Goal: Check status: Check status

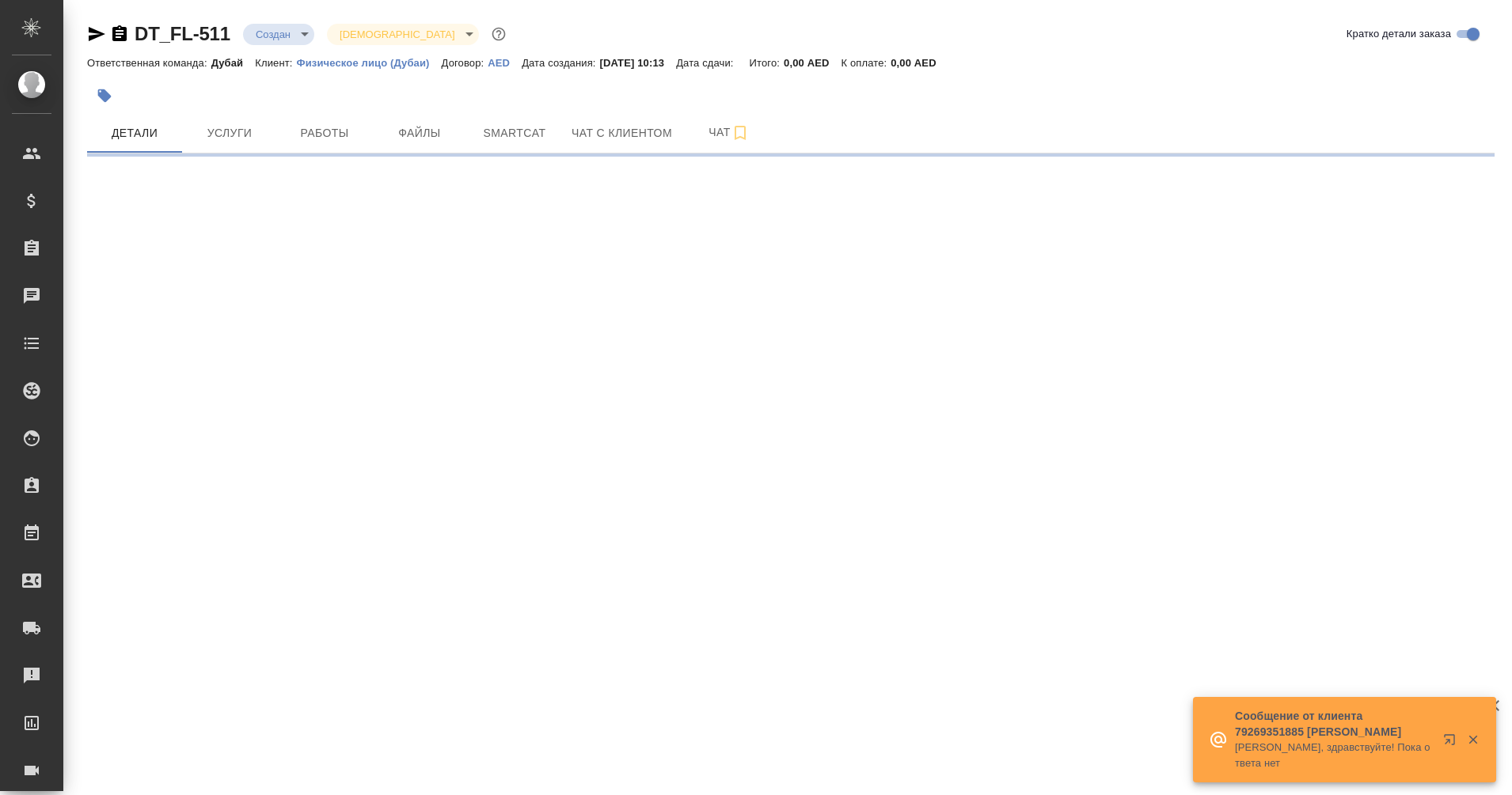
select select "RU"
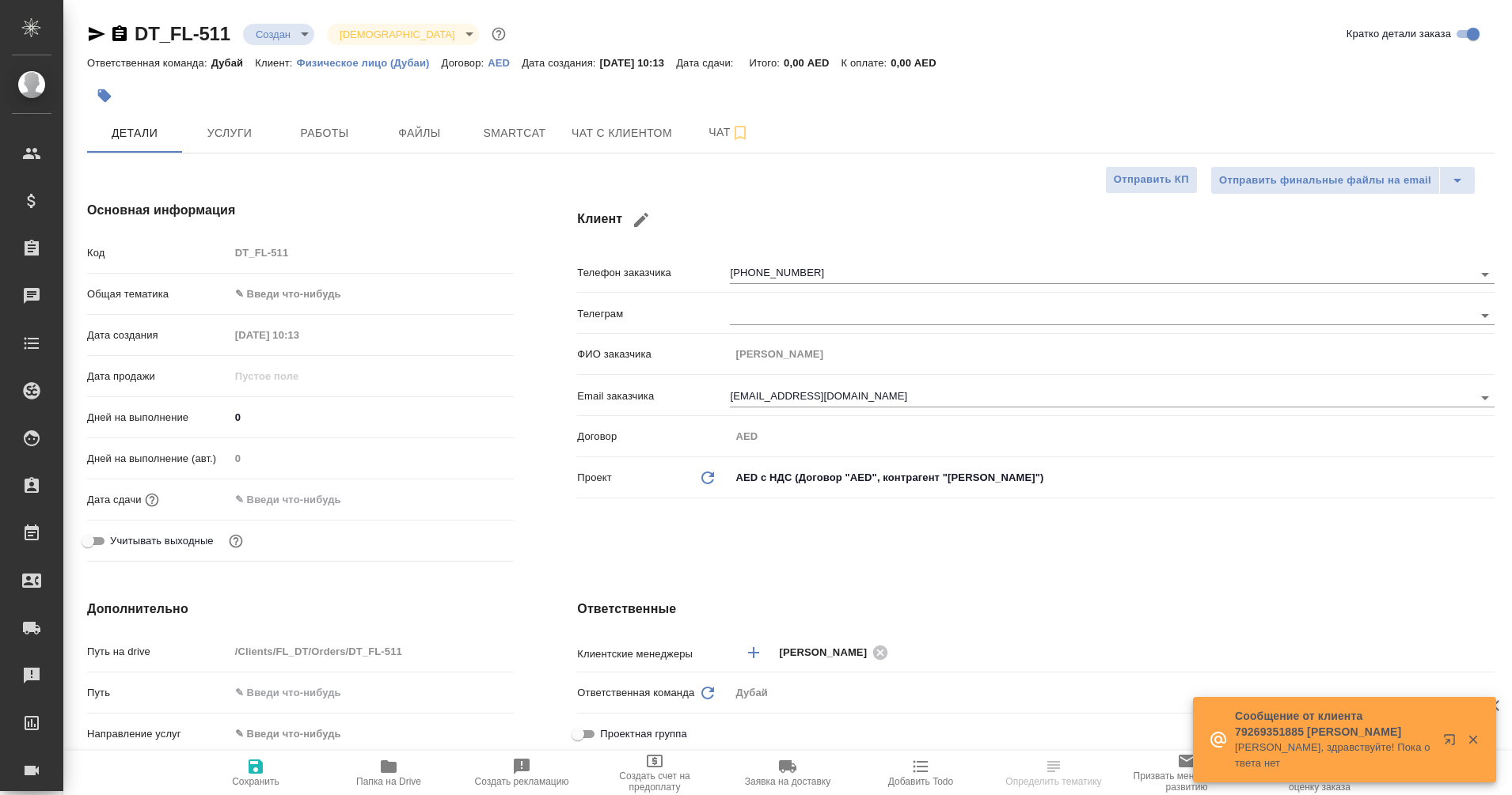
type textarea "x"
type input "Мосина Ирина"
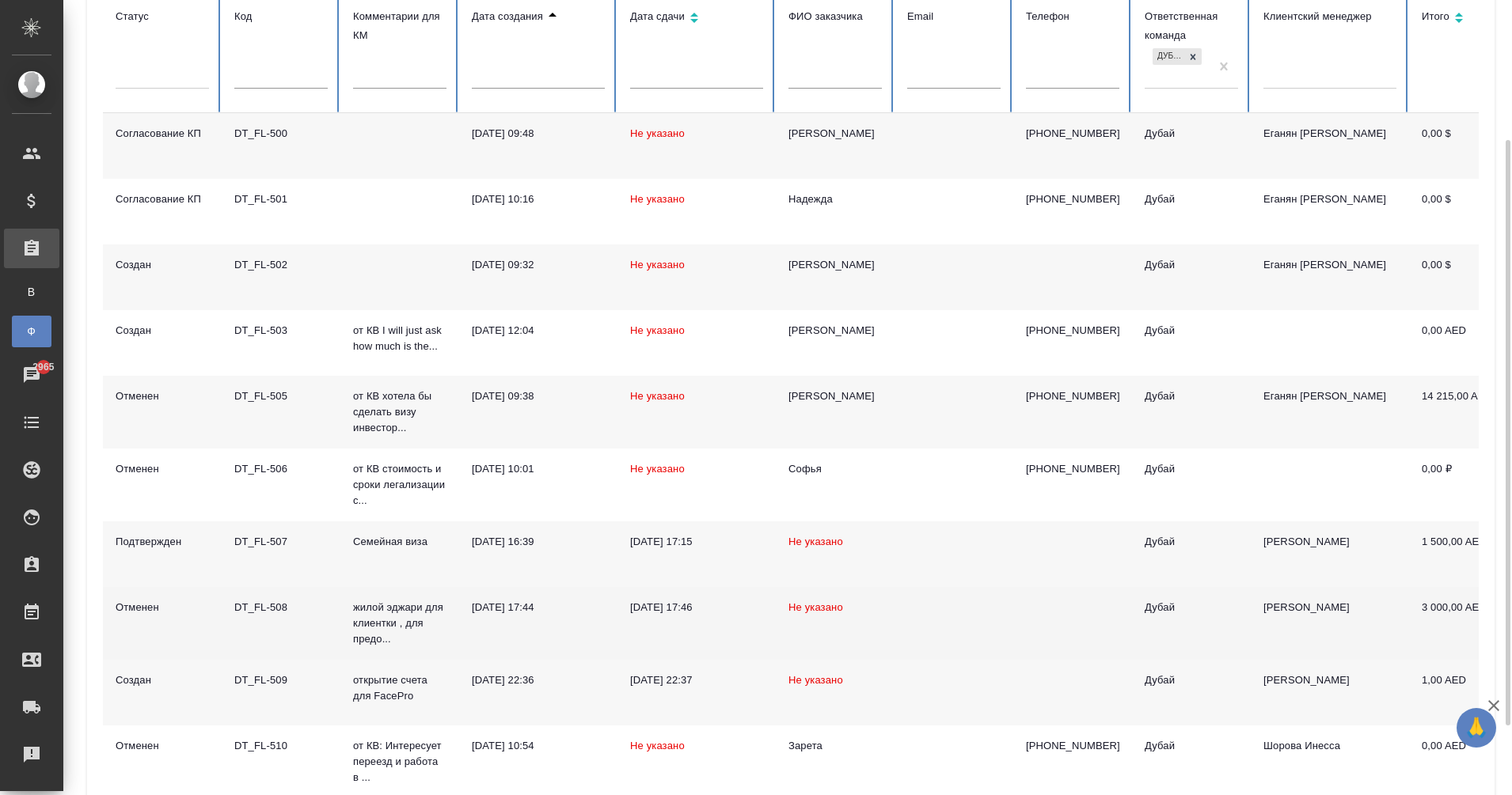
scroll to position [284, 0]
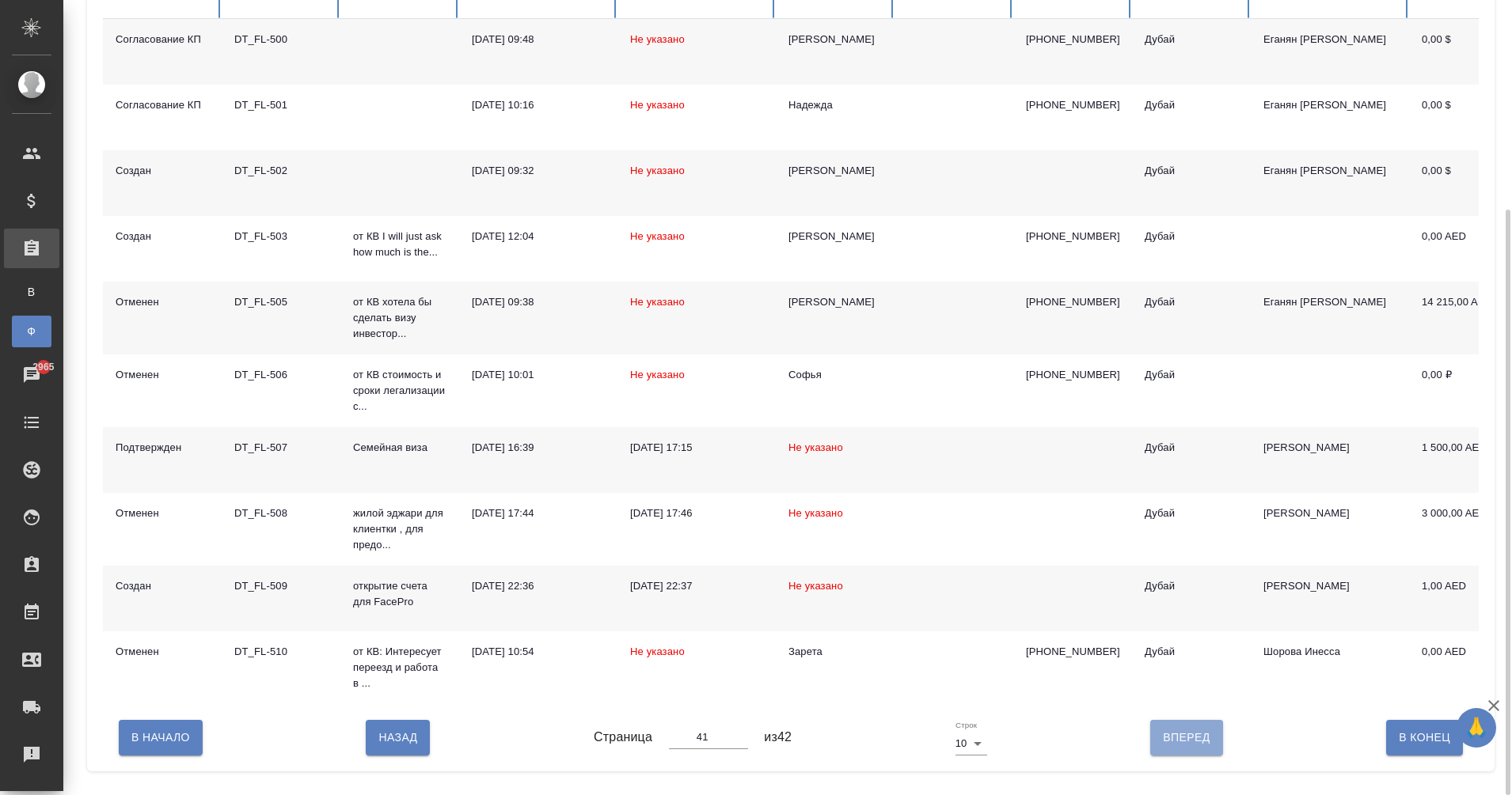
click at [1179, 748] on span "Вперед" at bounding box center [1185, 738] width 47 height 20
type input "42"
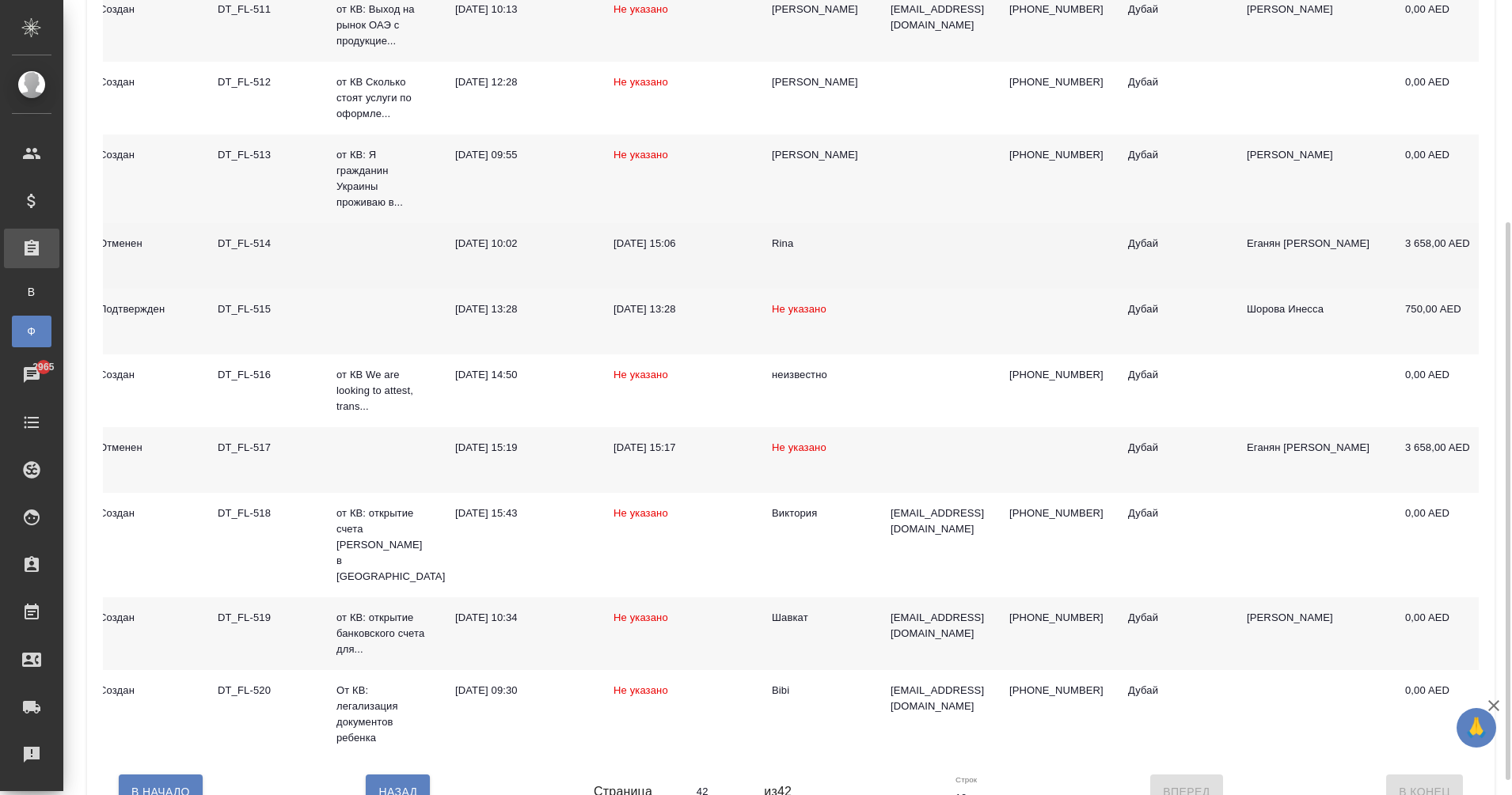
scroll to position [317, 0]
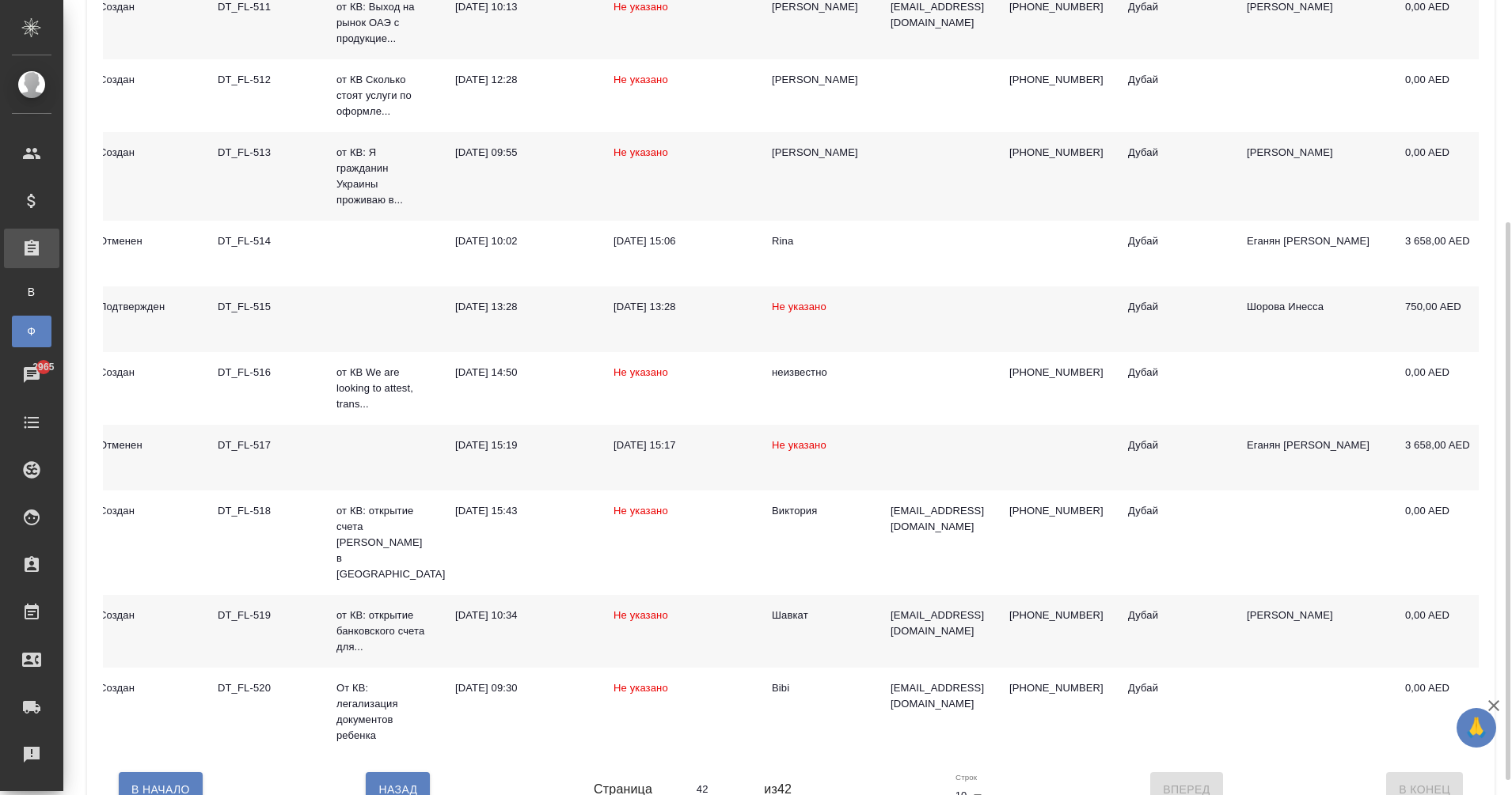
click at [417, 780] on span "Назад" at bounding box center [397, 790] width 38 height 20
type input "41"
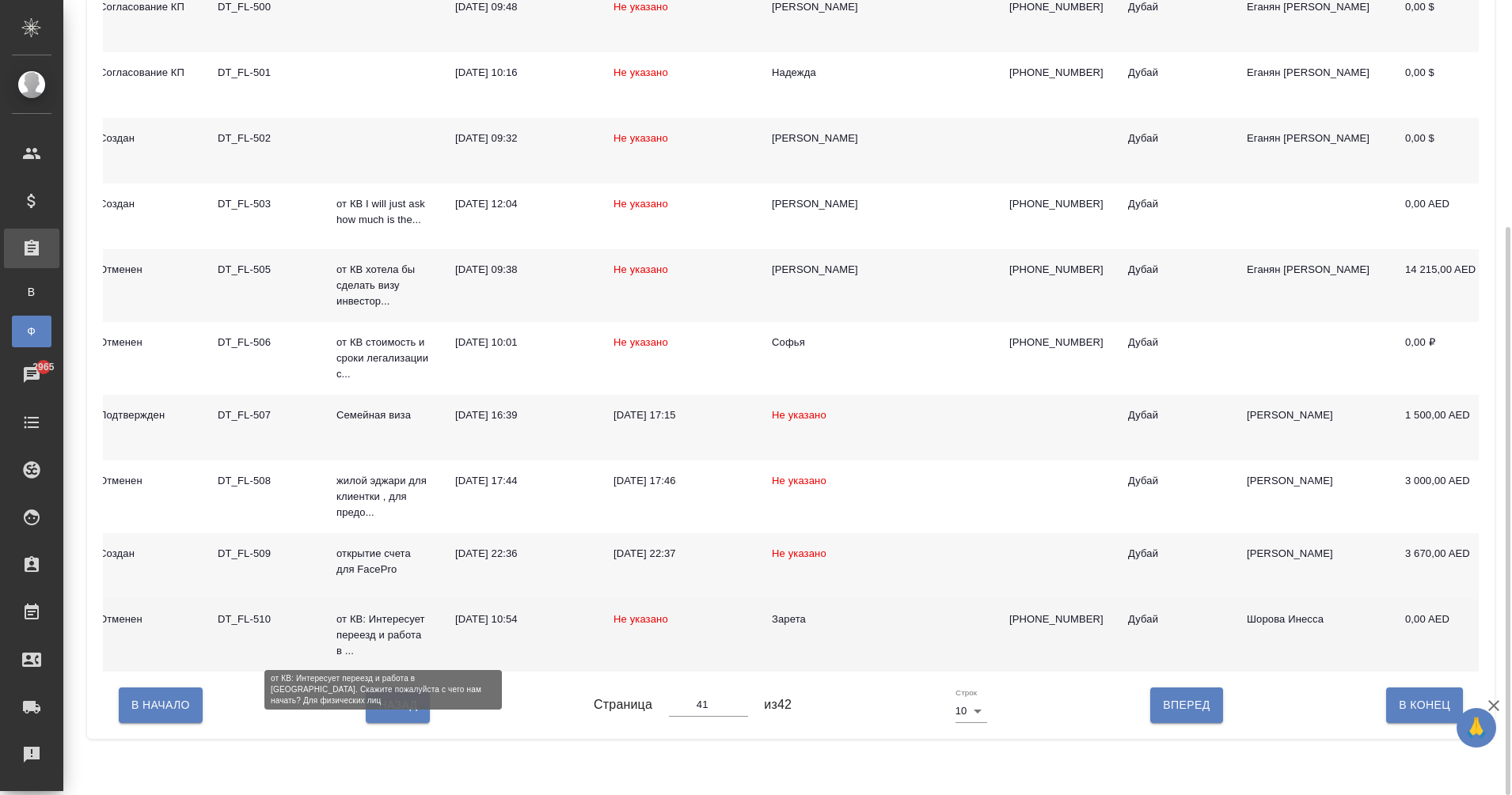
click at [348, 639] on p "от КВ: Интересует переезд и работа в ..." at bounding box center [383, 635] width 93 height 47
click at [224, 614] on div "DT_FL-510" at bounding box center [264, 620] width 93 height 16
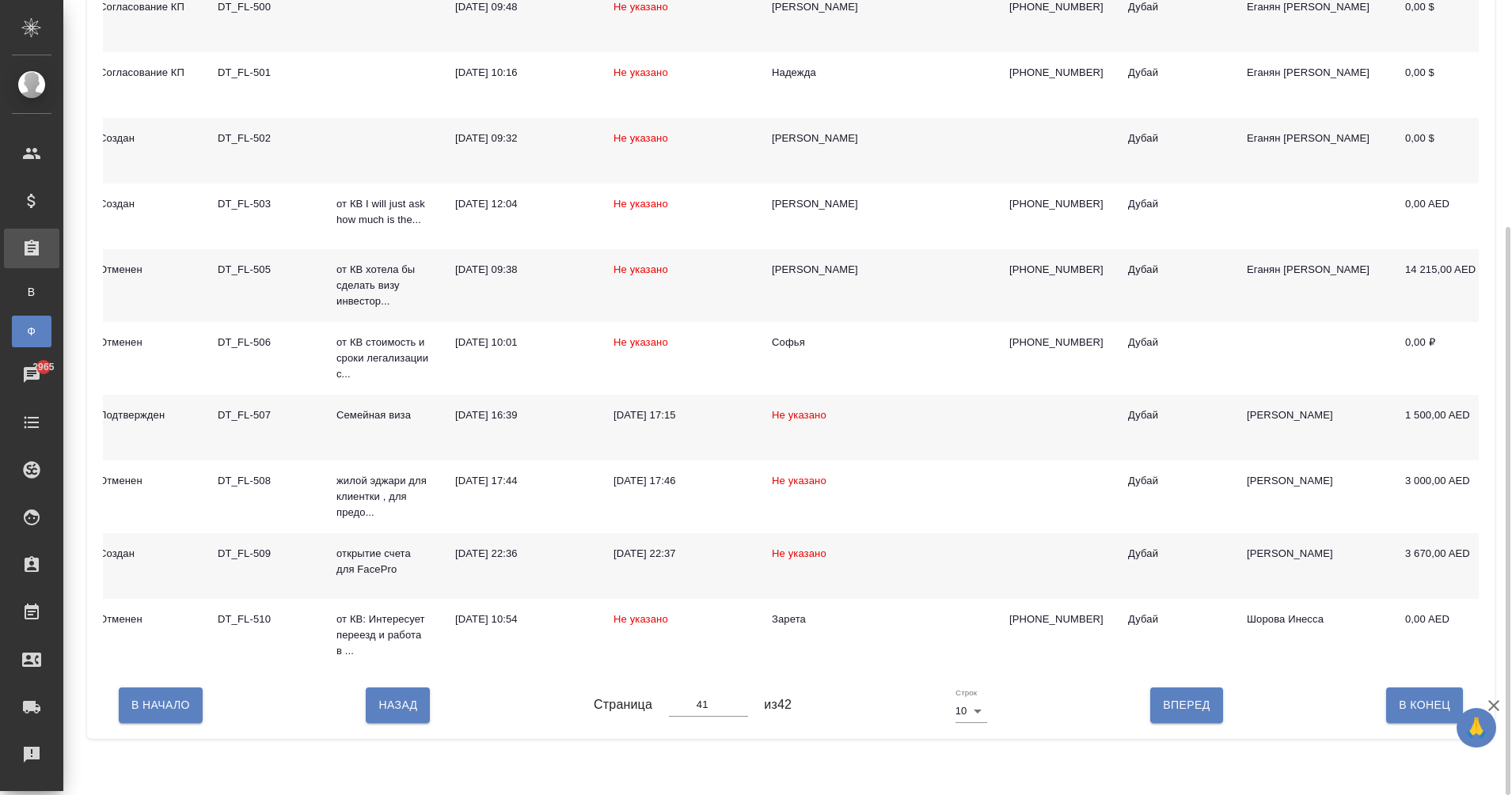
click at [251, 556] on div "DT_FL-509" at bounding box center [264, 554] width 93 height 16
click at [257, 554] on div "DT_FL-509" at bounding box center [264, 554] width 93 height 16
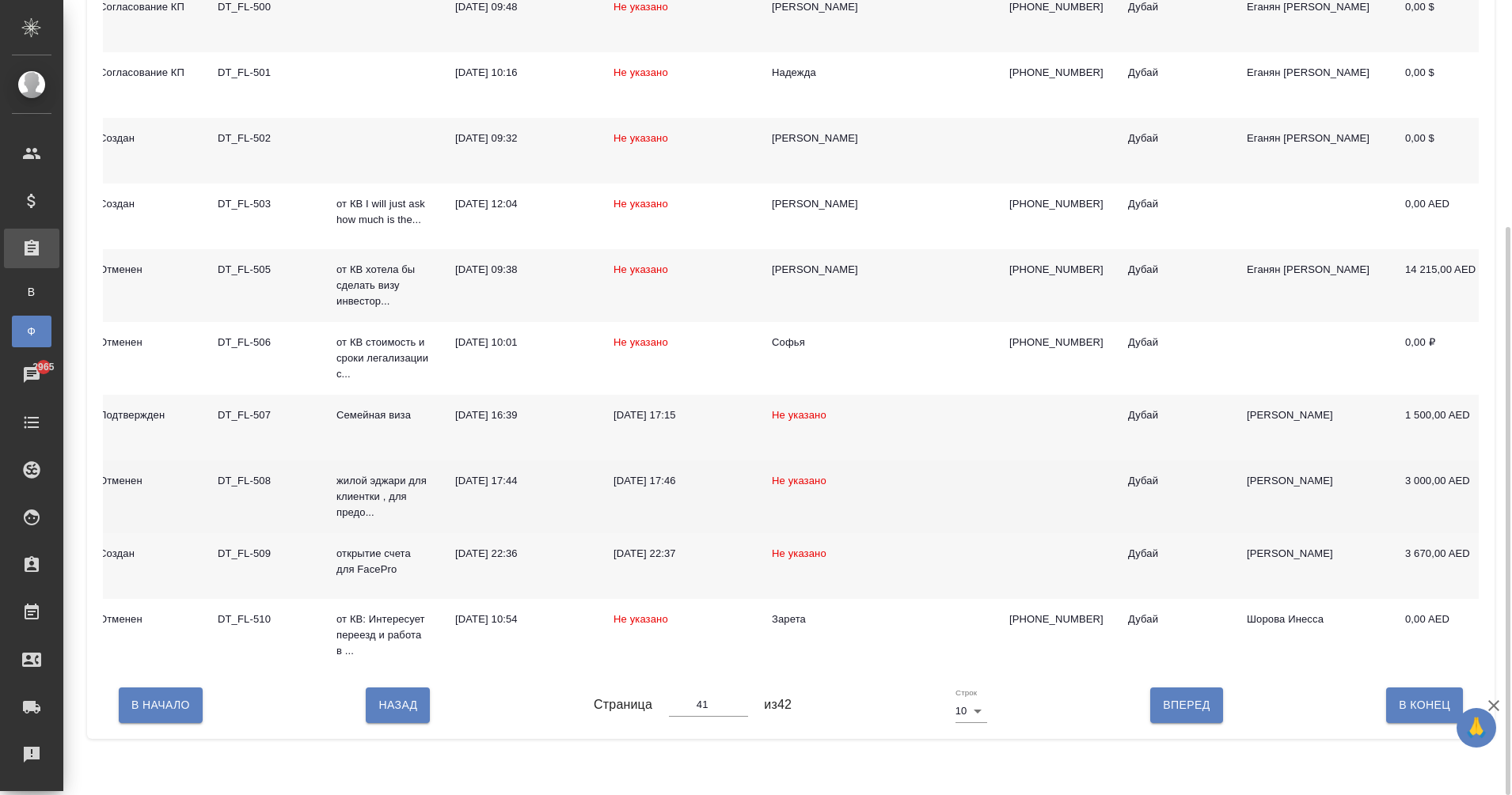
click at [260, 489] on div "DT_FL-508" at bounding box center [264, 481] width 93 height 16
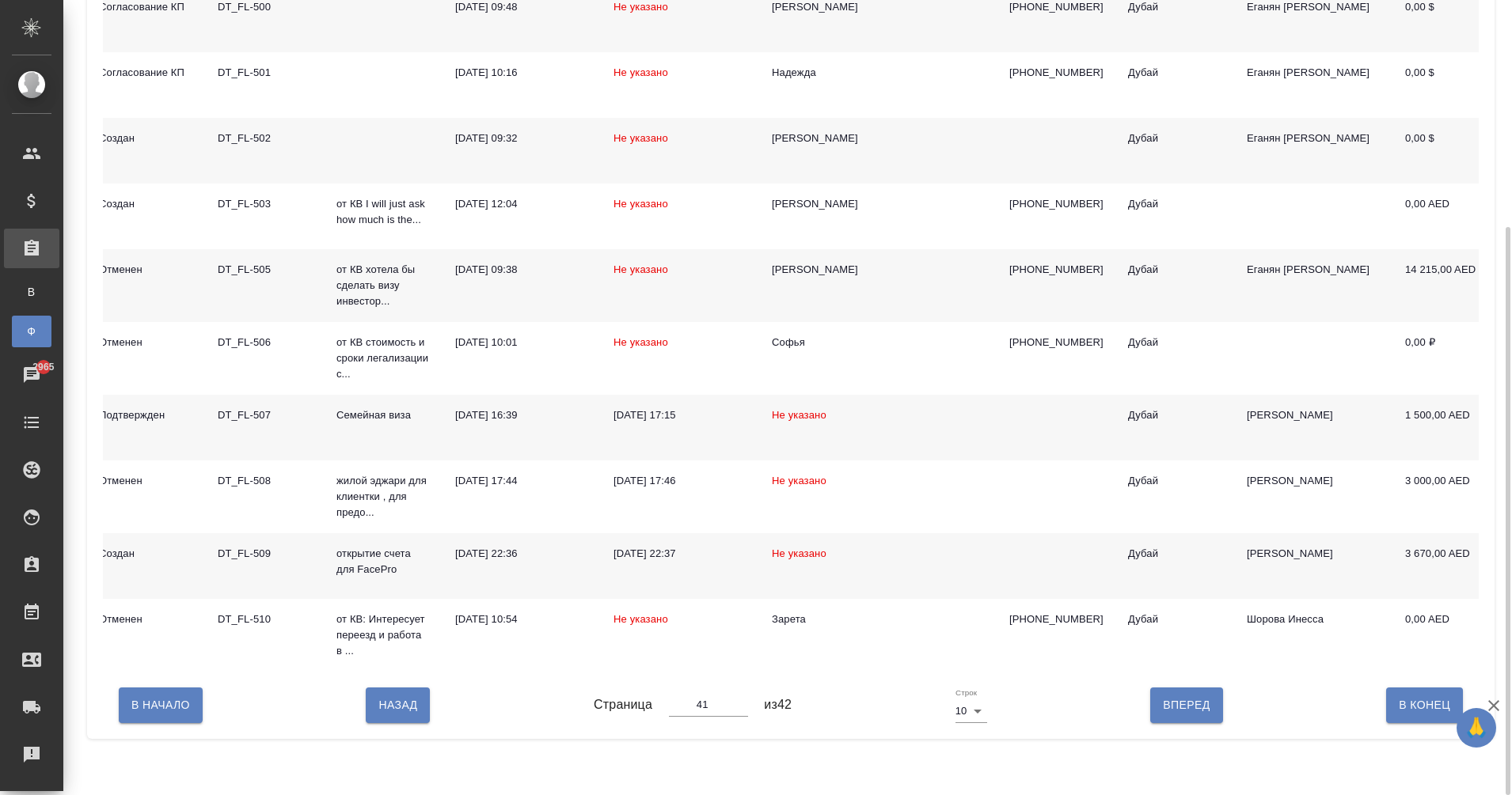
click at [251, 411] on div "DT_FL-507" at bounding box center [264, 416] width 93 height 16
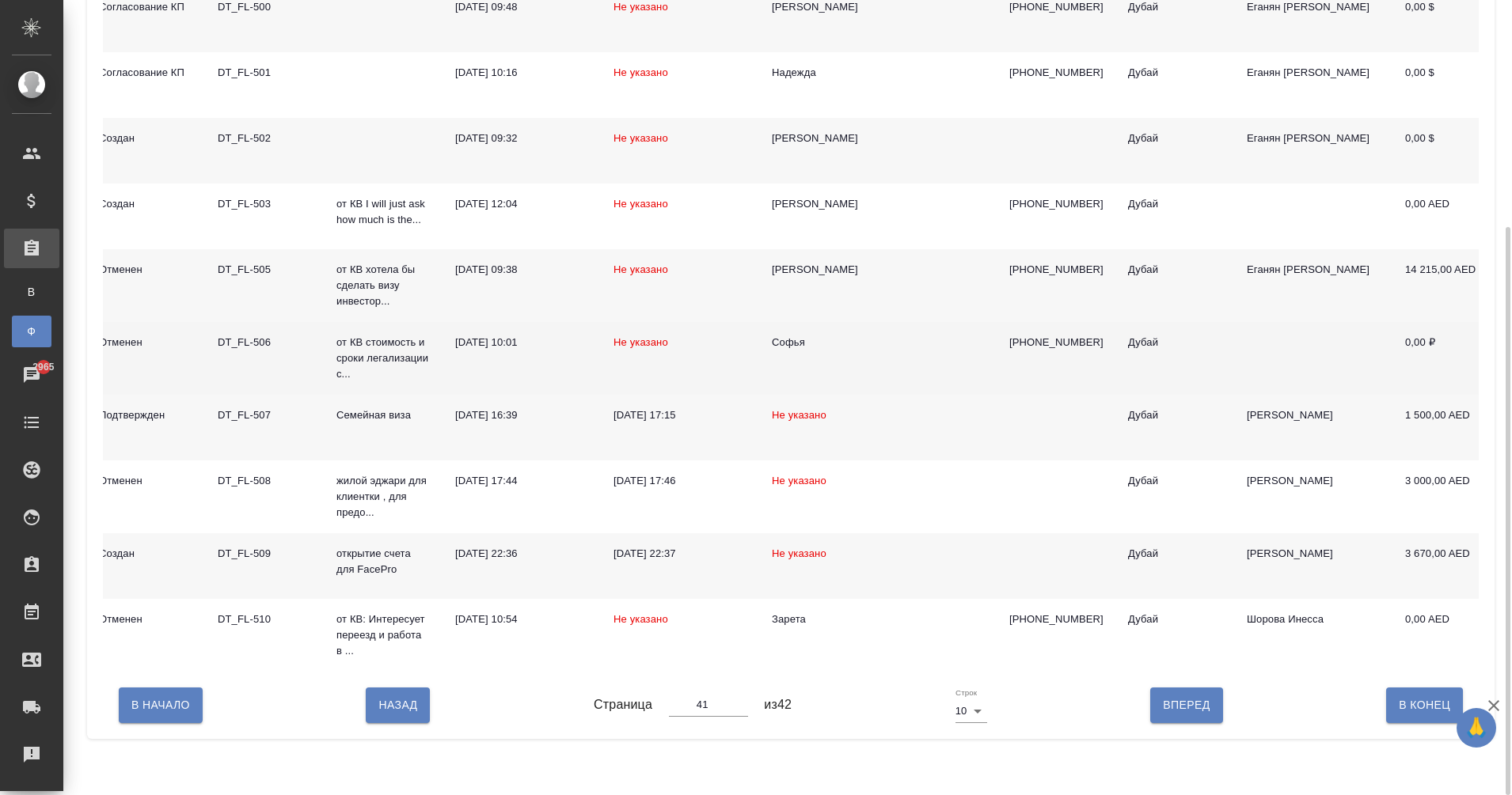
click at [243, 347] on div "DT_FL-506" at bounding box center [264, 343] width 93 height 16
click at [245, 344] on div "DT_FL-506" at bounding box center [264, 343] width 93 height 16
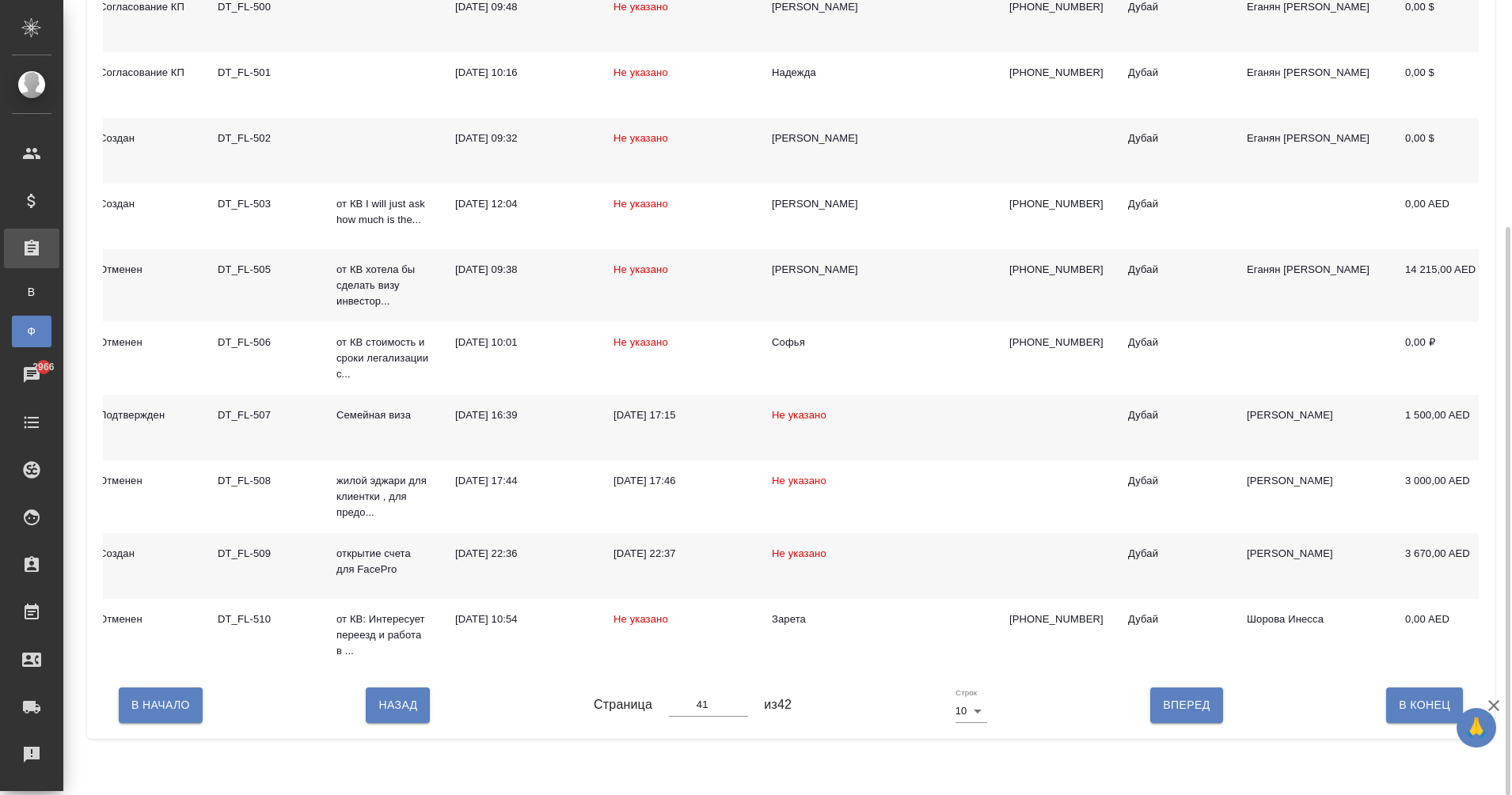
click at [257, 268] on div "DT_FL-505" at bounding box center [264, 270] width 93 height 16
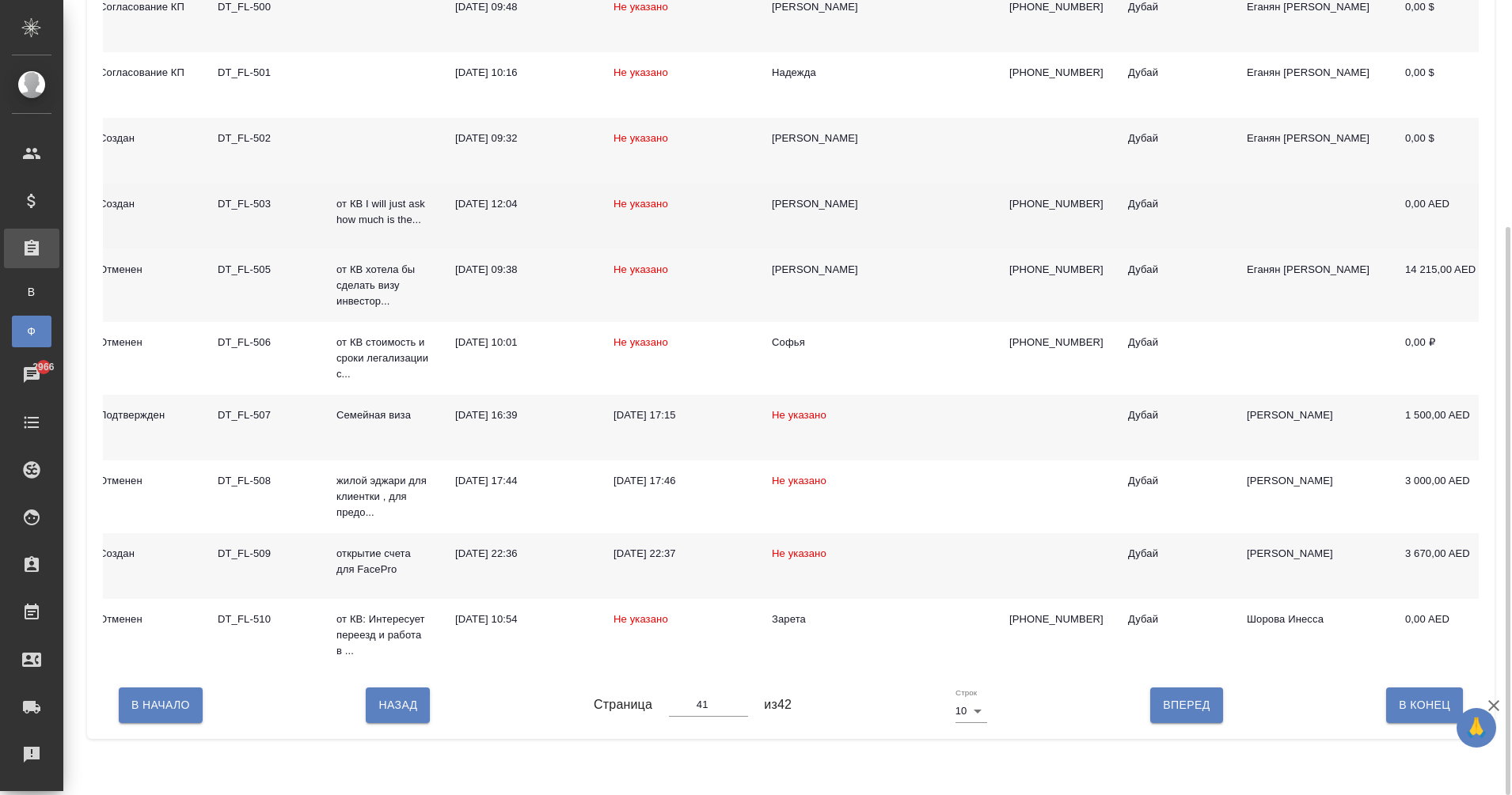
click at [260, 201] on div "DT_FL-503" at bounding box center [264, 204] width 93 height 16
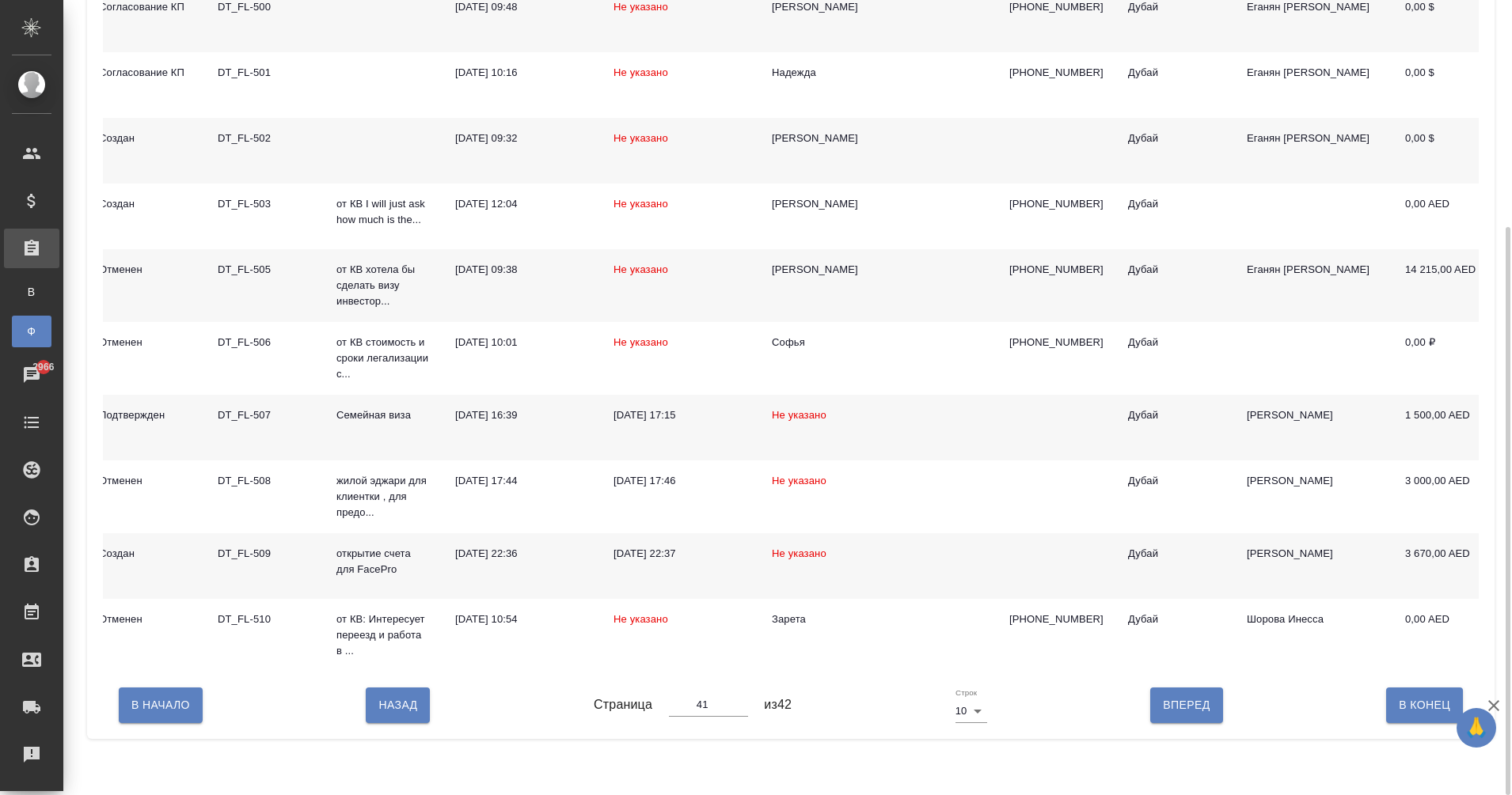
click at [243, 134] on div "DT_FL-502" at bounding box center [264, 139] width 93 height 16
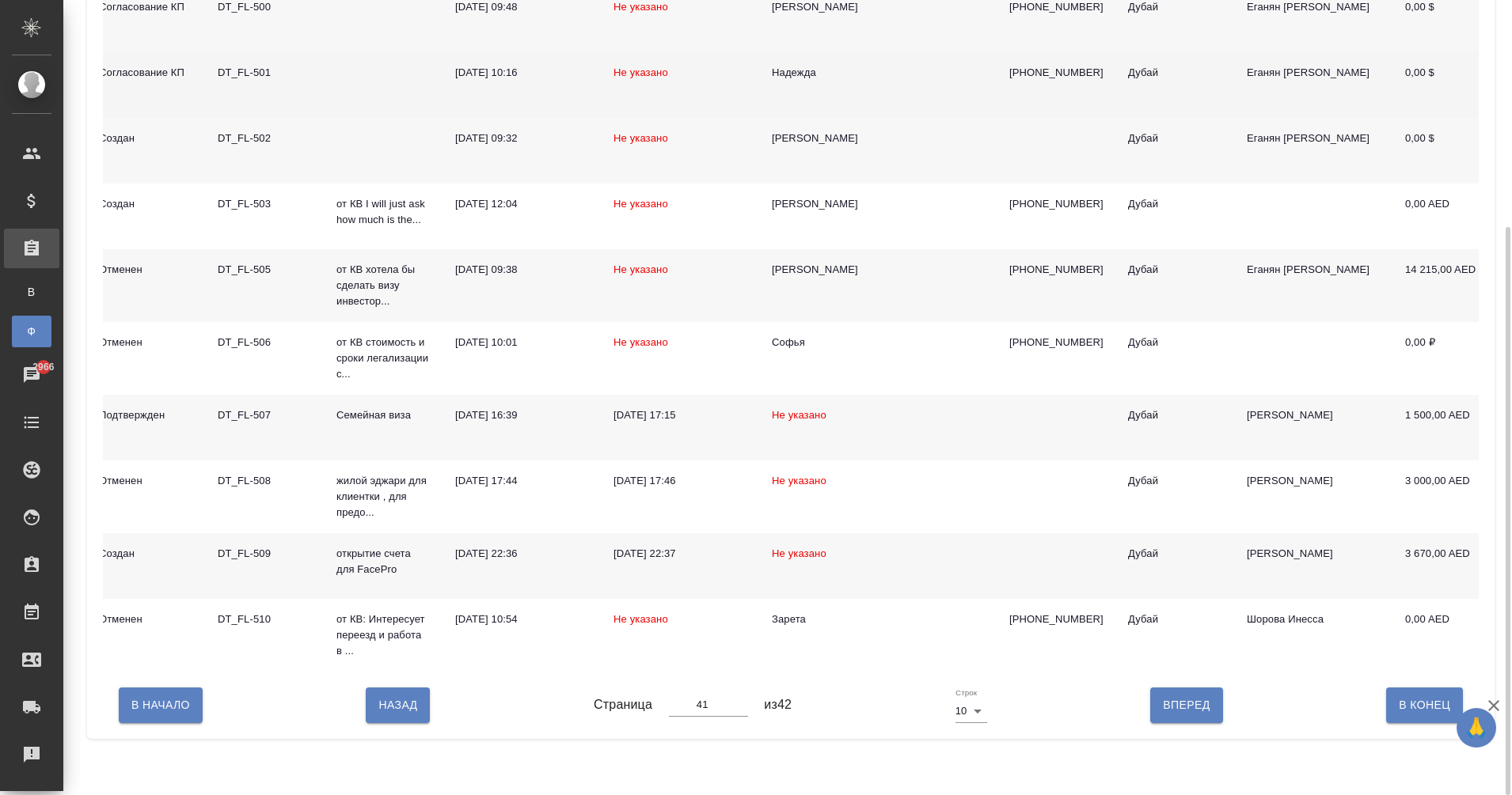
click at [228, 72] on div "DT_FL-501" at bounding box center [264, 73] width 93 height 16
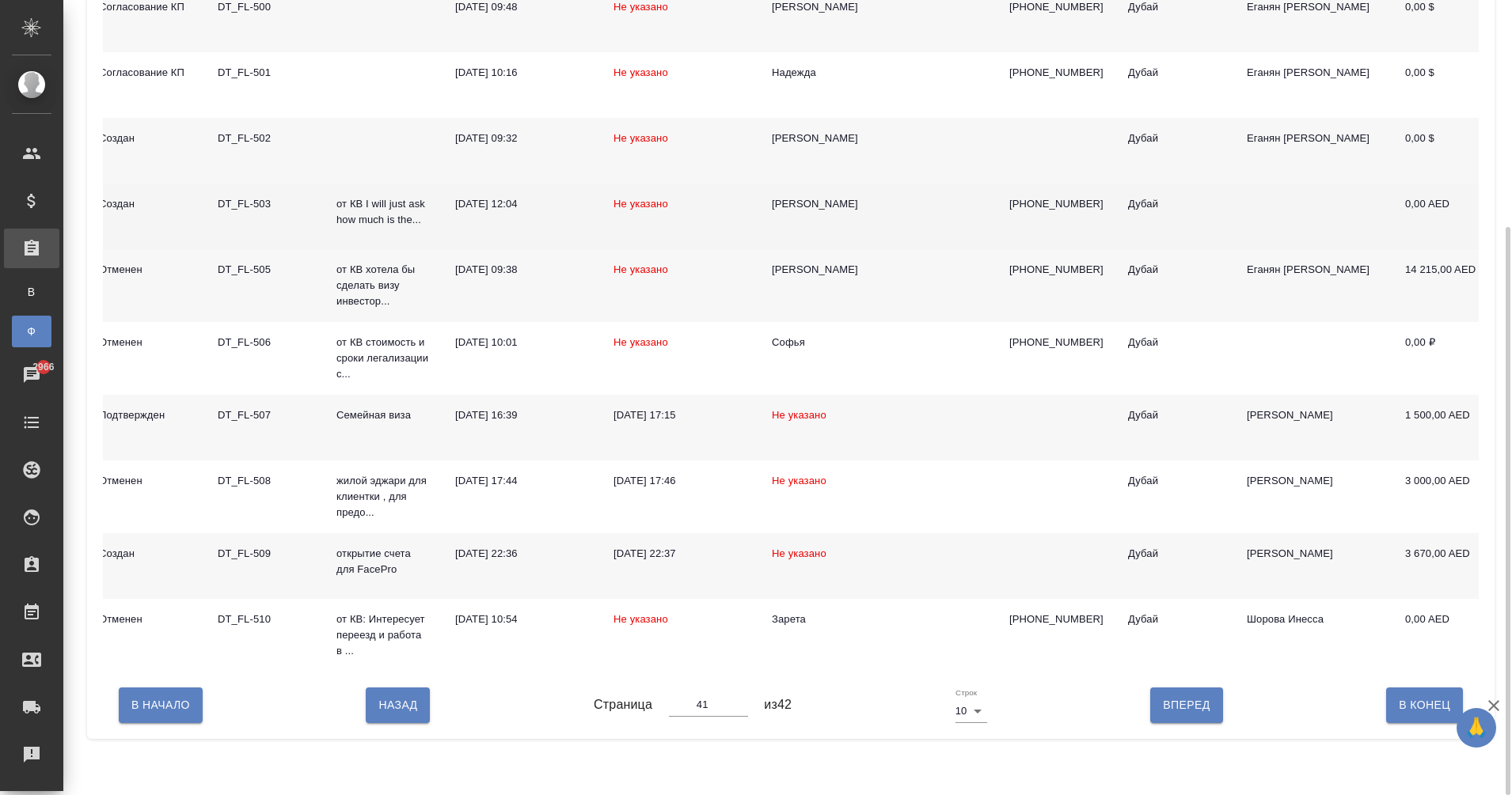
click at [285, 243] on td "DT_FL-503" at bounding box center [264, 216] width 119 height 65
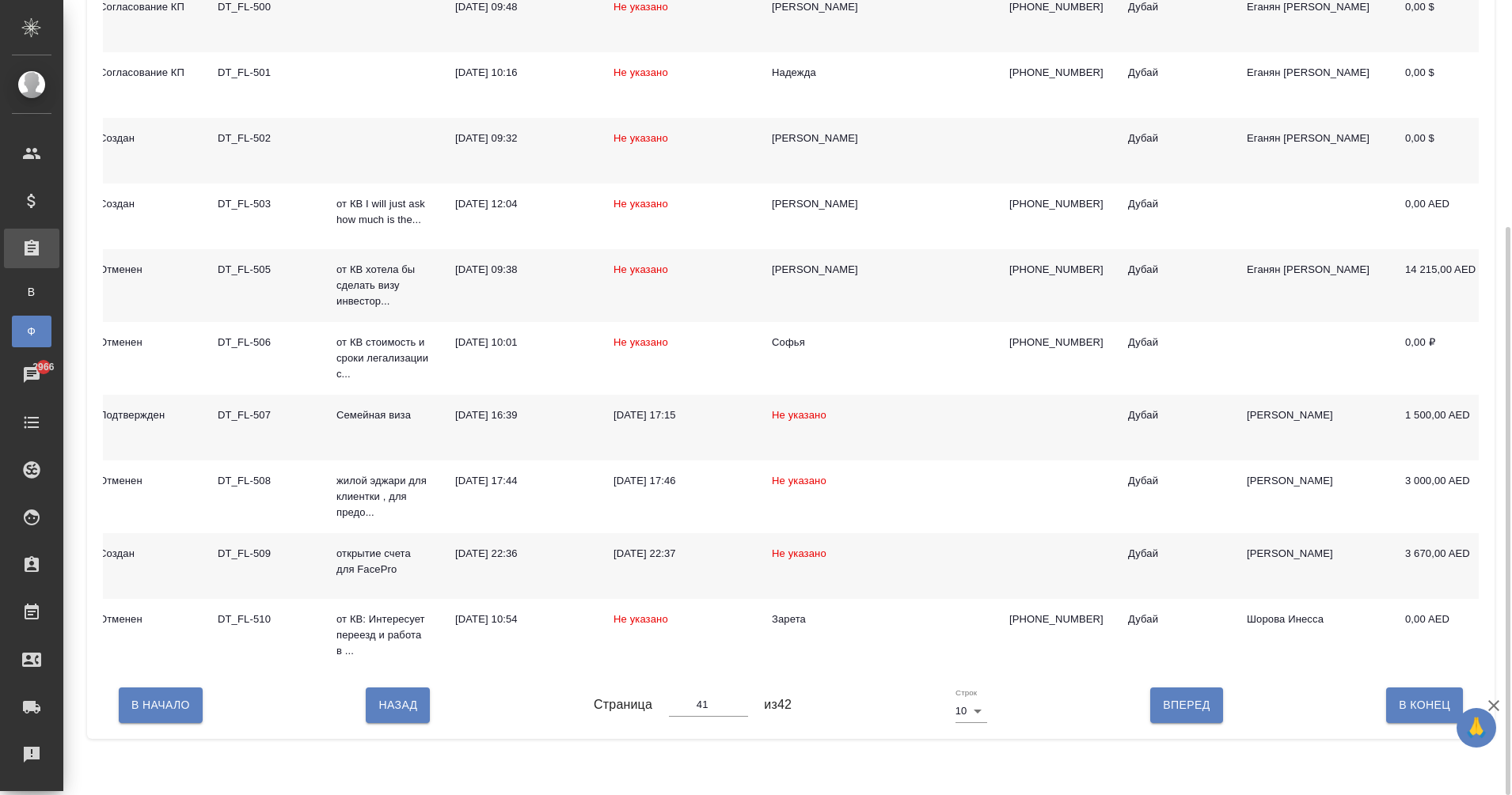
click at [251, 1] on div "DT_FL-500" at bounding box center [264, 7] width 93 height 16
click at [254, 9] on div "DT_FL-500" at bounding box center [264, 7] width 93 height 16
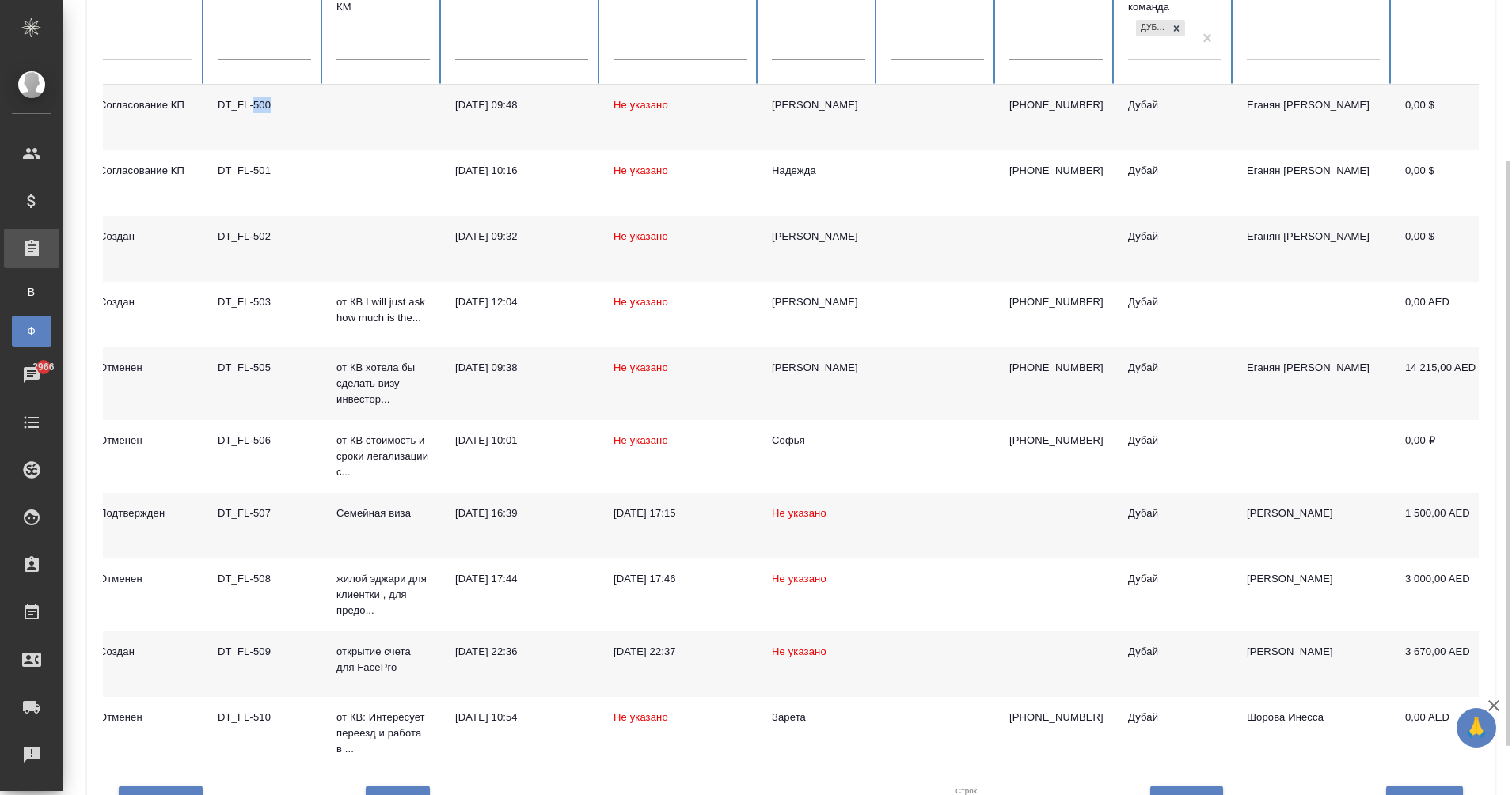
scroll to position [284, 0]
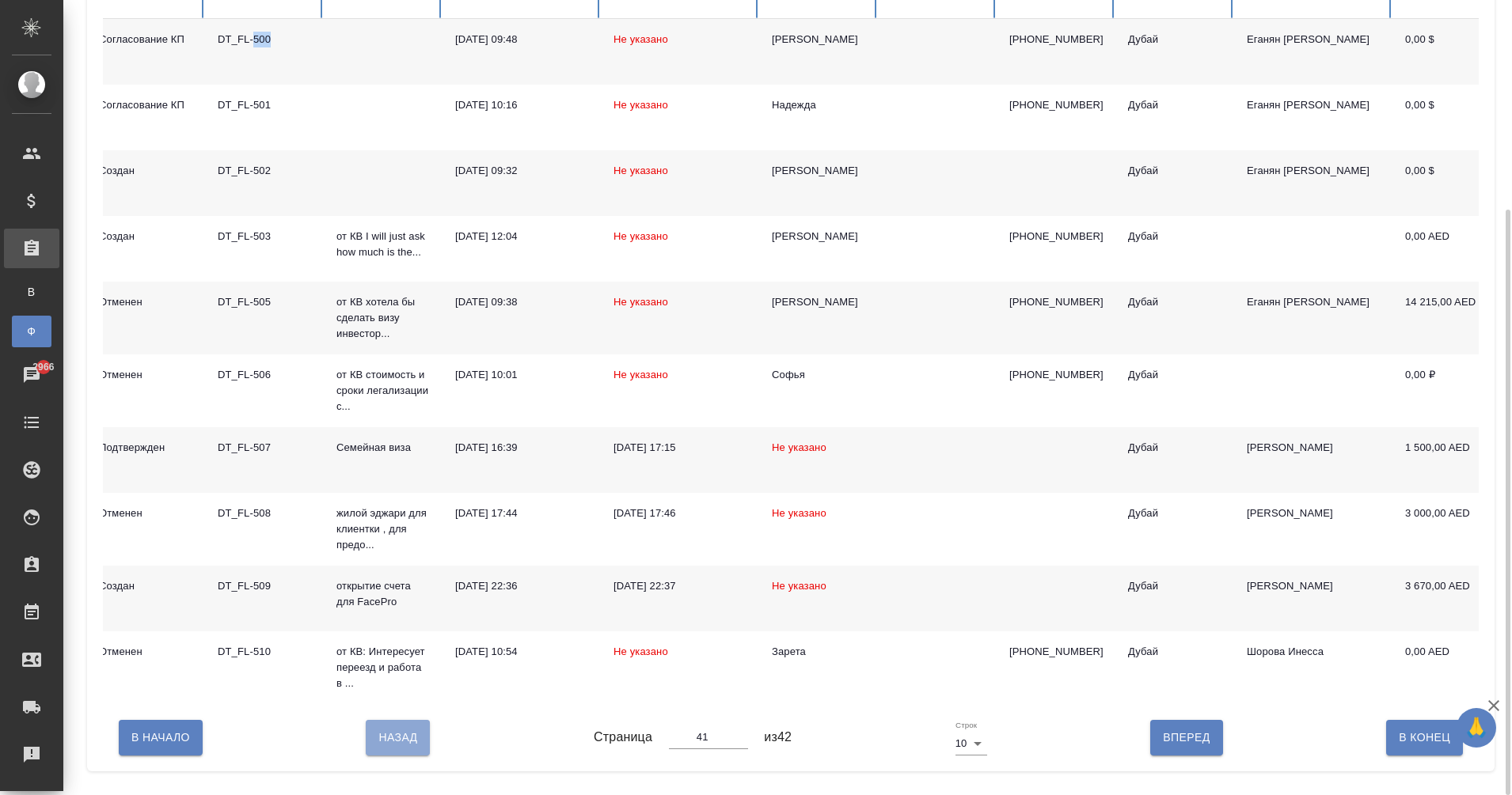
click at [390, 748] on span "Назад" at bounding box center [397, 738] width 38 height 20
type input "40"
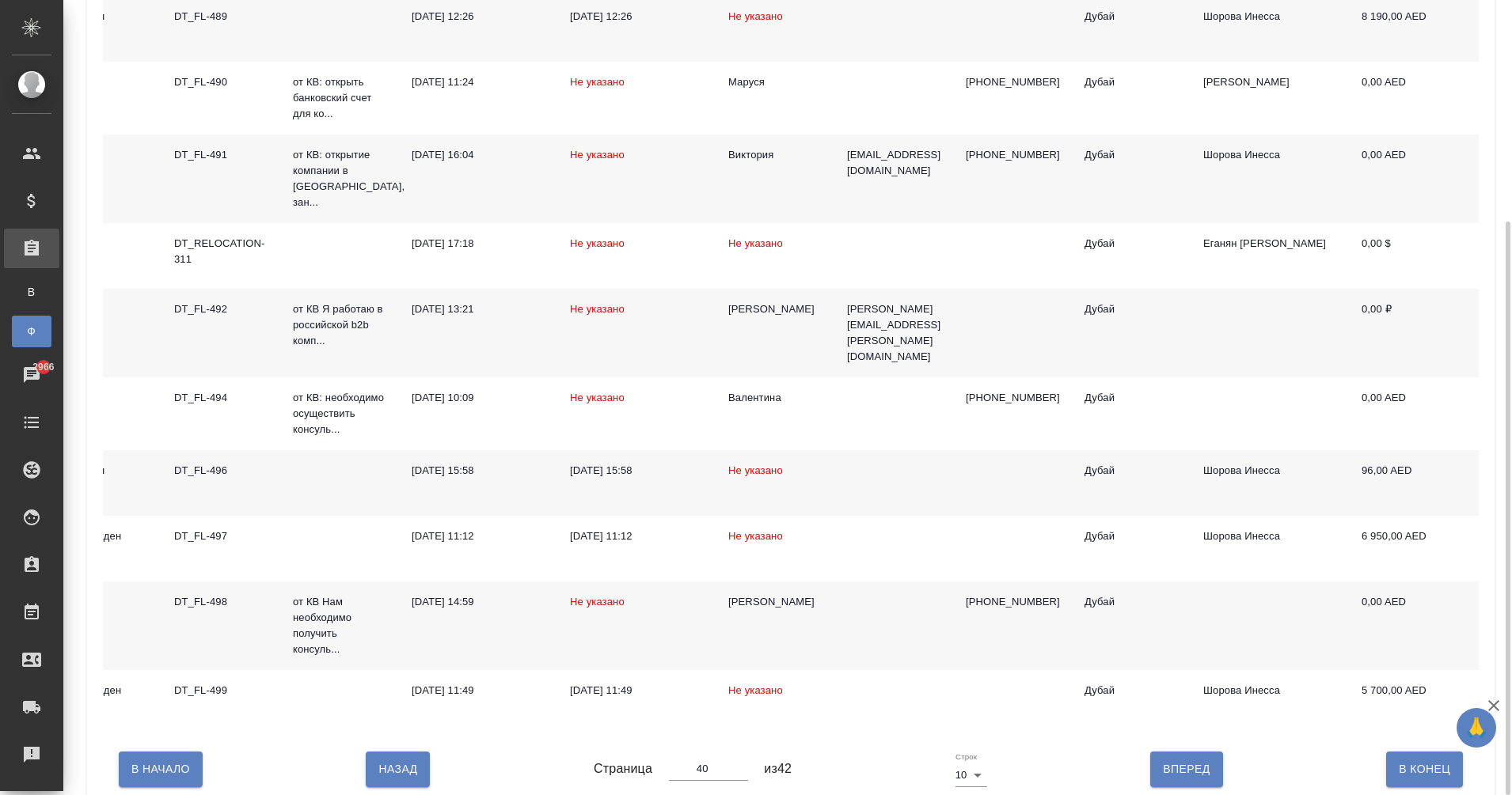
scroll to position [0, 0]
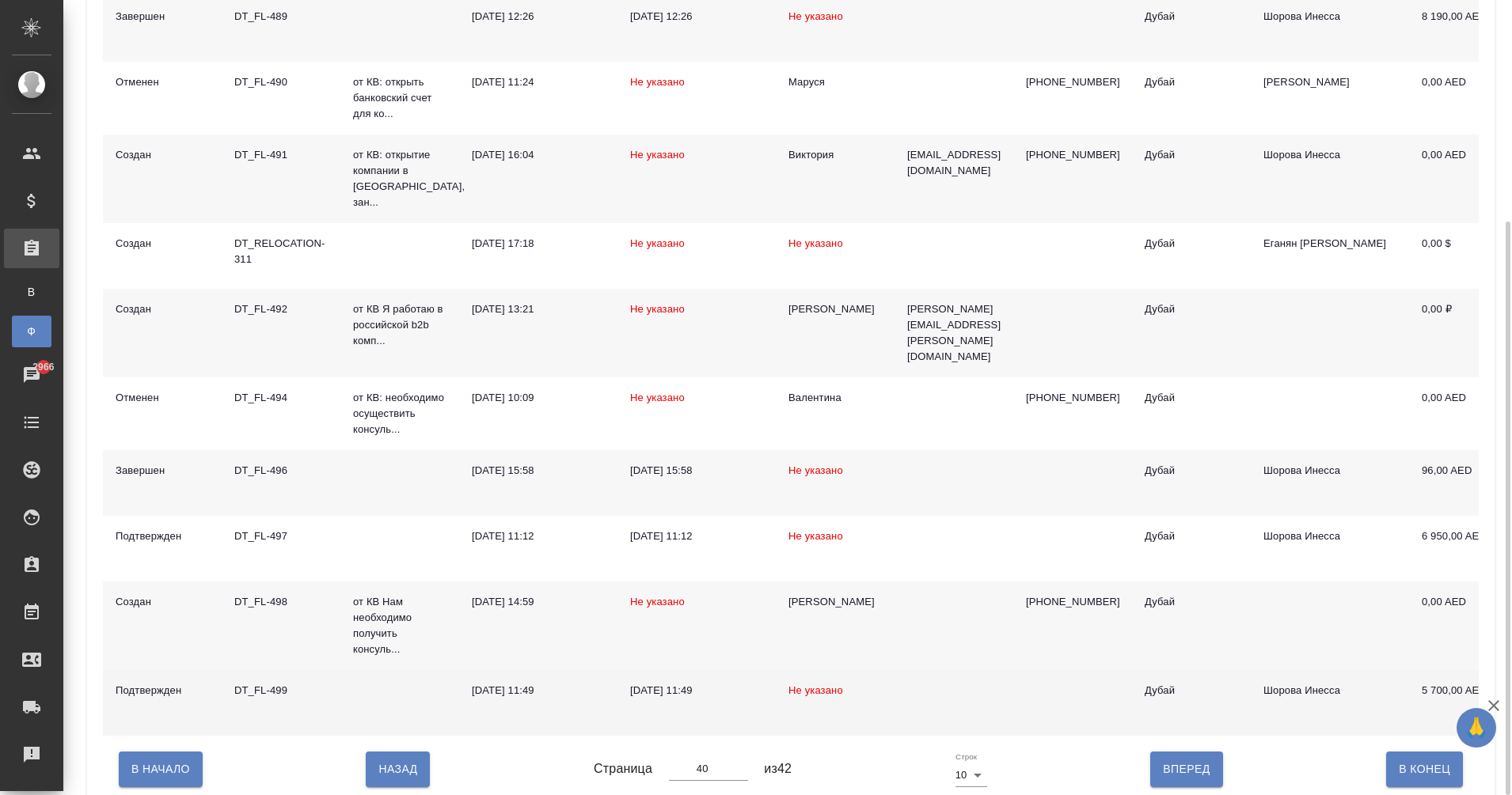
click at [252, 682] on div "DT_FL-499" at bounding box center [281, 690] width 93 height 16
click at [259, 682] on div "DT_FL-499" at bounding box center [281, 690] width 93 height 16
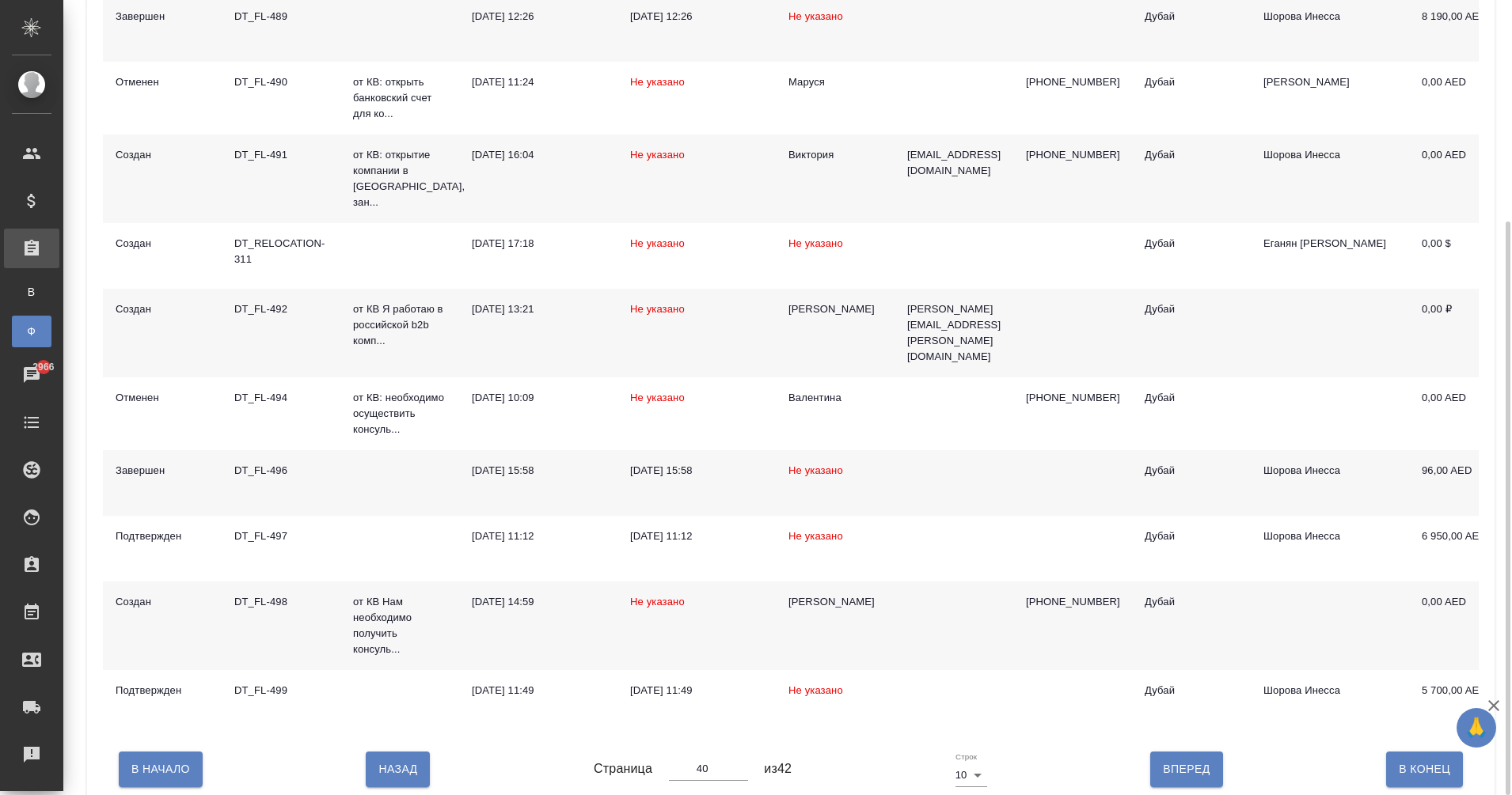
click at [268, 594] on div "DT_FL-498" at bounding box center [281, 602] width 93 height 16
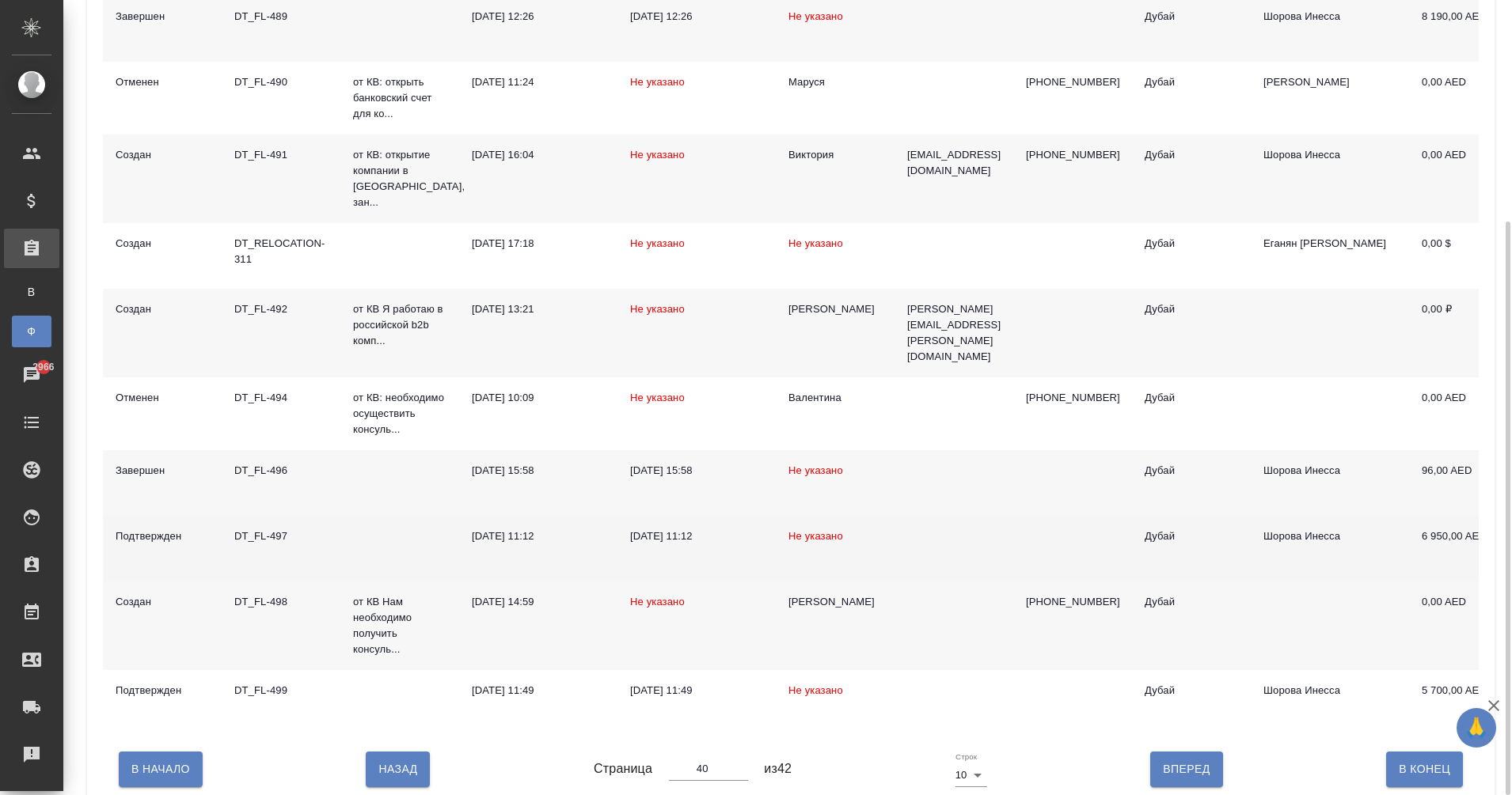
click at [241, 529] on div "DT_FL-497" at bounding box center [281, 537] width 93 height 16
click at [253, 529] on div "DT_FL-497" at bounding box center [281, 537] width 93 height 16
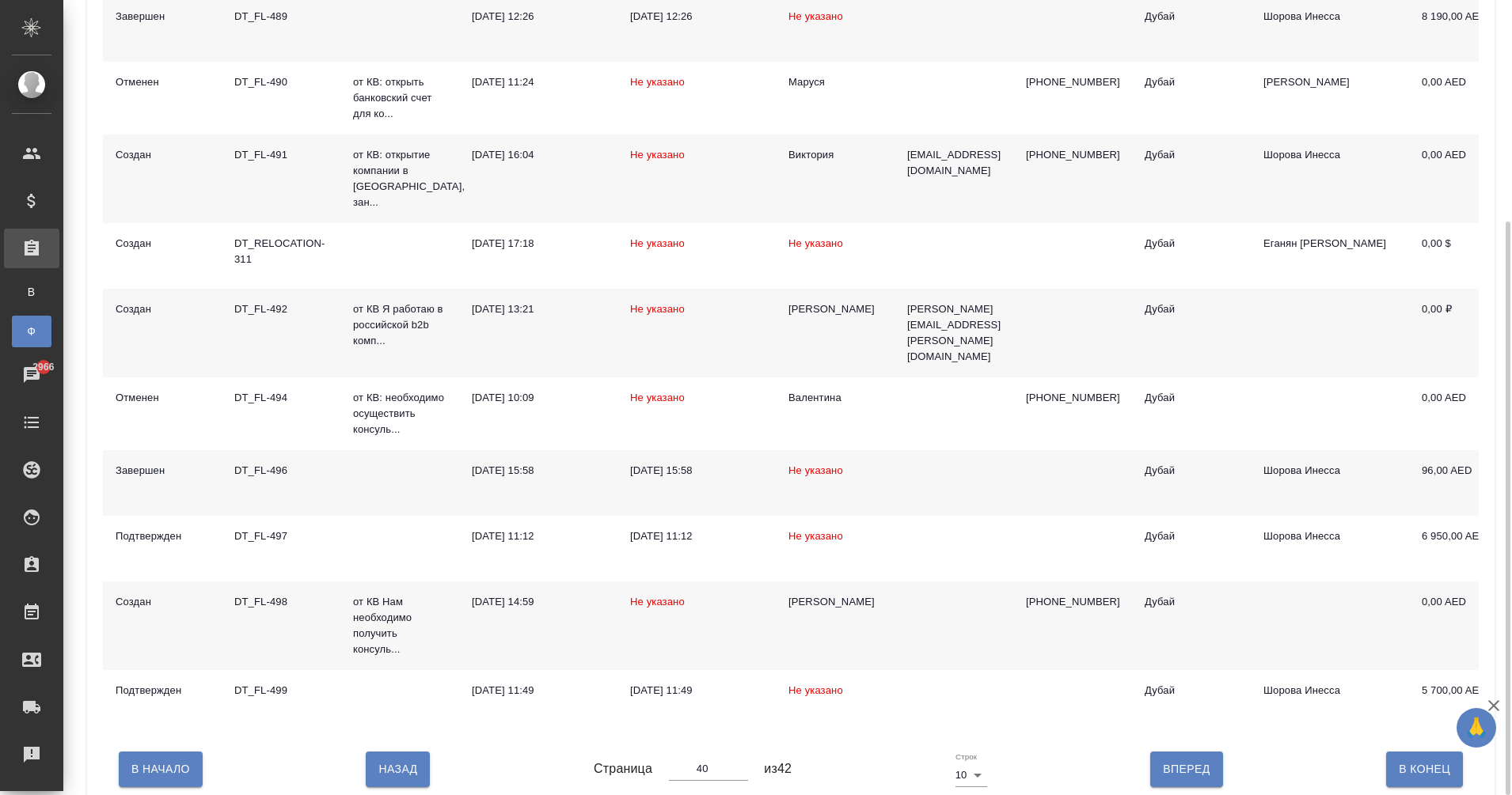
click at [255, 462] on div "DT_FL-496" at bounding box center [281, 470] width 93 height 16
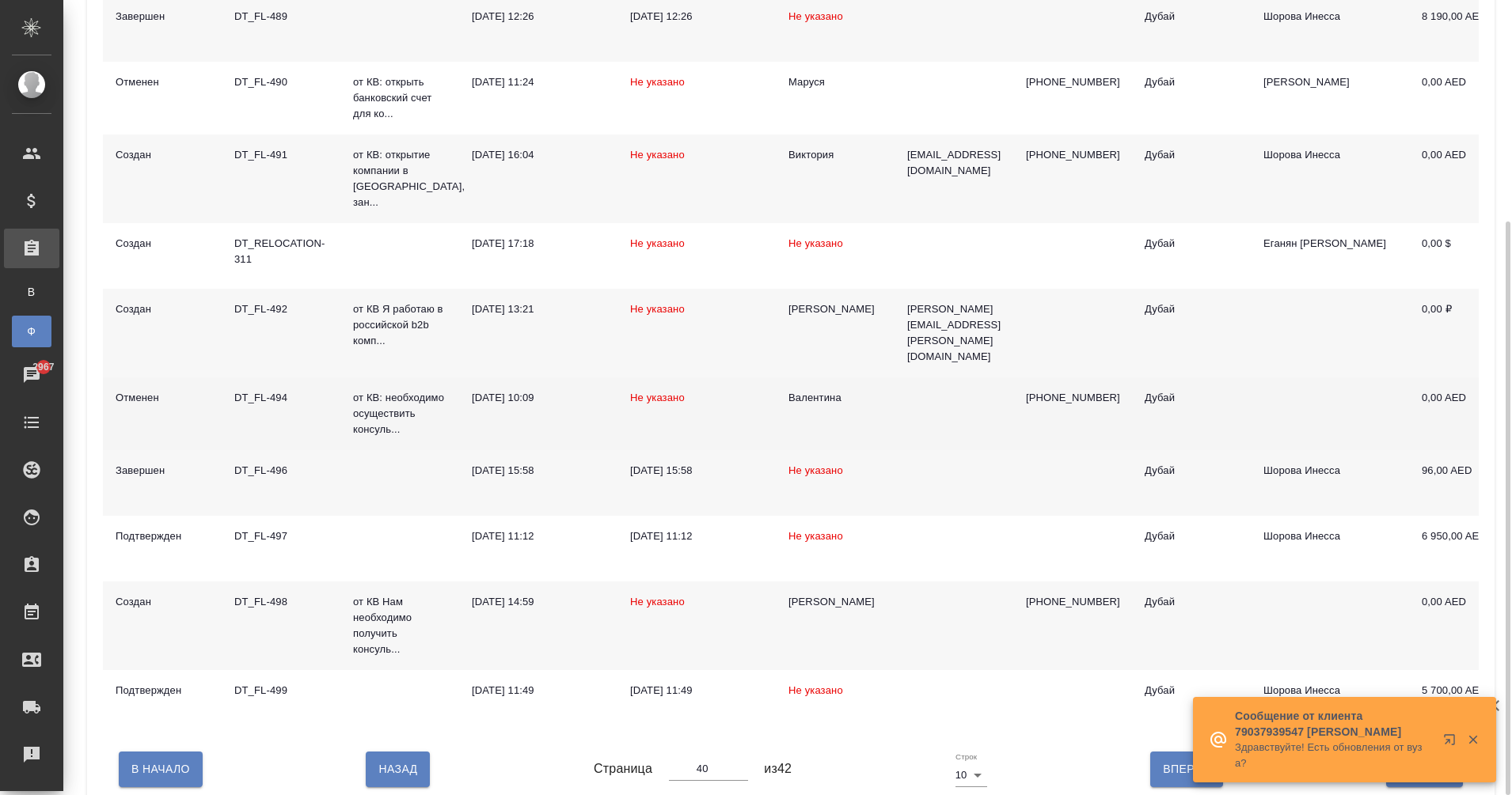
click at [266, 390] on div "DT_FL-494" at bounding box center [281, 398] width 93 height 16
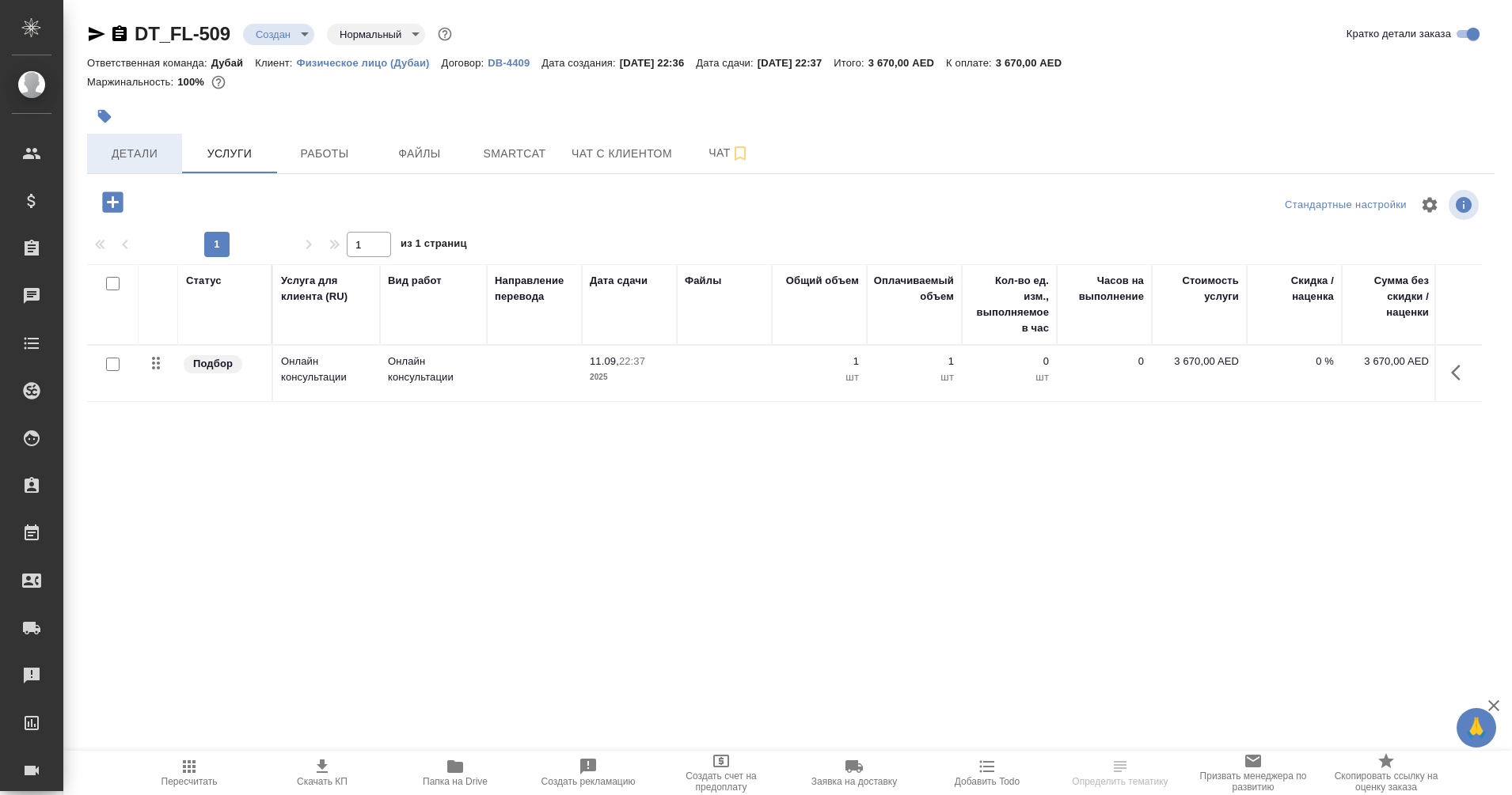
click at [142, 167] on button "Детали" at bounding box center [134, 153] width 95 height 39
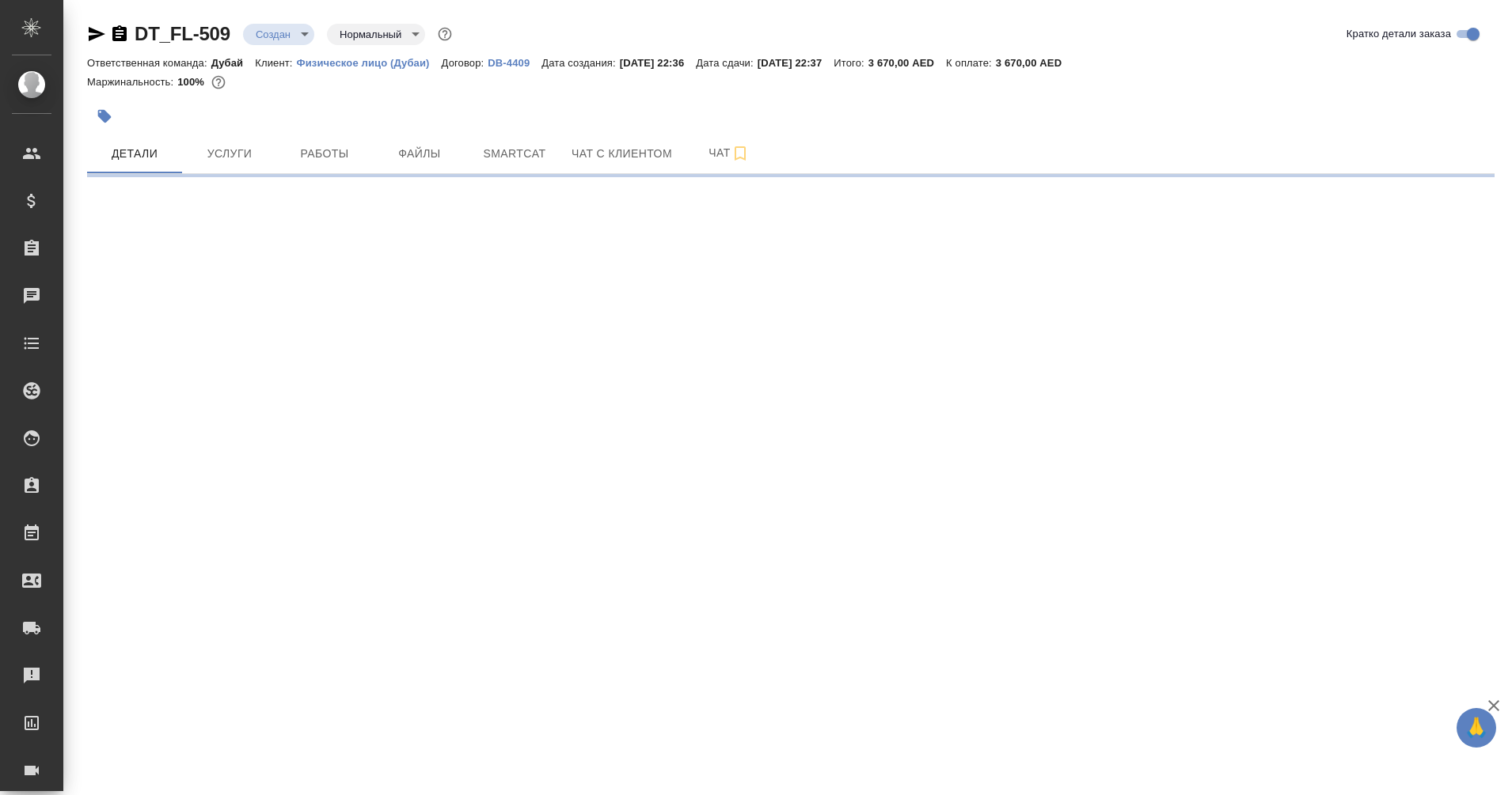
select select "RU"
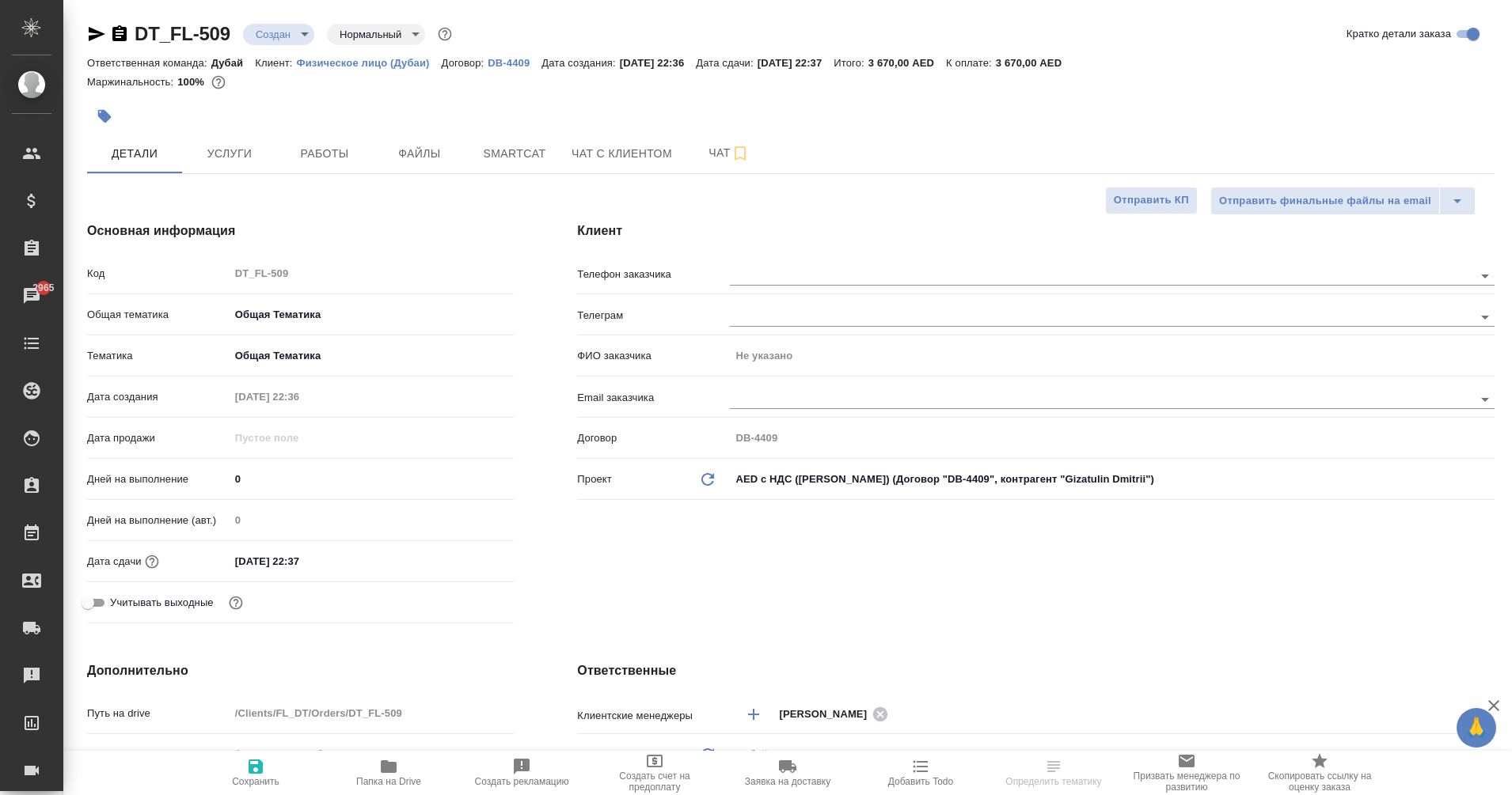
type textarea "x"
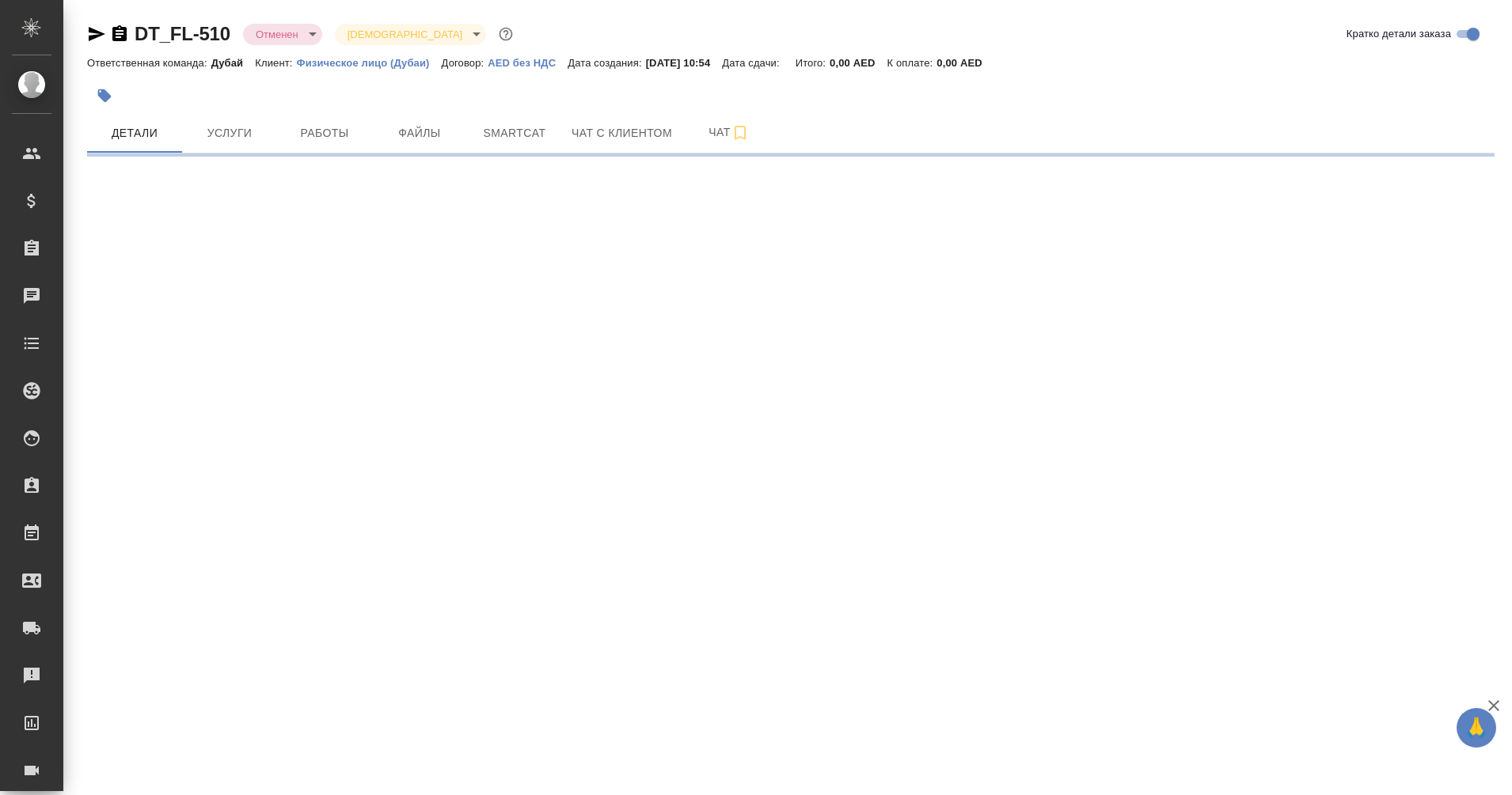
select select "RU"
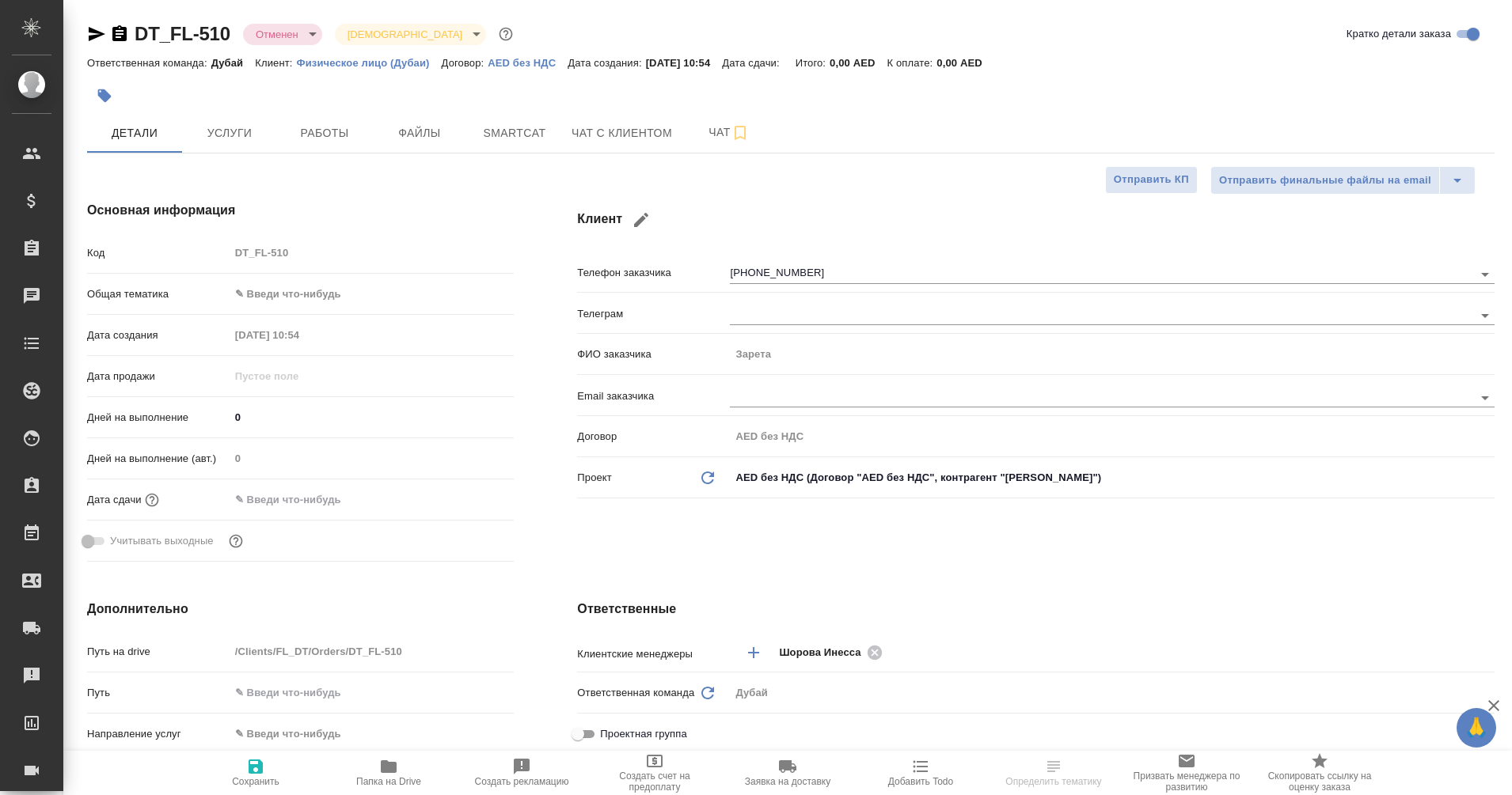
type textarea "x"
click at [115, 38] on icon "button" at bounding box center [120, 33] width 14 height 16
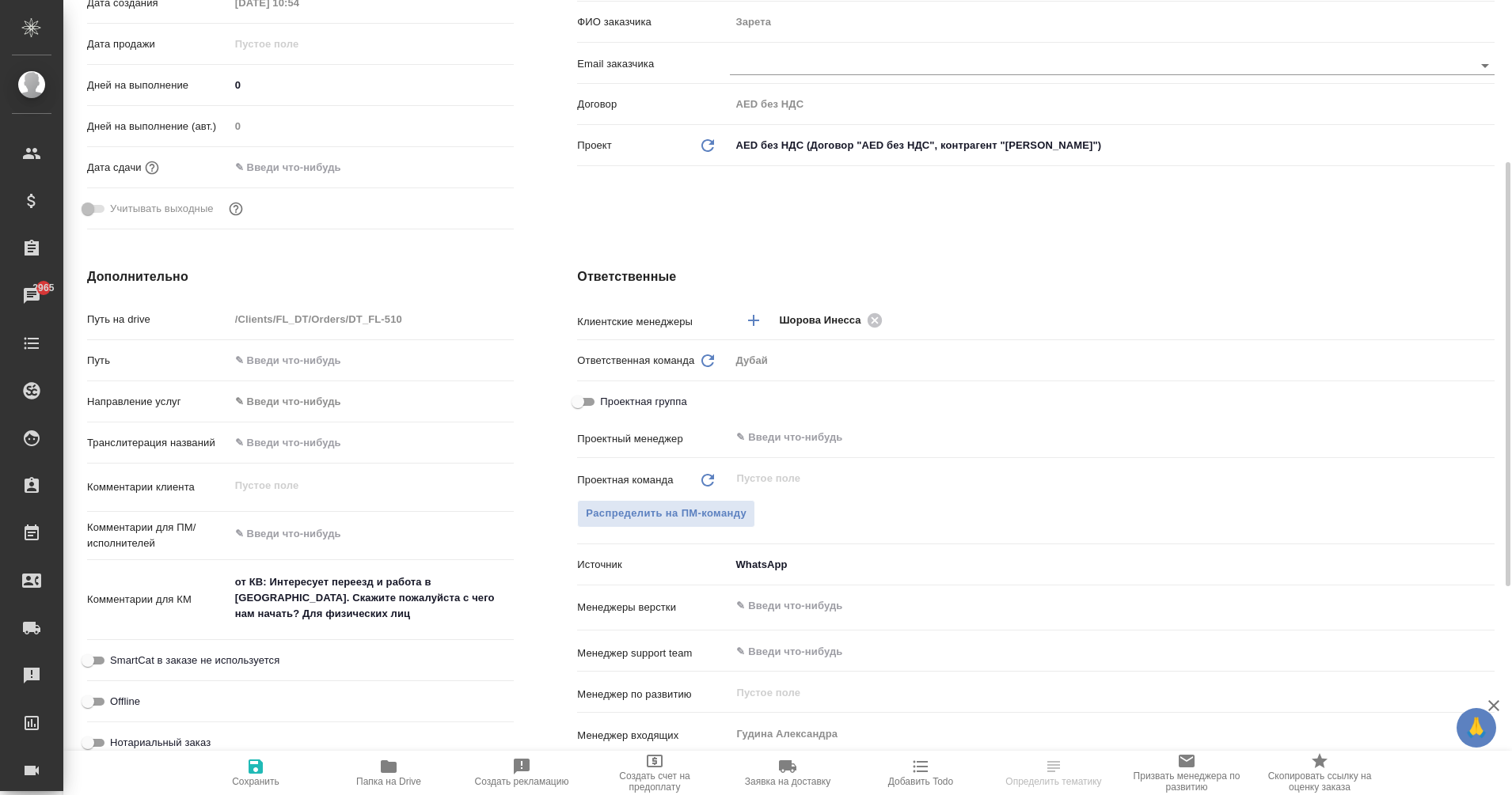
scroll to position [334, 0]
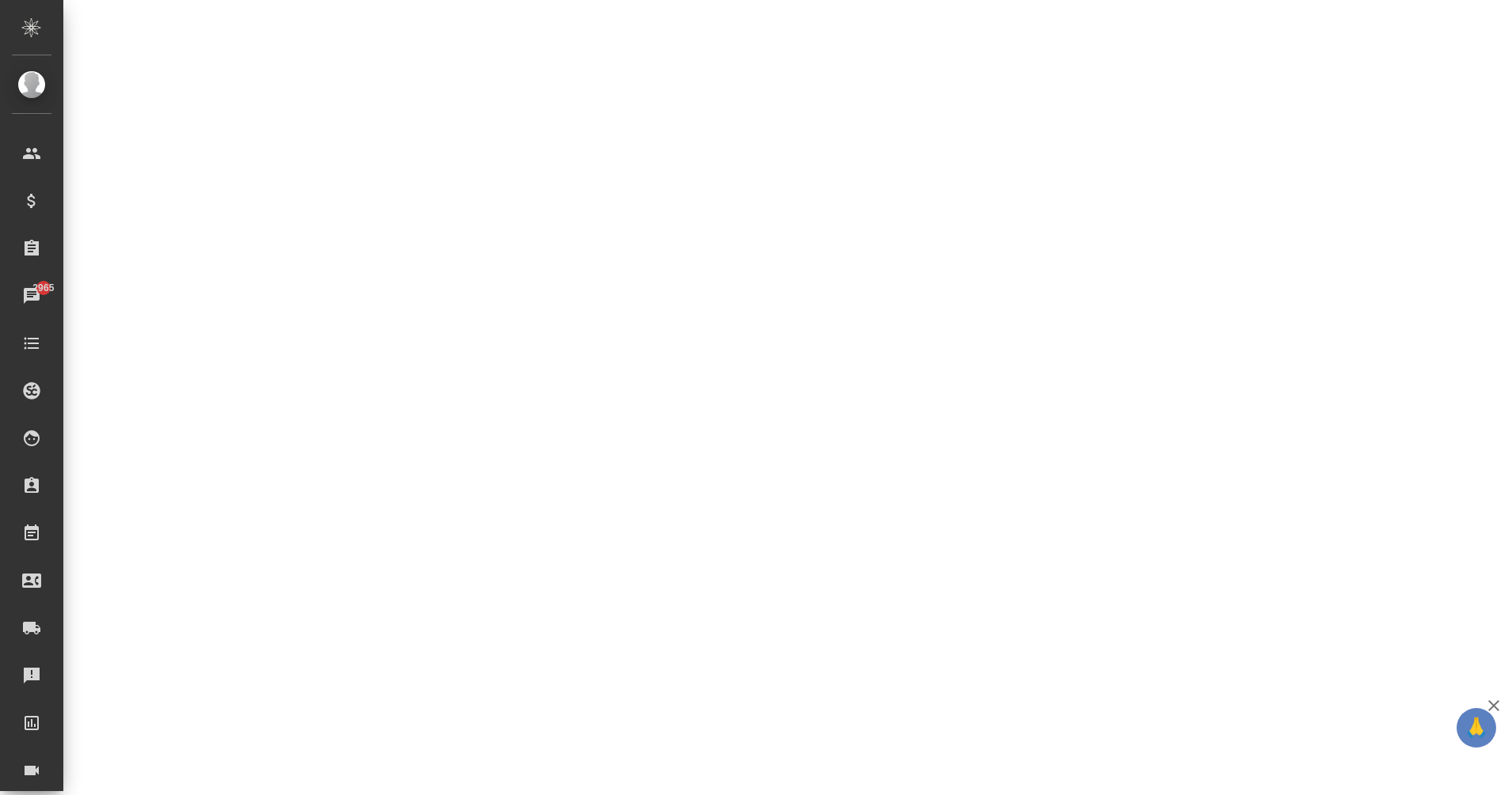
select select "RU"
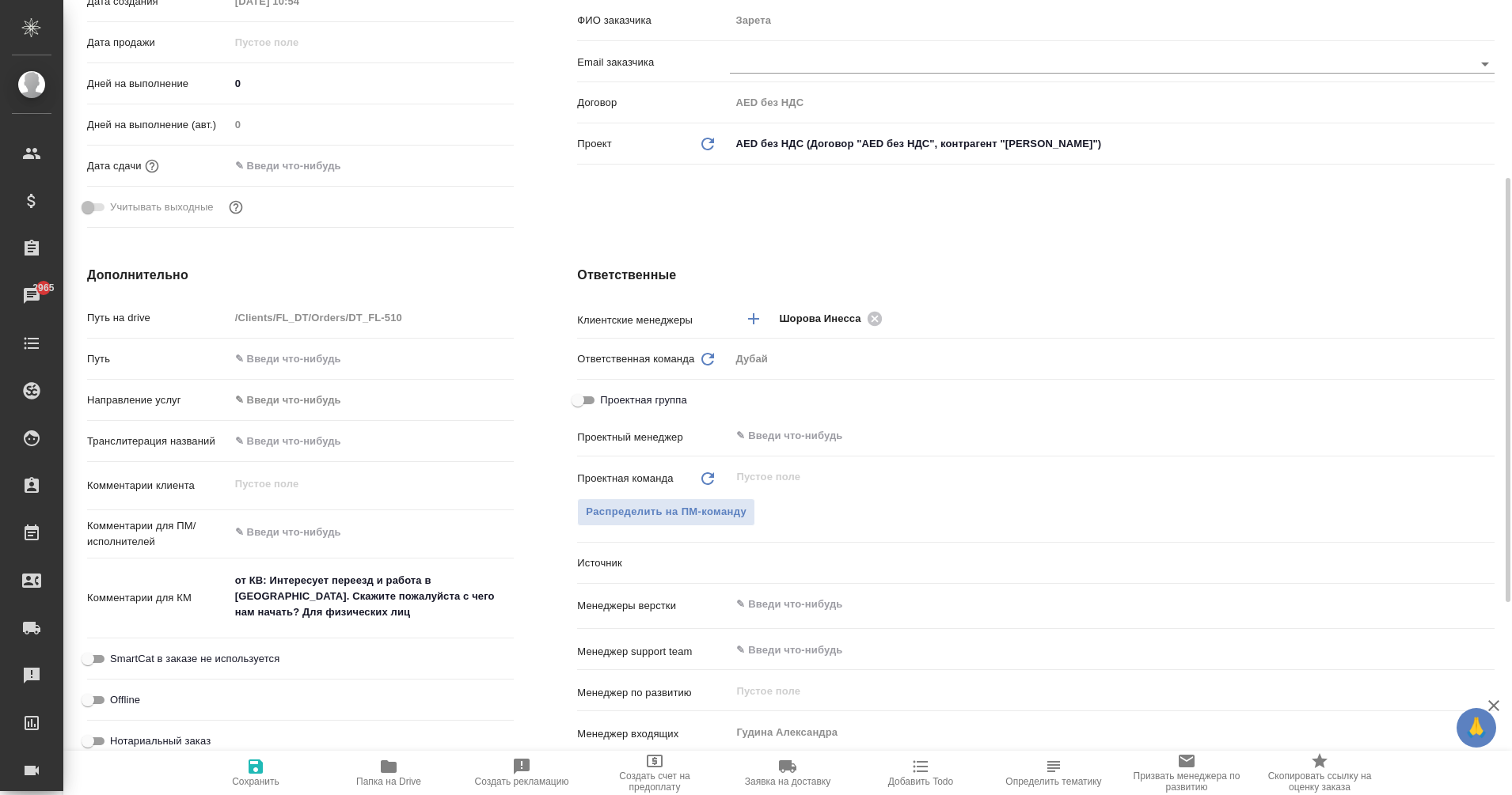
type textarea "x"
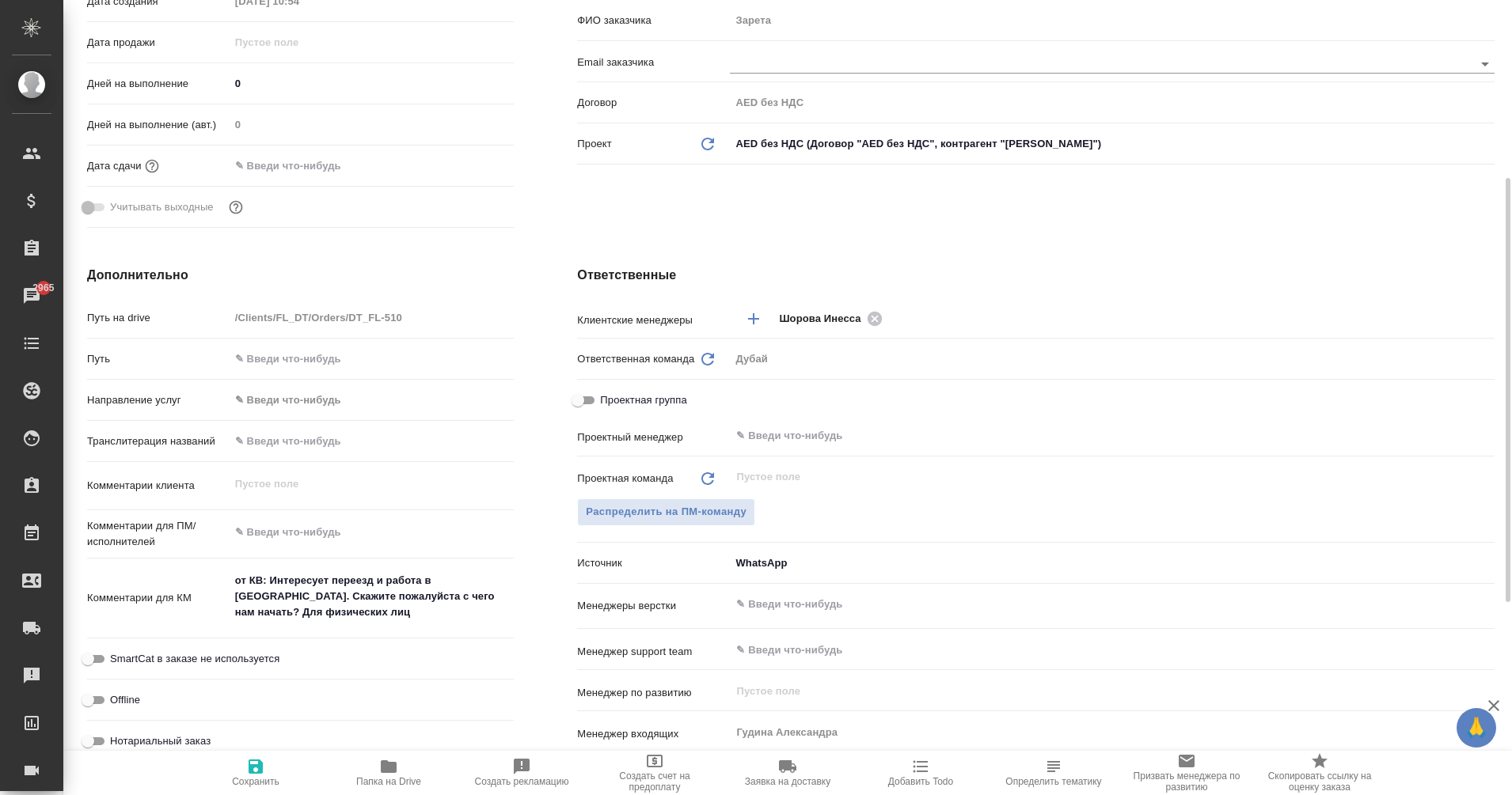
type textarea "x"
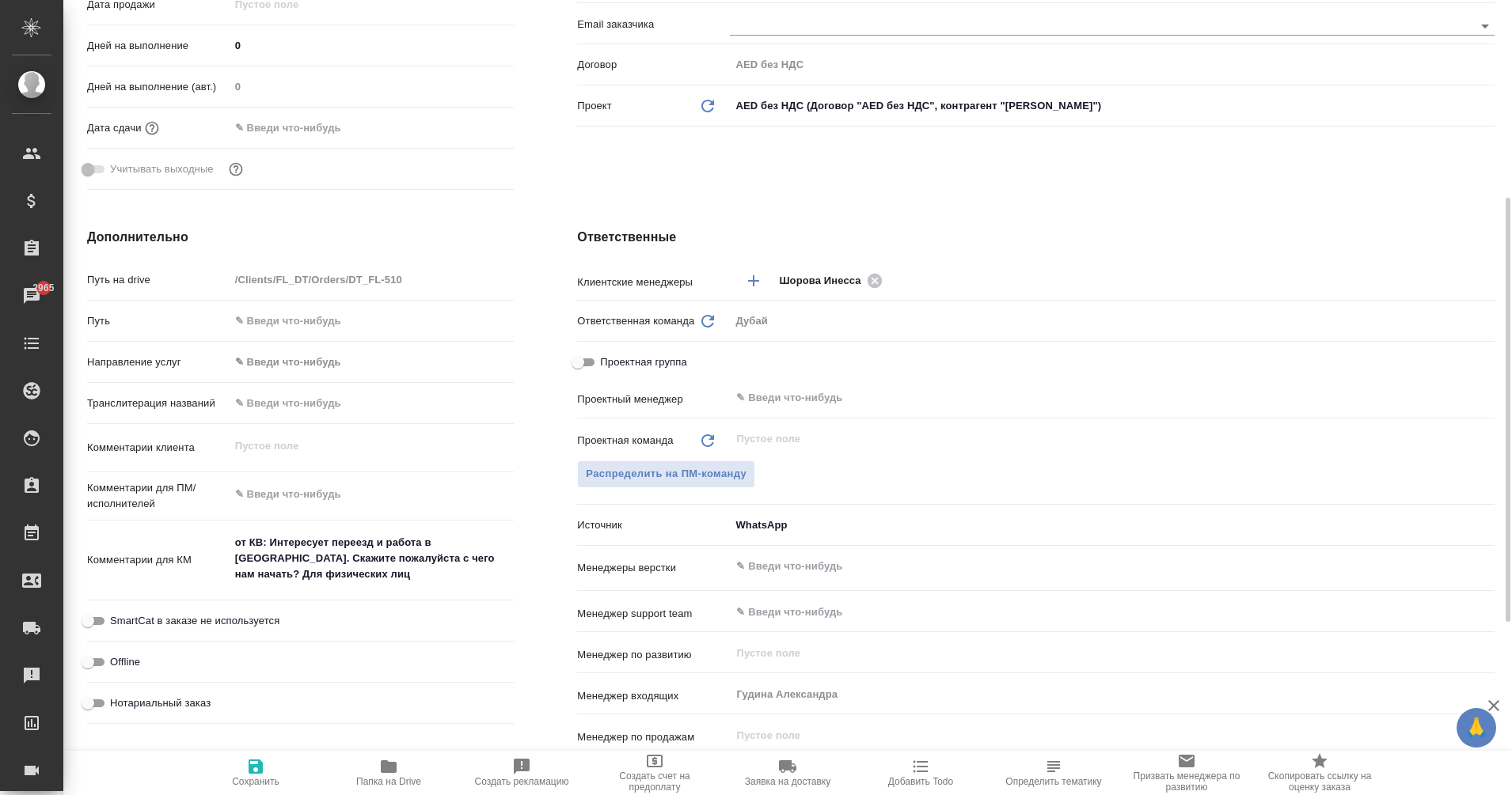
scroll to position [0, 0]
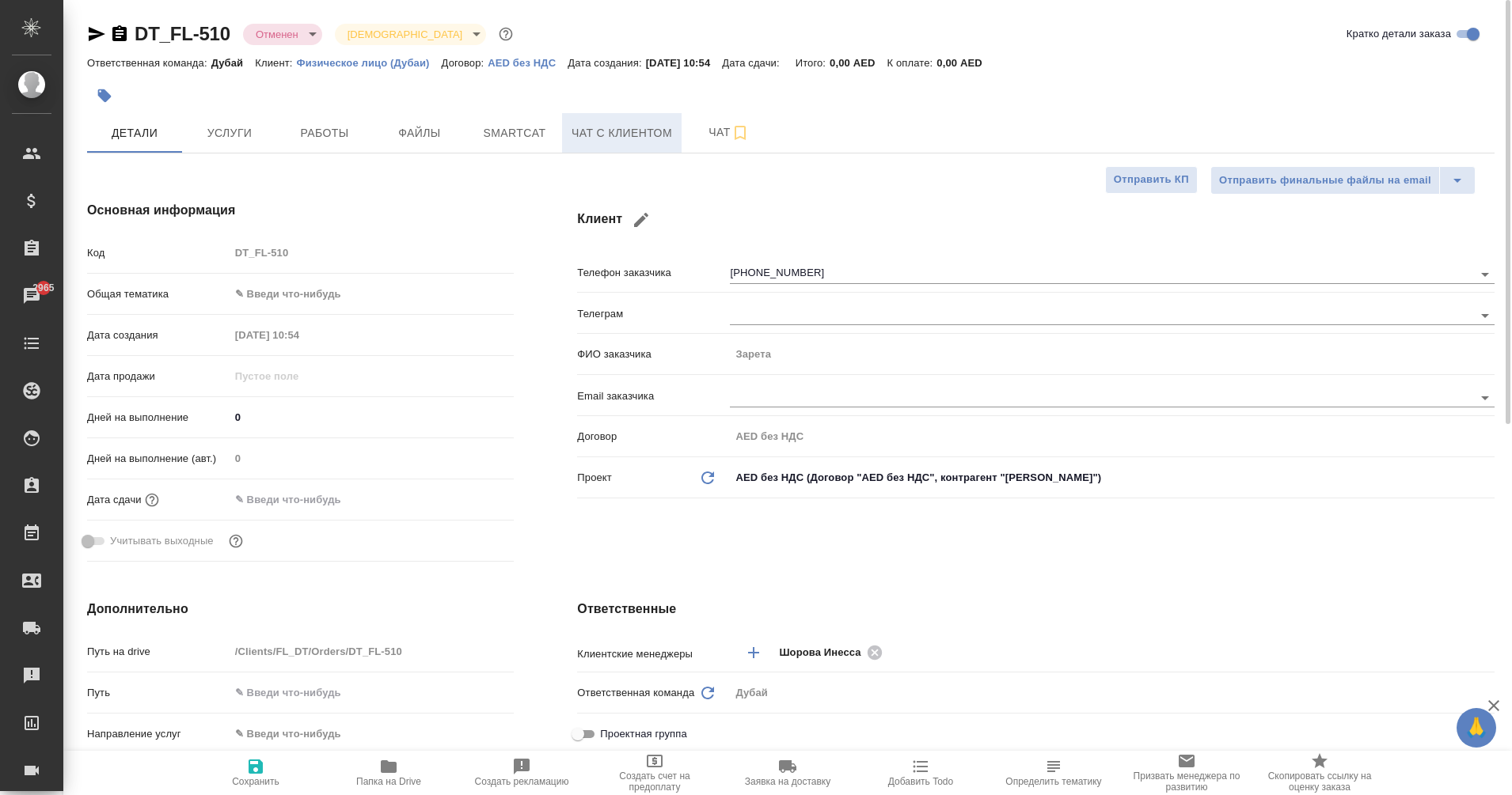
click at [640, 148] on button "Чат с клиентом" at bounding box center [622, 132] width 120 height 39
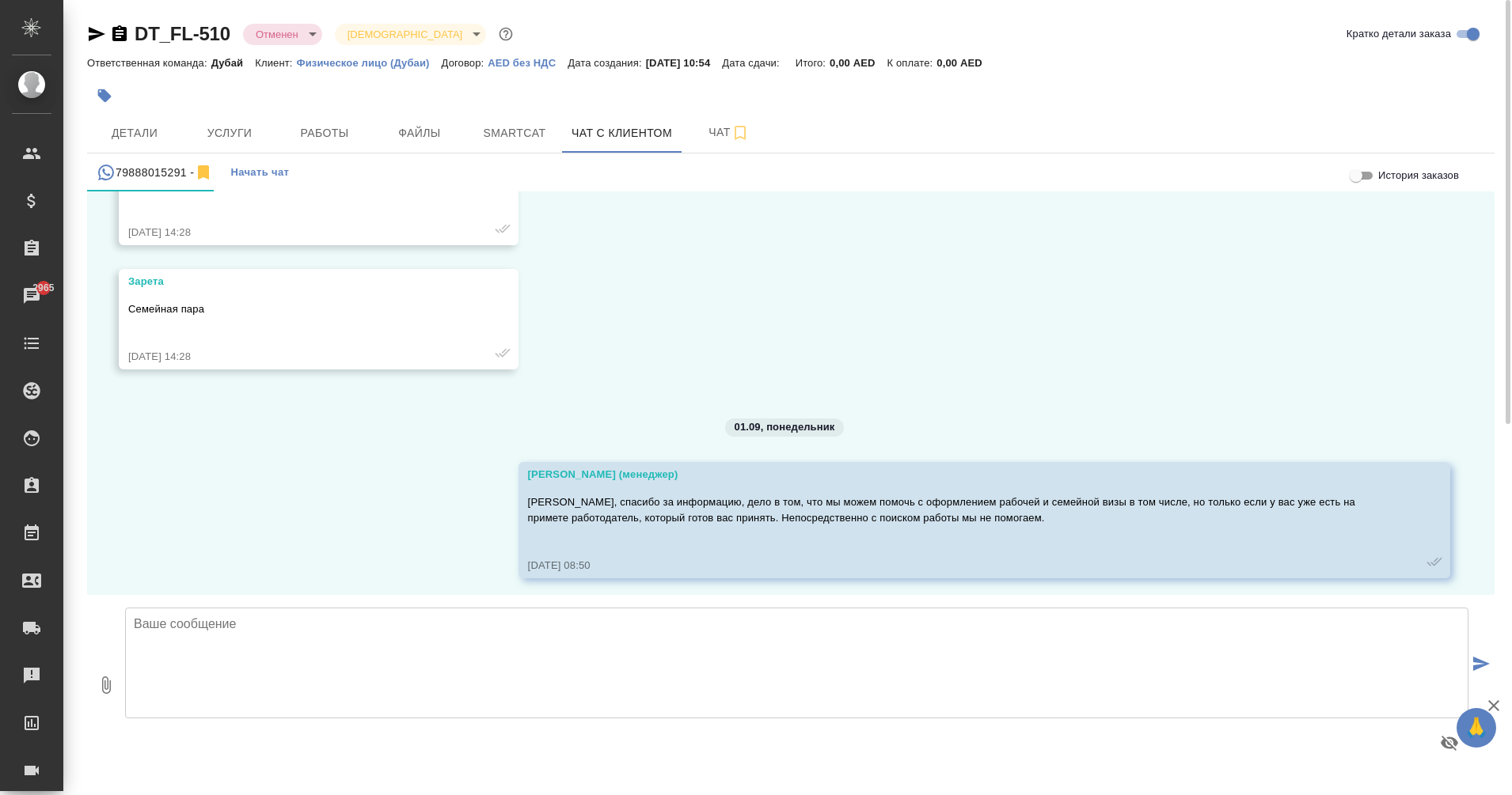
scroll to position [1093, 0]
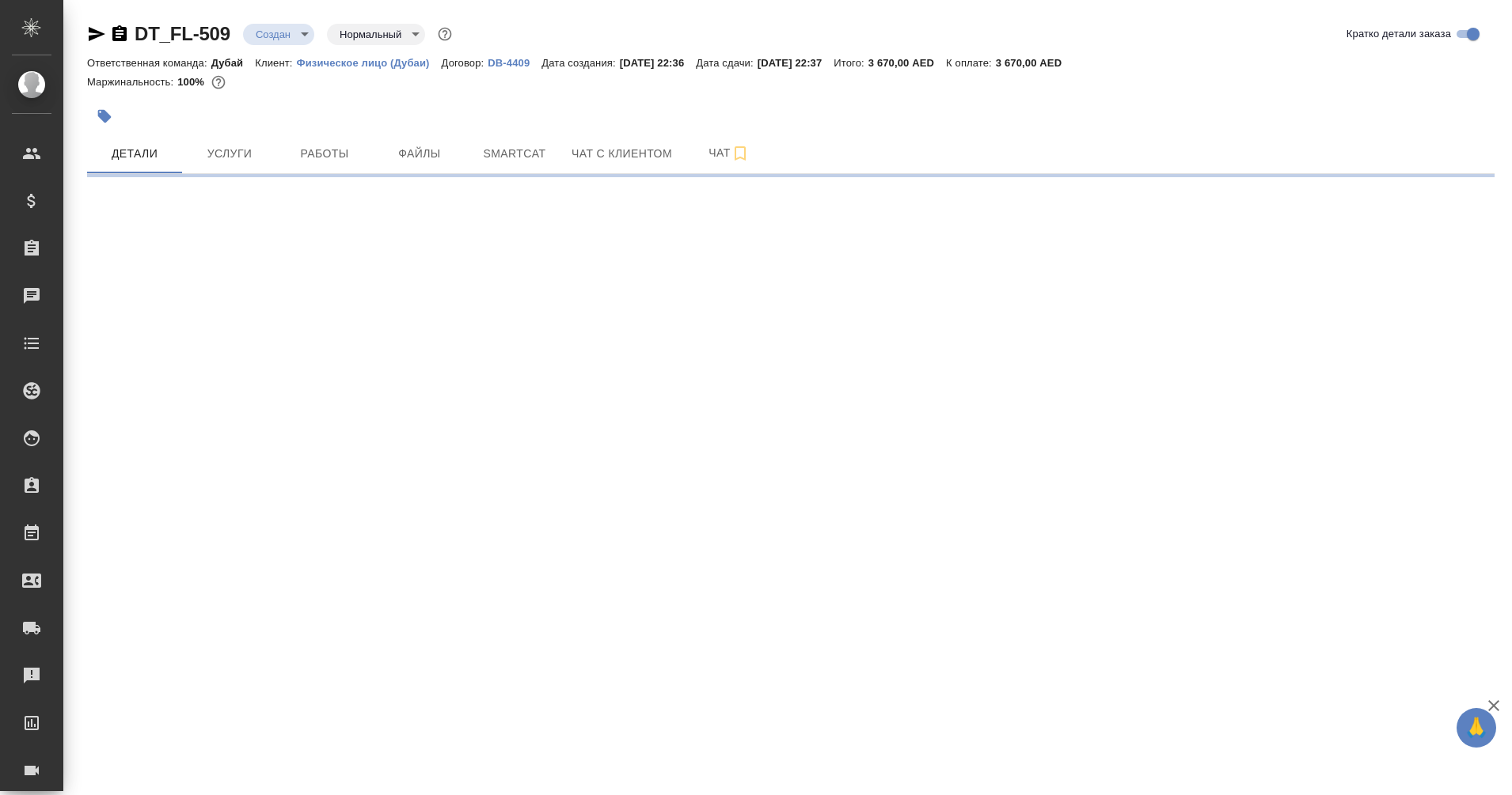
select select "RU"
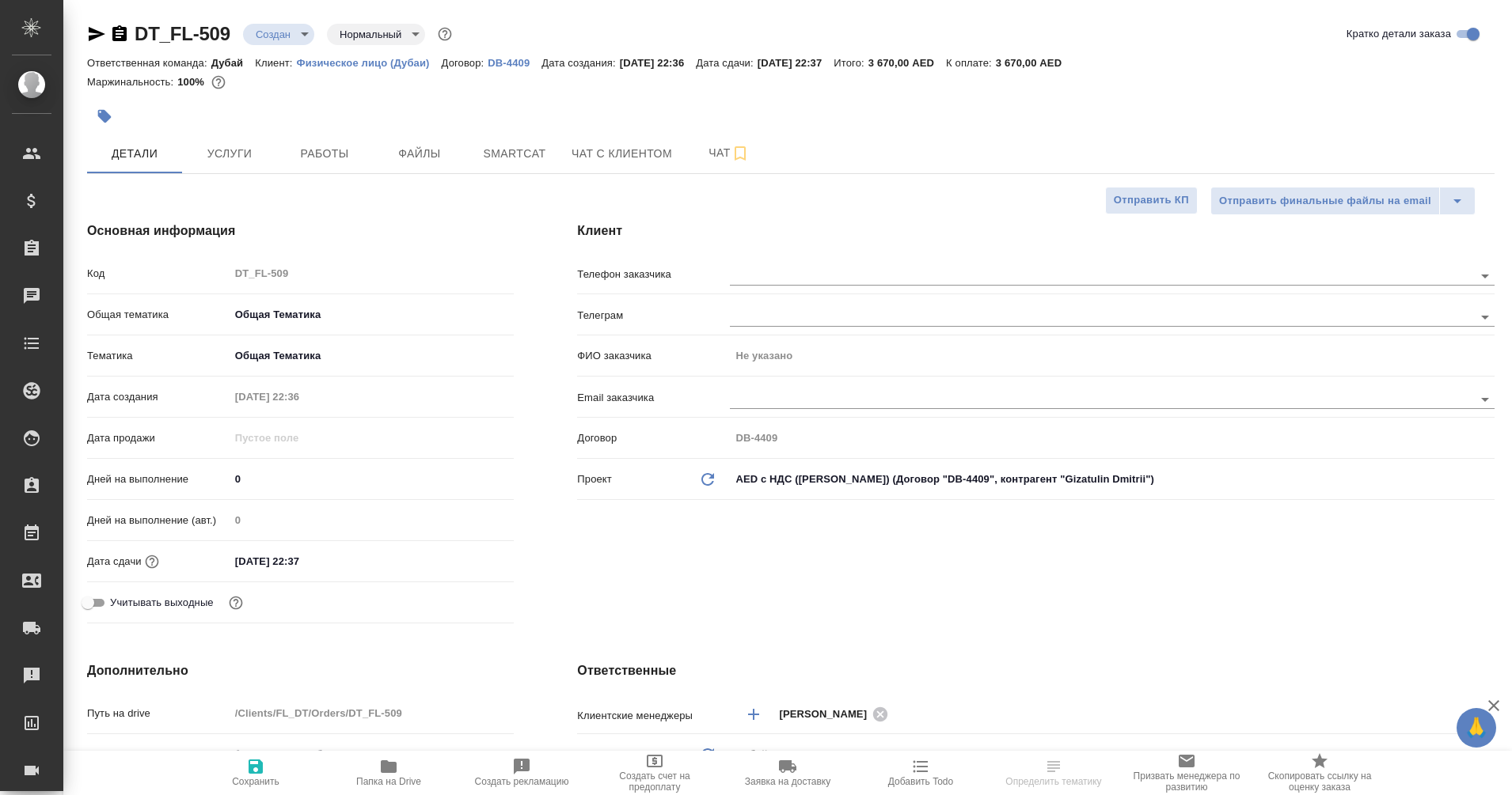
type textarea "x"
click at [127, 36] on icon "button" at bounding box center [120, 33] width 14 height 16
type textarea "x"
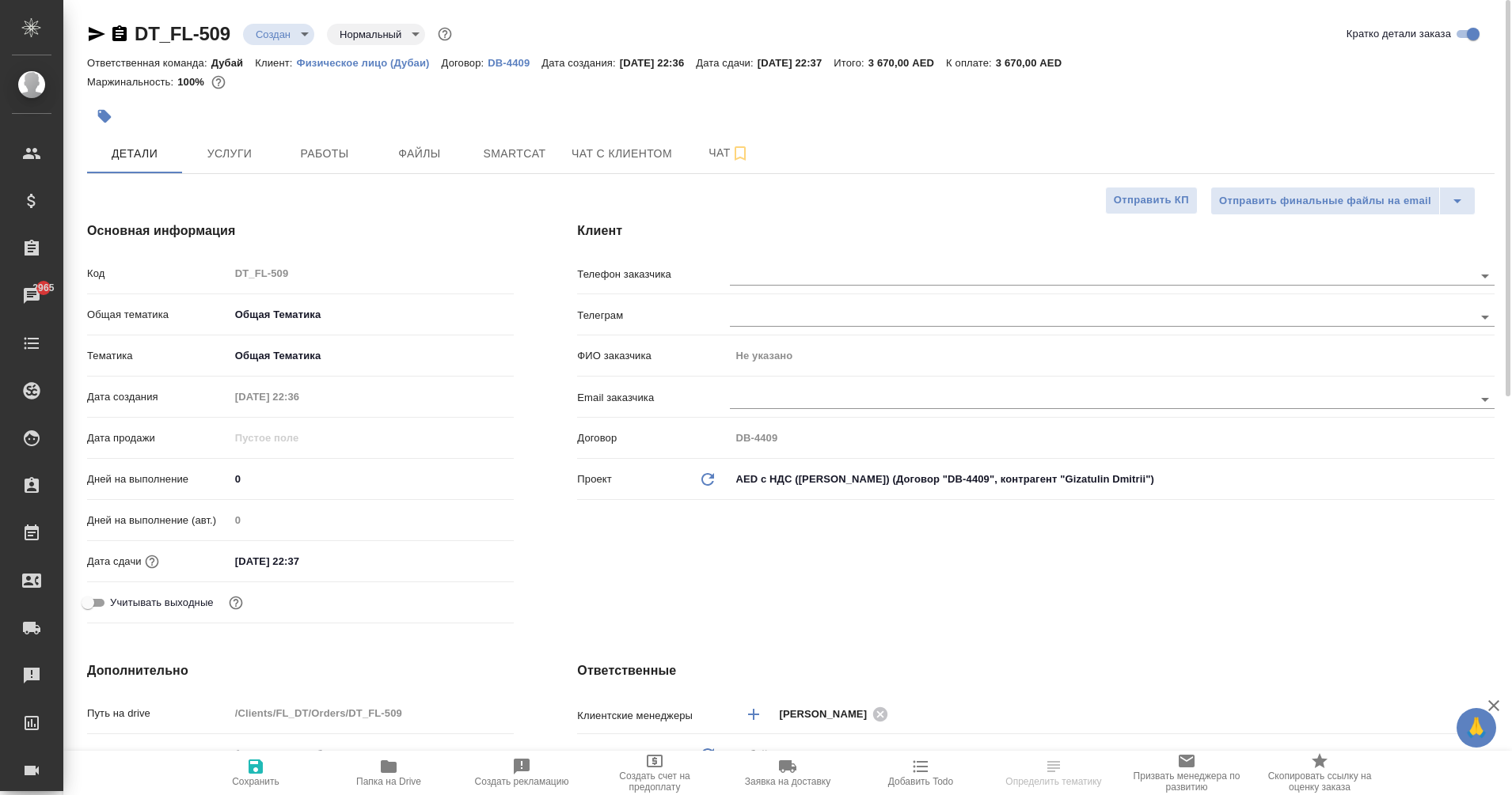
type textarea "x"
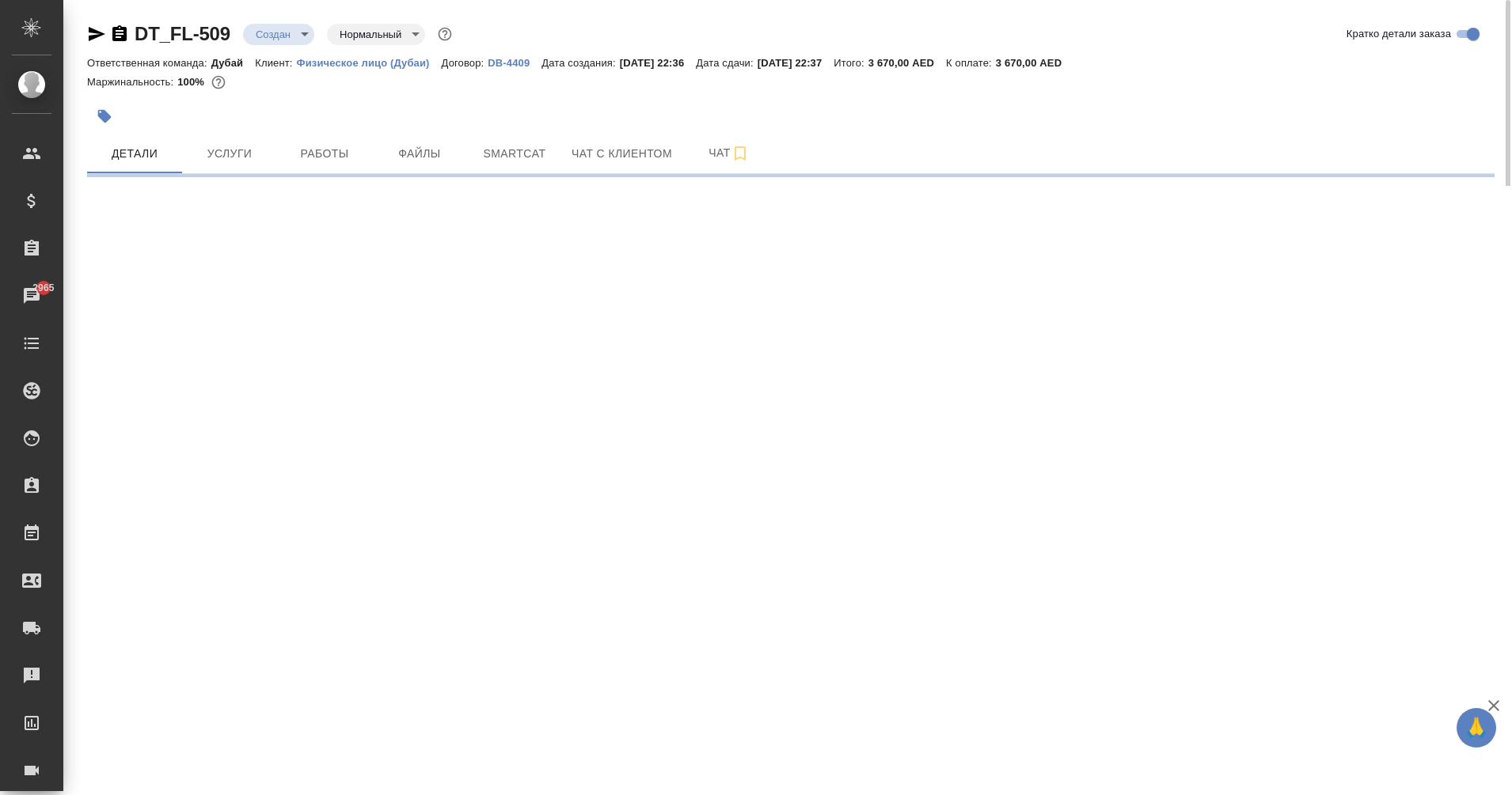
select select "RU"
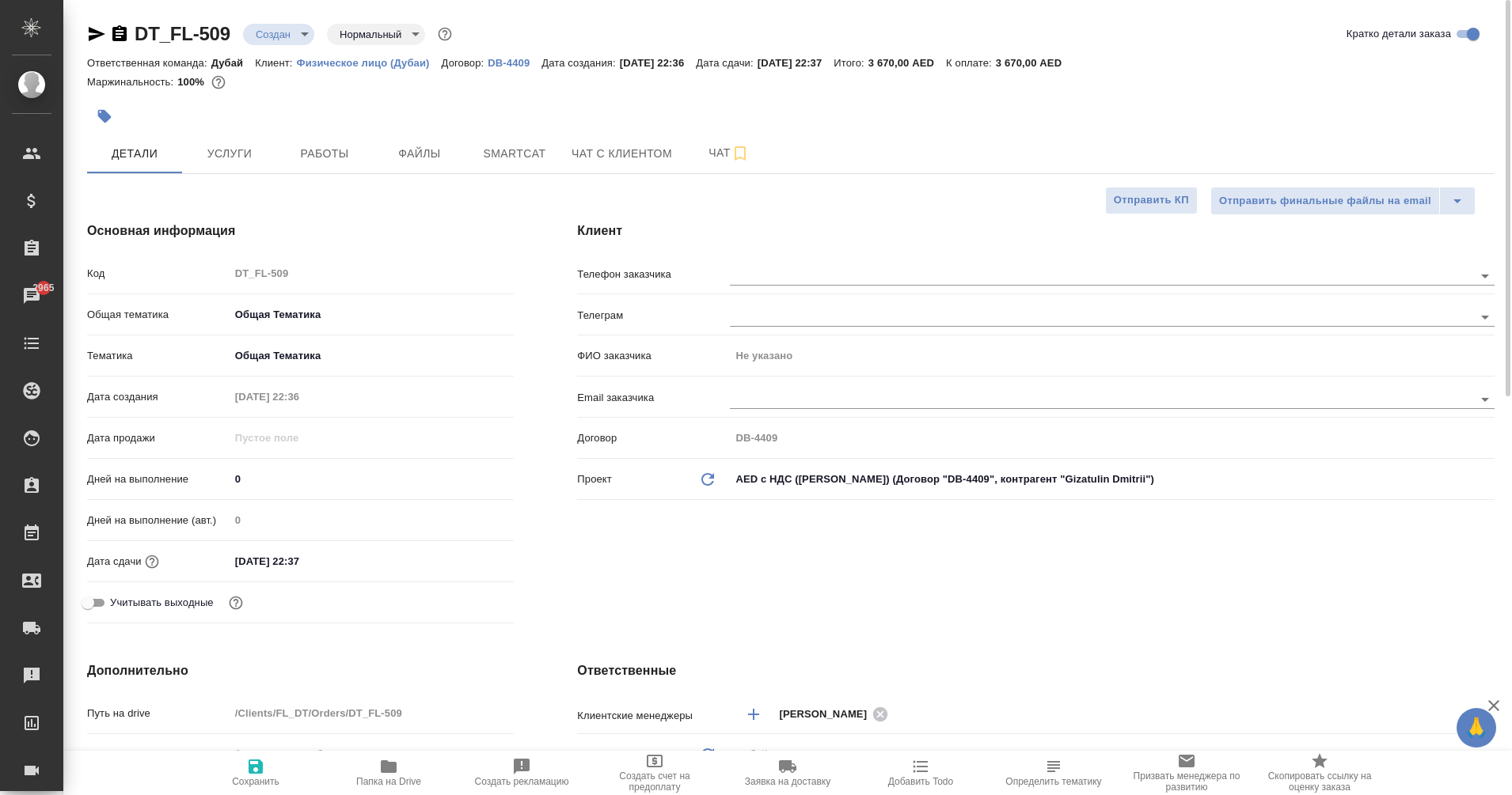
type textarea "x"
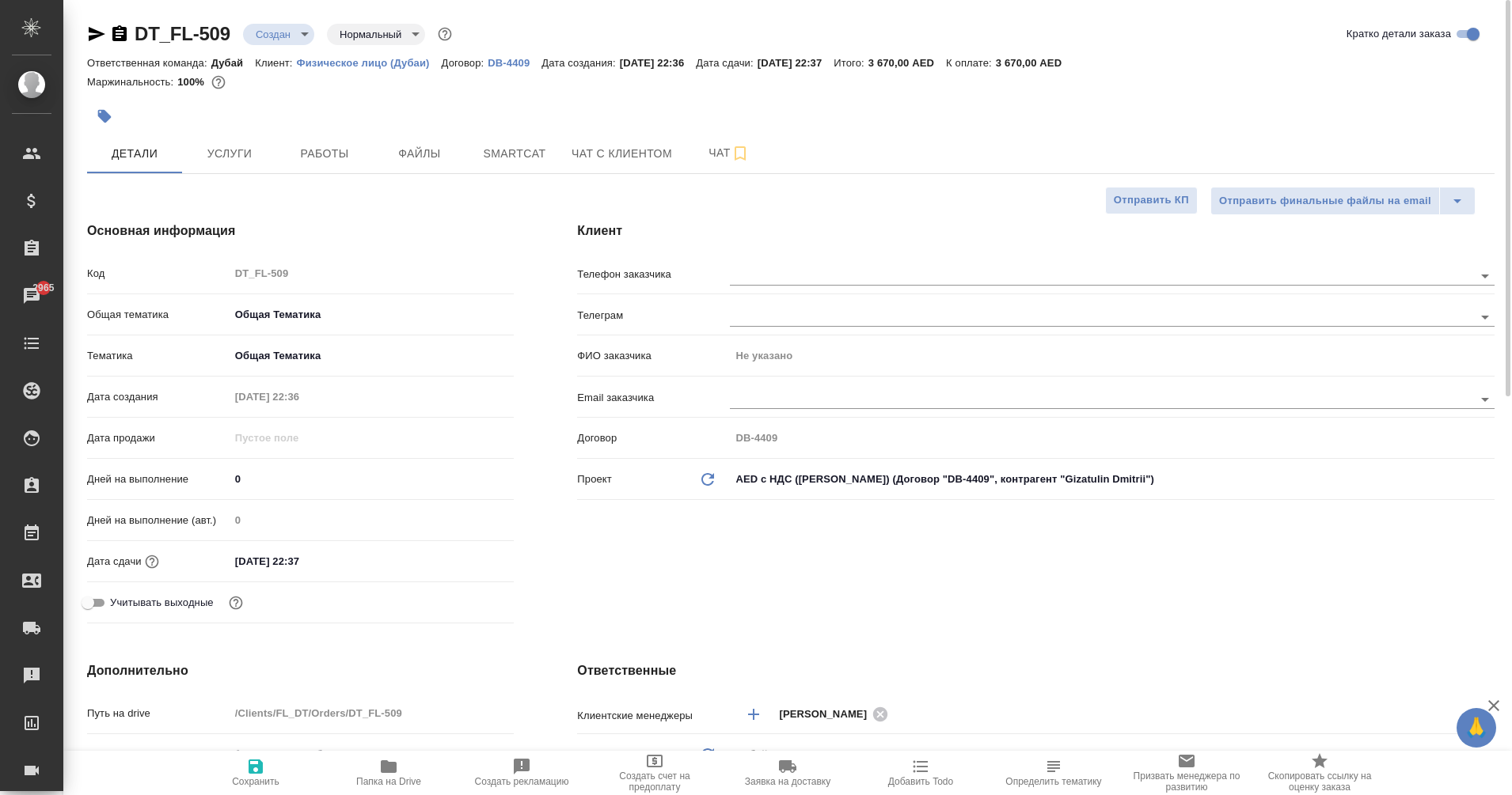
type textarea "x"
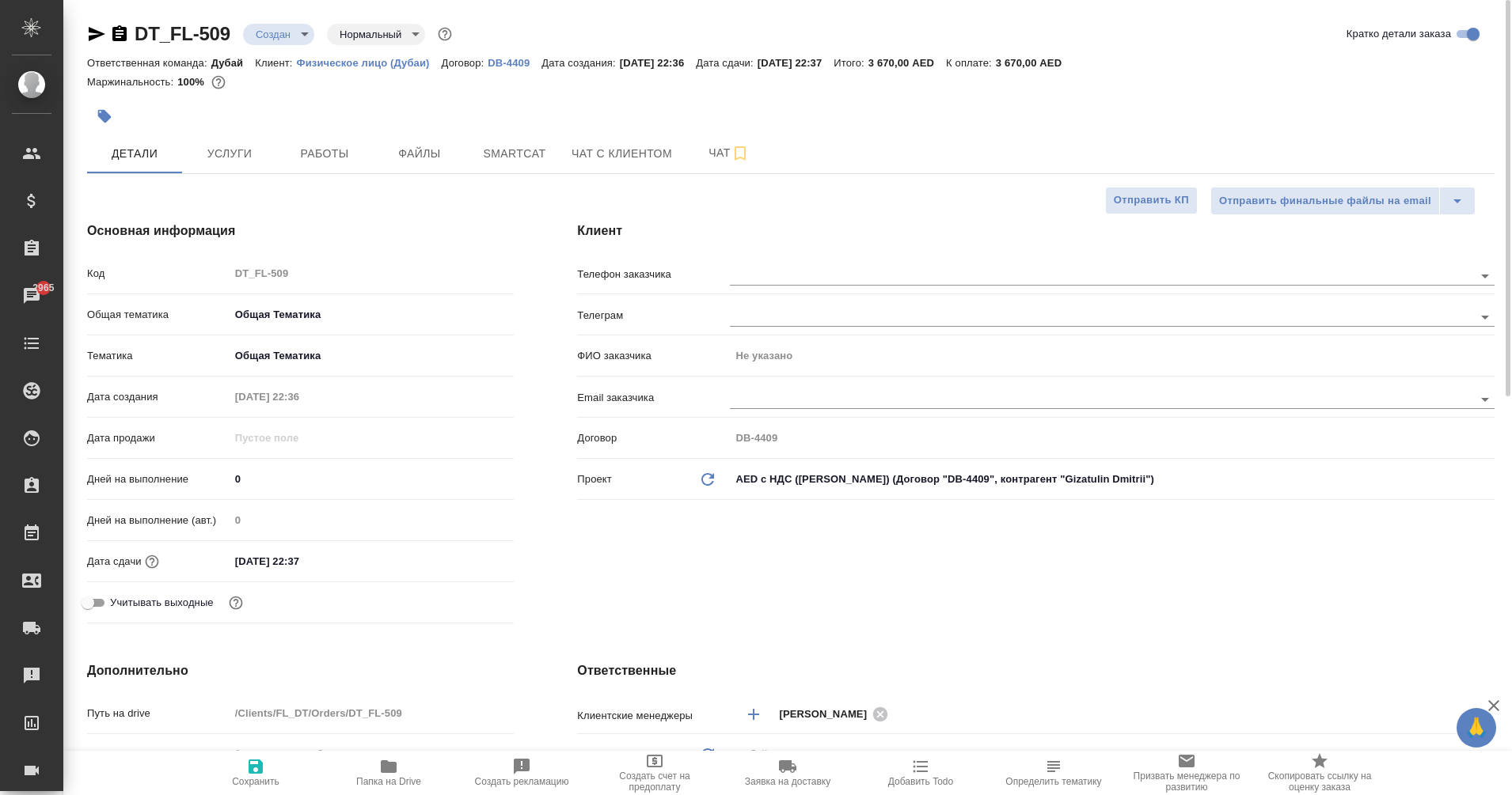
type textarea "x"
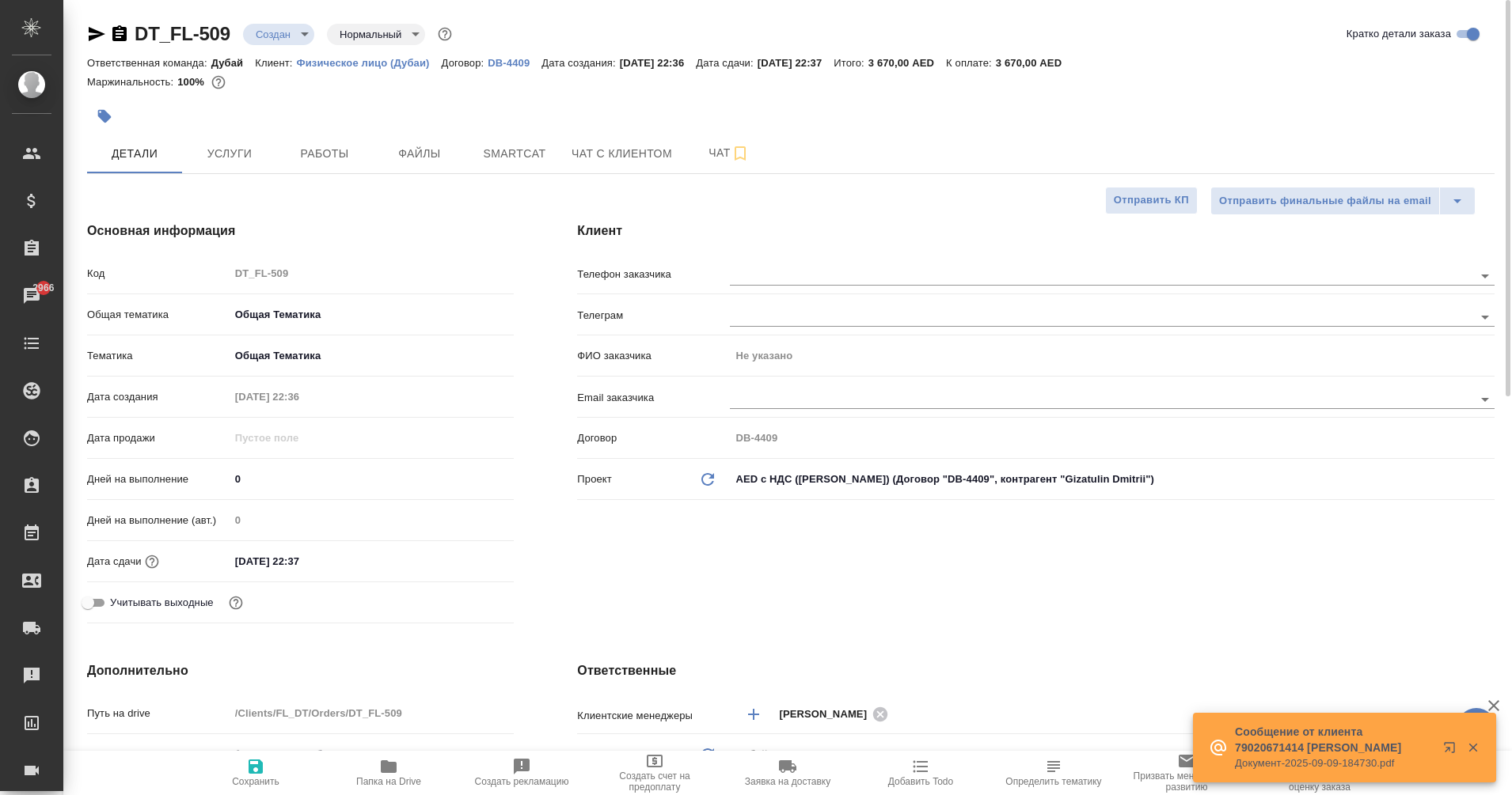
type textarea "x"
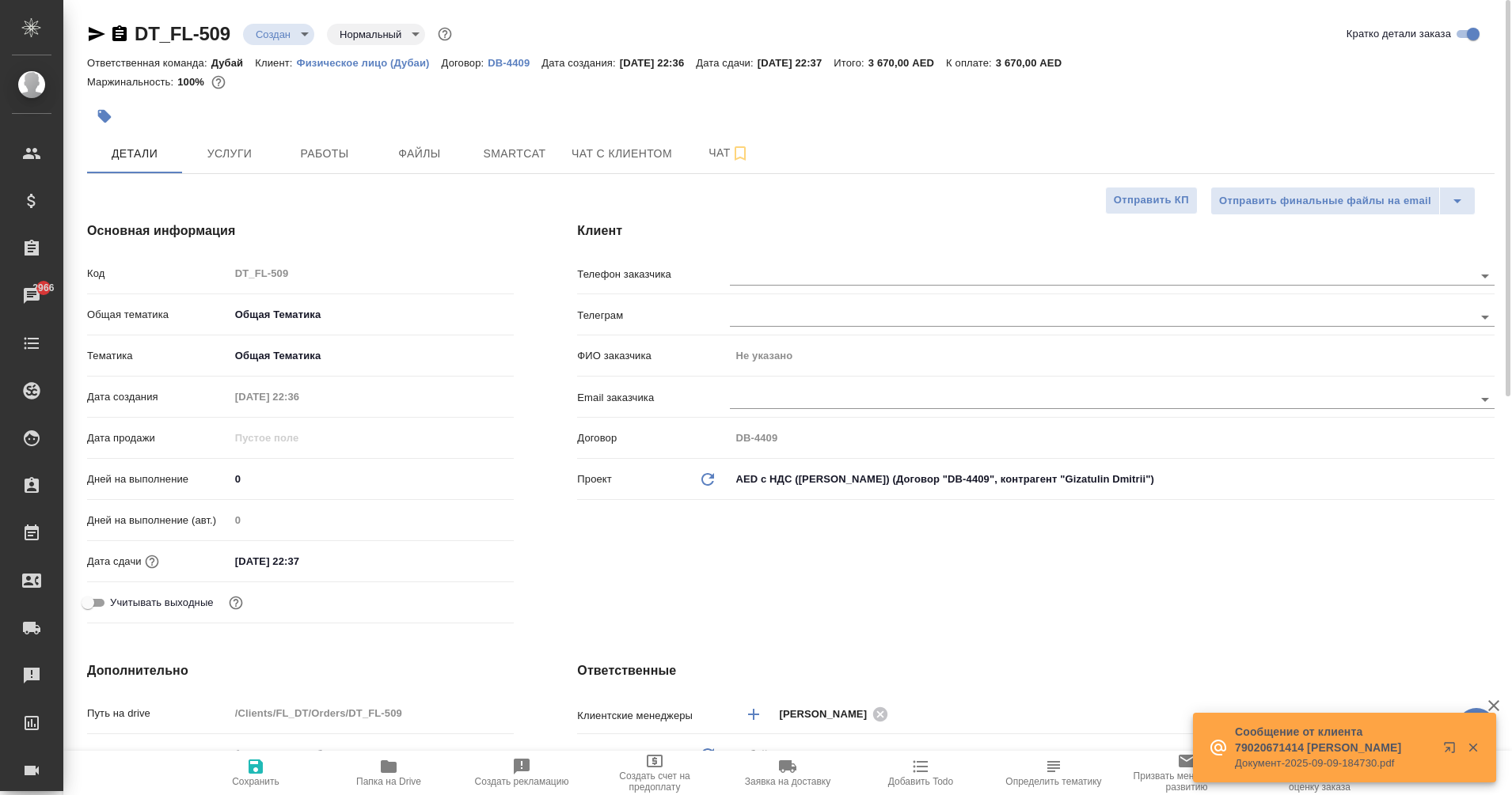
type textarea "x"
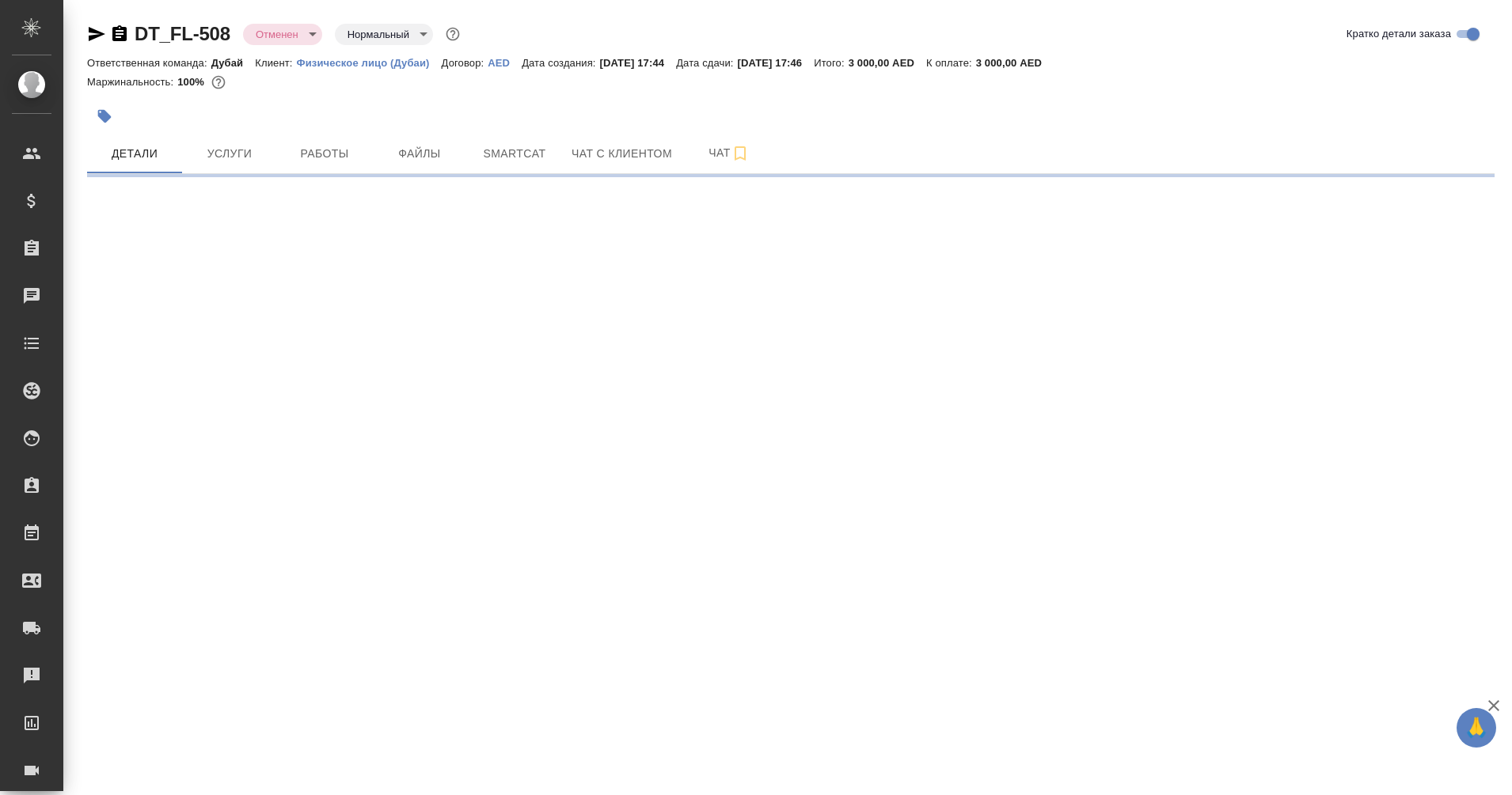
select select "RU"
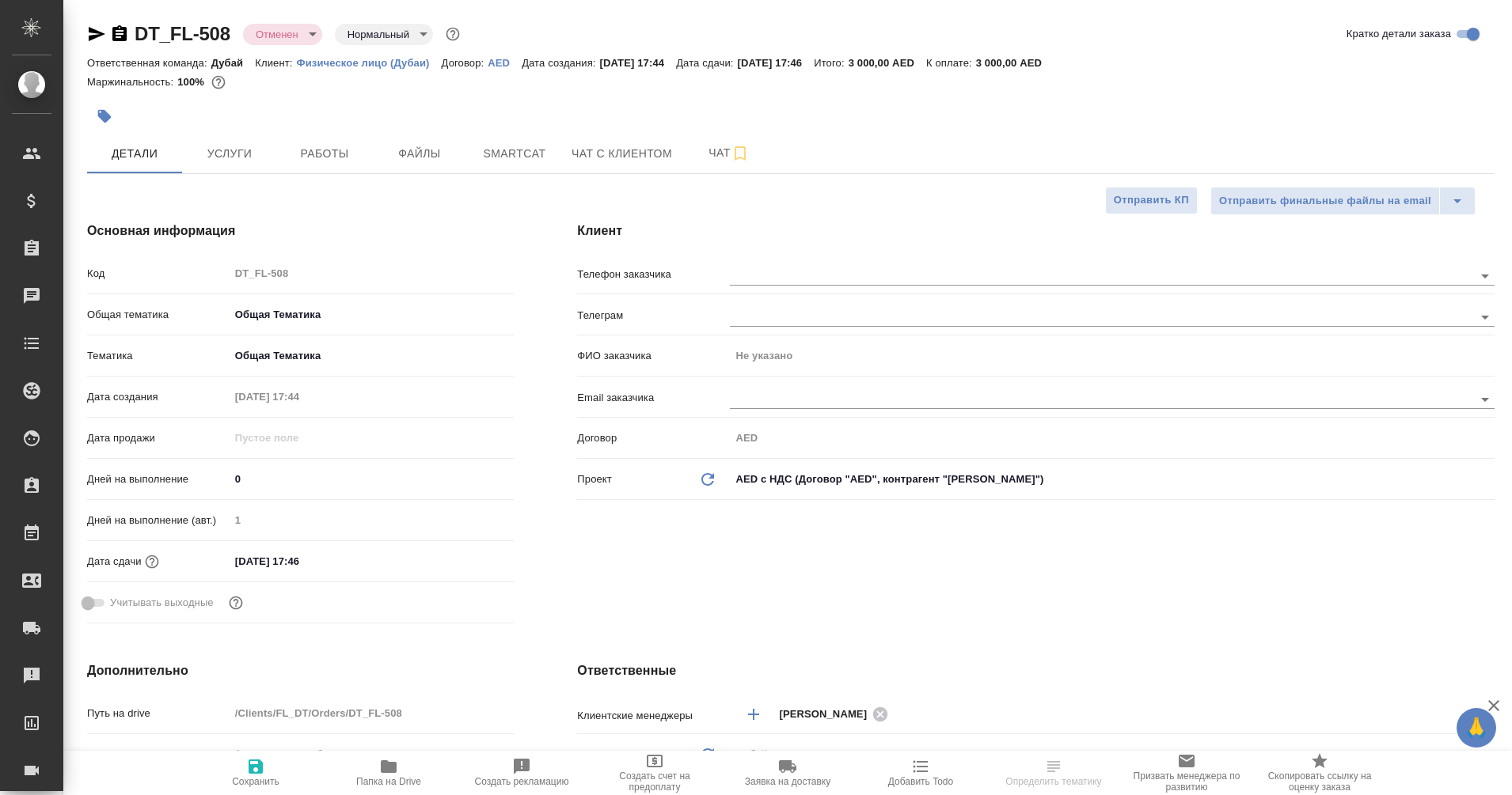
type textarea "x"
click at [115, 34] on icon "button" at bounding box center [120, 33] width 14 height 16
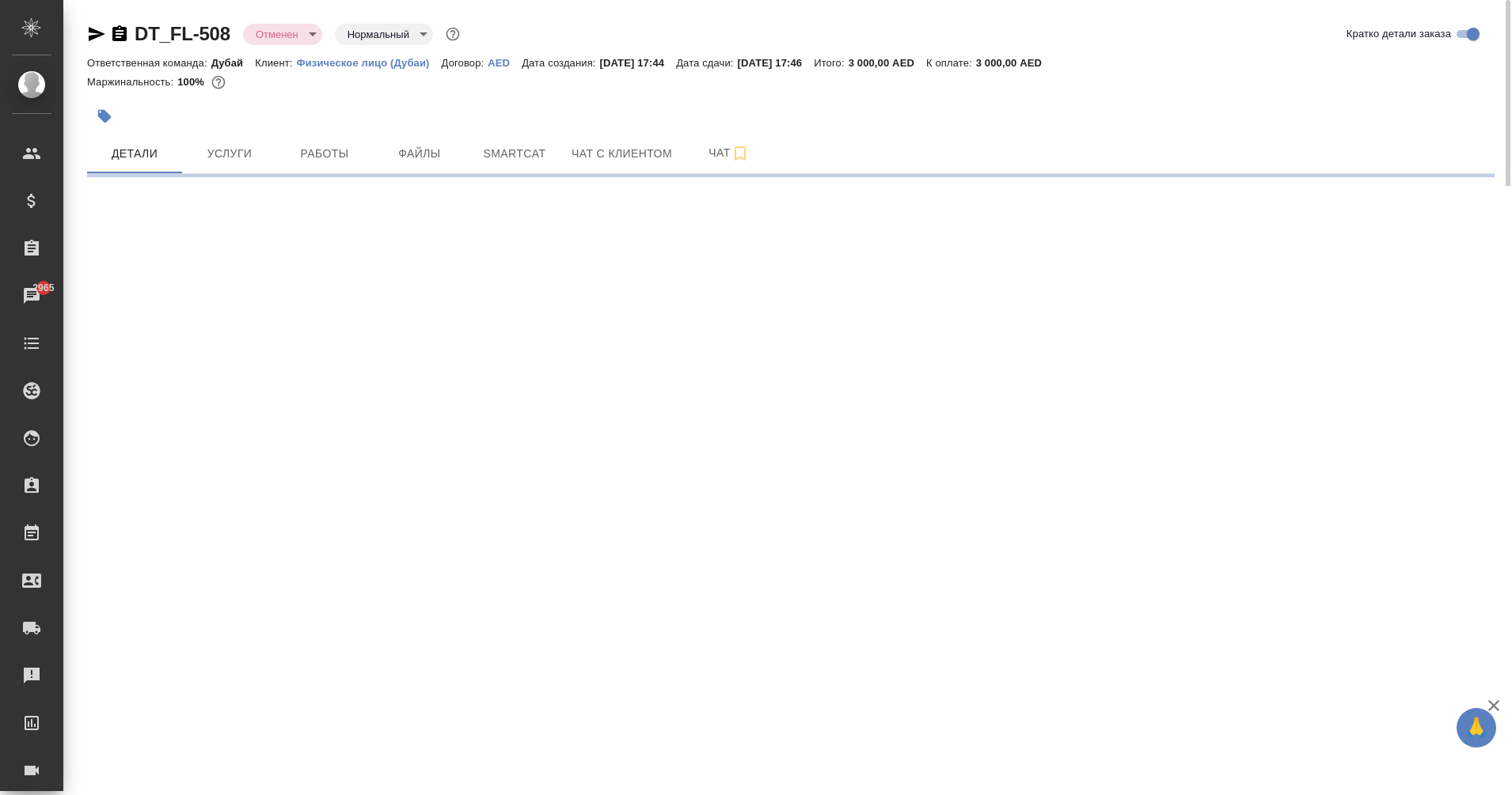
select select "RU"
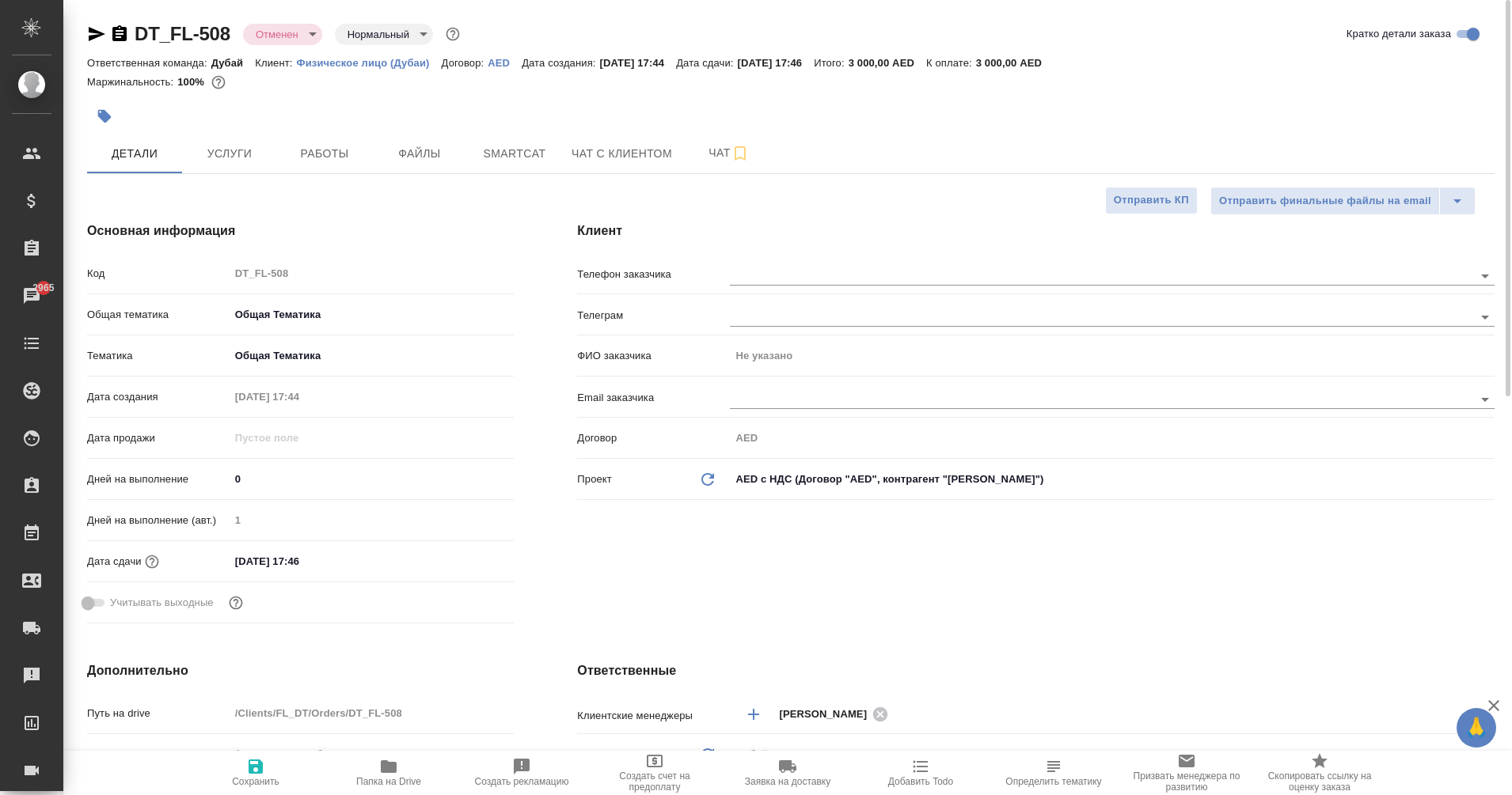
type textarea "x"
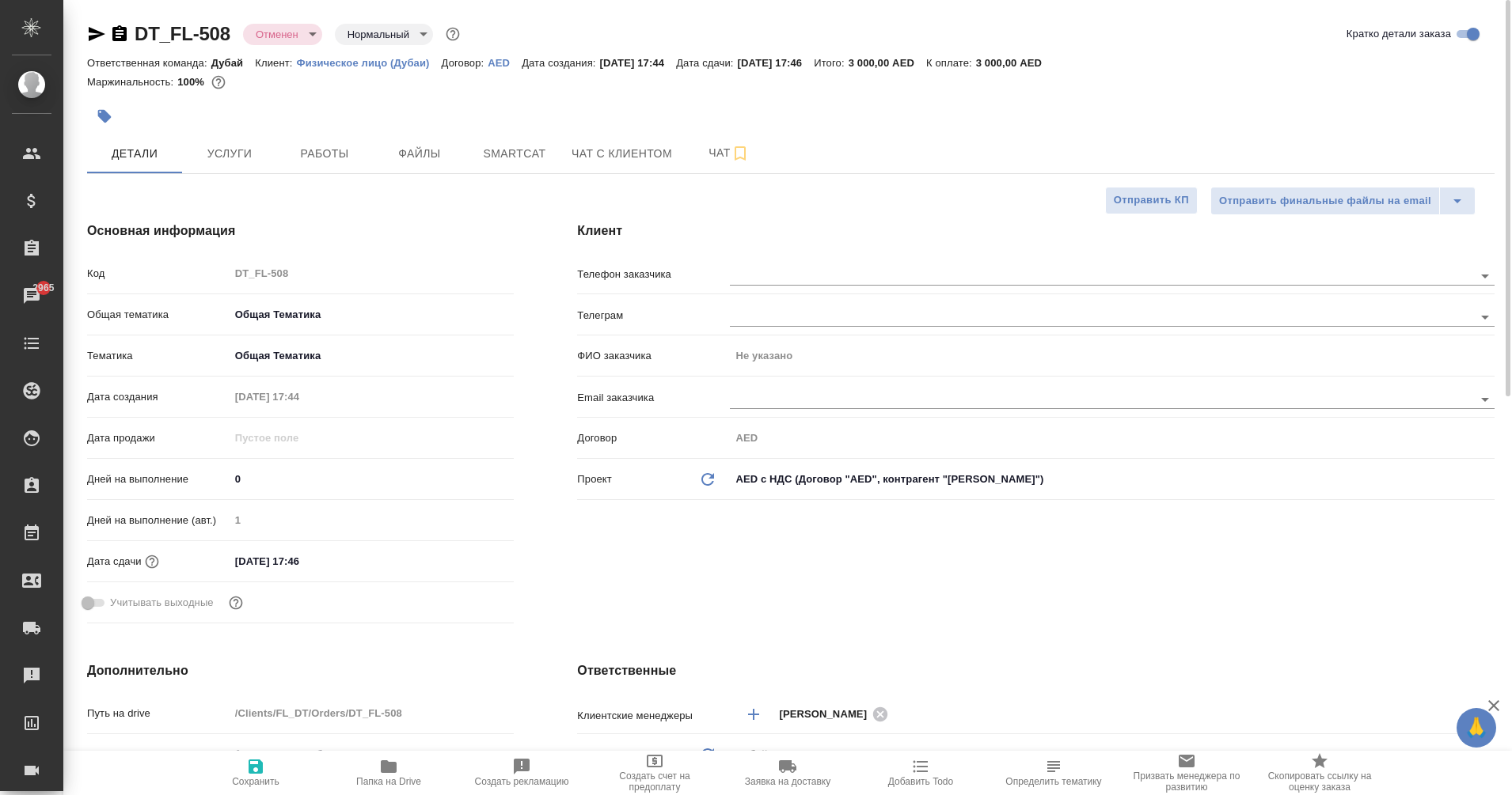
type textarea "x"
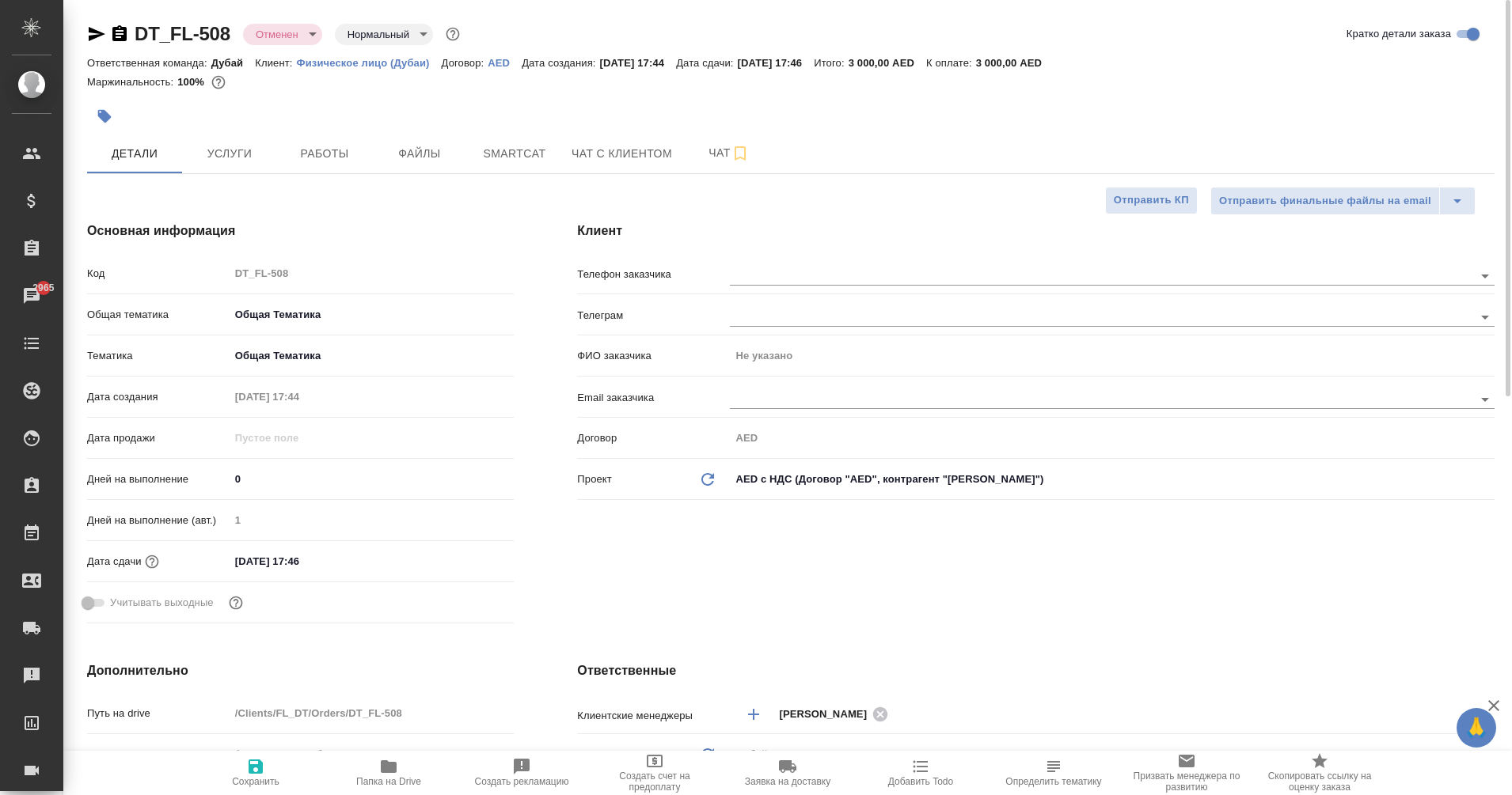
type textarea "x"
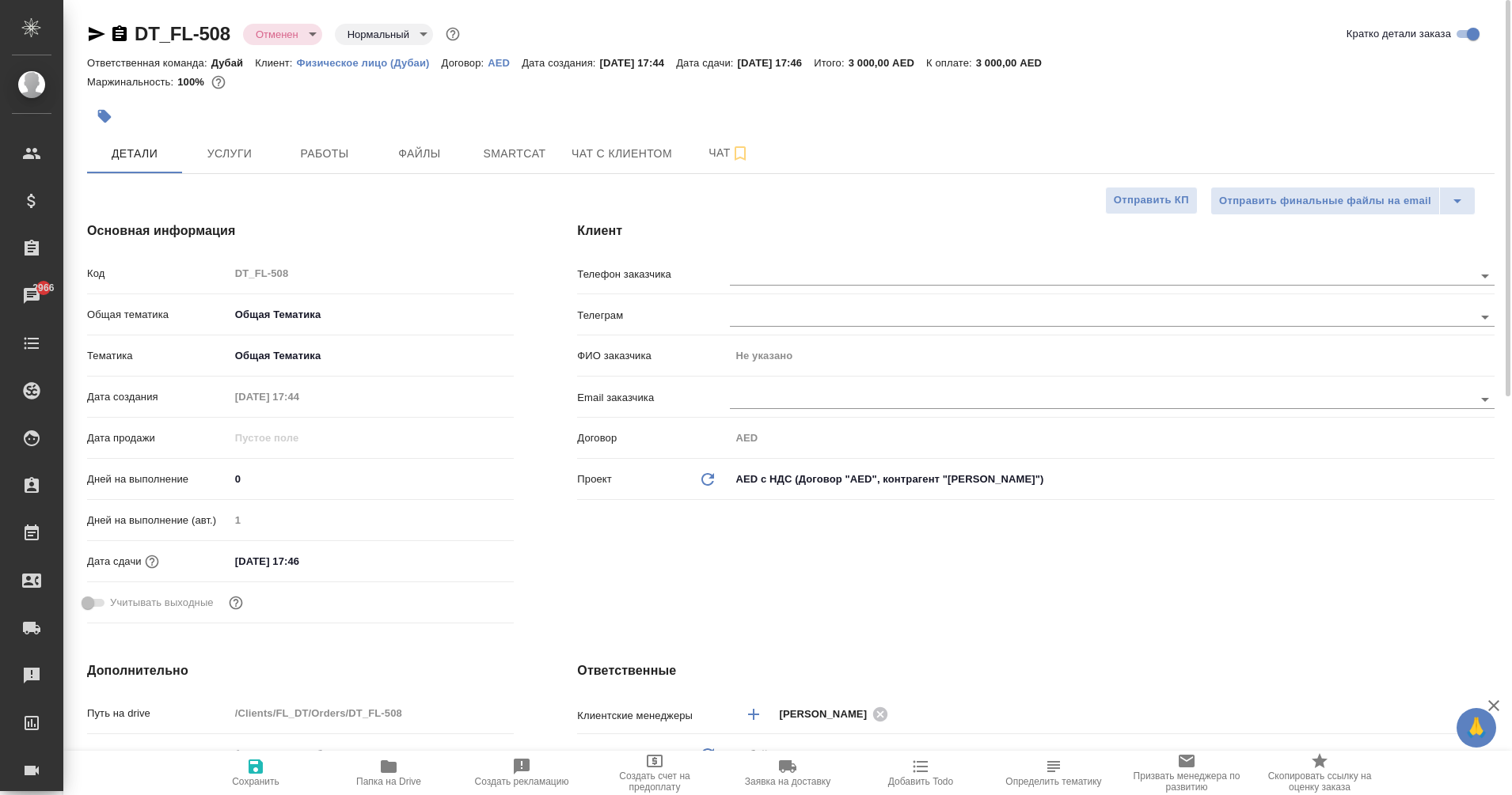
type textarea "x"
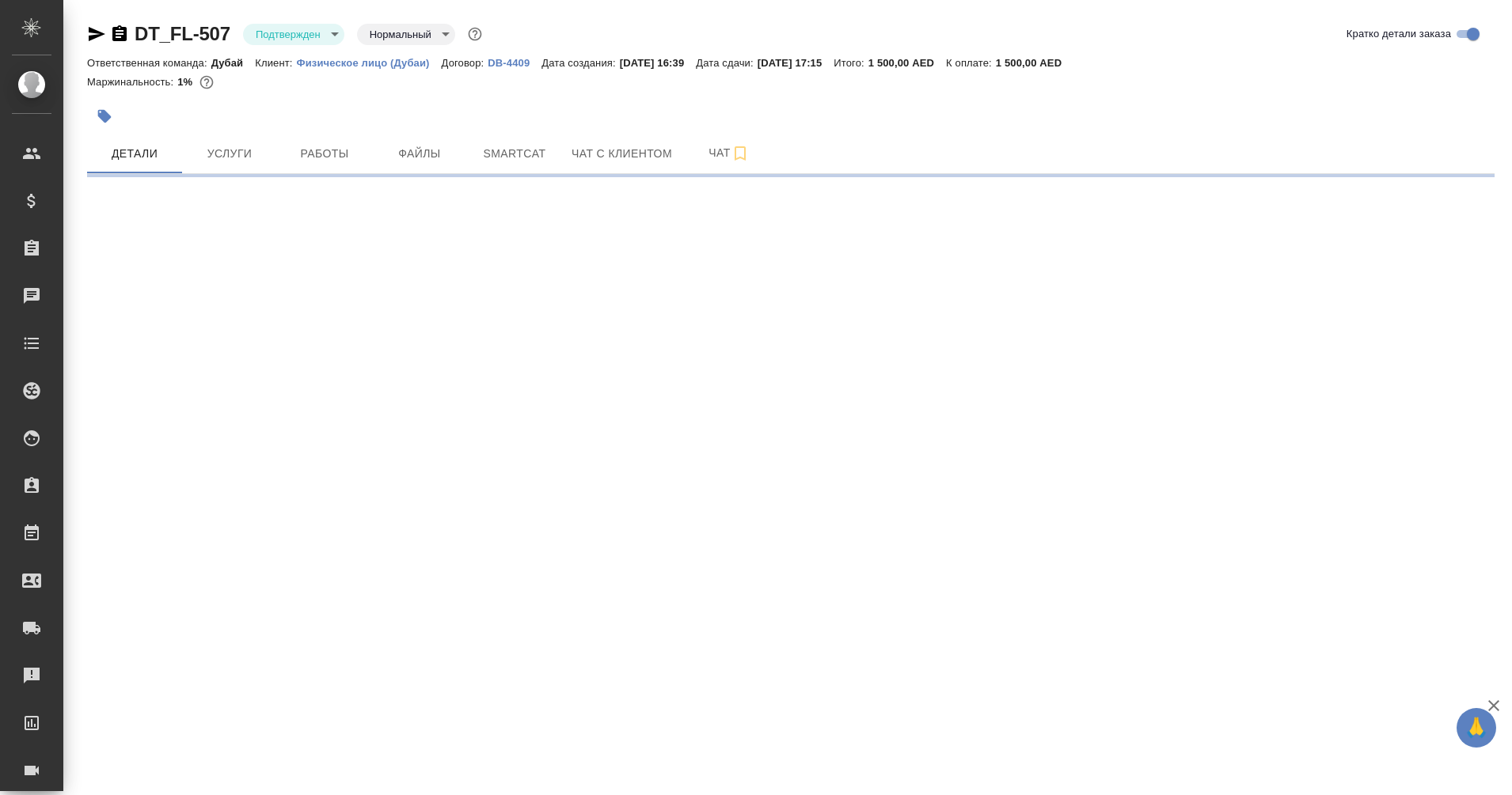
select select "RU"
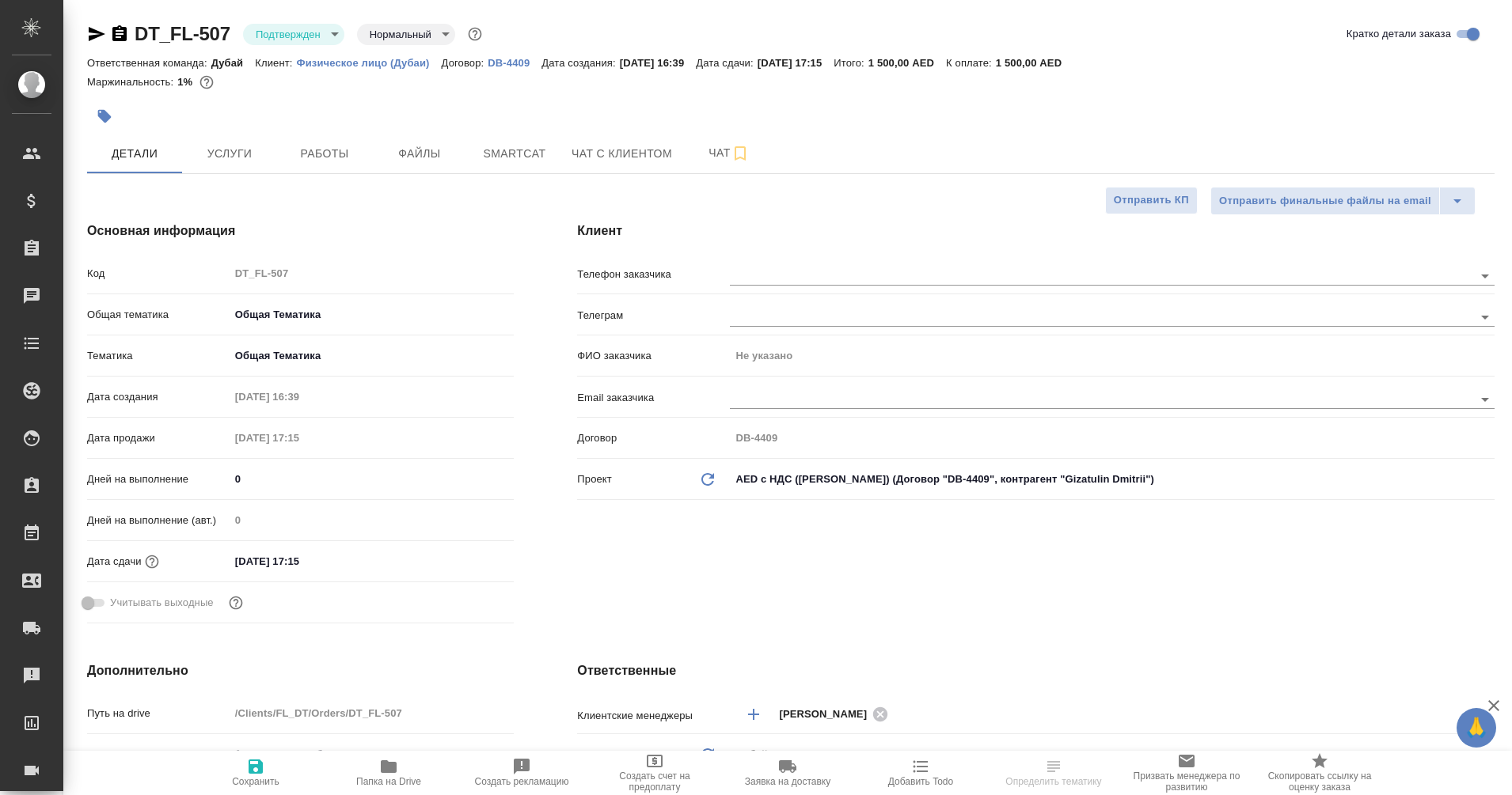
type textarea "x"
click at [117, 34] on icon "button" at bounding box center [120, 33] width 14 height 16
type textarea "x"
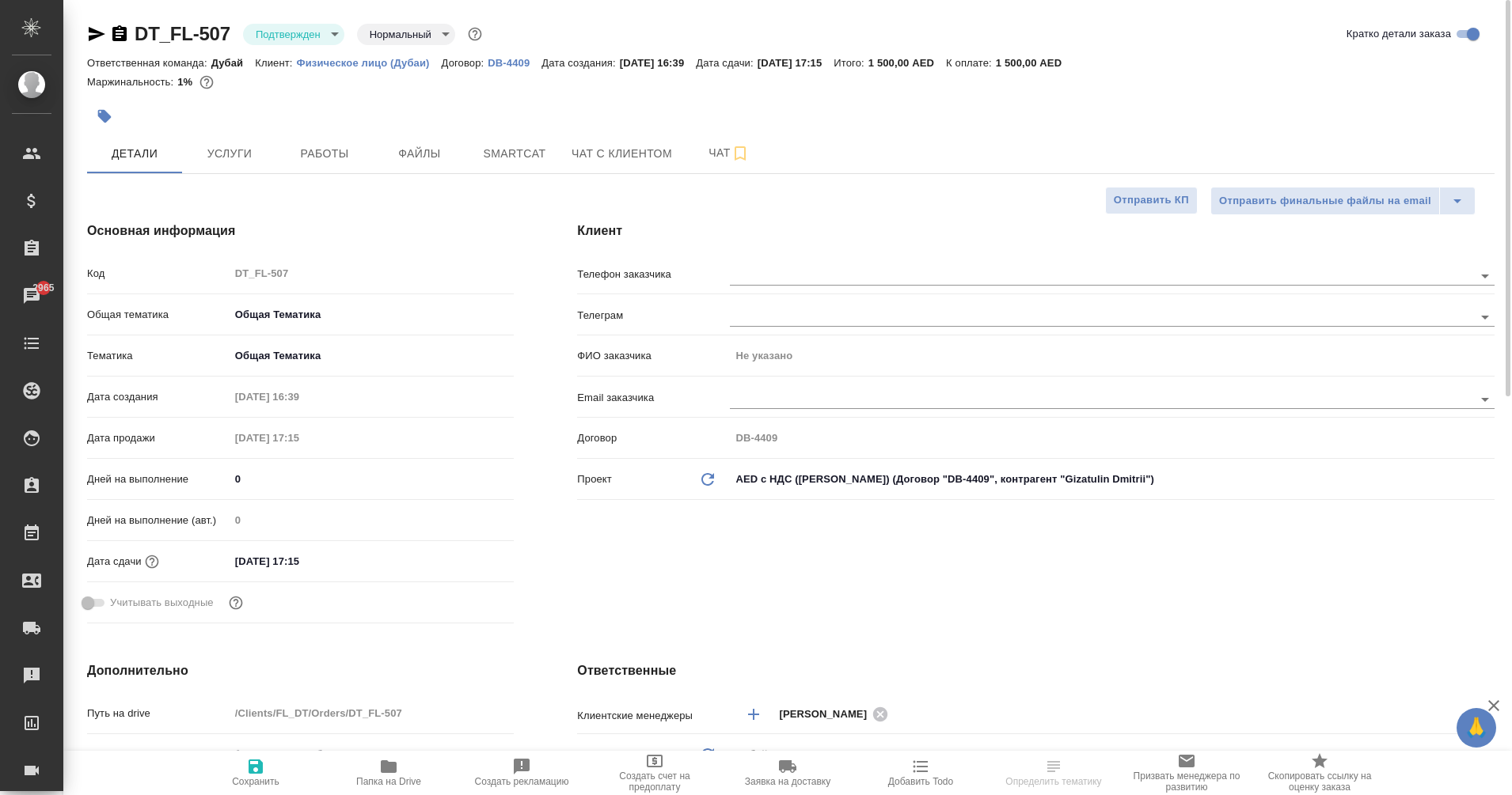
type textarea "x"
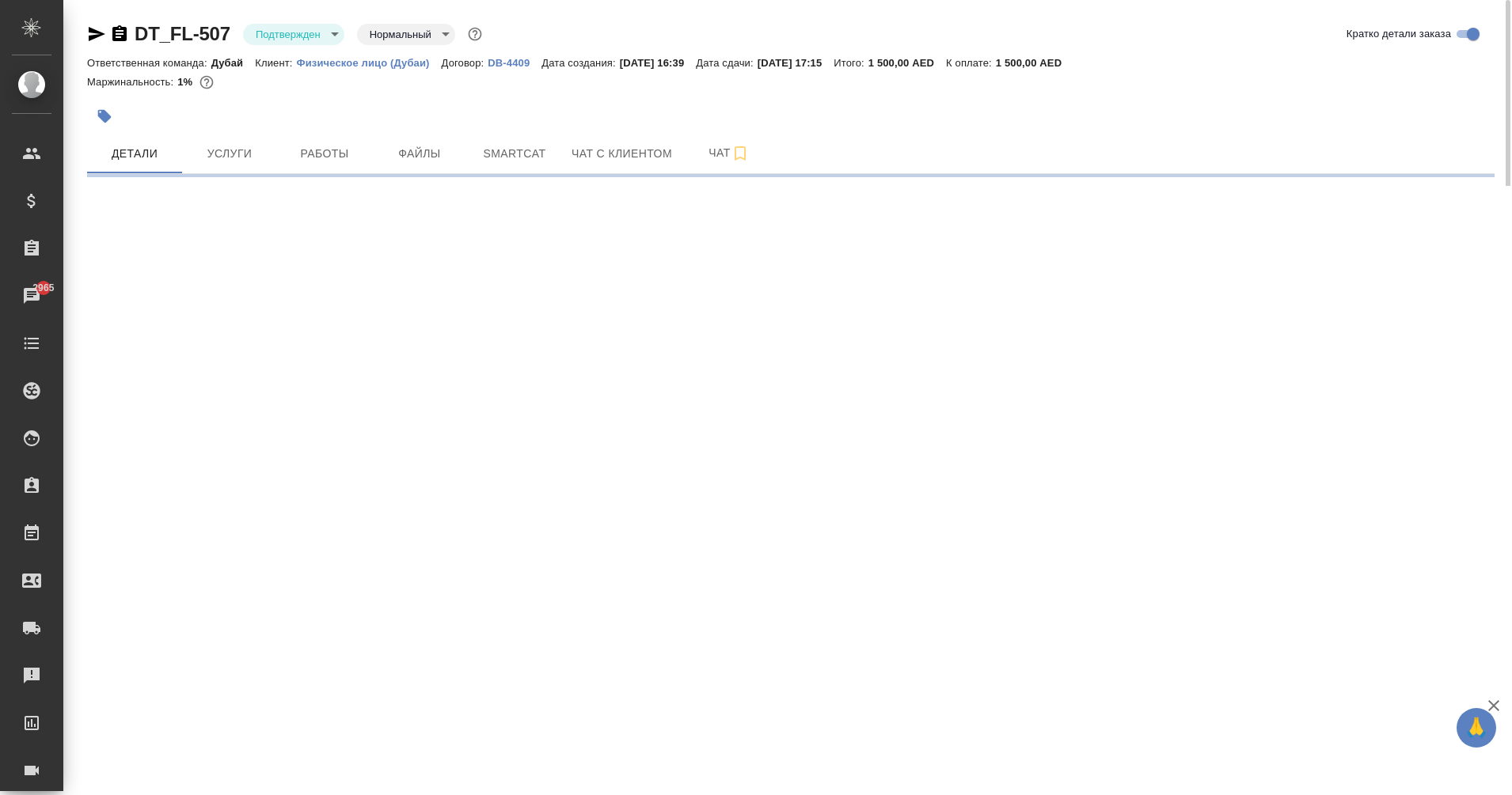
select select "RU"
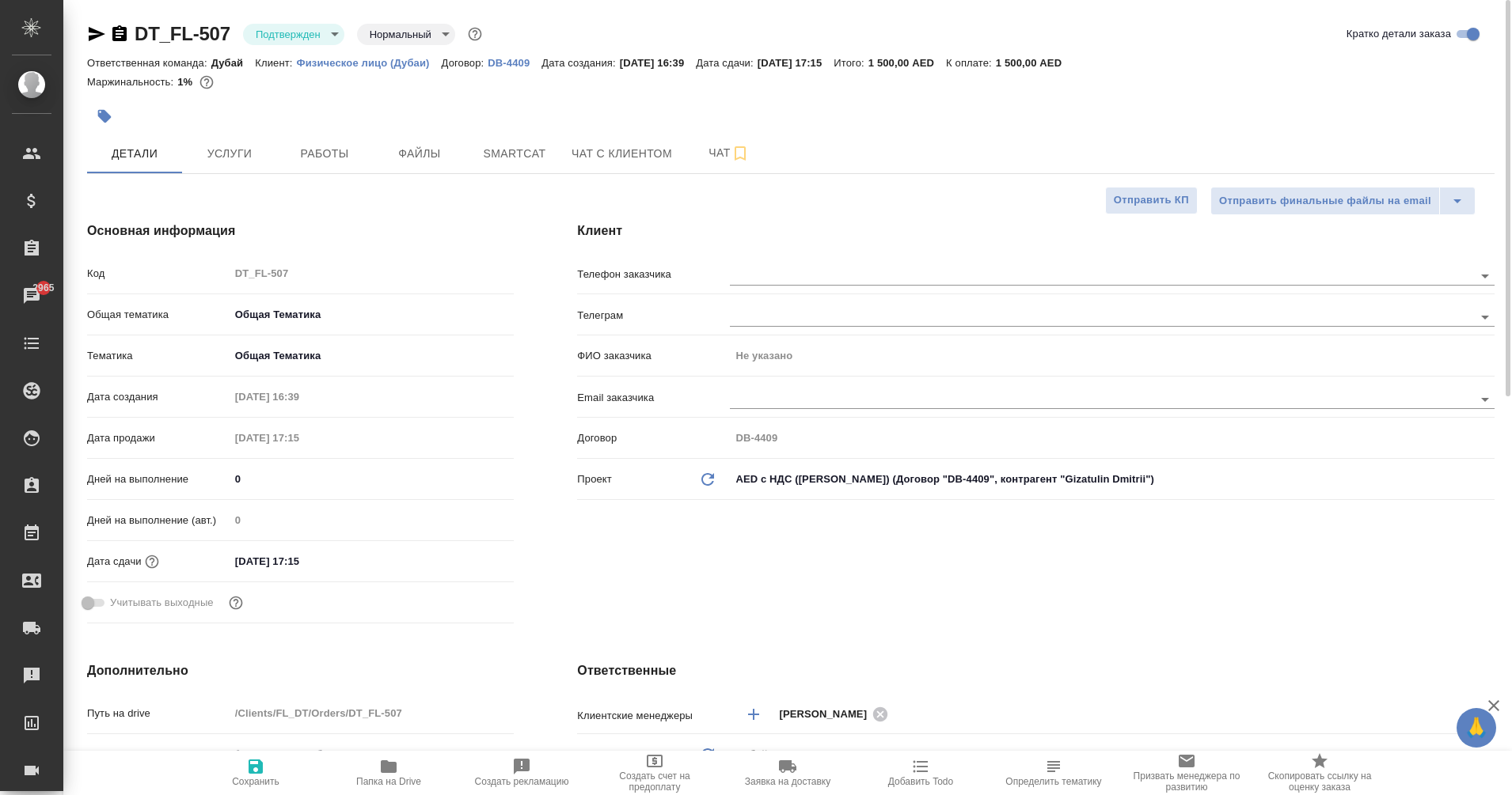
type textarea "x"
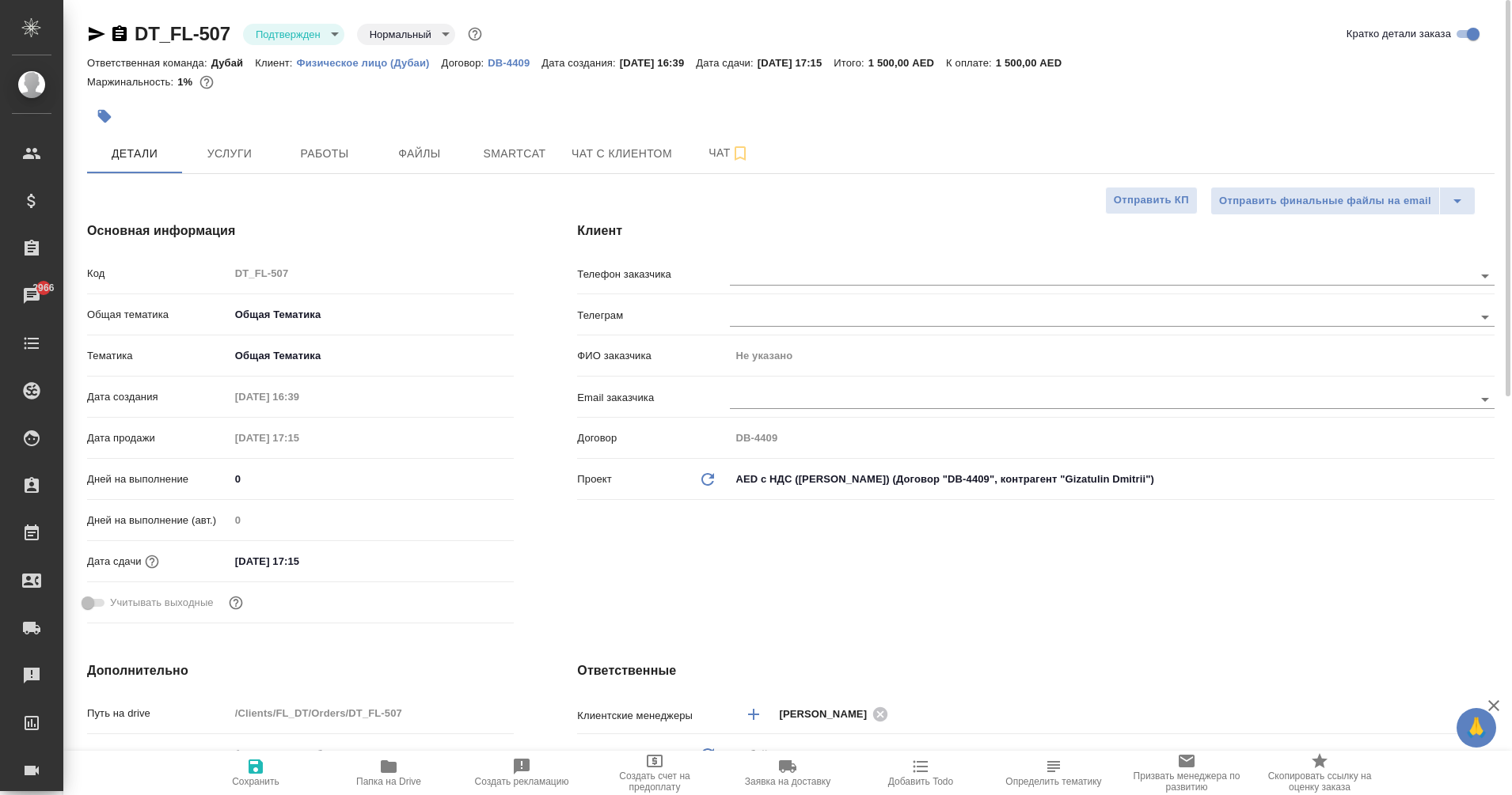
type textarea "x"
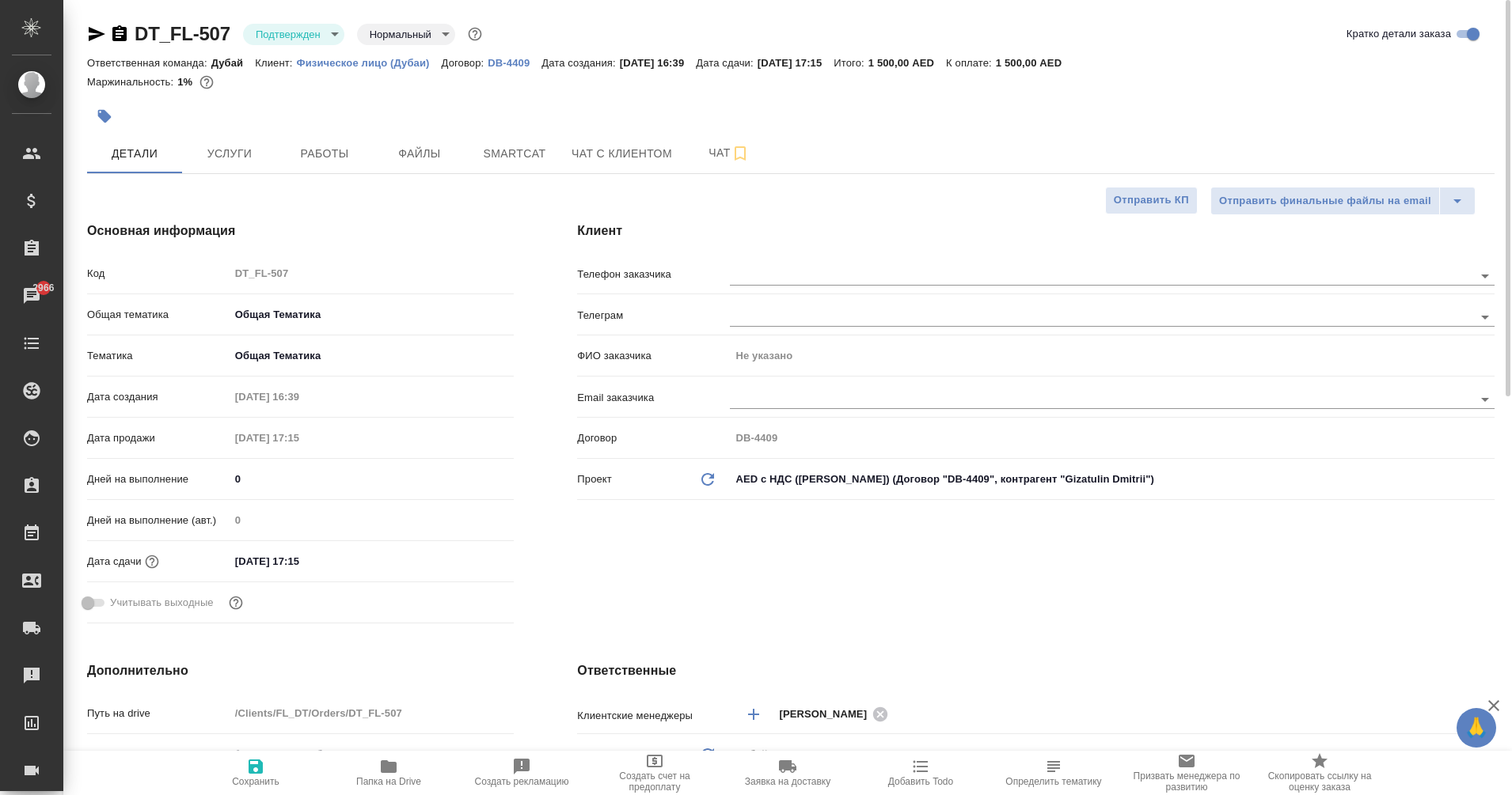
type textarea "x"
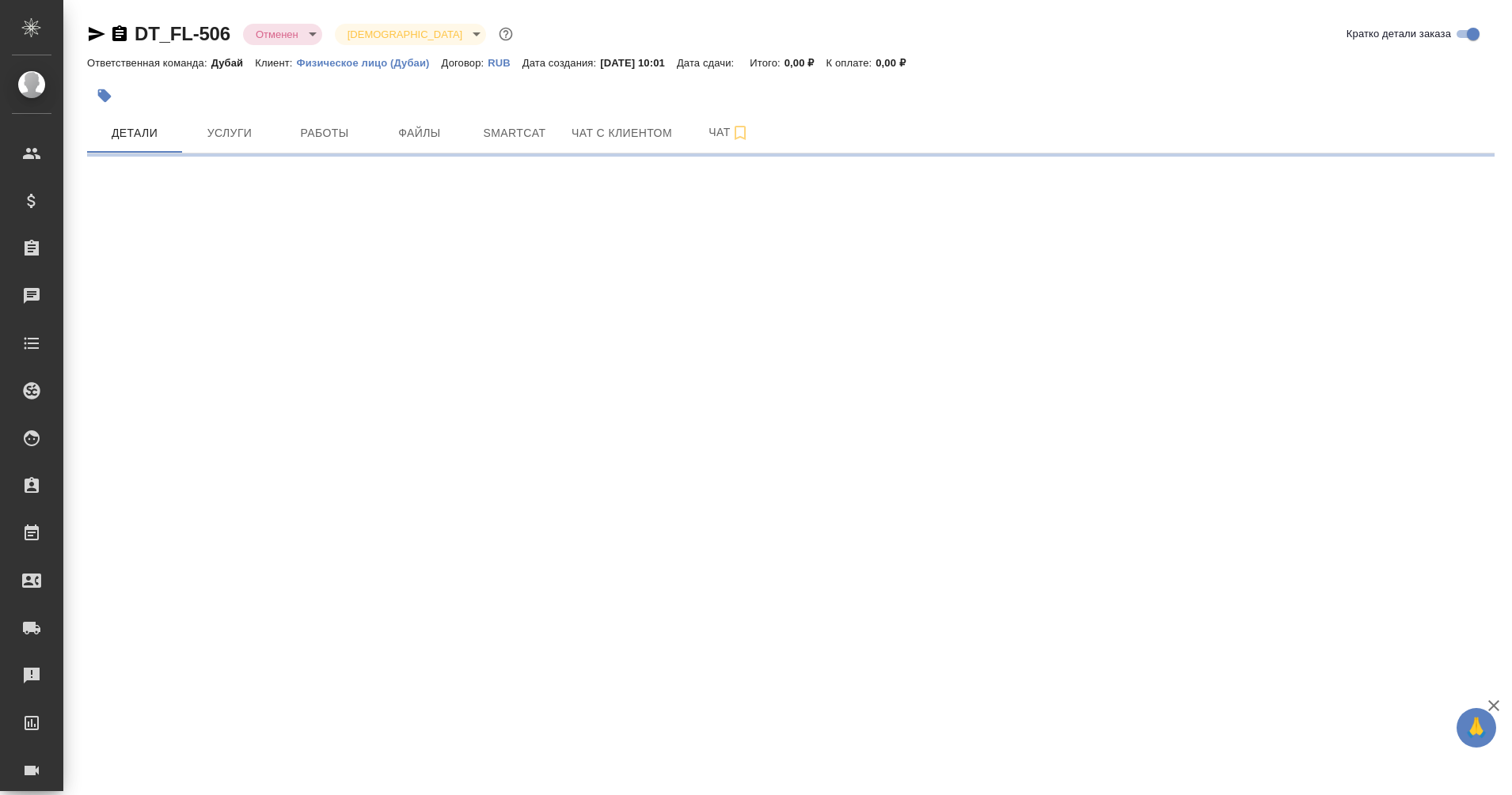
select select "RU"
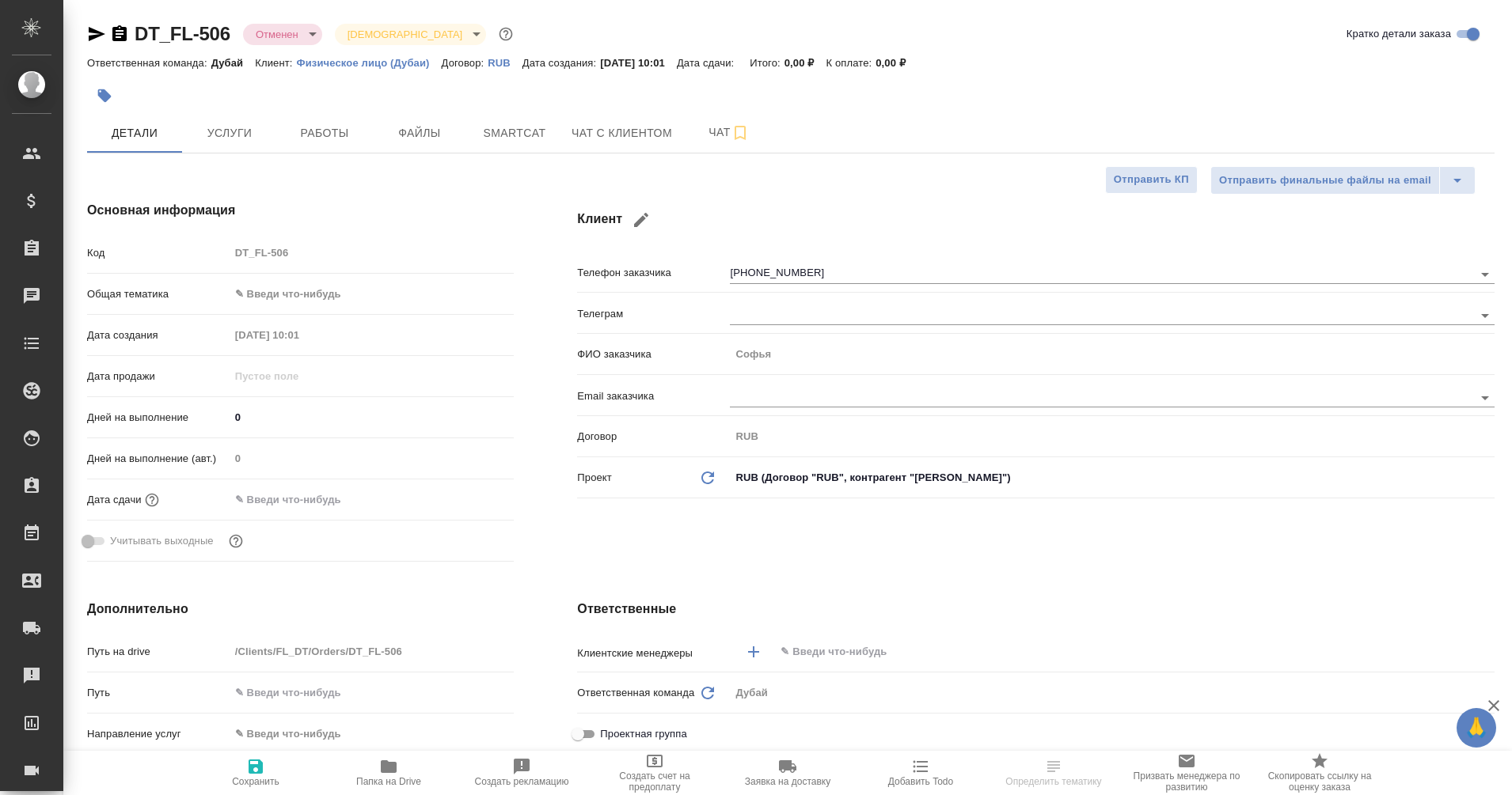
type textarea "x"
click at [661, 128] on span "Чат с клиентом" at bounding box center [622, 133] width 100 height 20
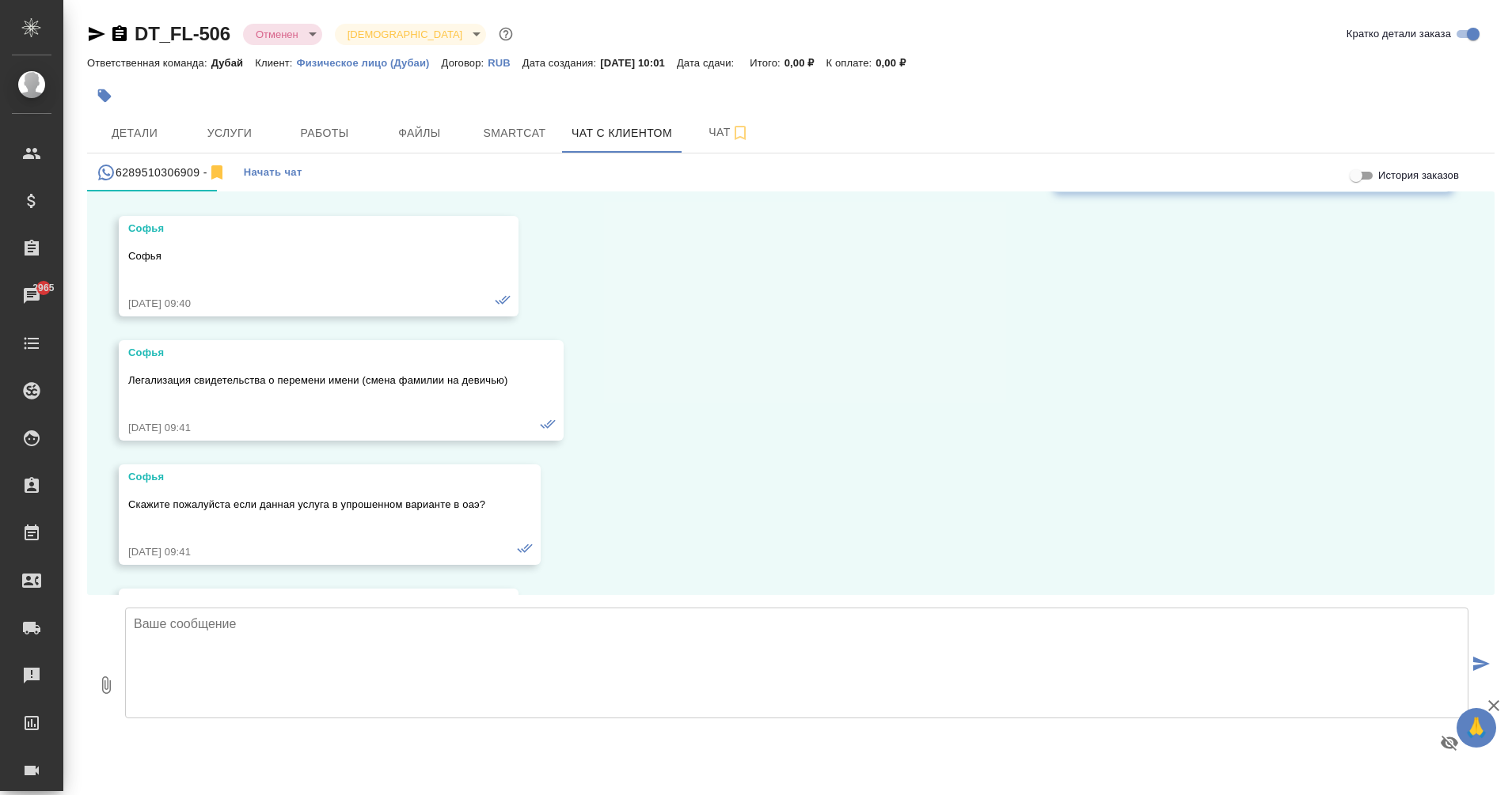
scroll to position [371, 0]
click at [117, 38] on icon "button" at bounding box center [119, 33] width 19 height 19
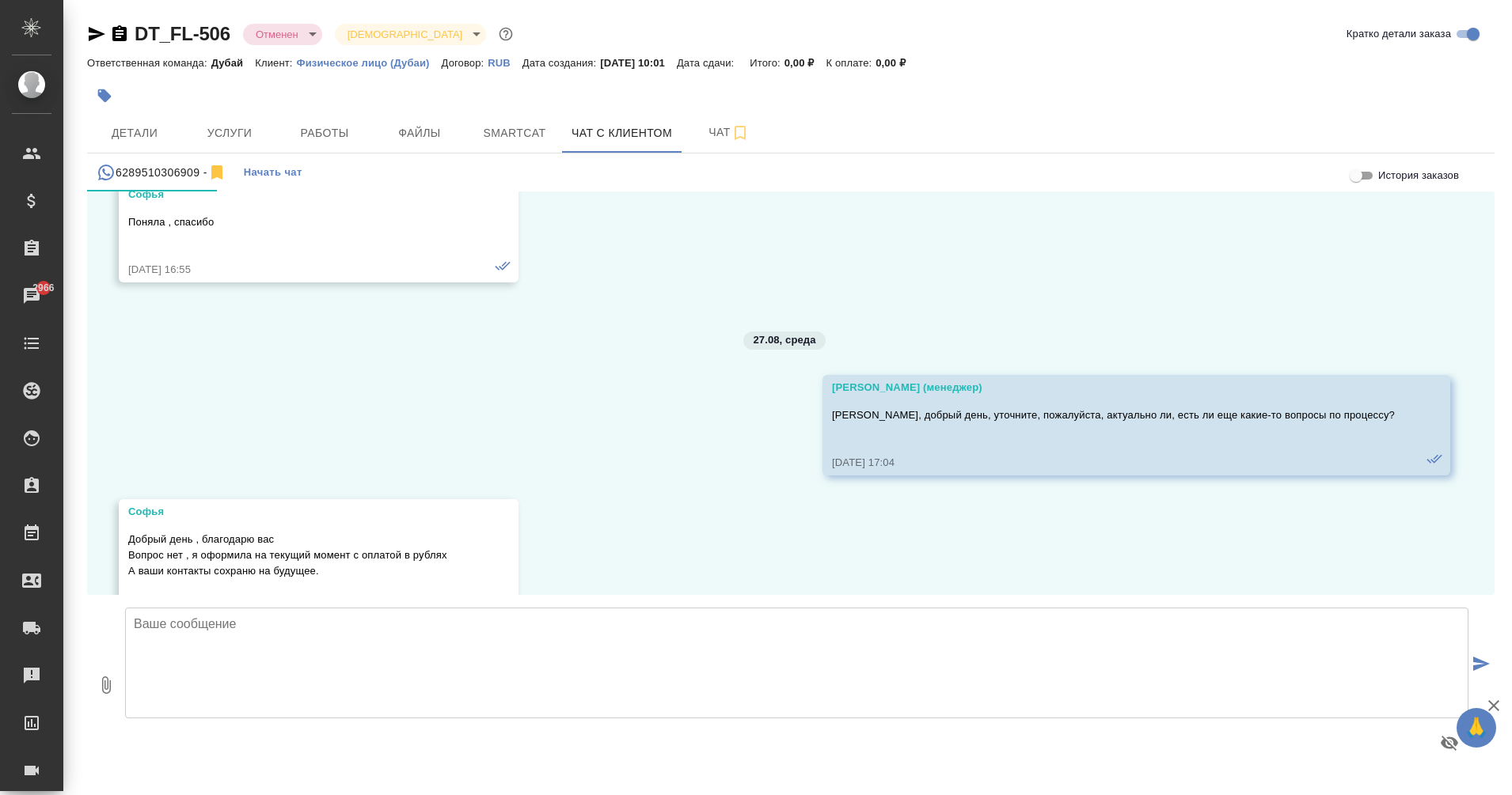
scroll to position [5670, 0]
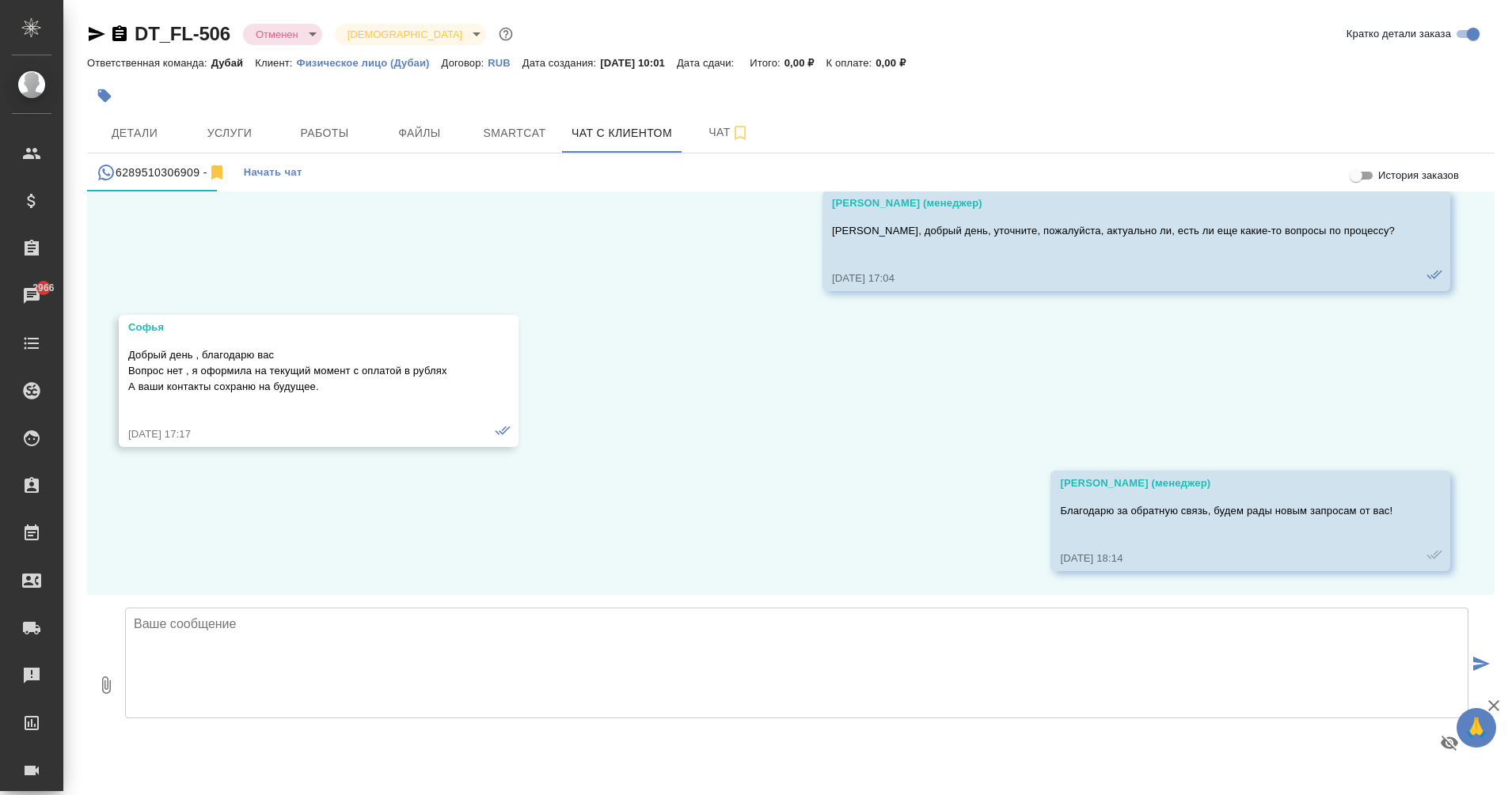
click at [120, 38] on icon "button" at bounding box center [119, 33] width 19 height 19
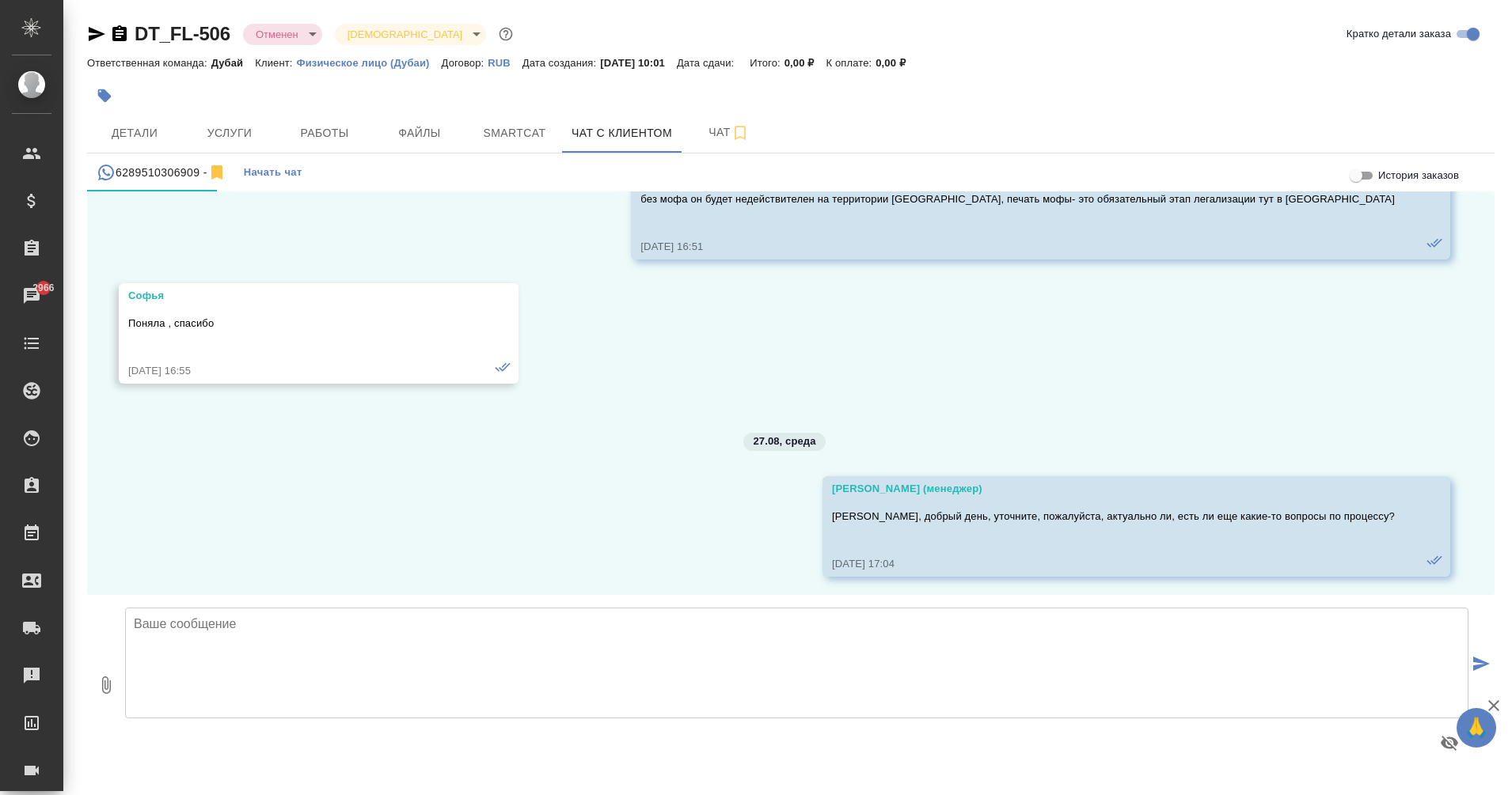
scroll to position [5171, 0]
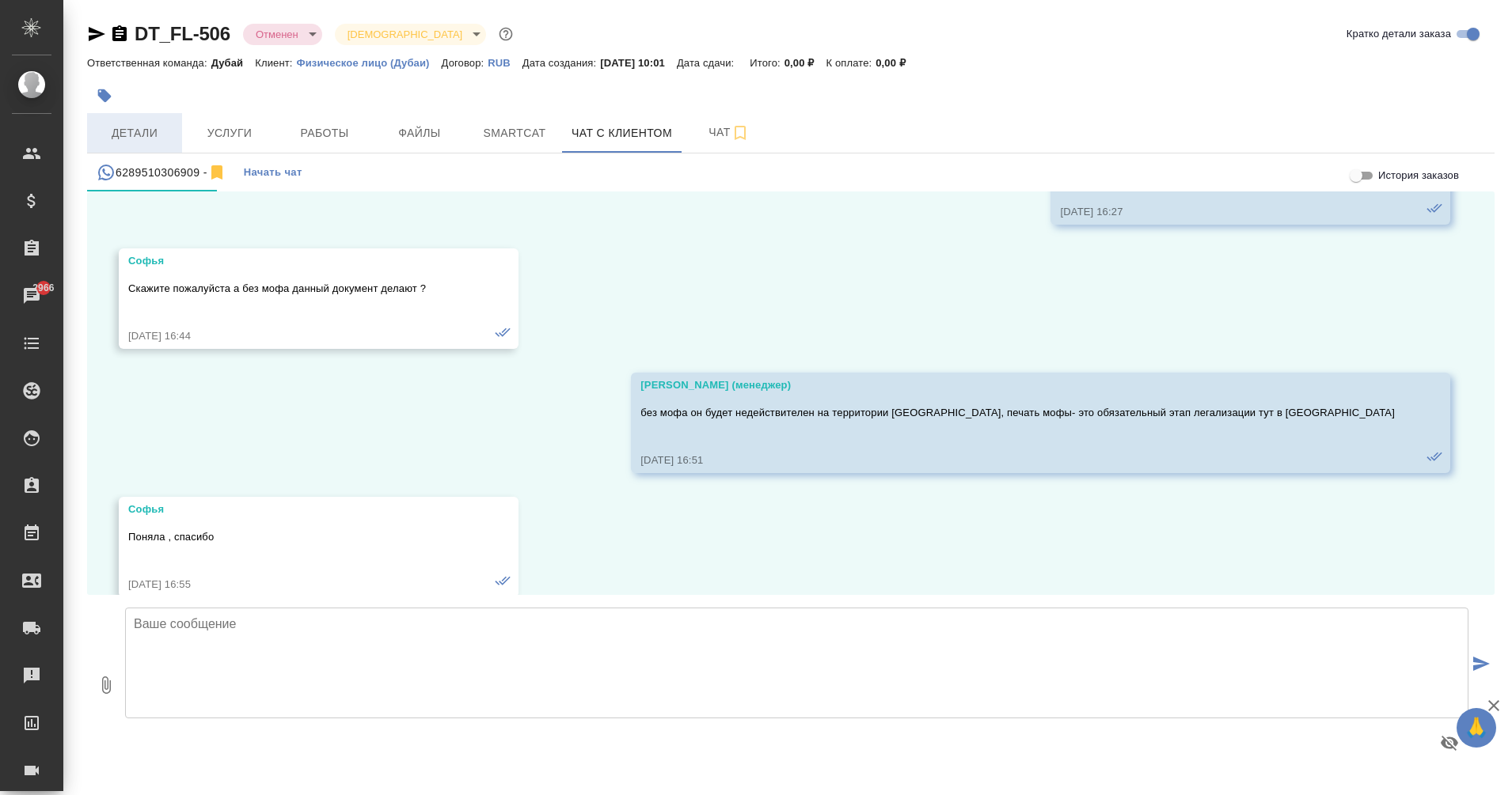
click at [135, 123] on span "Детали" at bounding box center [134, 133] width 76 height 20
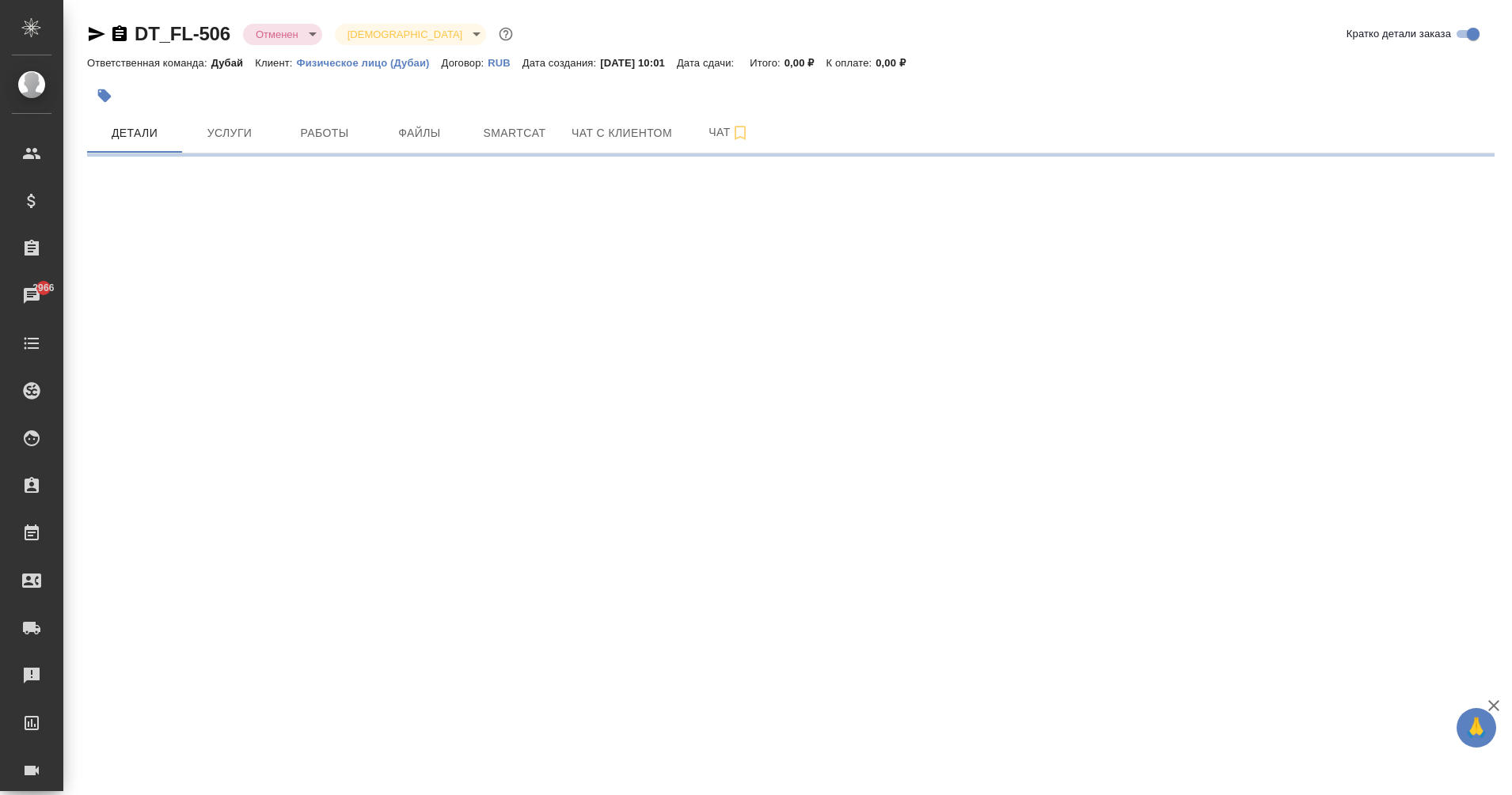
select select "RU"
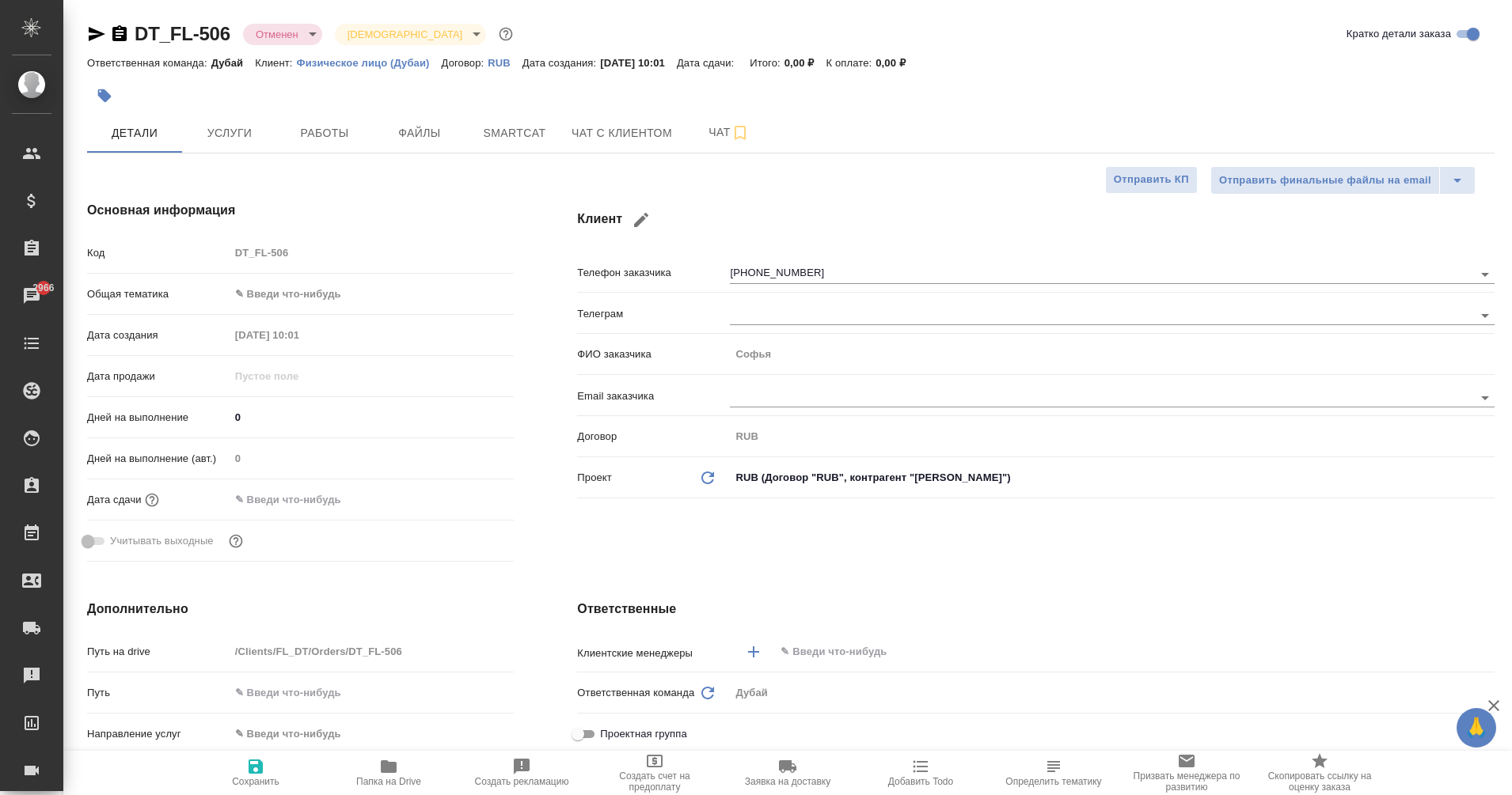
type textarea "x"
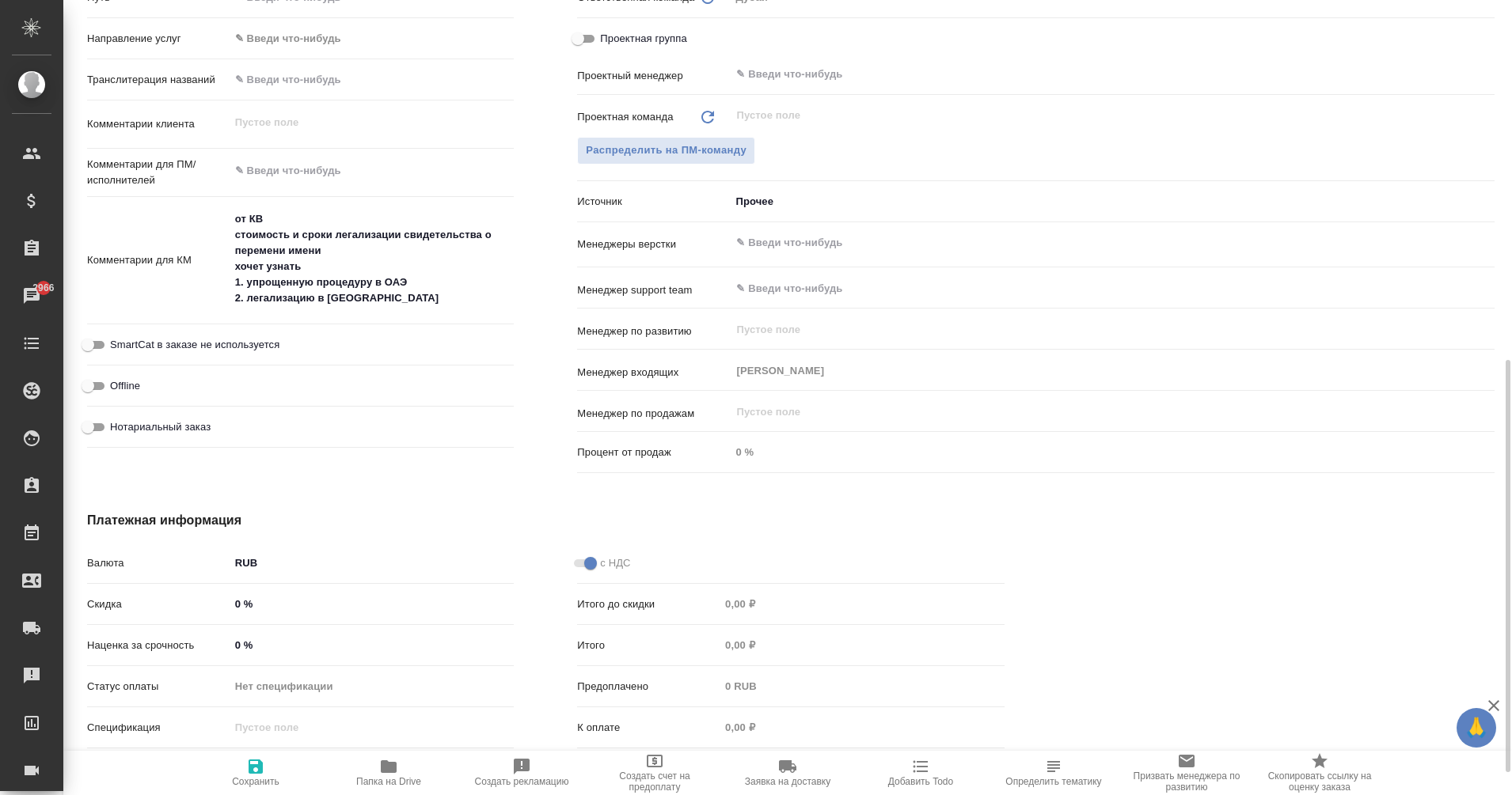
scroll to position [695, 0]
type textarea "x"
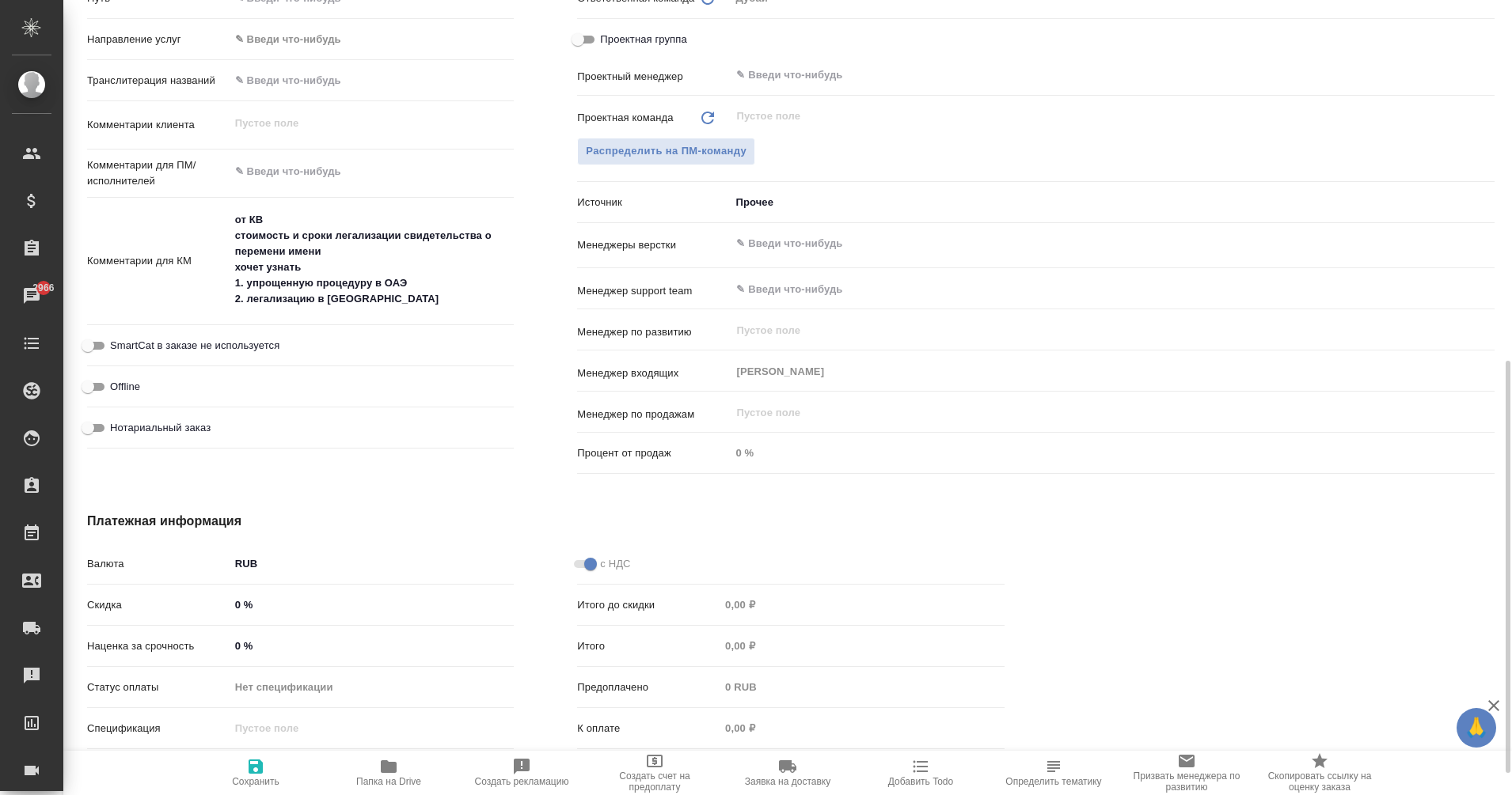
type textarea "x"
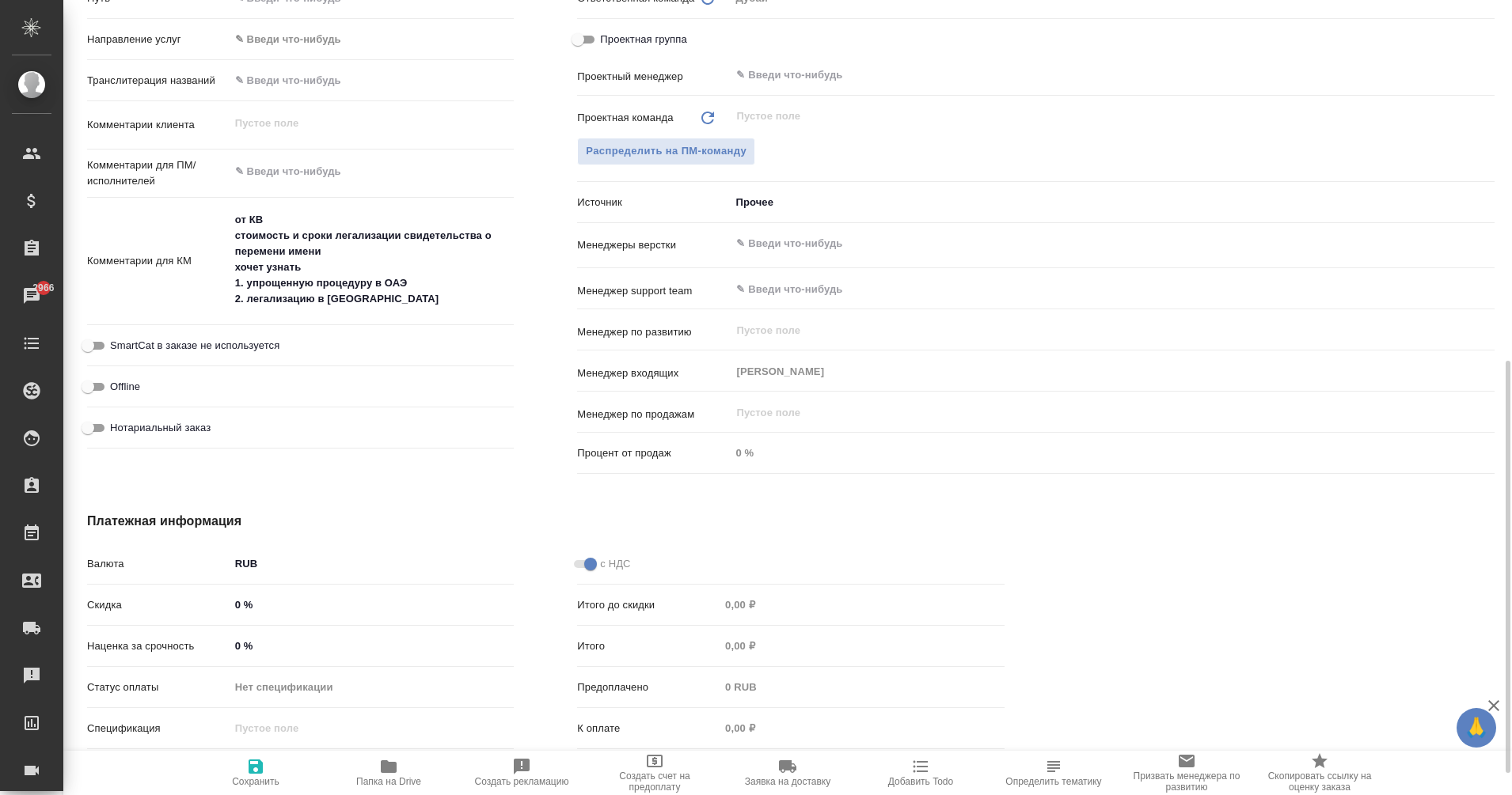
type textarea "x"
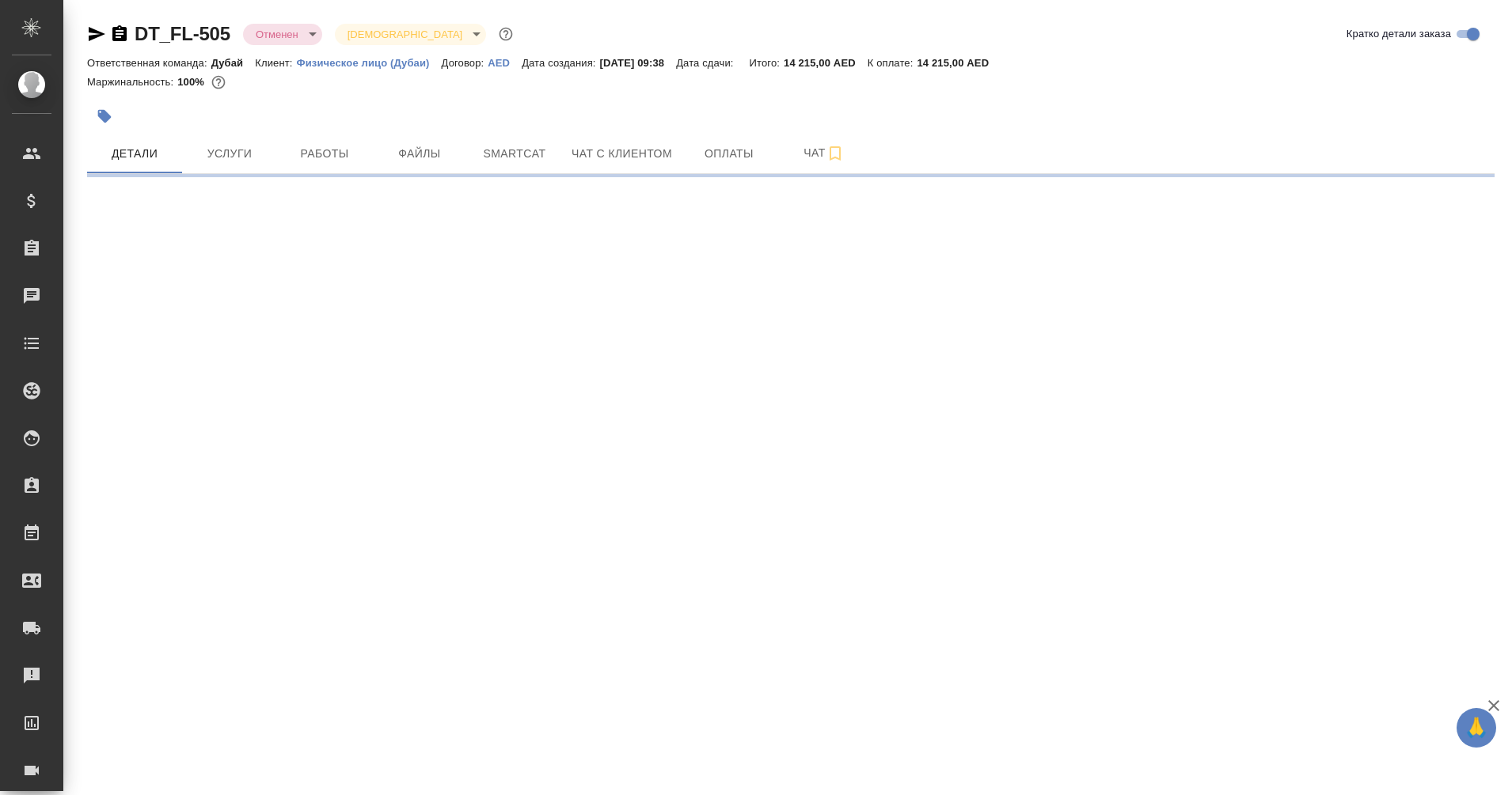
select select "RU"
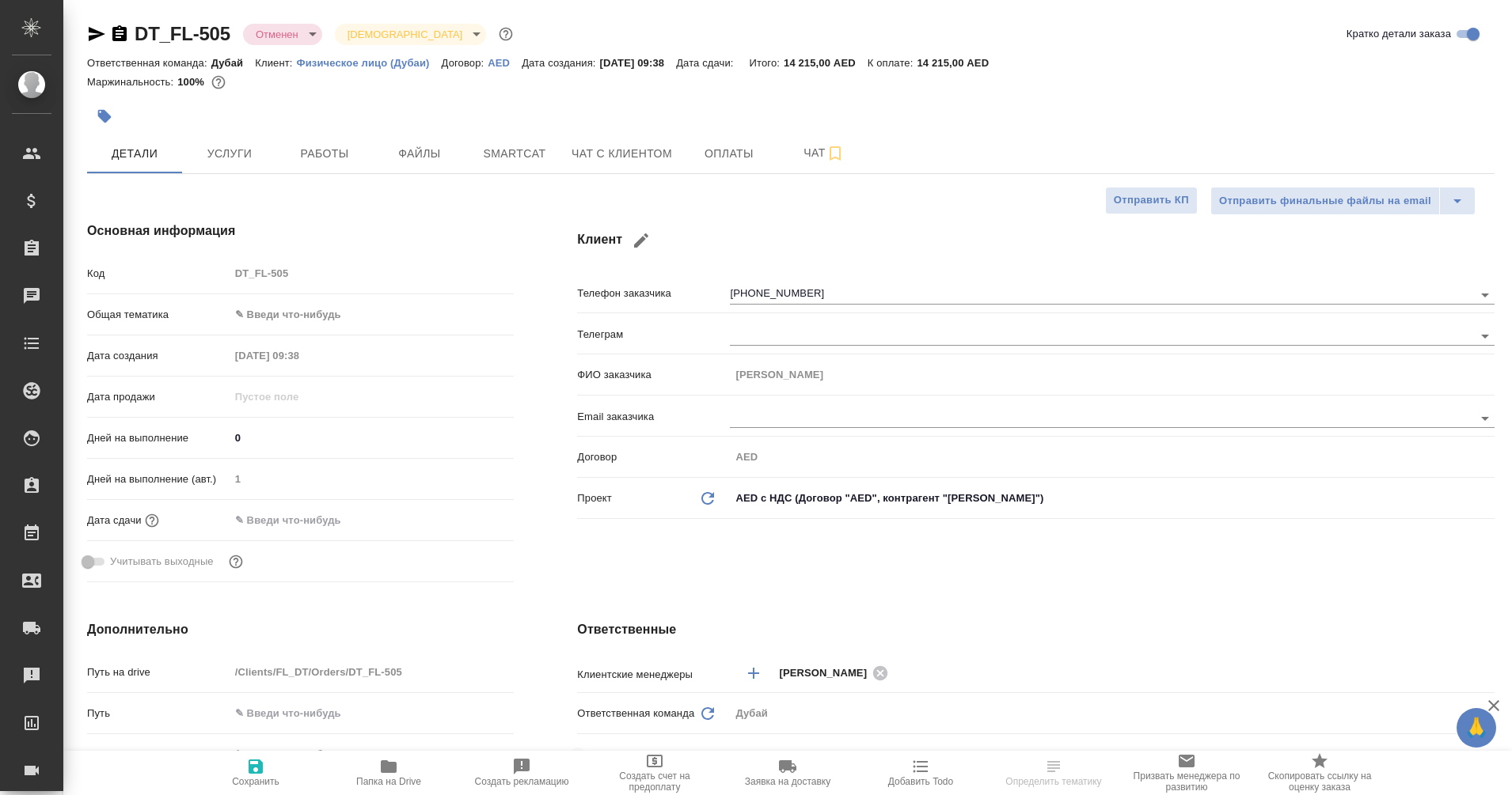
type textarea "x"
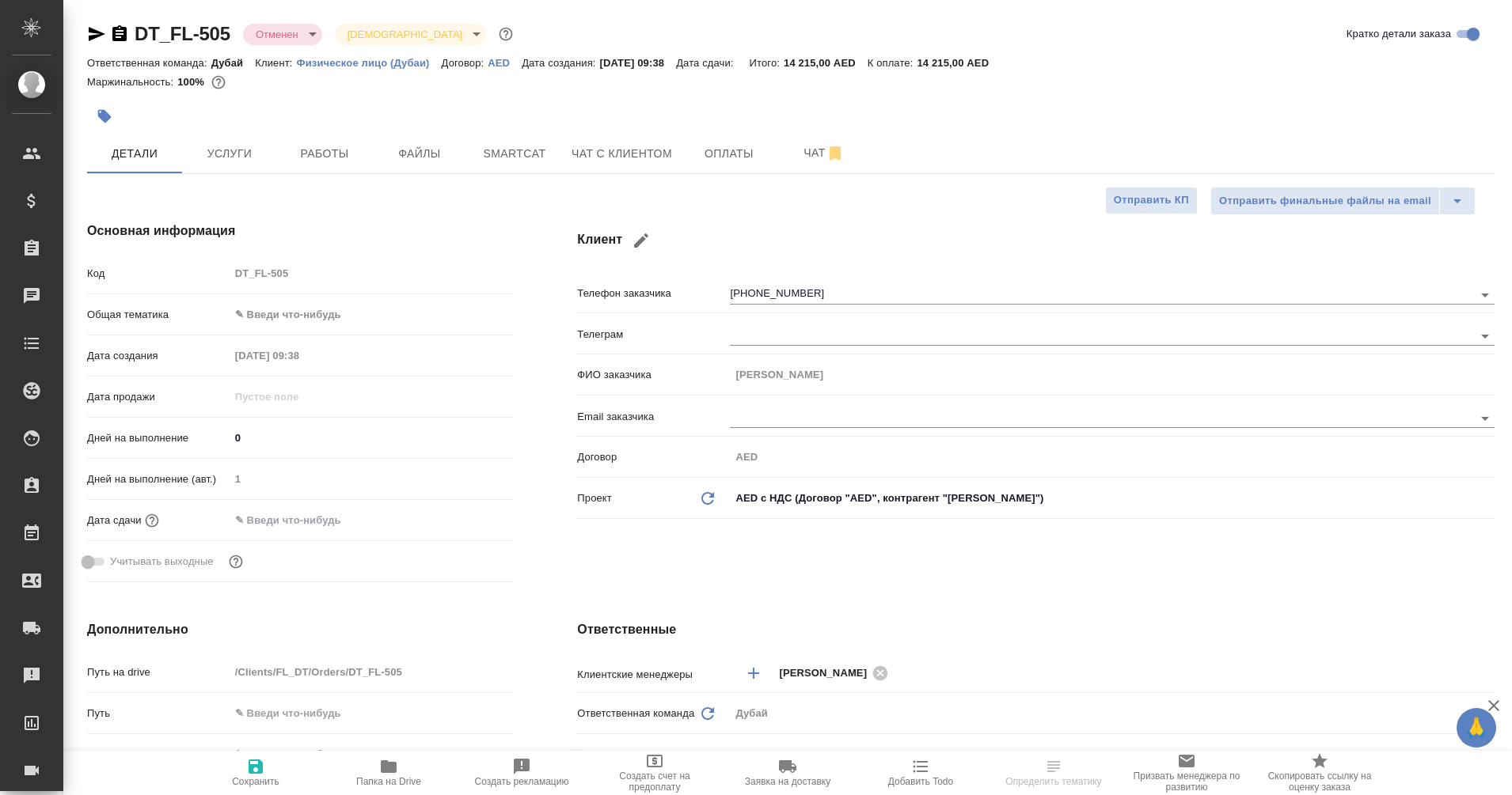
type textarea "x"
click at [121, 34] on icon "button" at bounding box center [120, 33] width 14 height 16
type textarea "x"
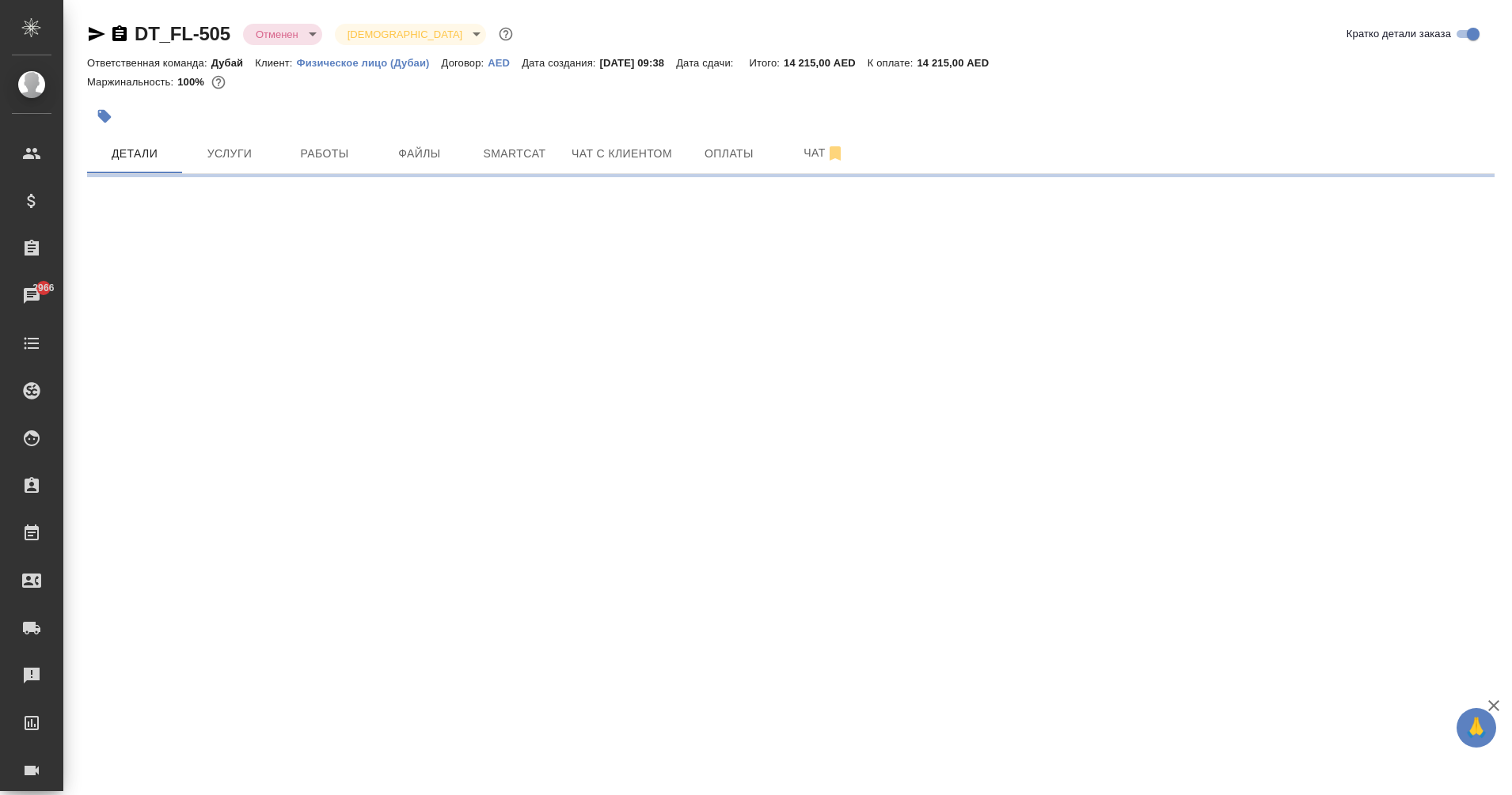
select select "RU"
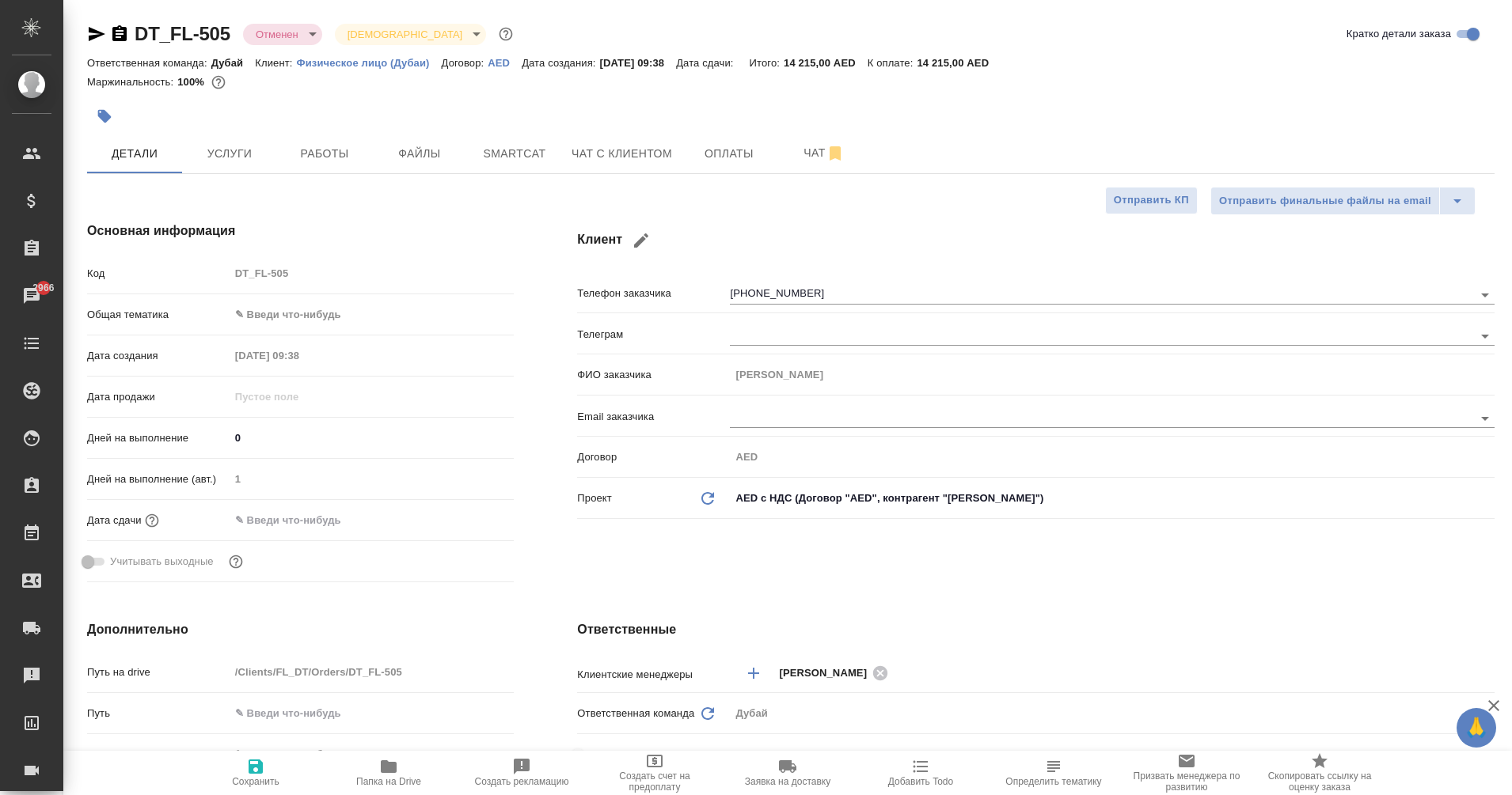
type textarea "x"
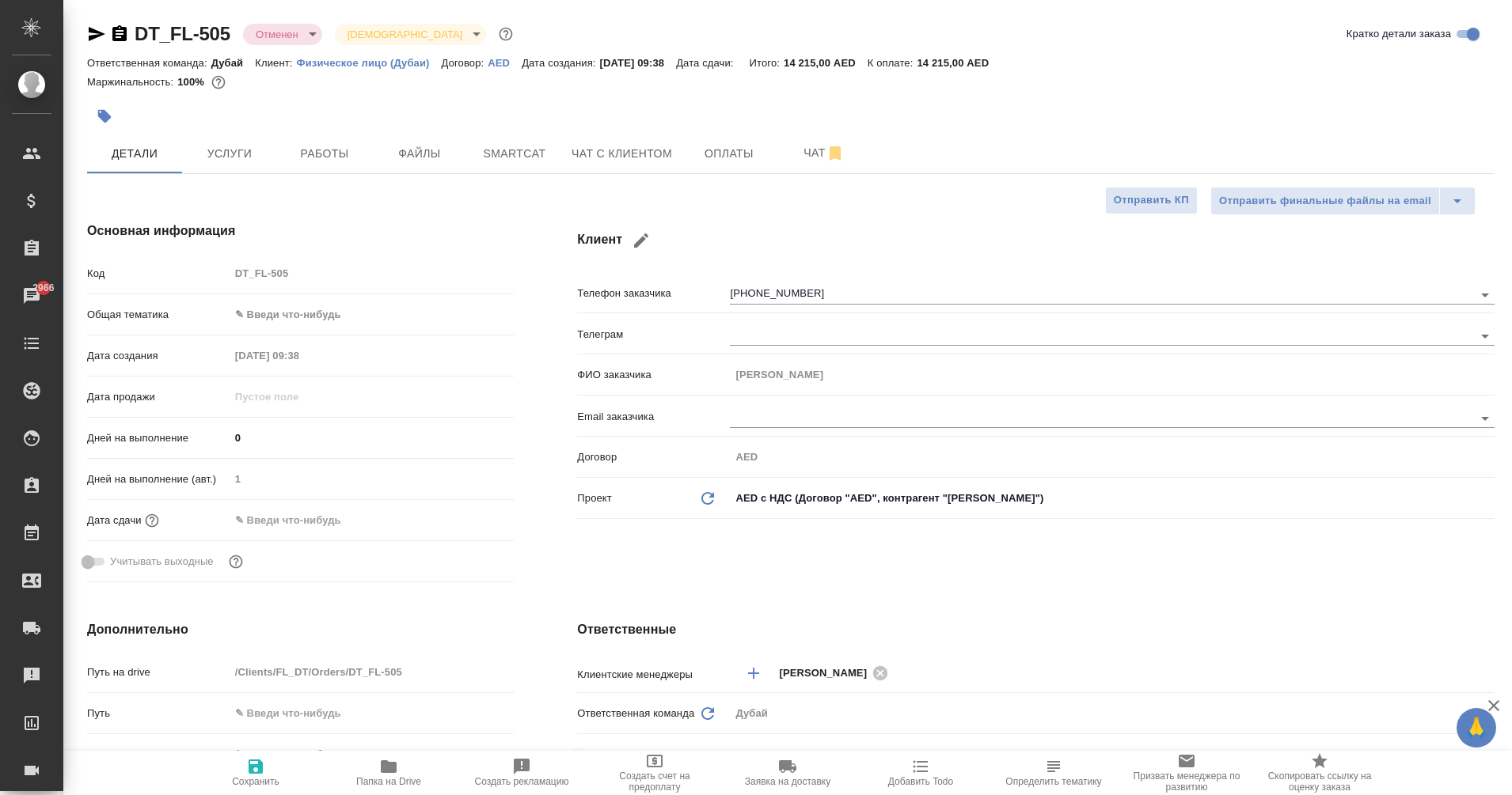
type textarea "x"
click at [630, 158] on span "Чат с клиентом" at bounding box center [622, 154] width 100 height 20
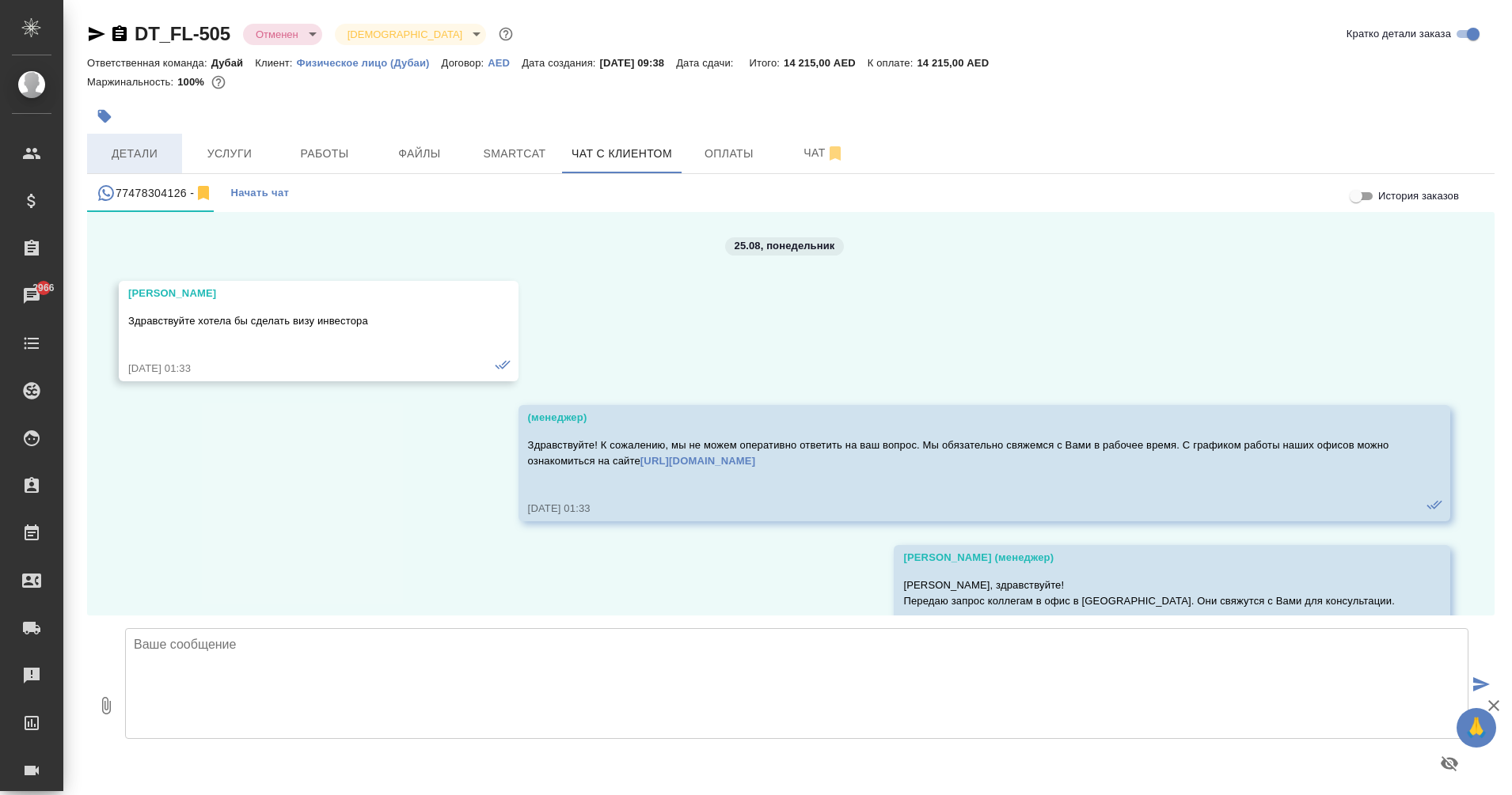
click at [136, 166] on button "Детали" at bounding box center [134, 153] width 95 height 39
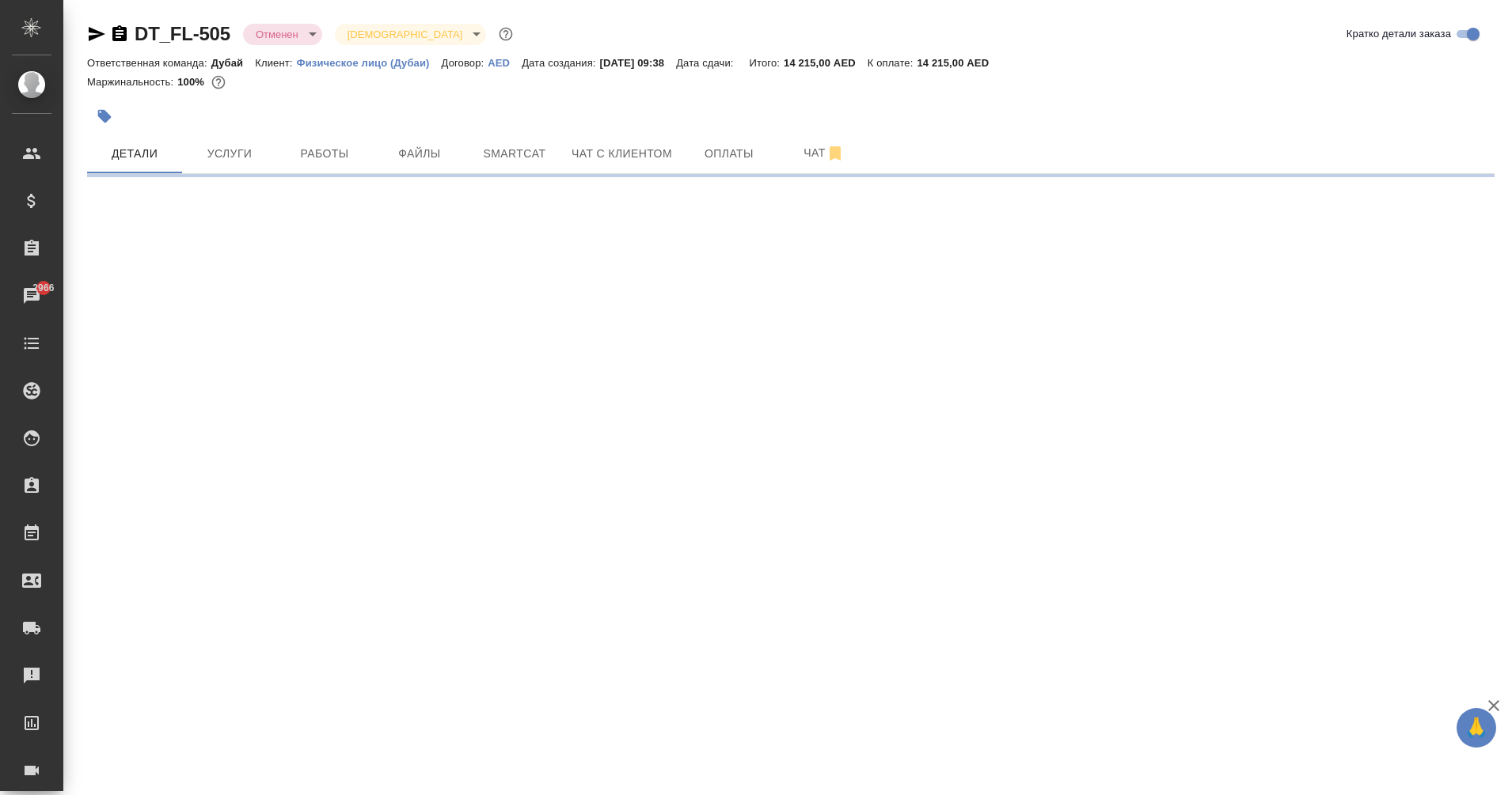
select select "RU"
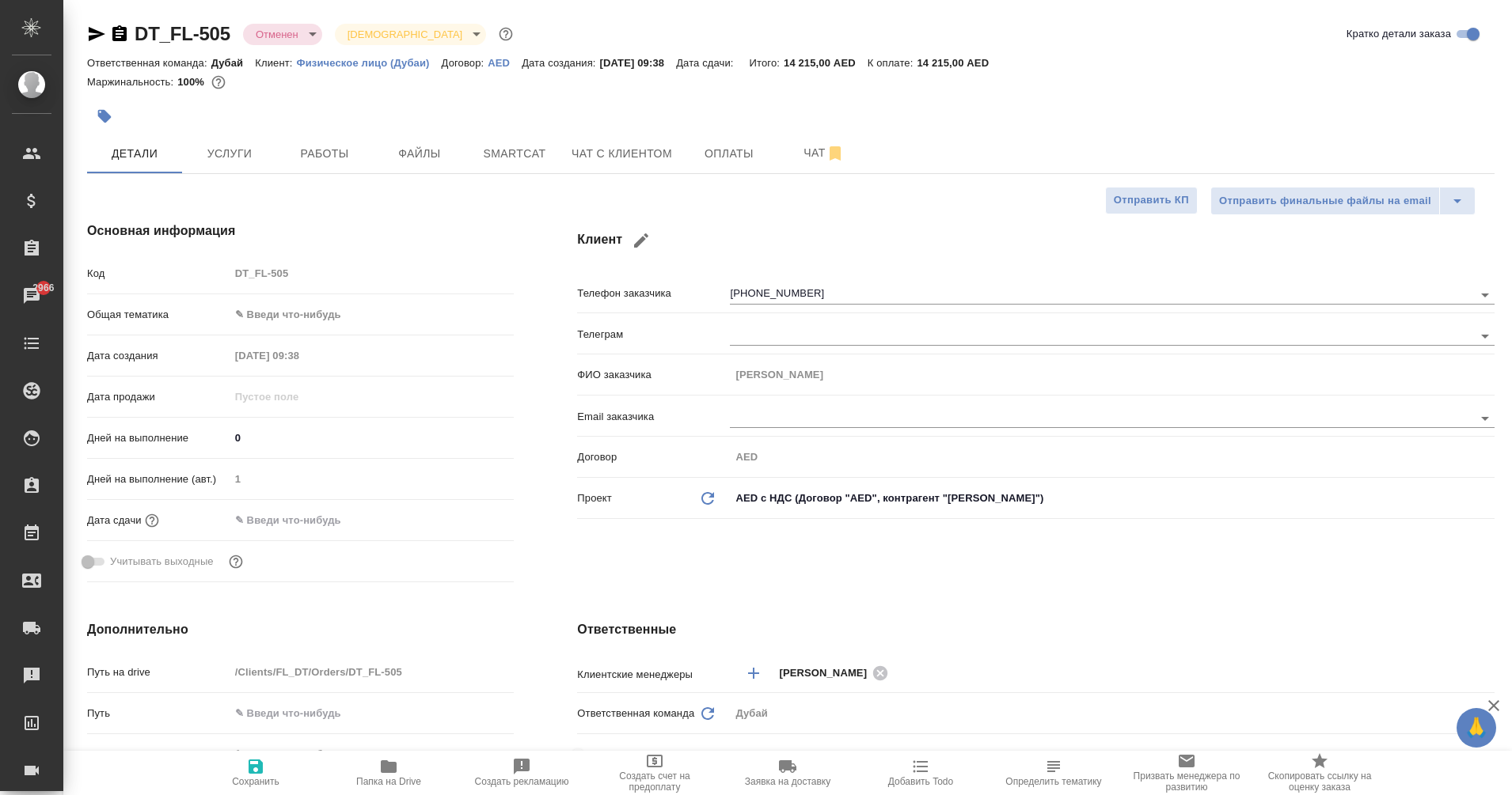
type textarea "x"
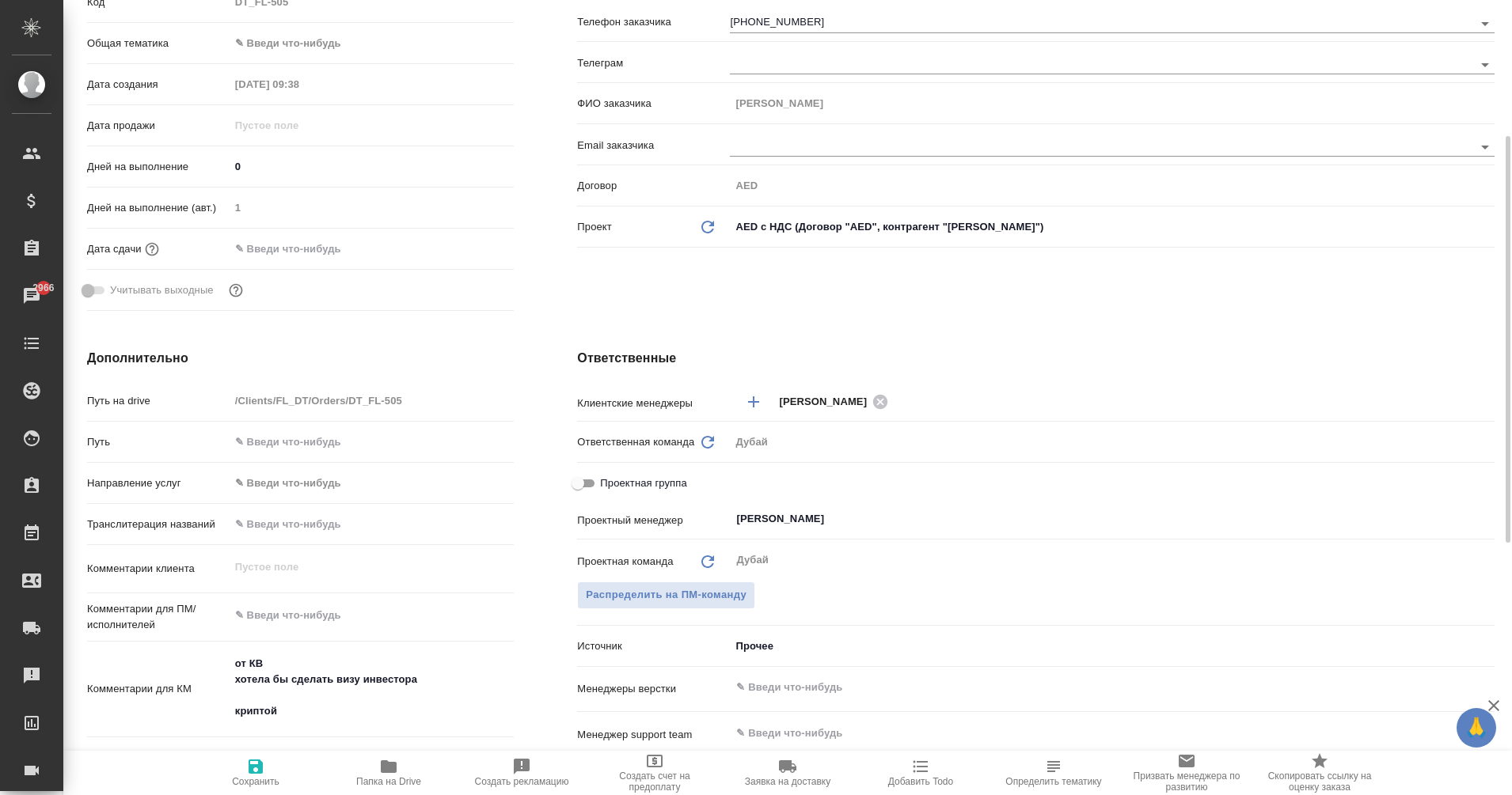
scroll to position [270, 0]
type textarea "x"
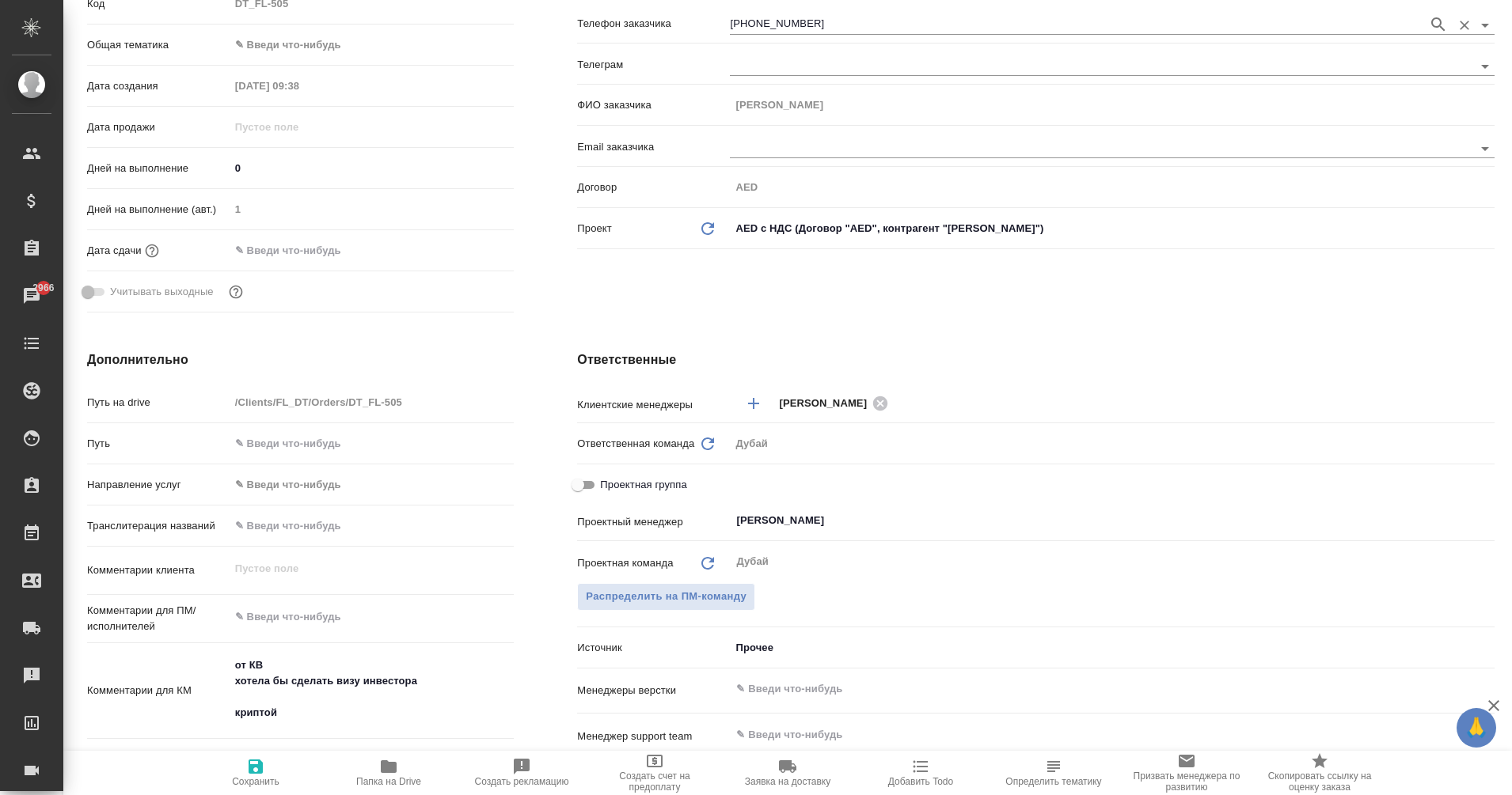
type textarea "x"
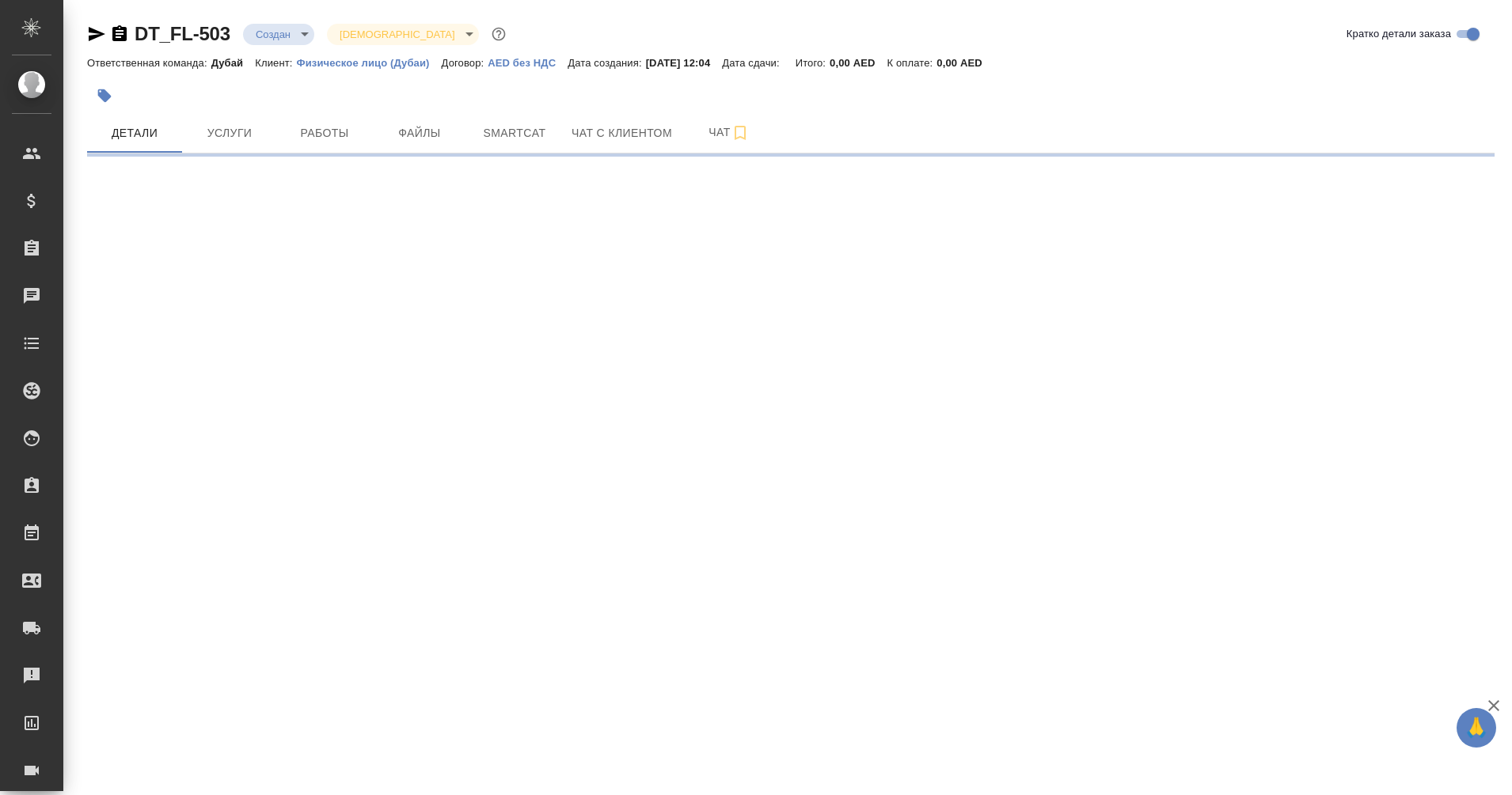
select select "RU"
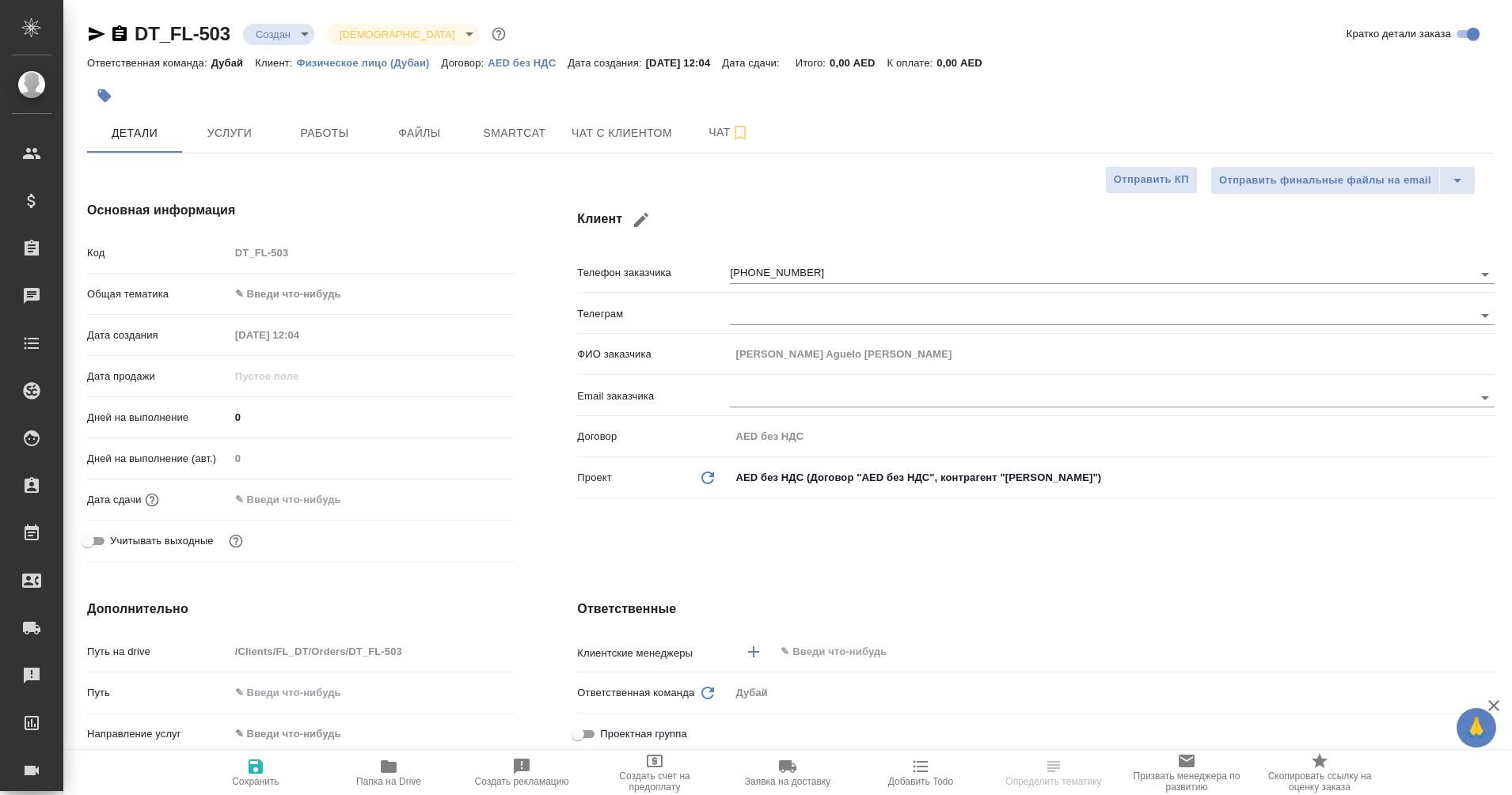
type textarea "x"
click at [631, 135] on span "Чат с клиентом" at bounding box center [622, 133] width 100 height 20
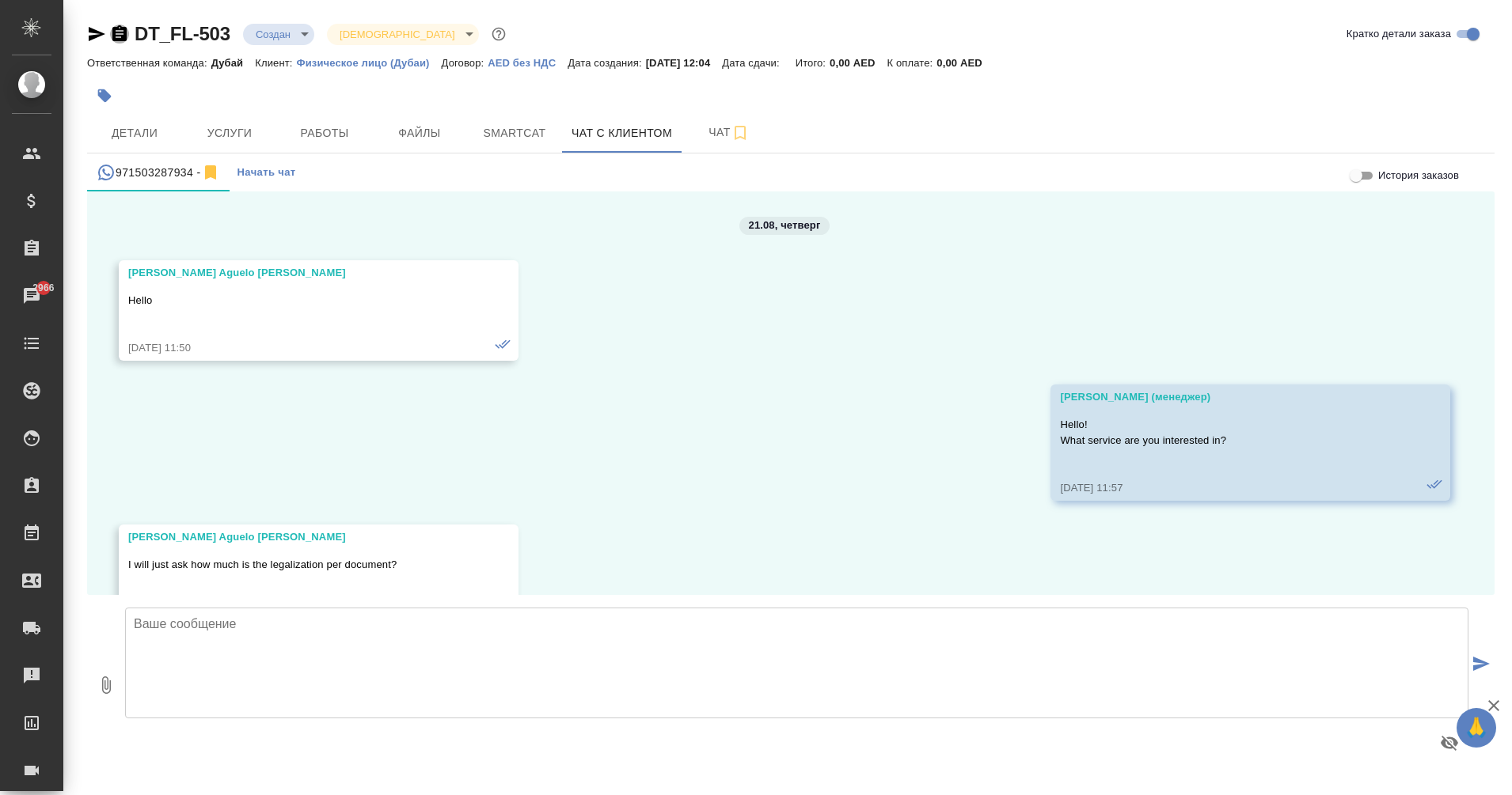
click at [116, 30] on icon "button" at bounding box center [119, 33] width 19 height 19
click at [107, 140] on span "Детали" at bounding box center [134, 133] width 76 height 20
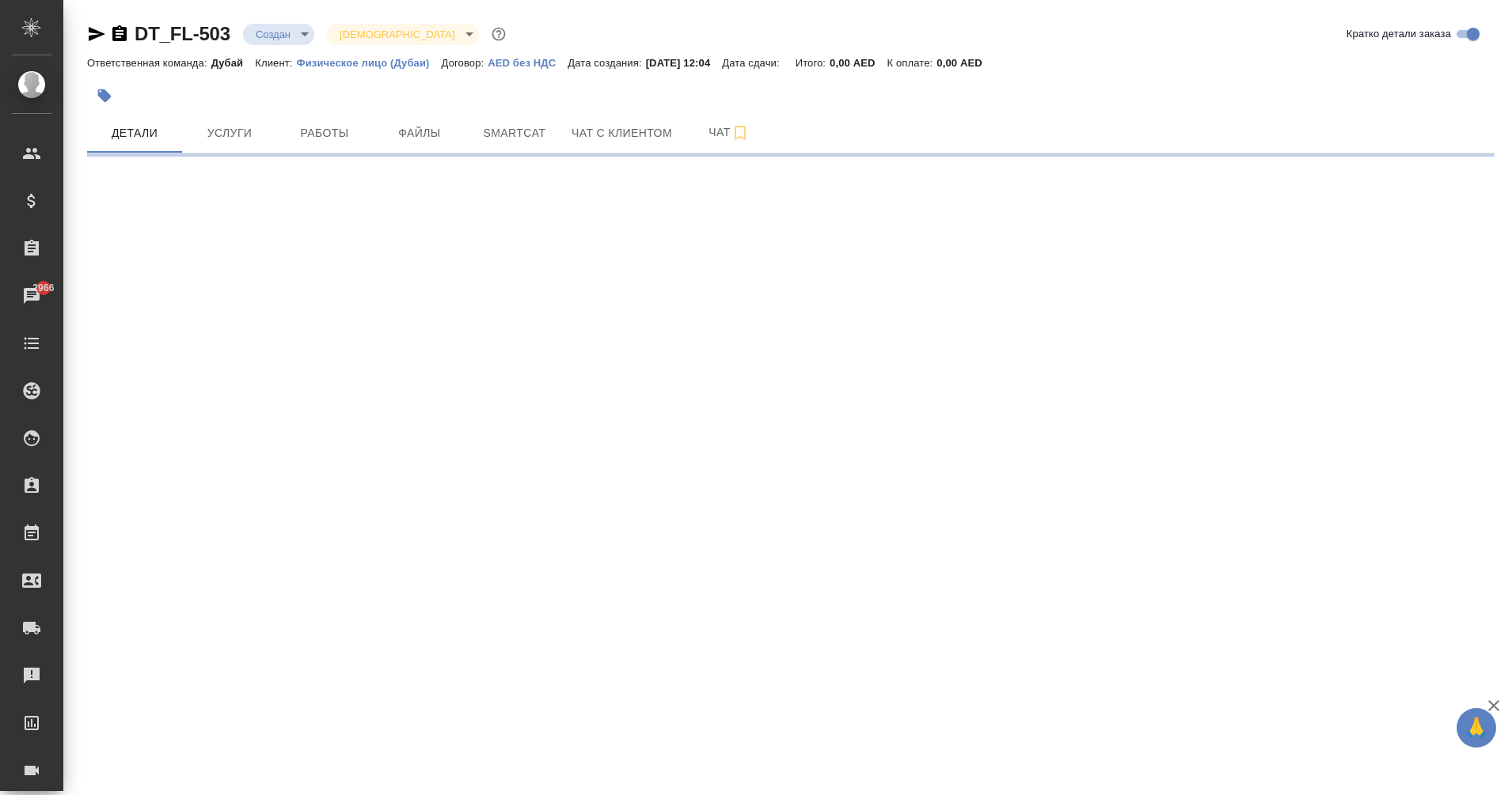
select select "RU"
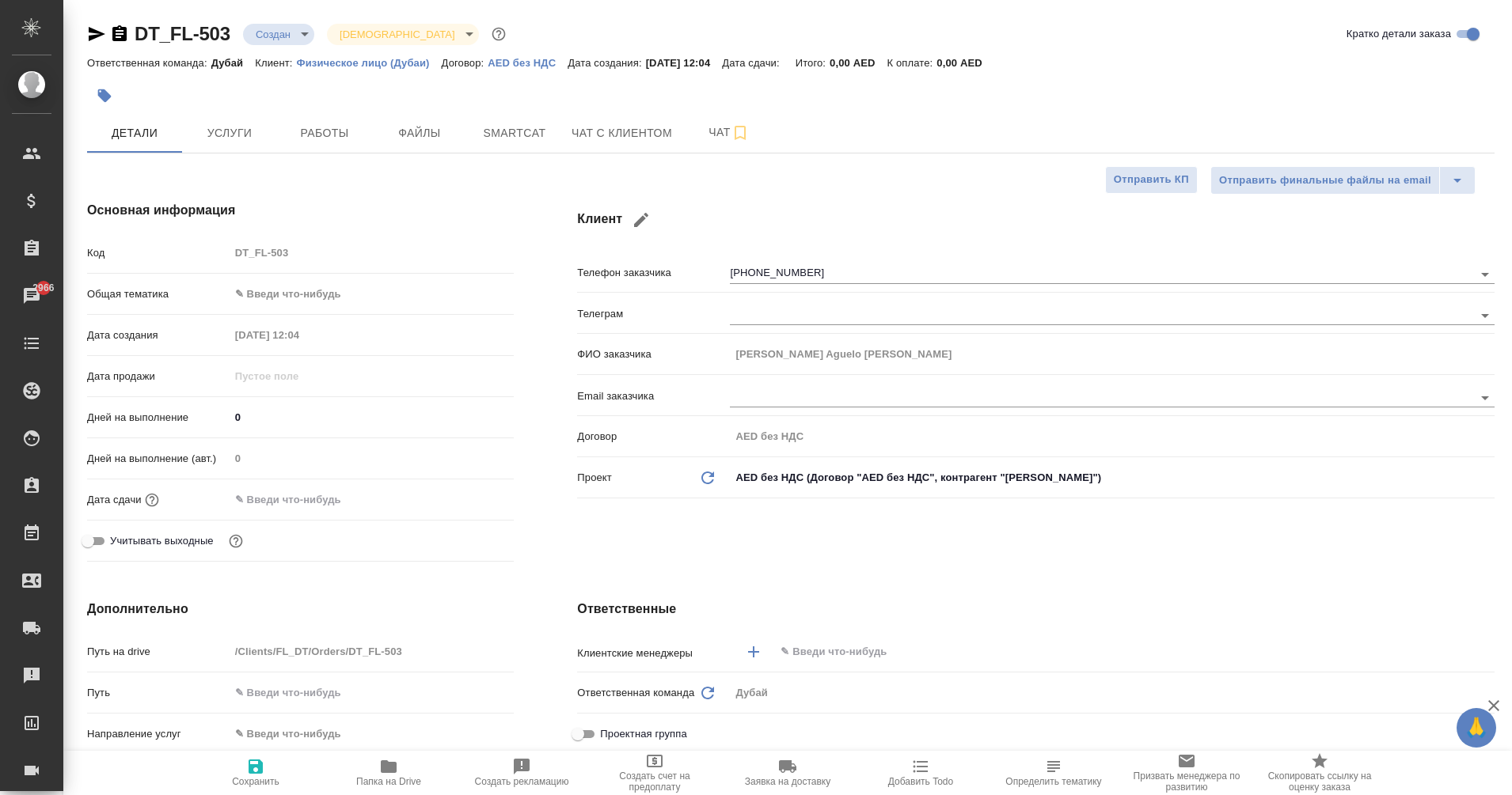
type textarea "x"
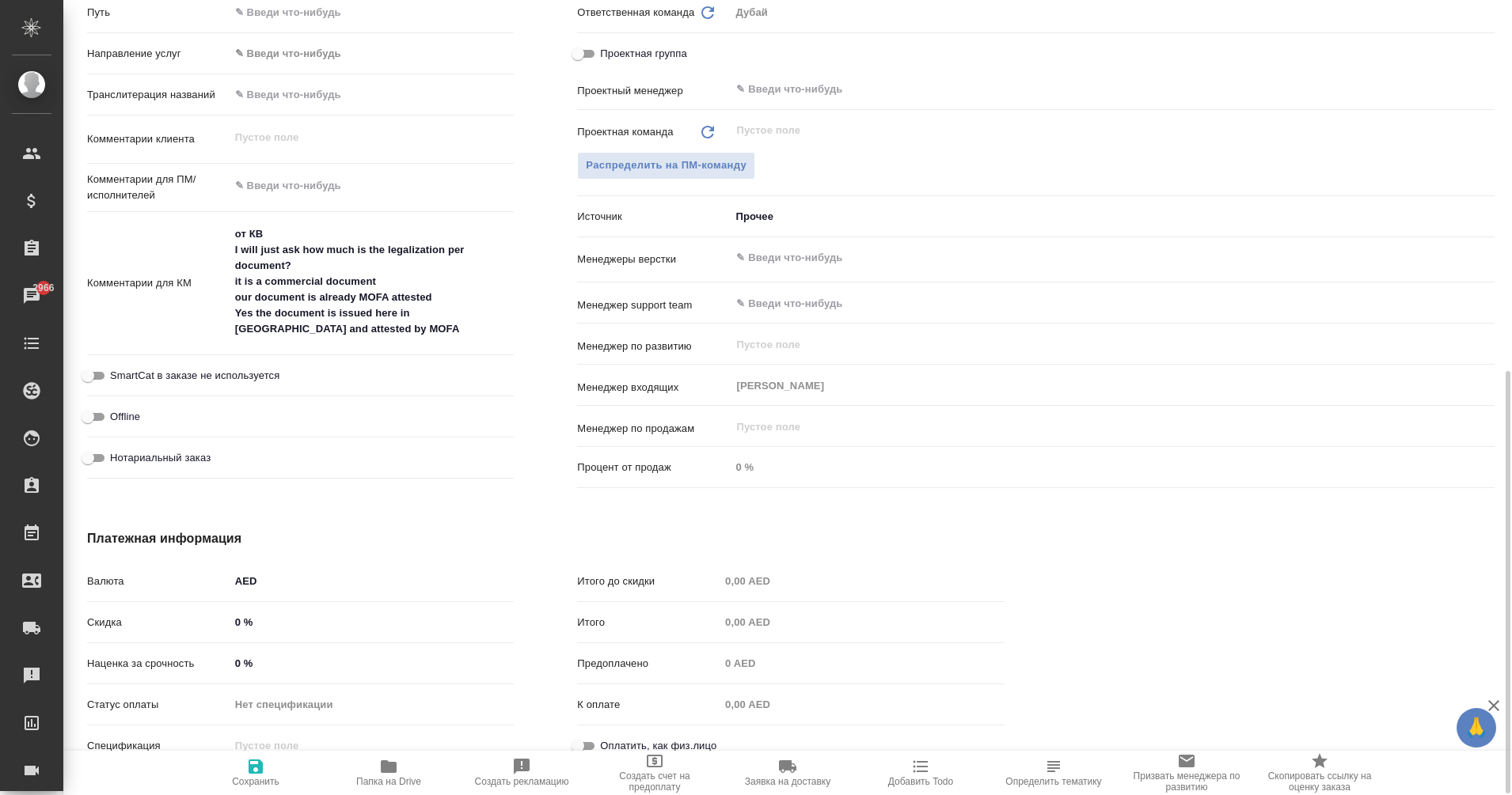
scroll to position [680, 0]
type textarea "x"
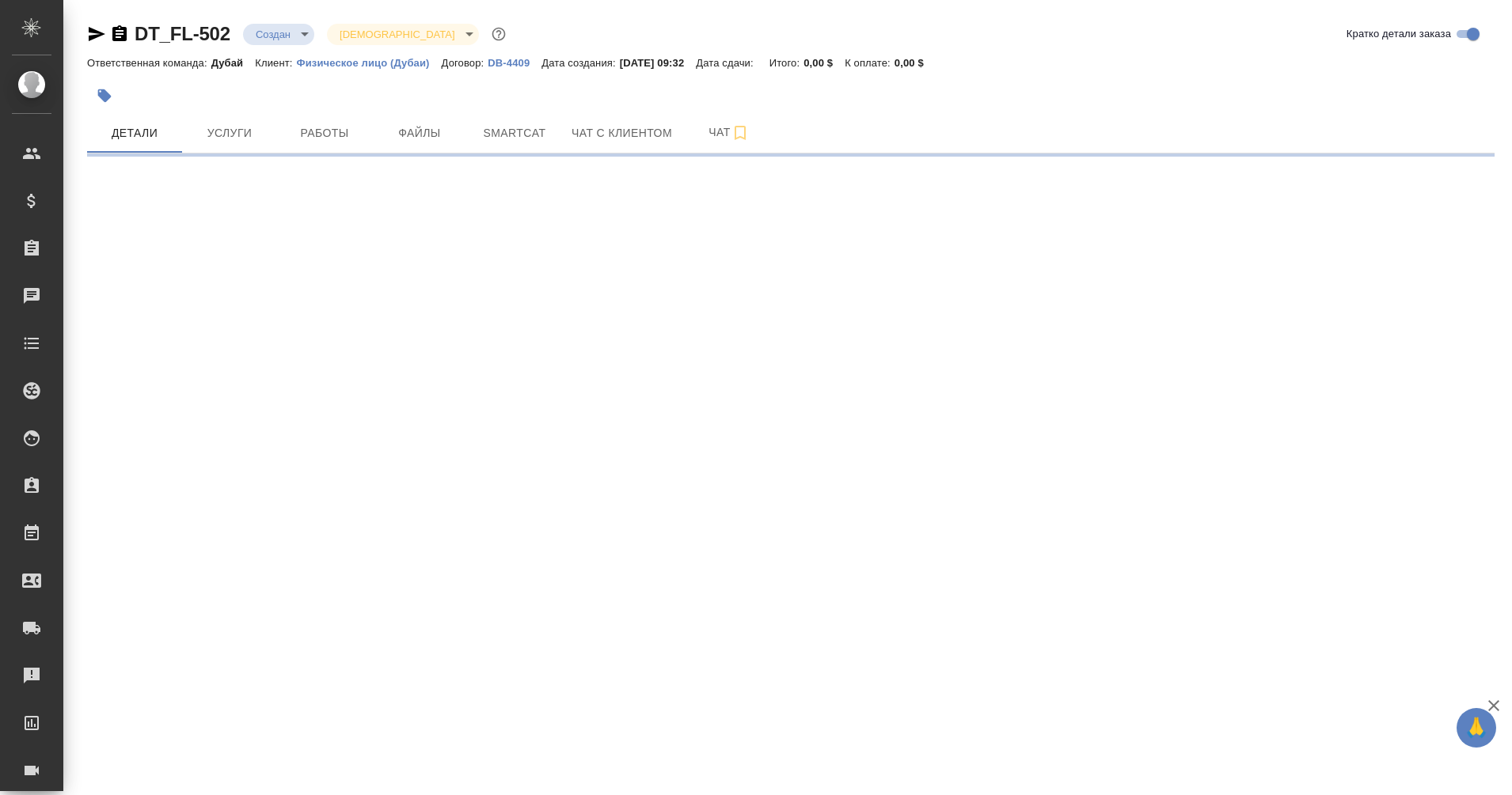
select select "RU"
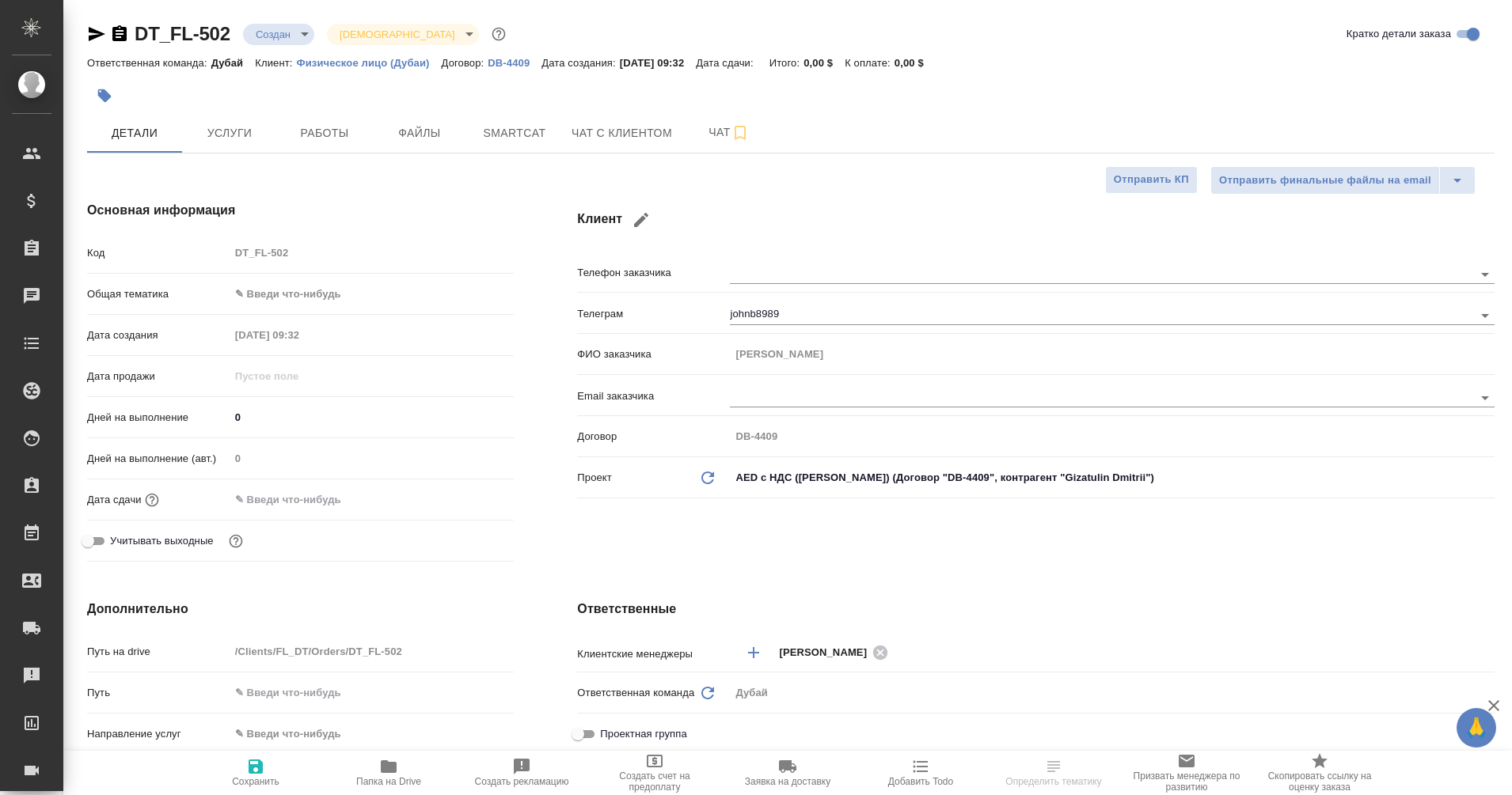
type textarea "x"
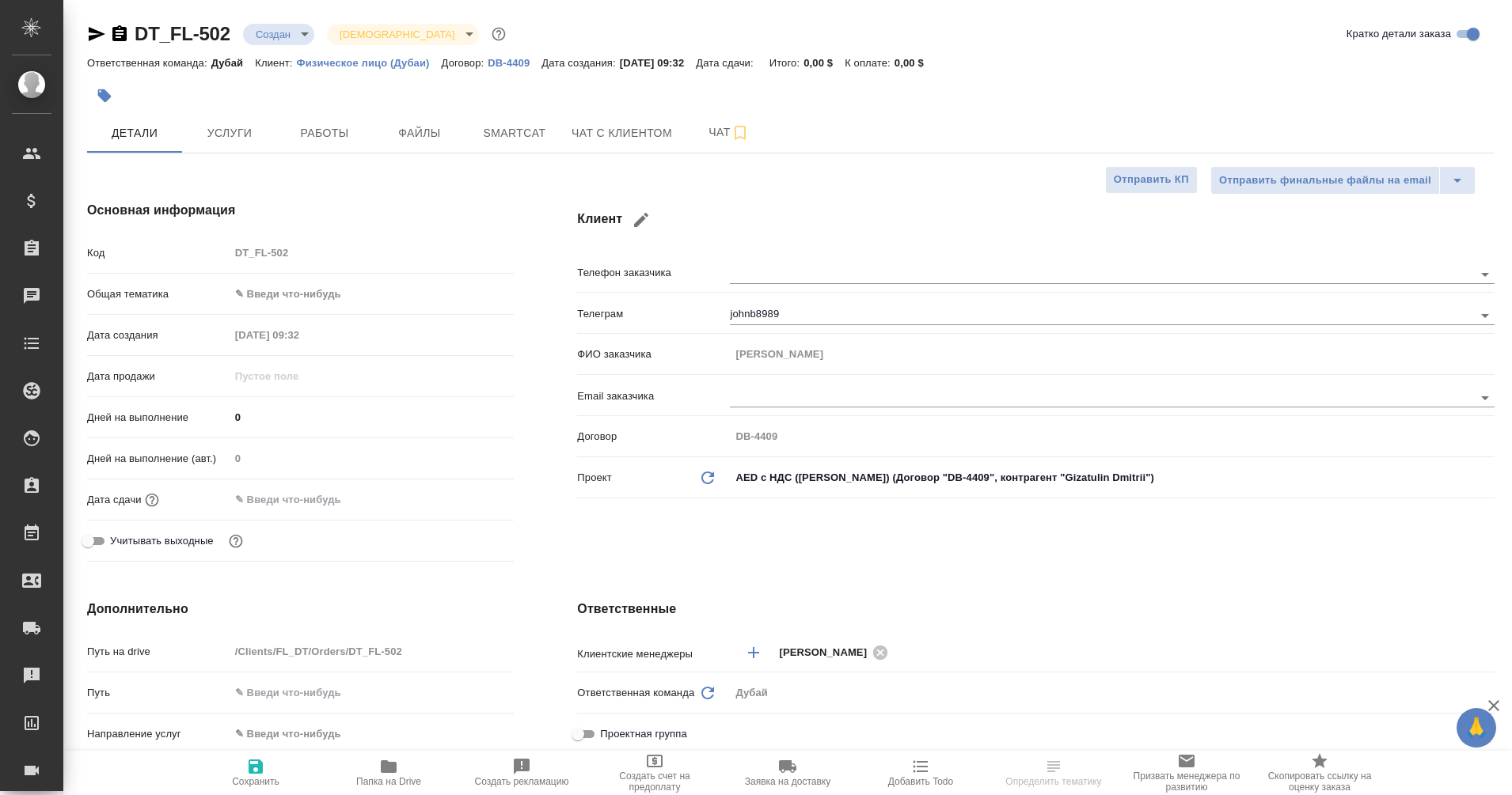
type textarea "x"
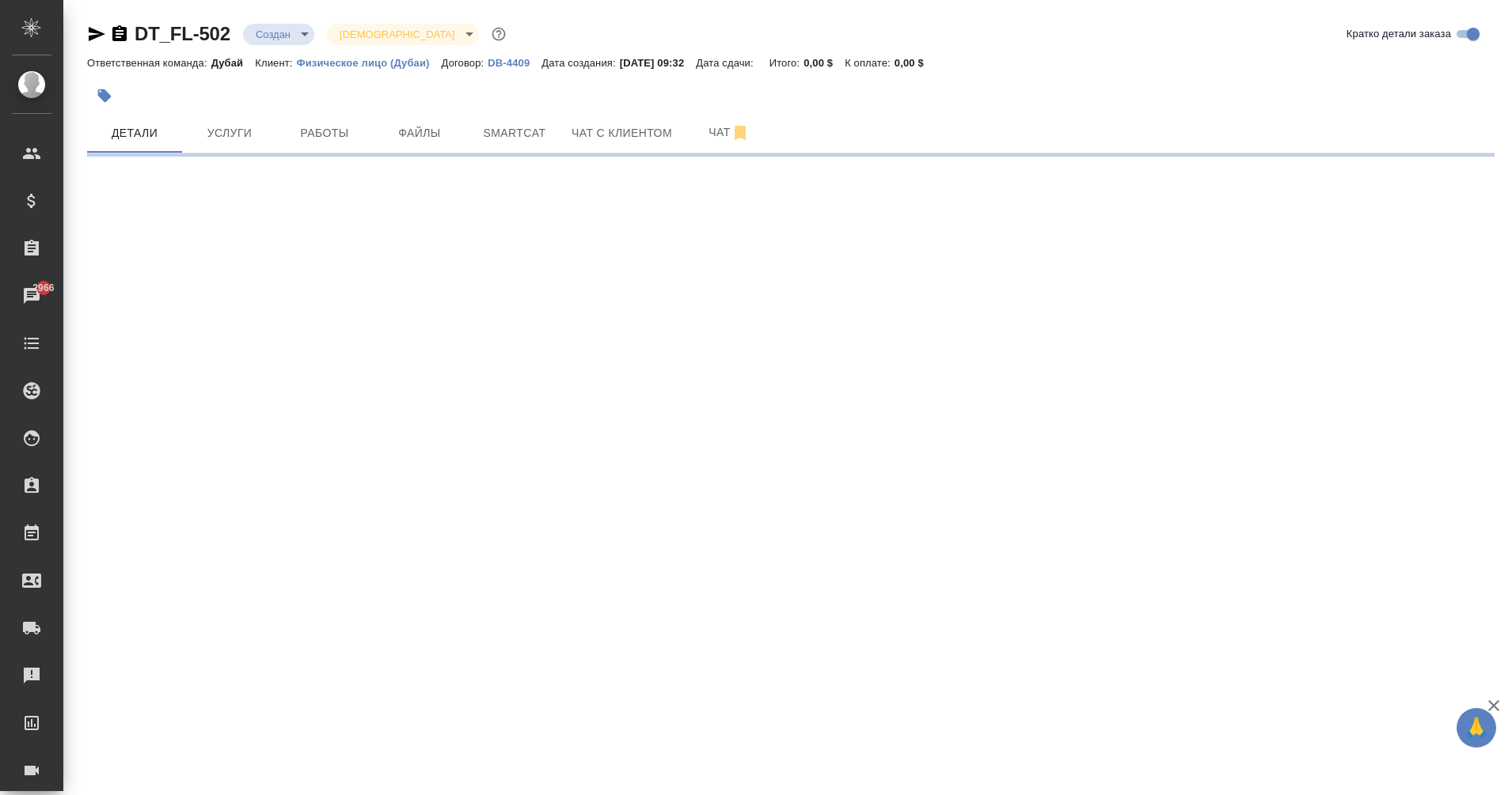
select select "RU"
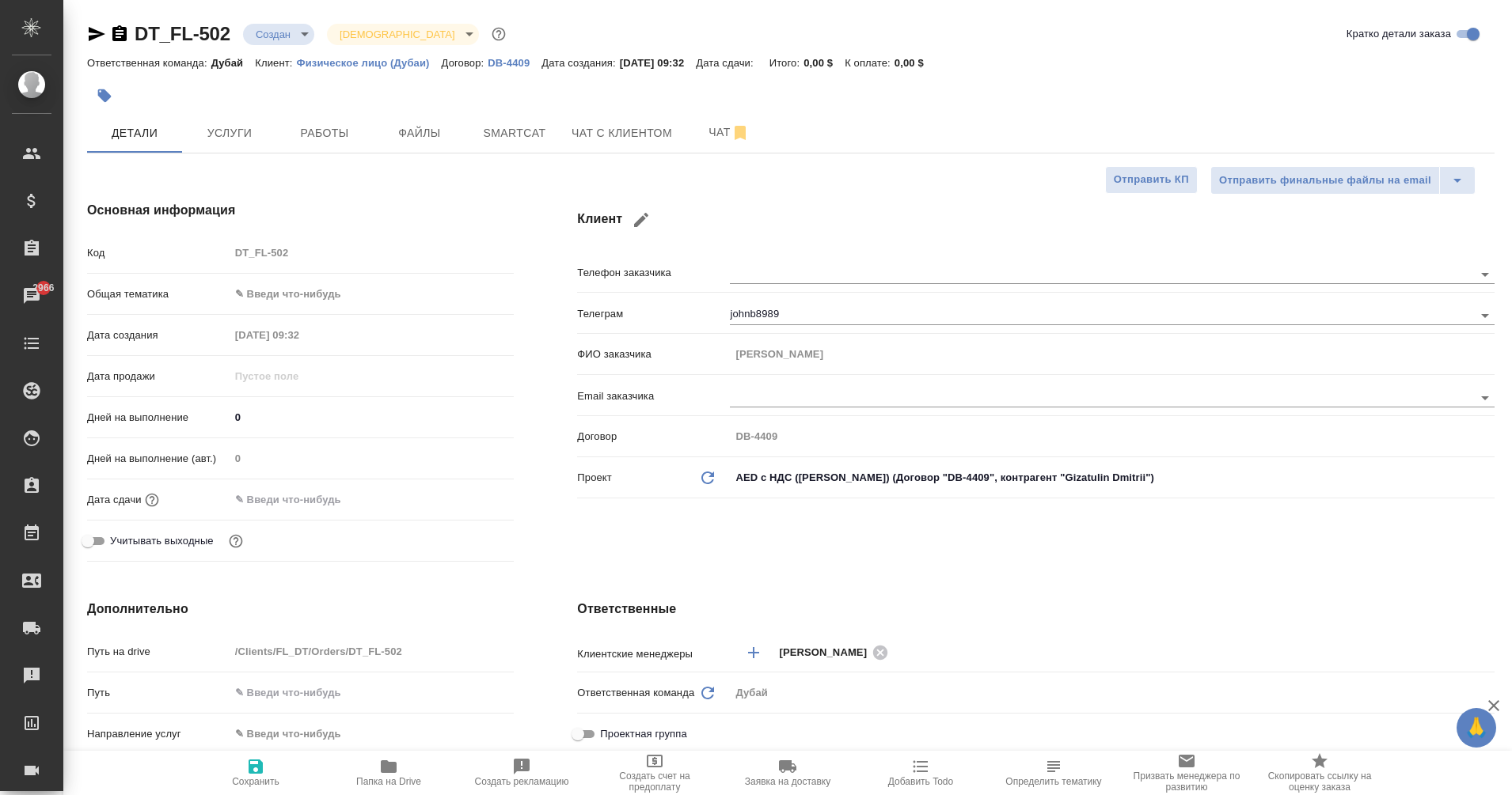
type textarea "x"
click at [120, 37] on icon "button" at bounding box center [120, 33] width 14 height 16
type textarea "x"
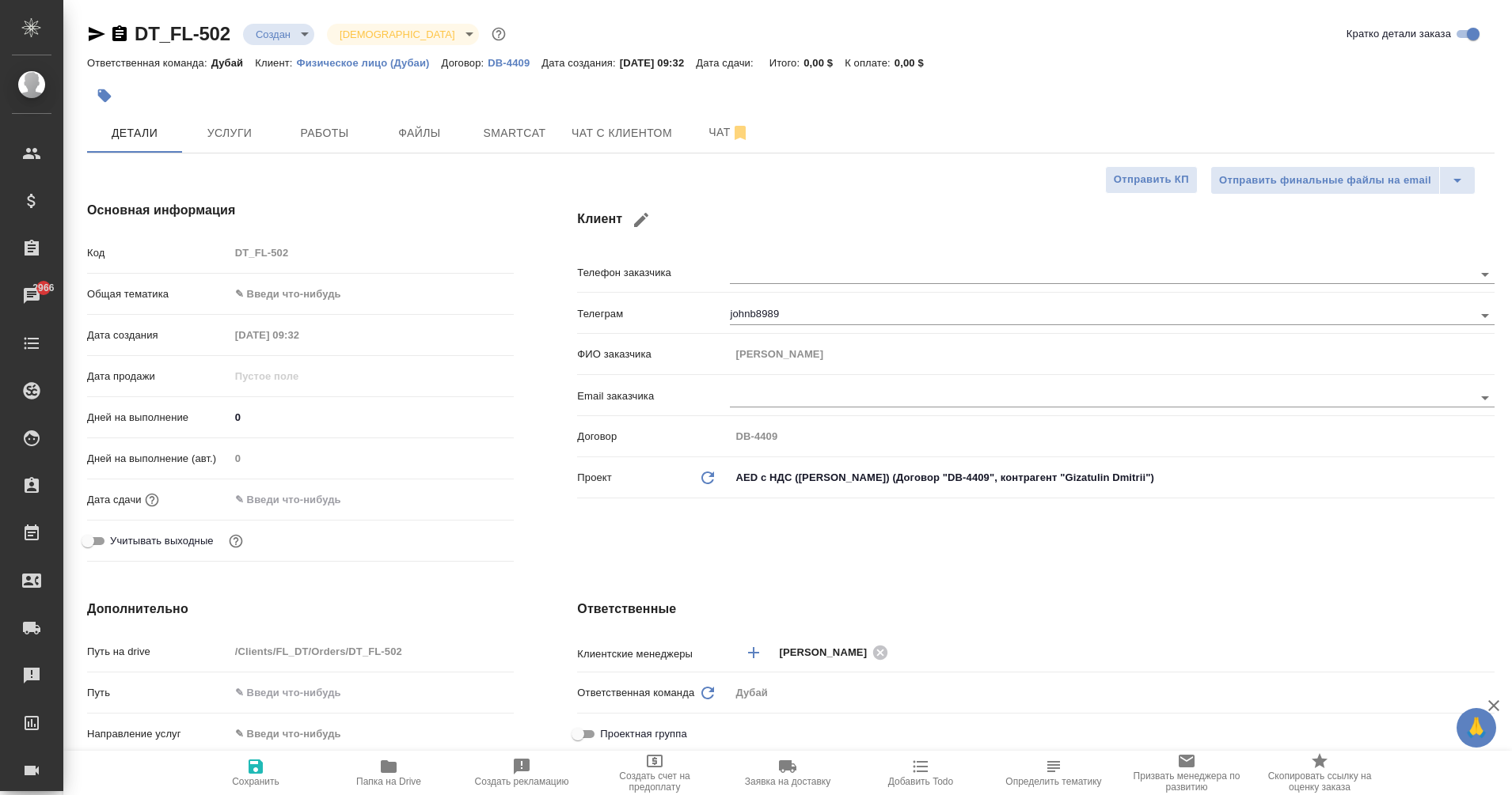
type textarea "x"
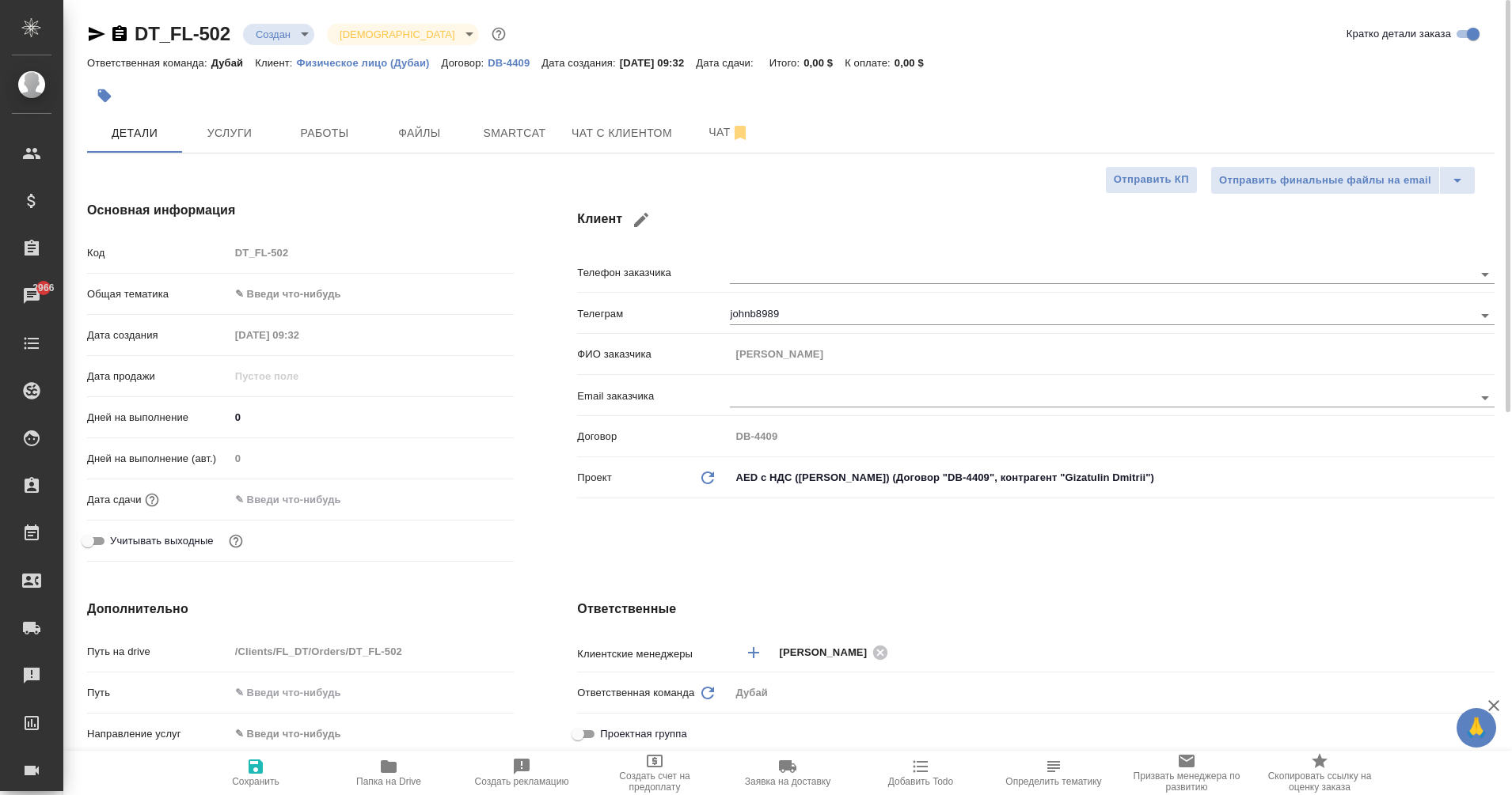
type textarea "x"
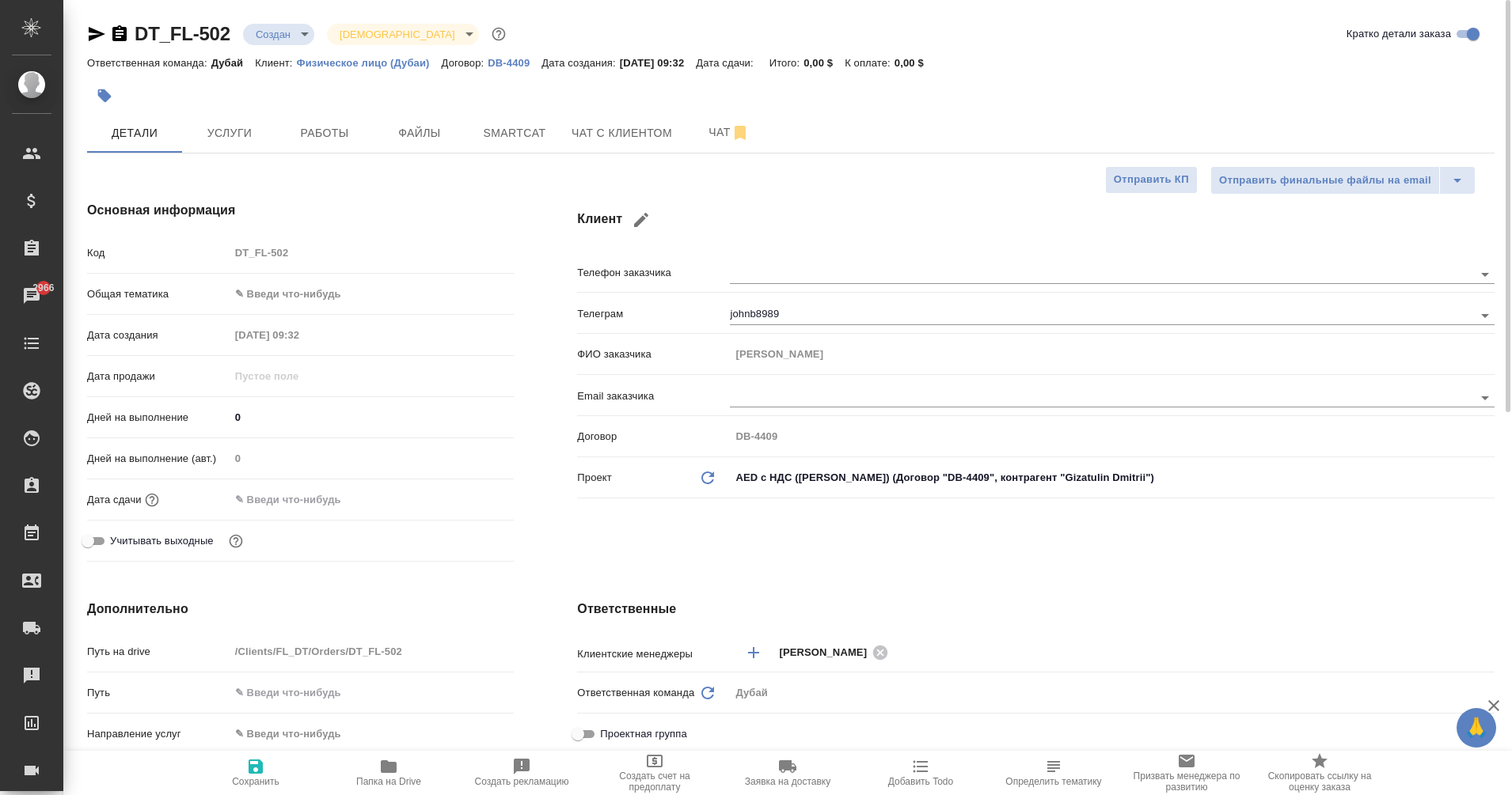
type textarea "x"
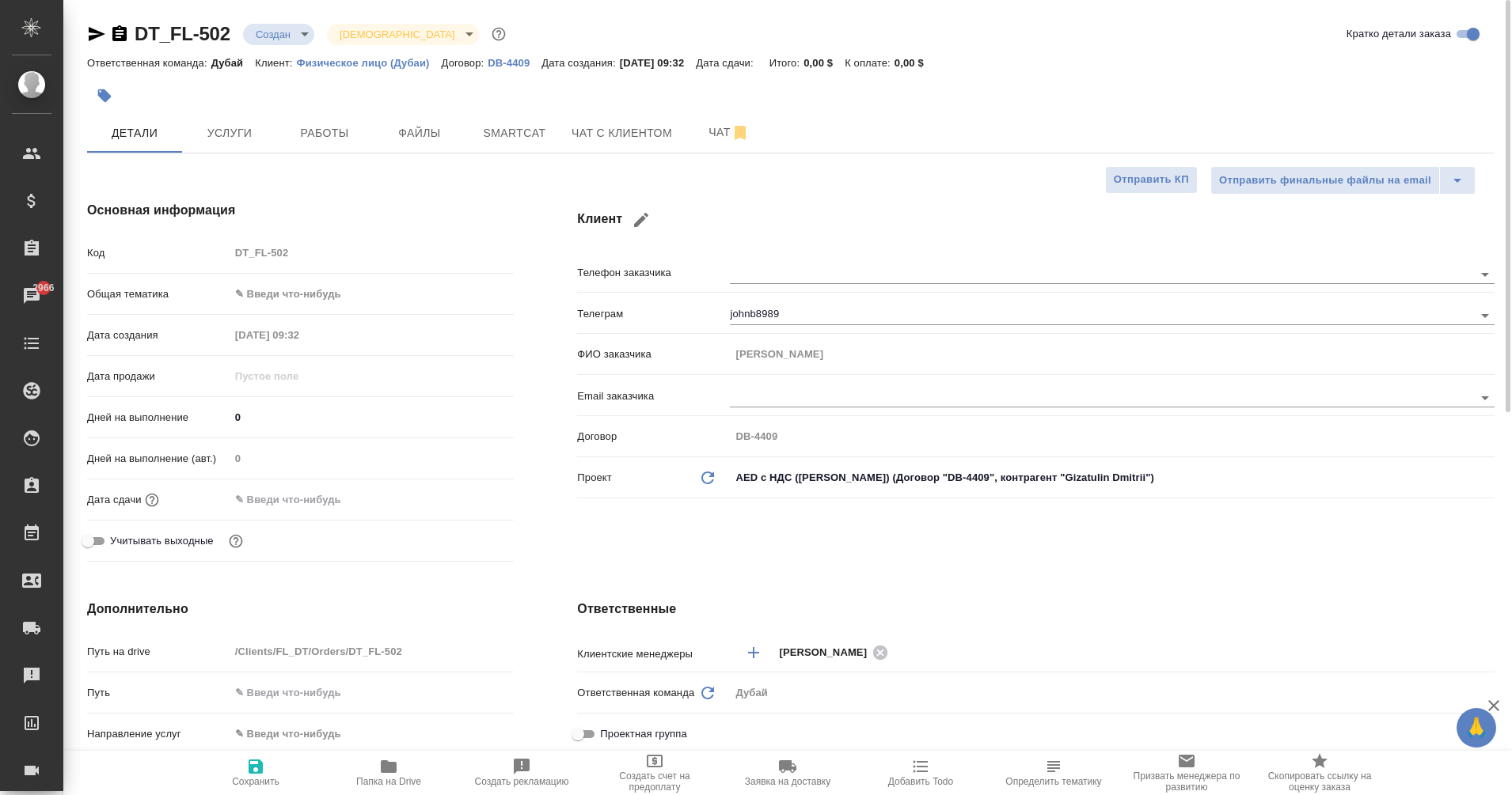
type textarea "x"
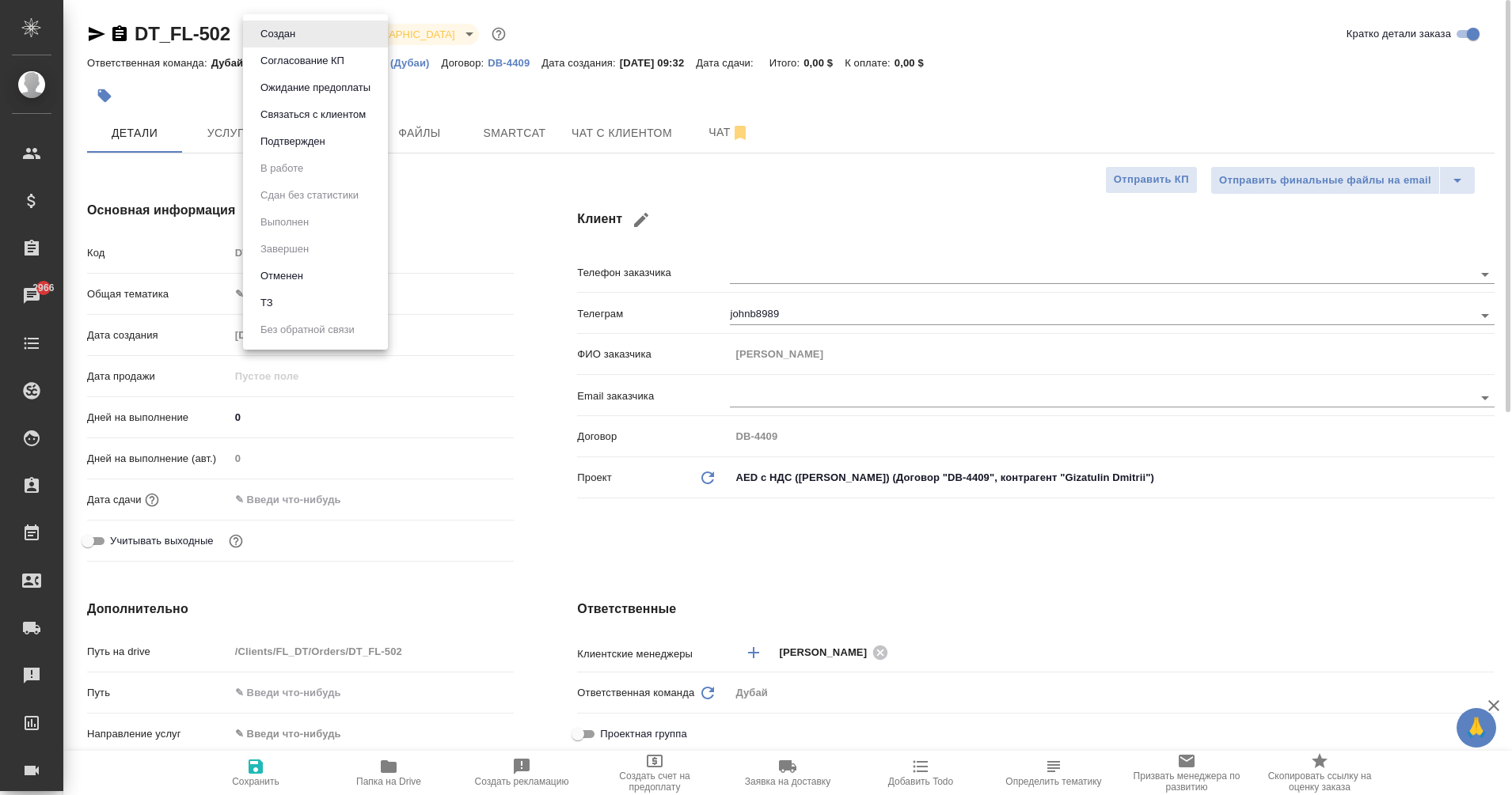
click at [300, 37] on body "🙏 .cls-1 fill:#fff; AWATERA Eganian Margarita Клиенты Спецификации Заказы 2966 …" at bounding box center [756, 397] width 1512 height 795
click at [319, 280] on li "Отменен" at bounding box center [316, 276] width 145 height 27
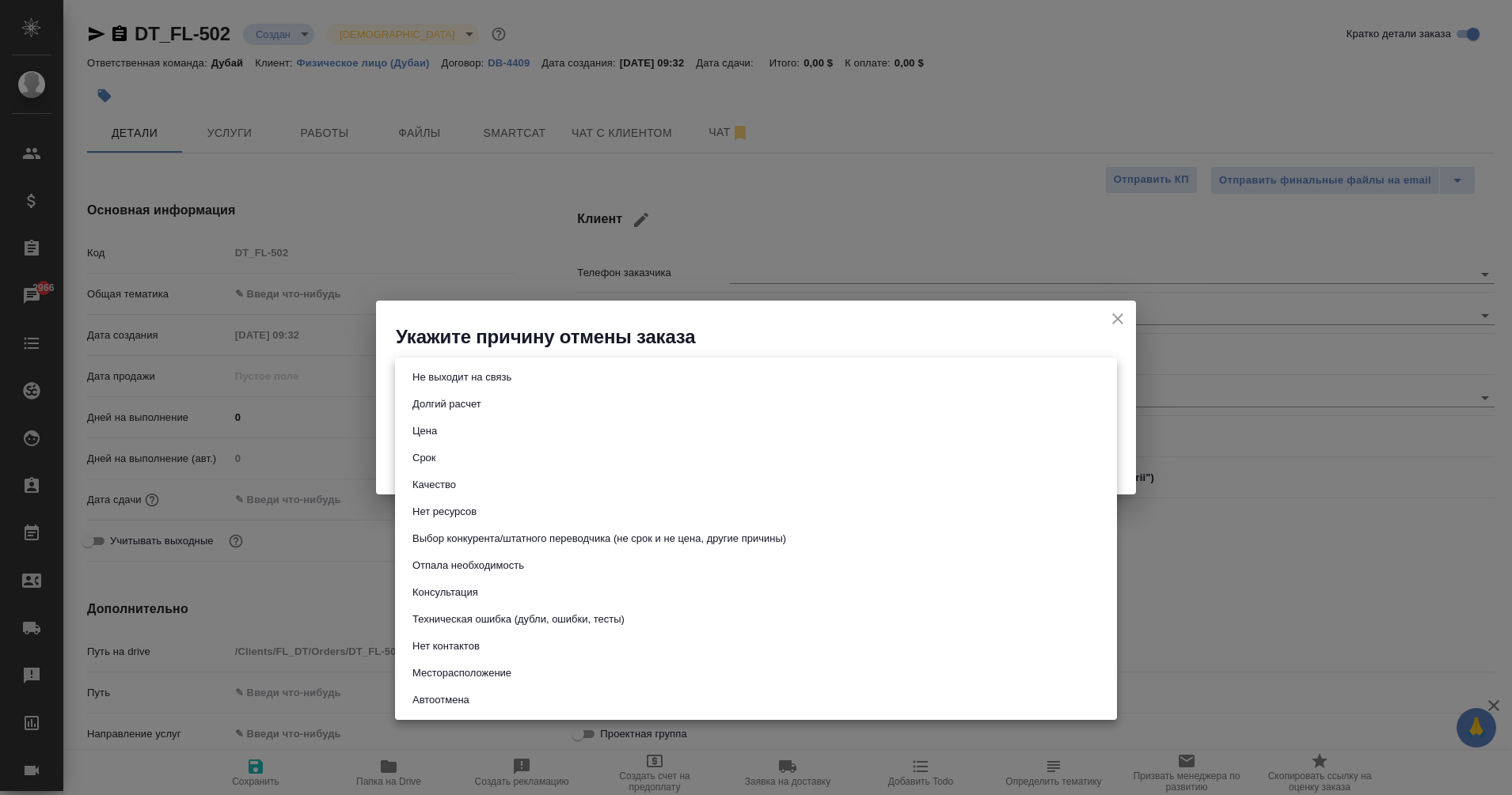
click body "🙏 .cls-1 fill:#fff; AWATERA Eganian Margarita Клиенты Спецификации Заказы 2966 …"
click button "Не выходит на связь"
type input "stopContacting"
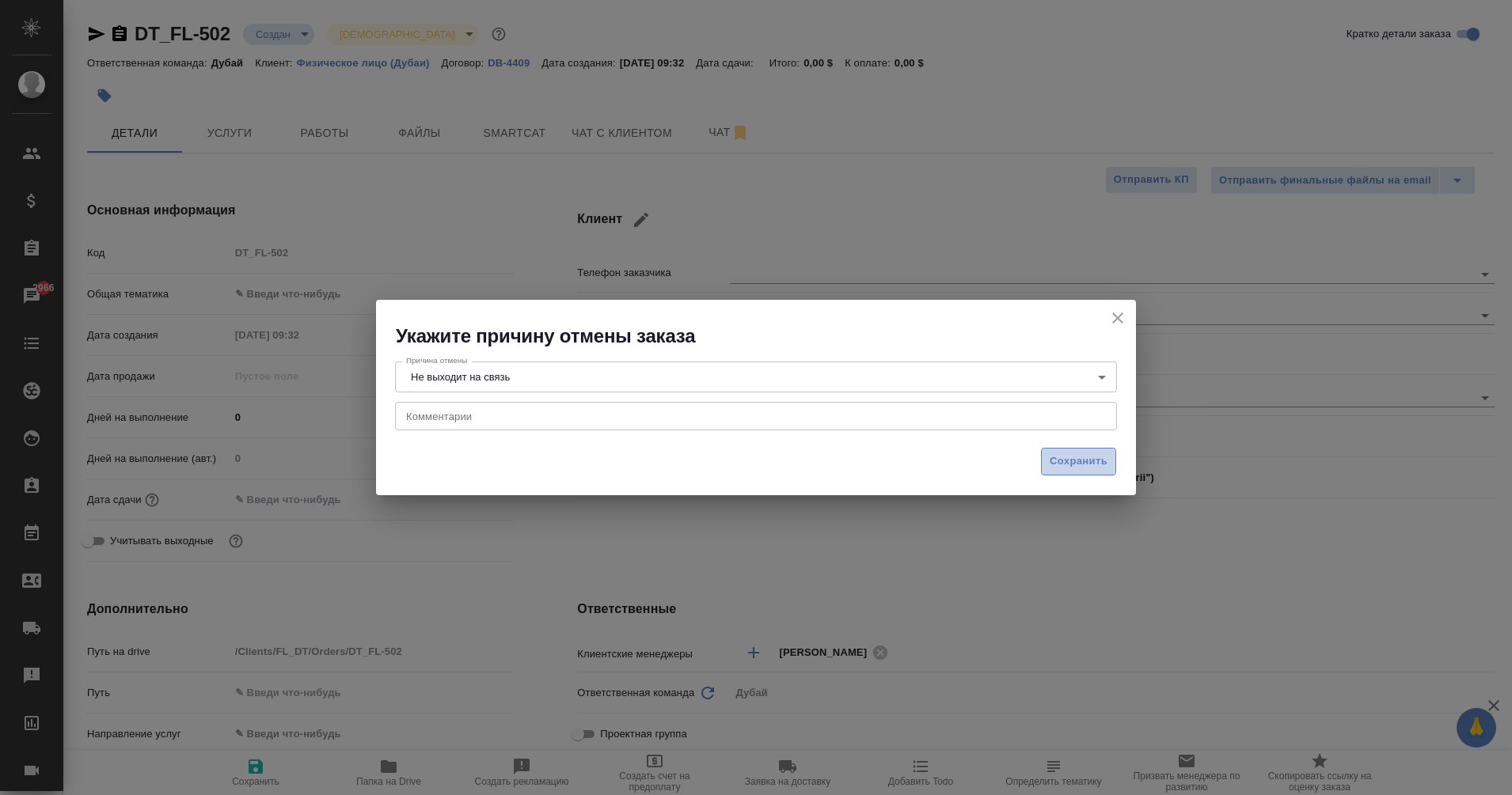
click span "Сохранить"
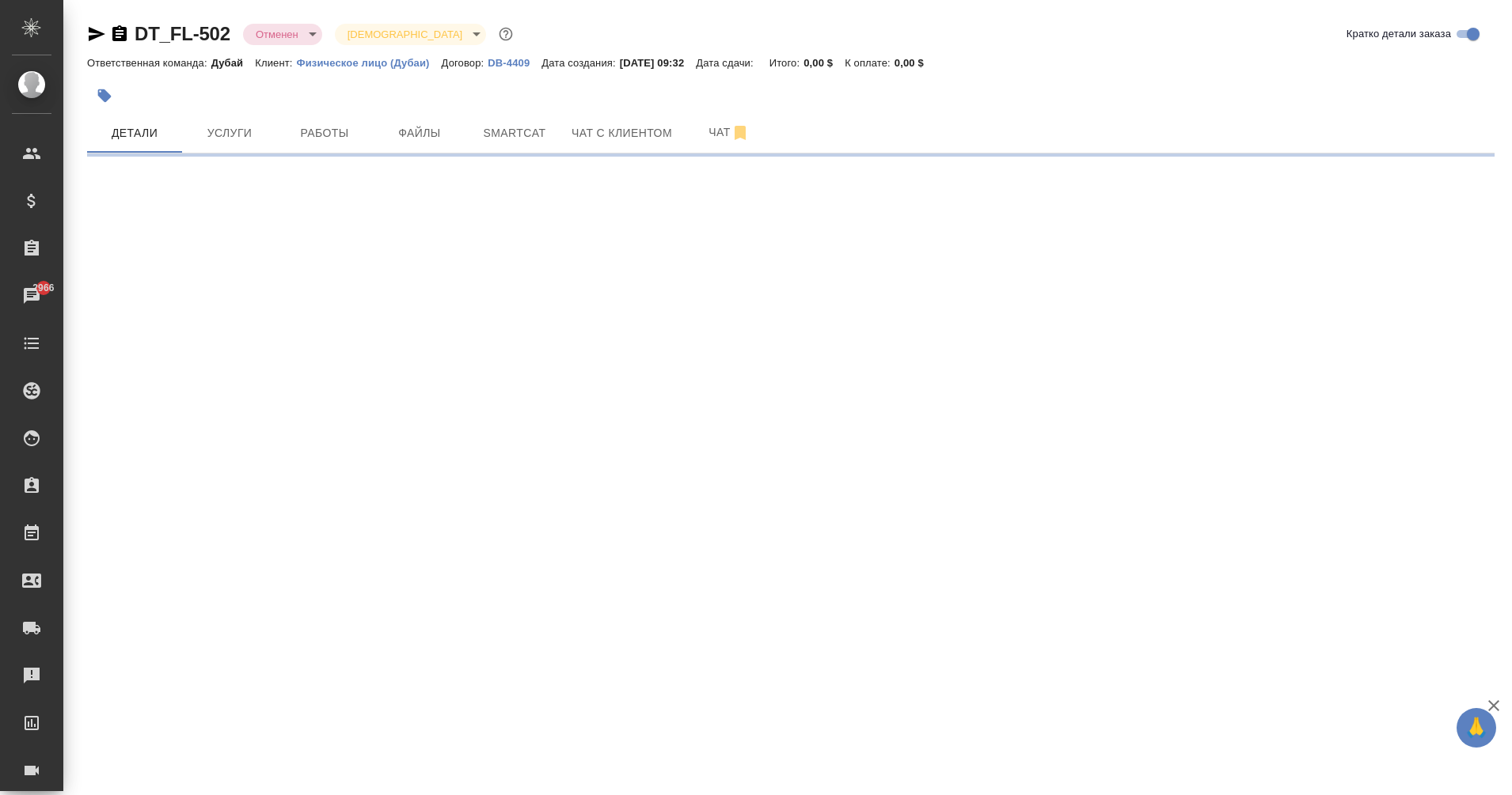
select select "RU"
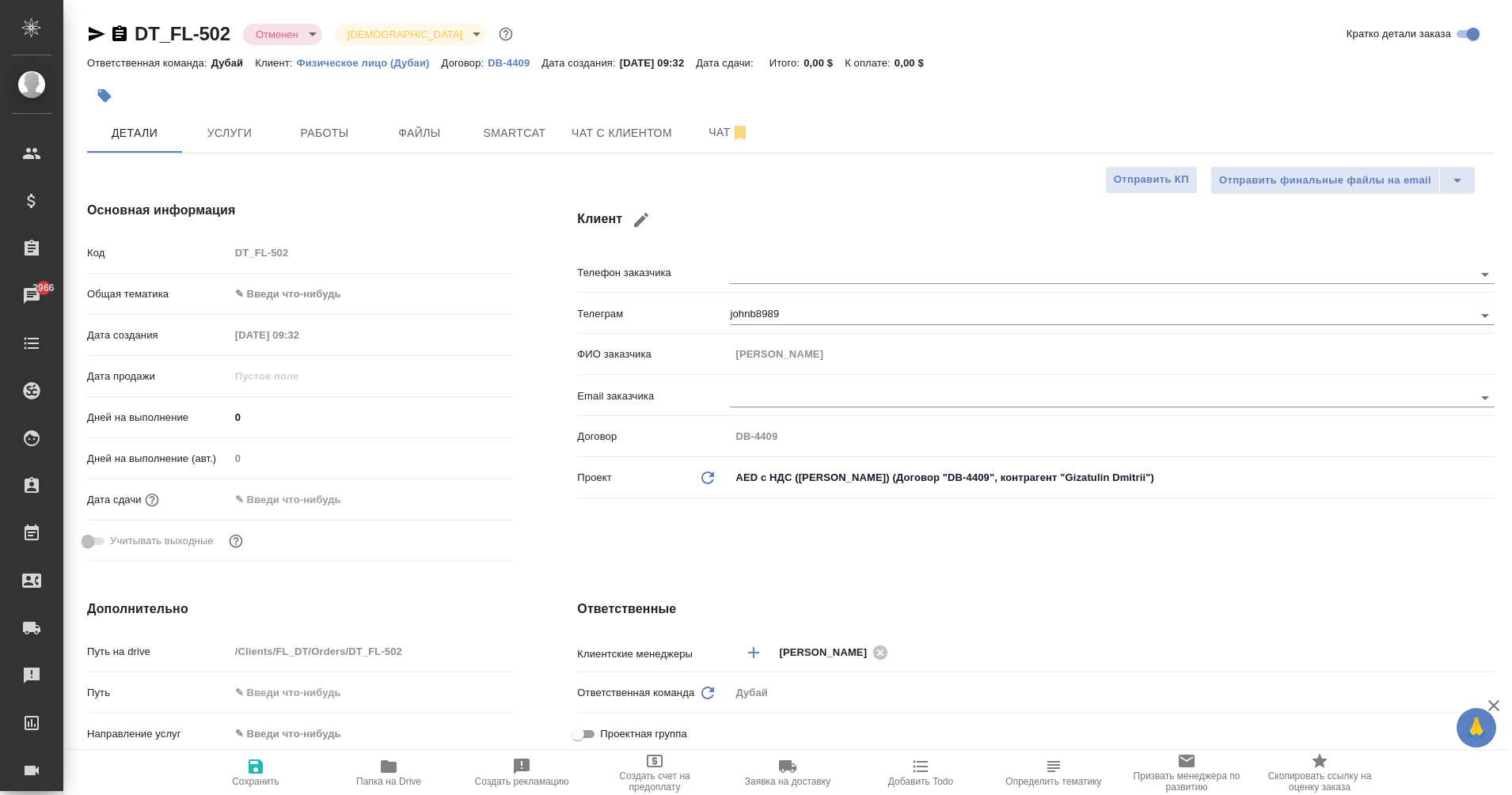
type textarea "x"
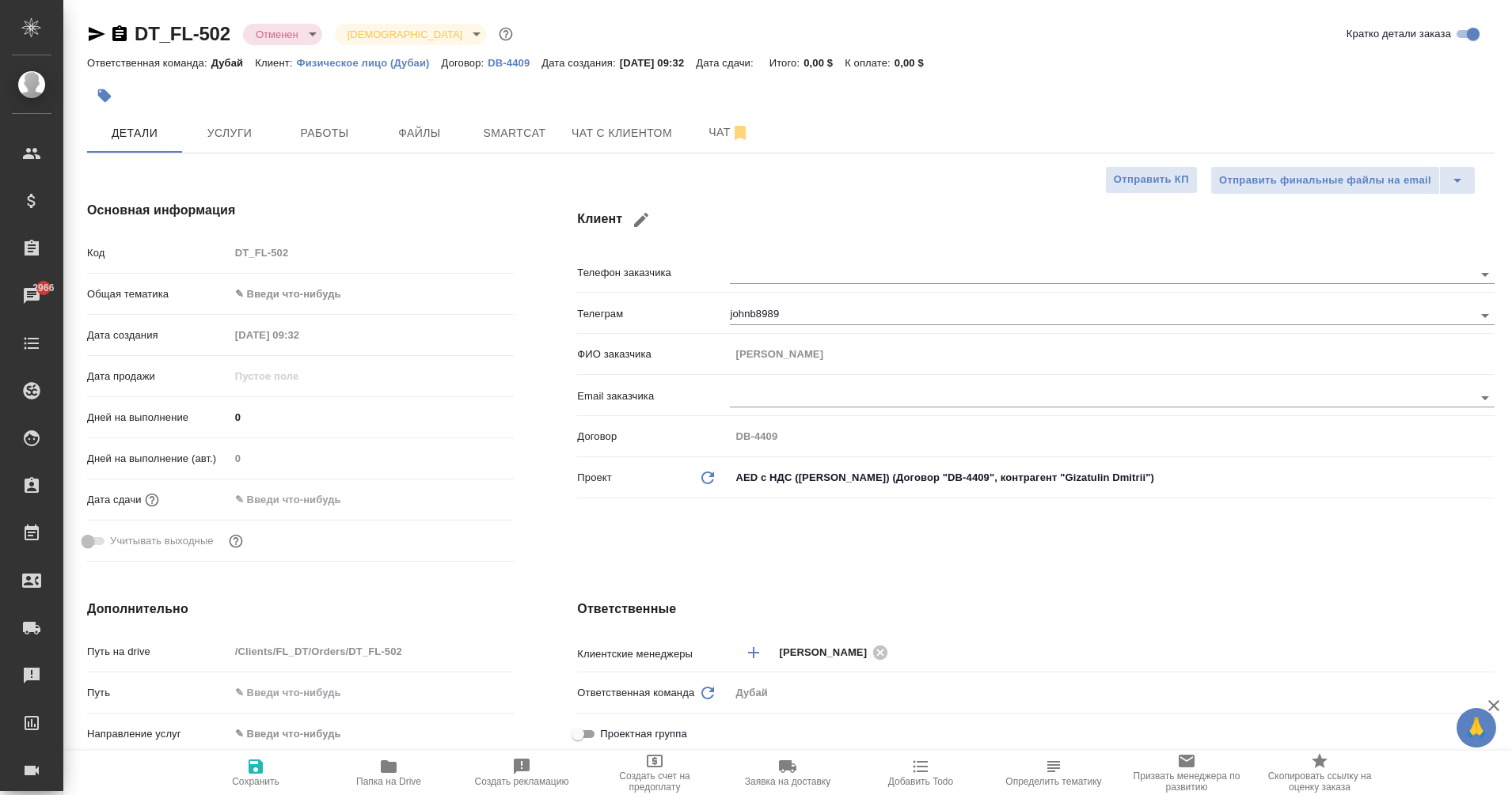
type textarea "x"
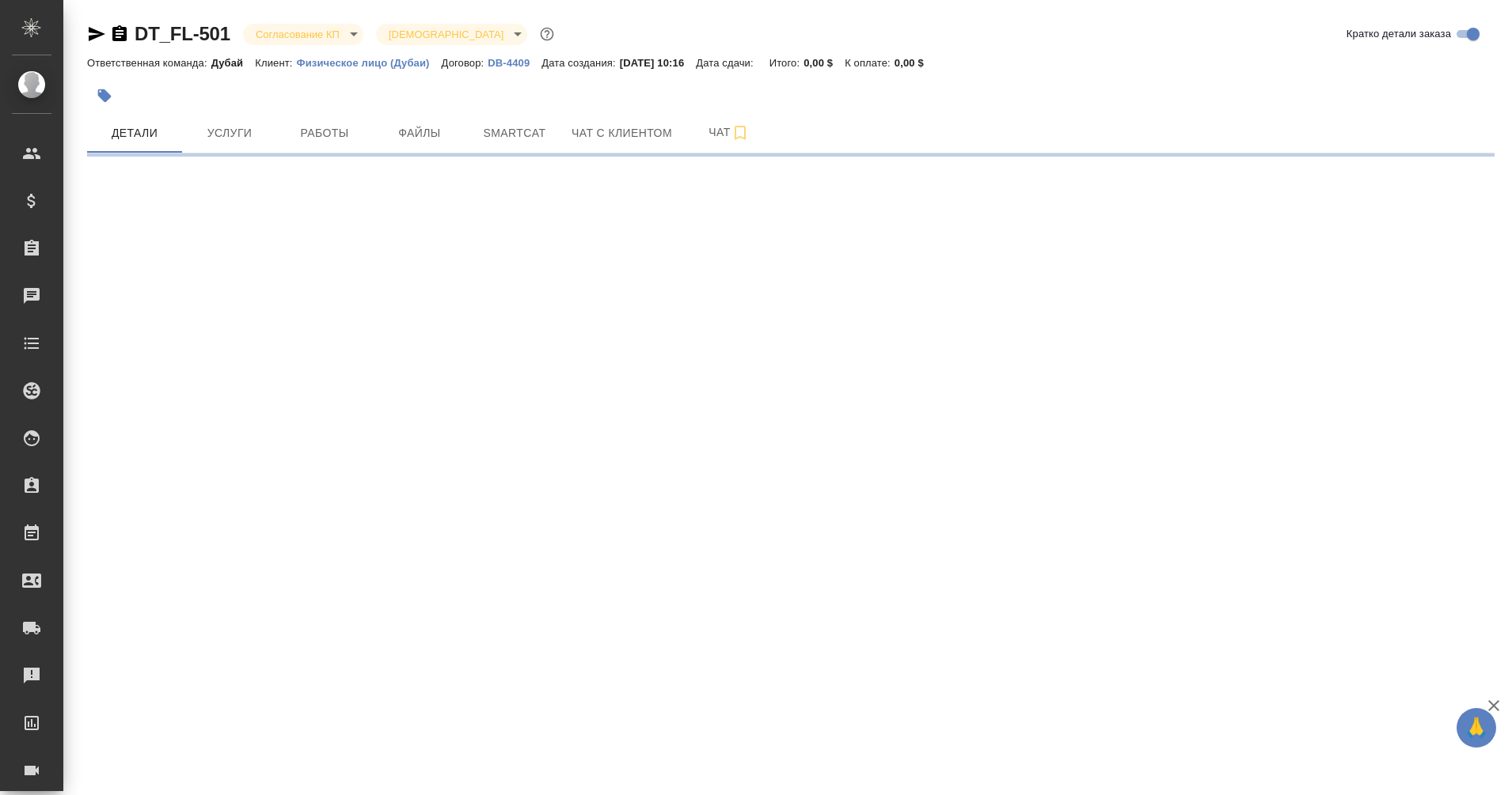
select select "RU"
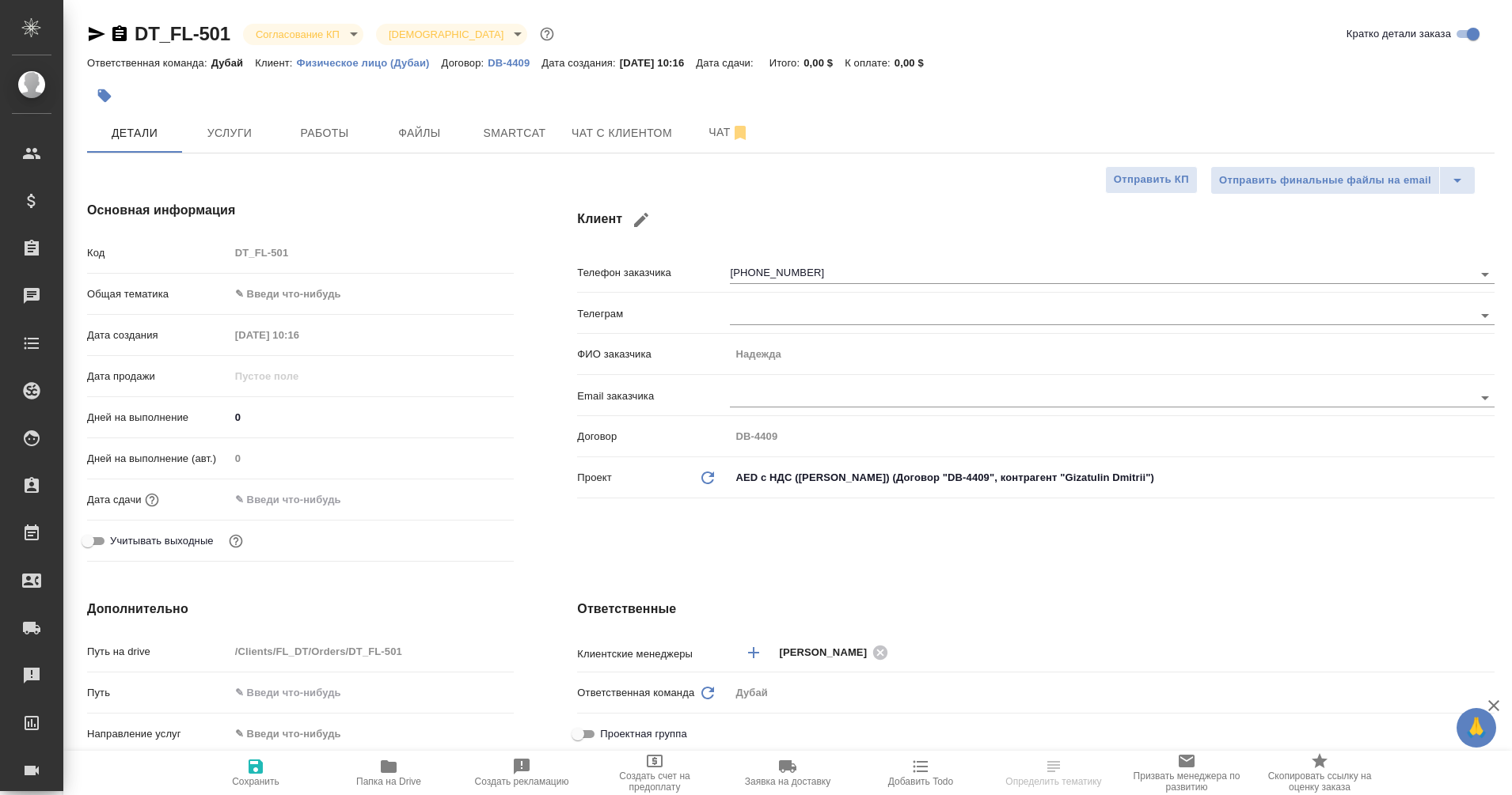
type textarea "x"
click at [121, 33] on icon "button" at bounding box center [120, 33] width 14 height 16
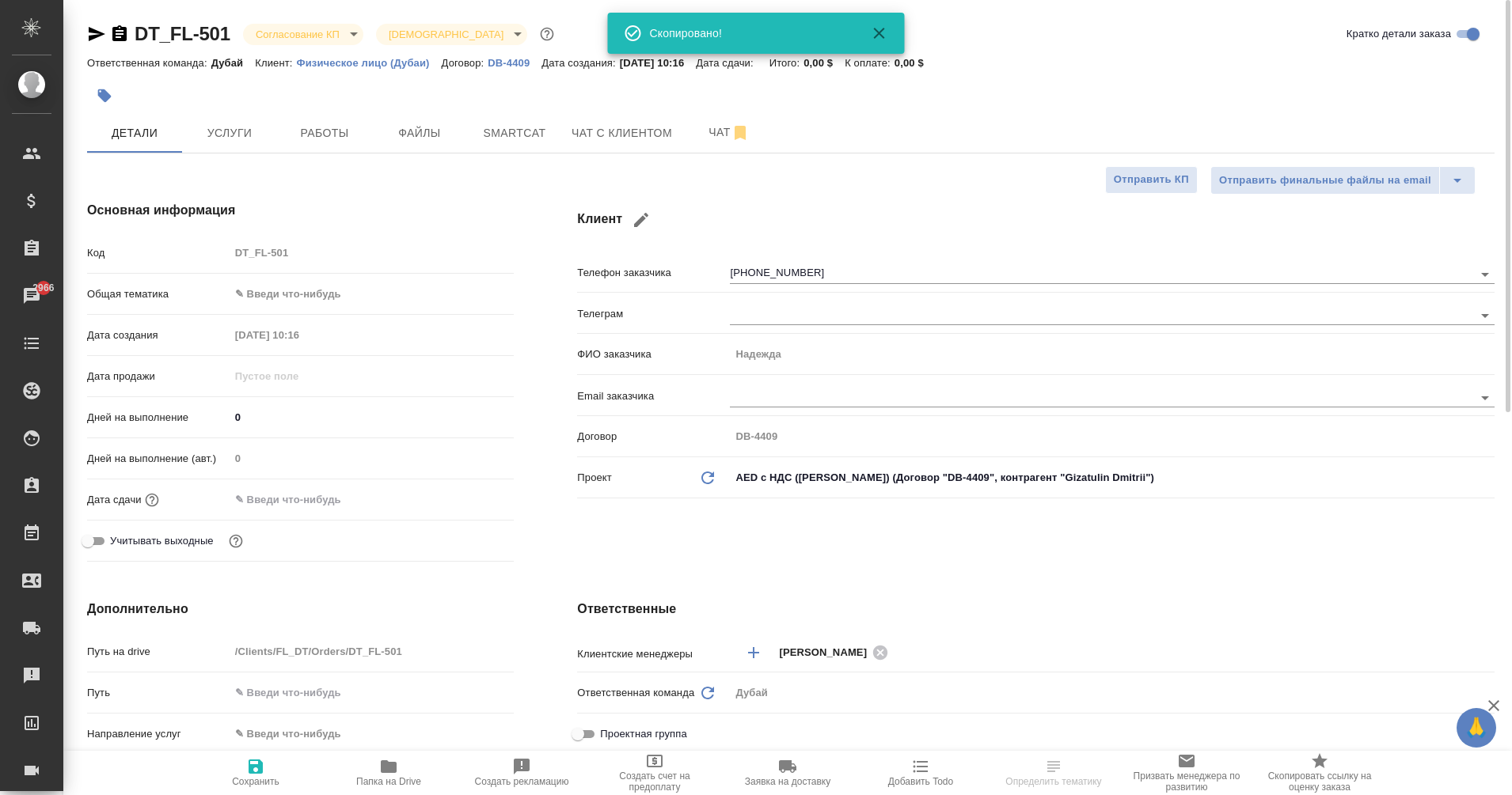
type textarea "x"
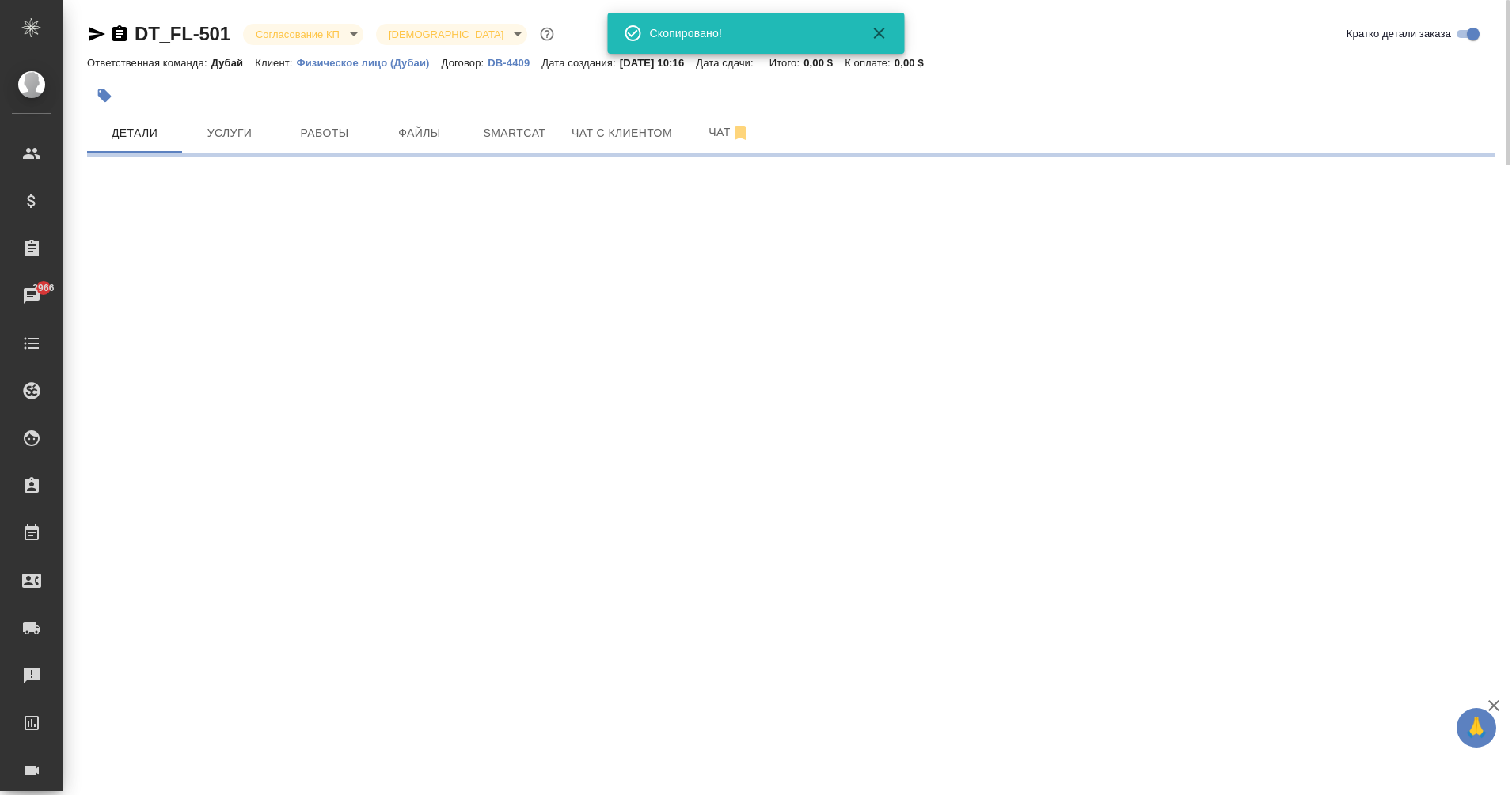
select select "RU"
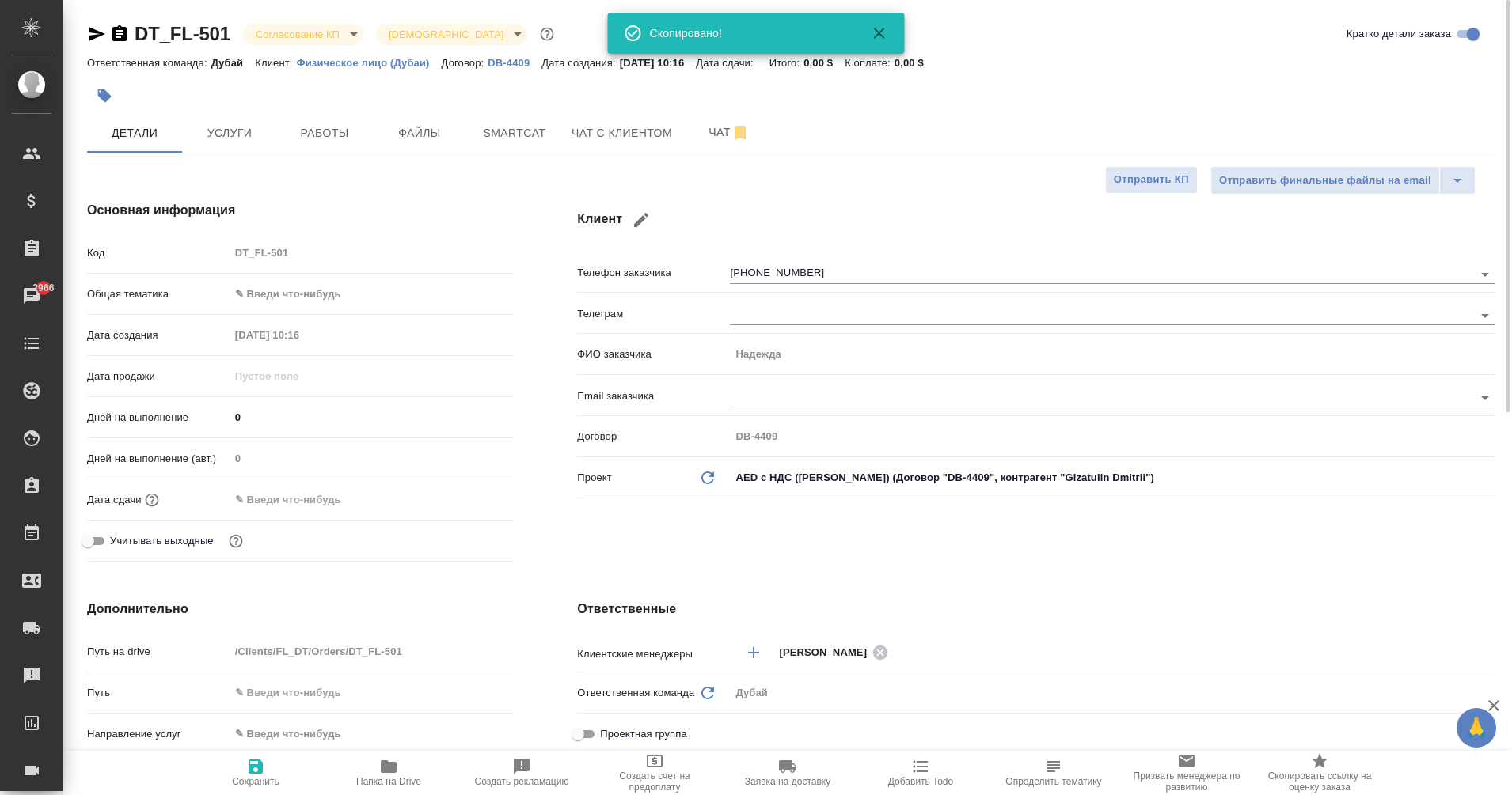
type textarea "x"
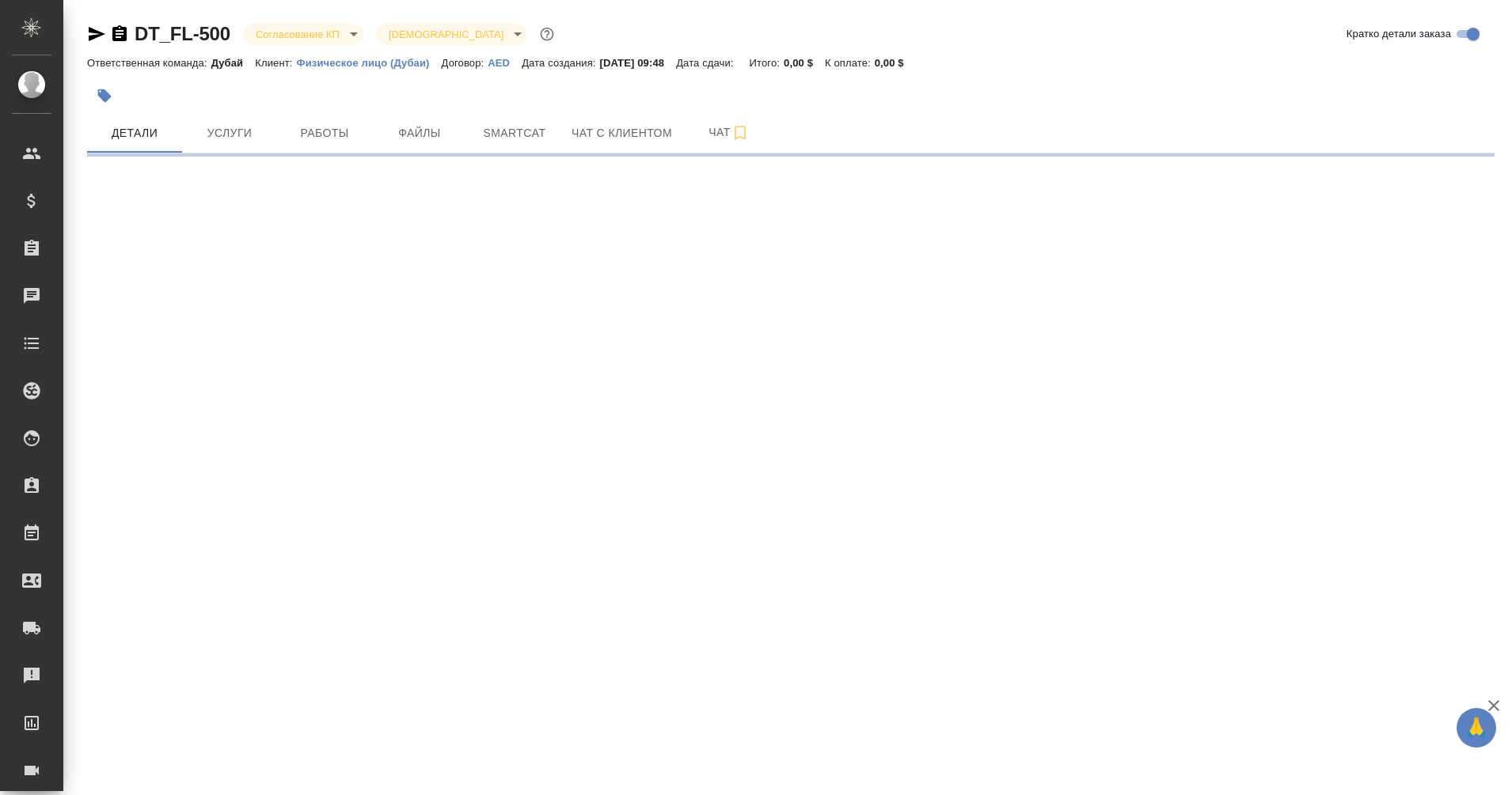
select select "RU"
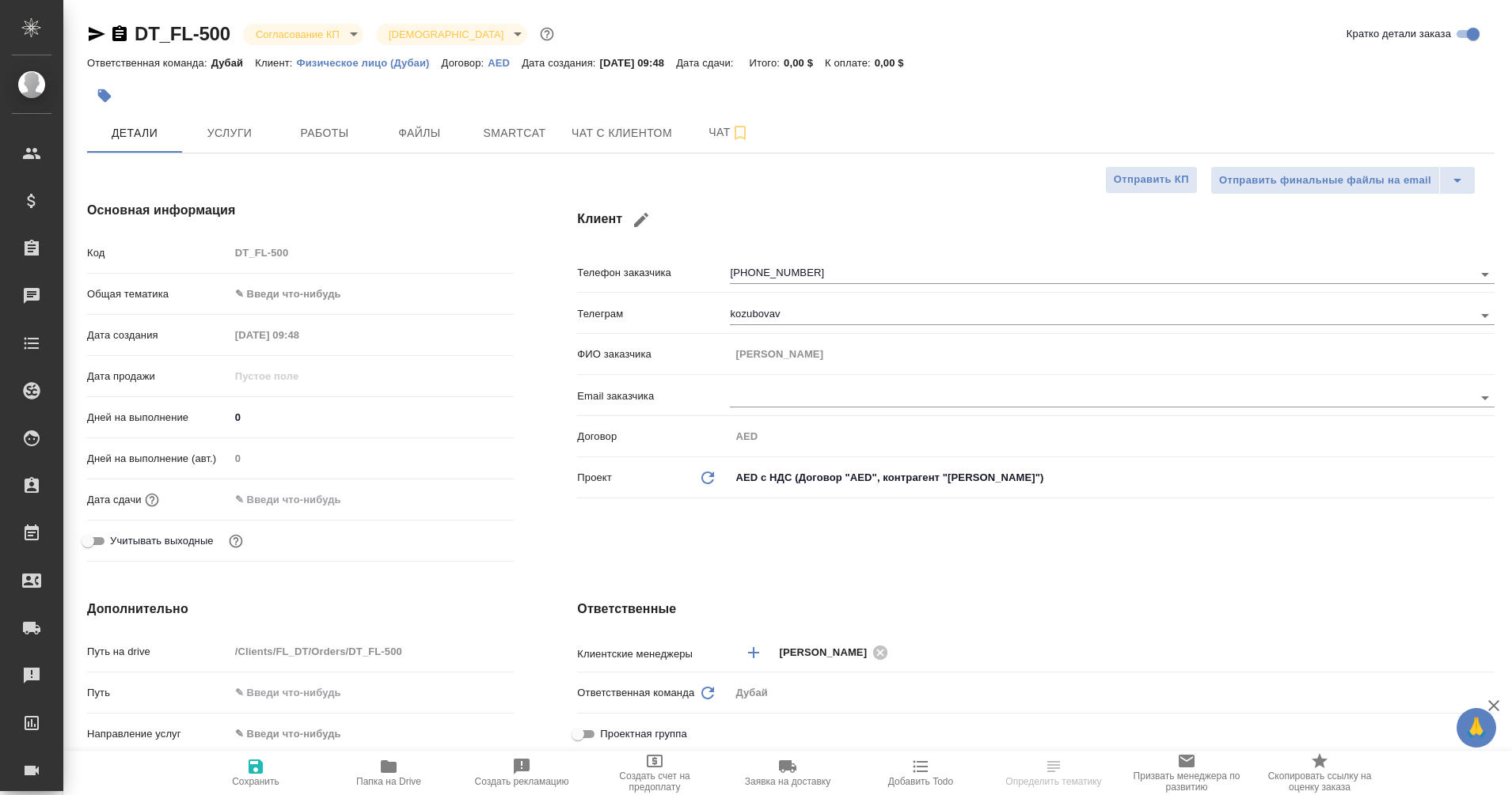
type textarea "x"
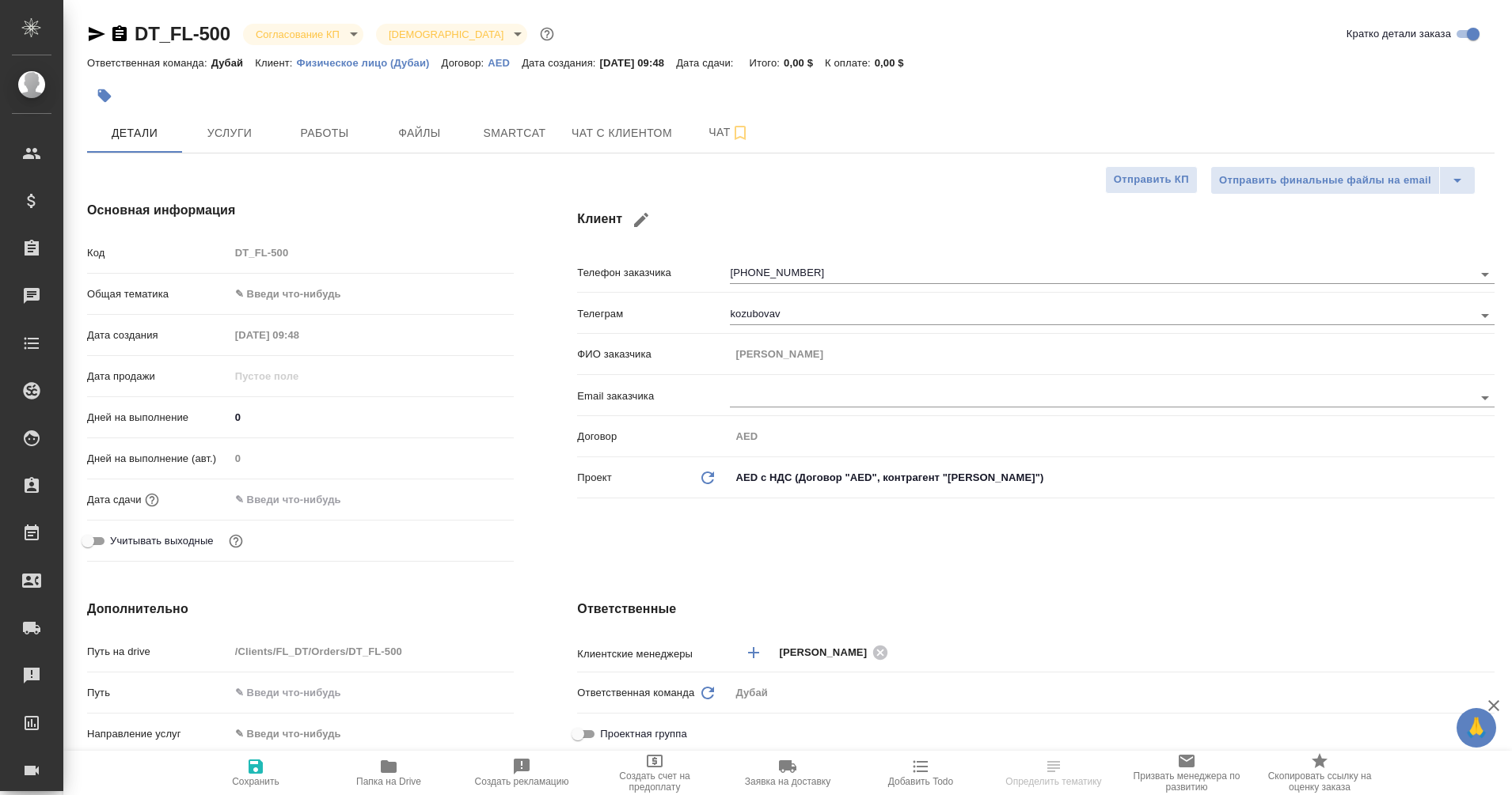
type textarea "x"
click at [114, 34] on icon "button" at bounding box center [120, 33] width 14 height 16
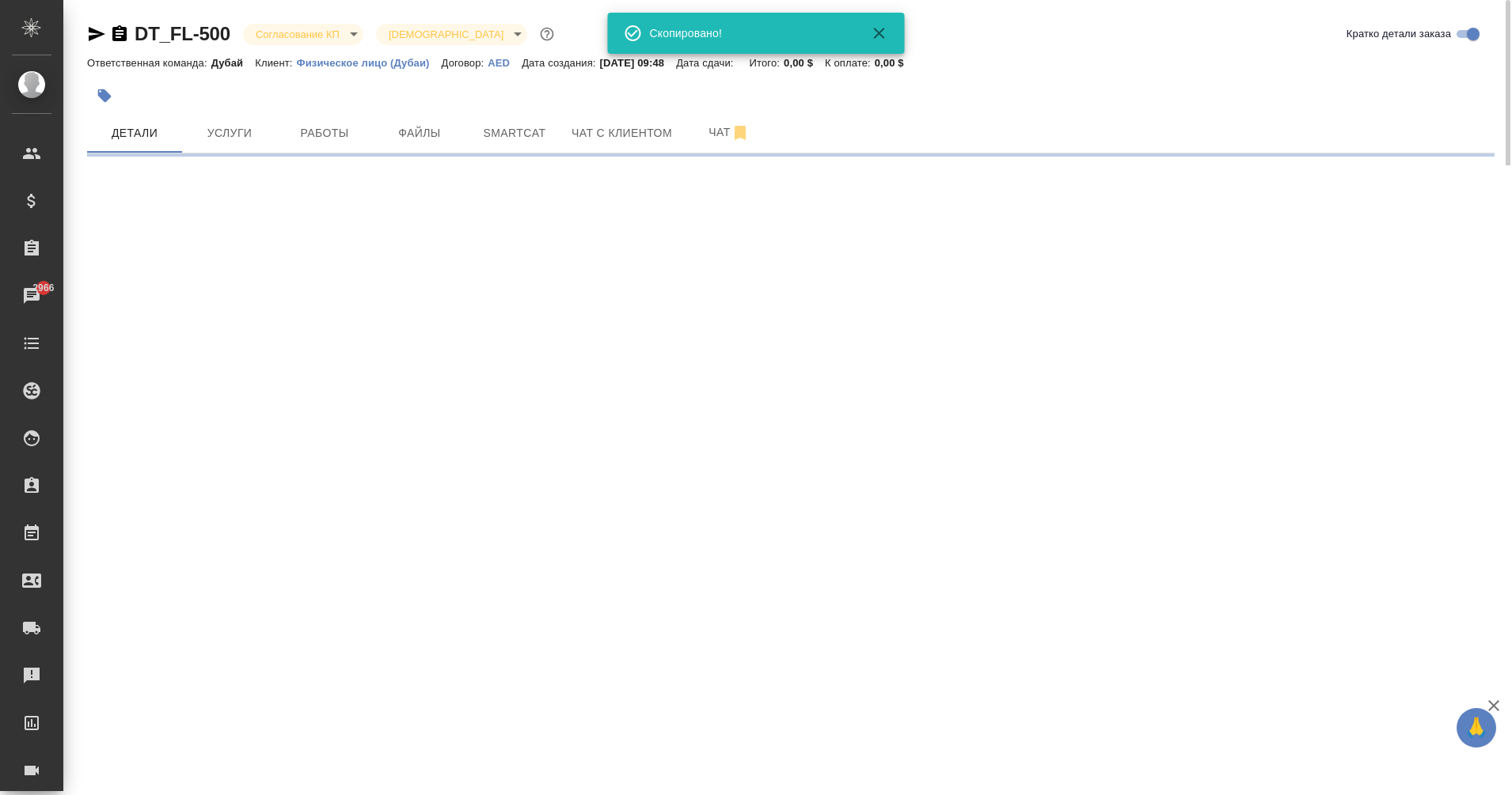
select select "RU"
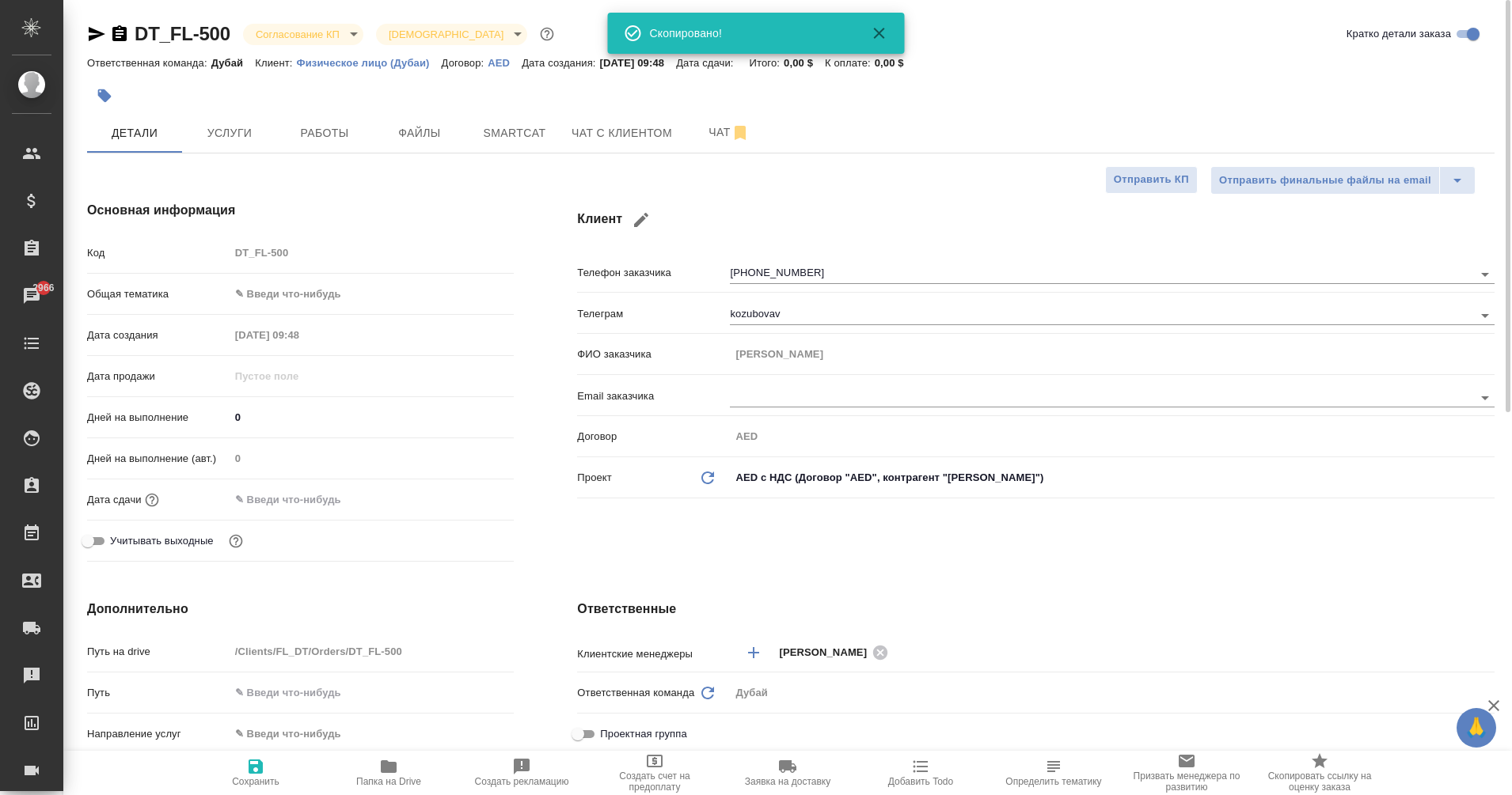
type textarea "x"
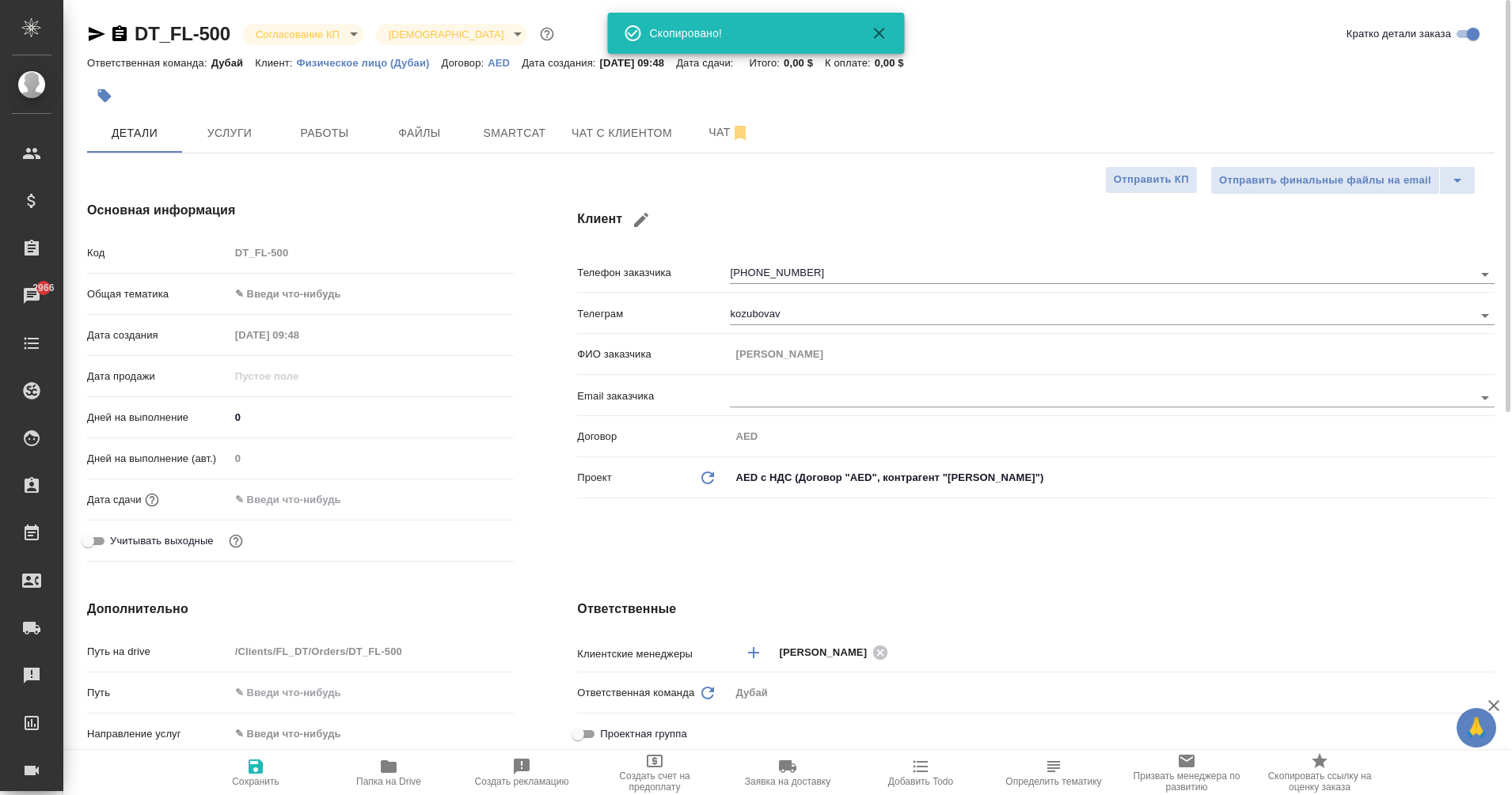
type textarea "x"
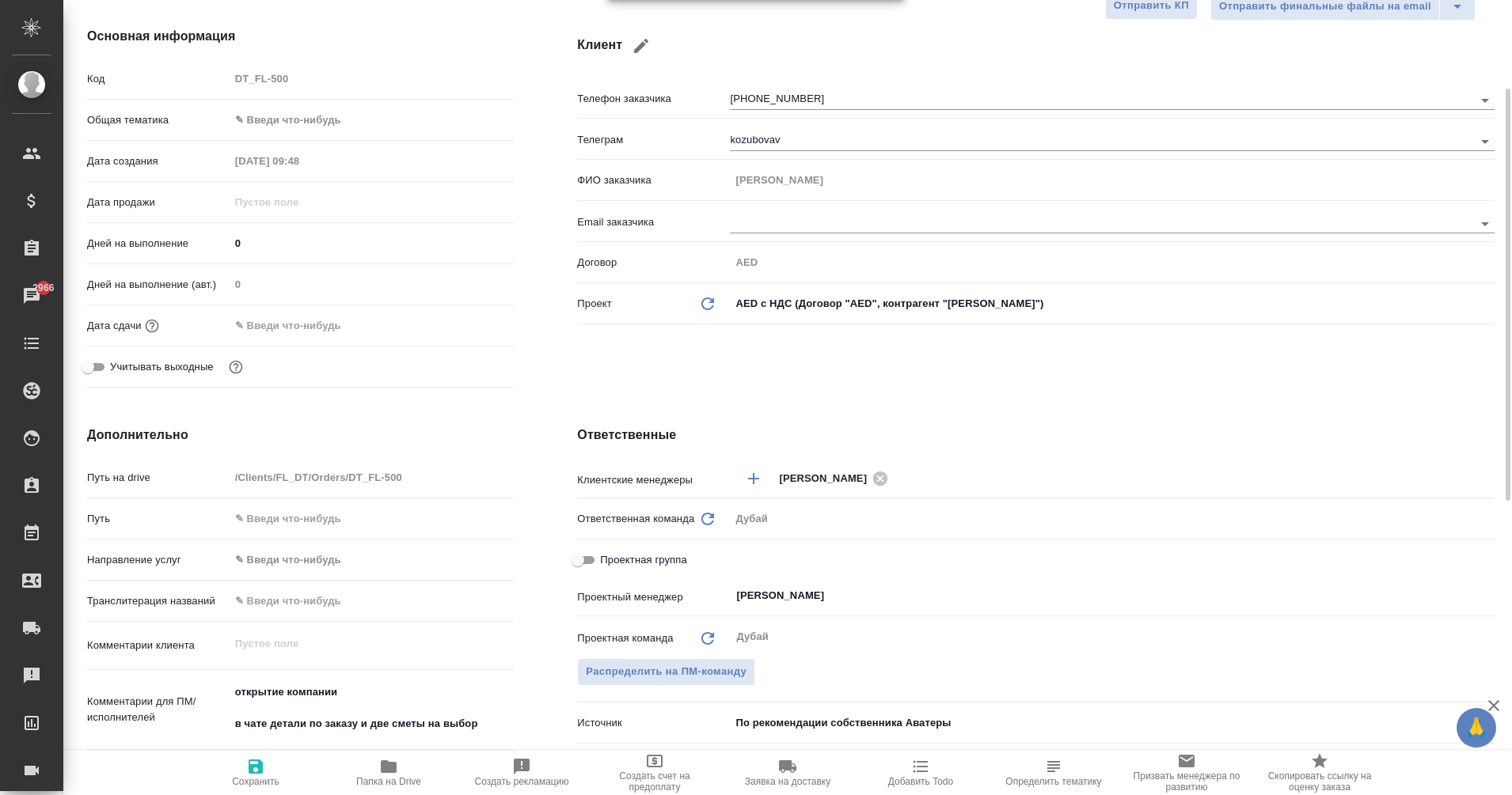
scroll to position [174, 0]
type textarea "x"
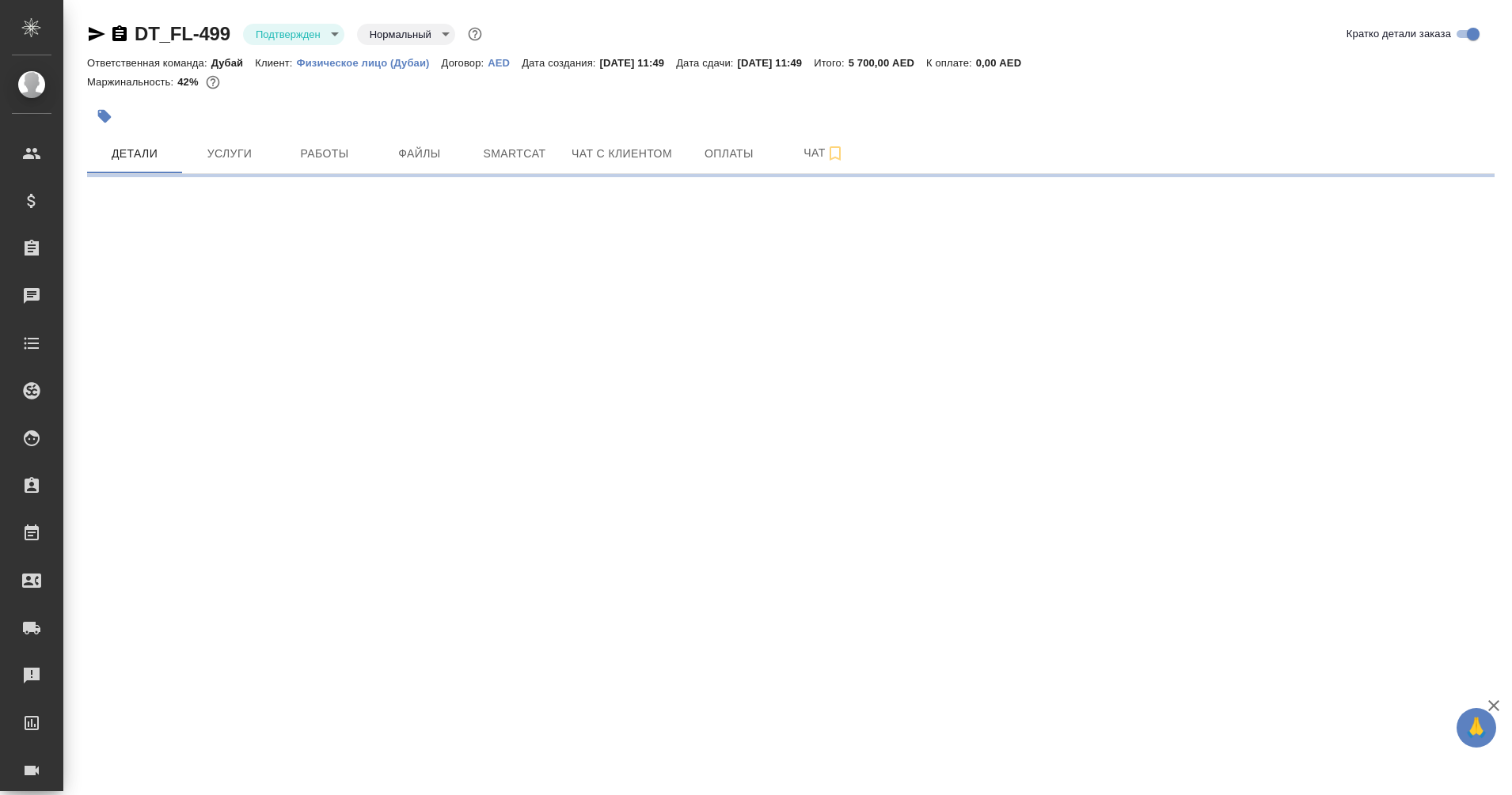
select select "RU"
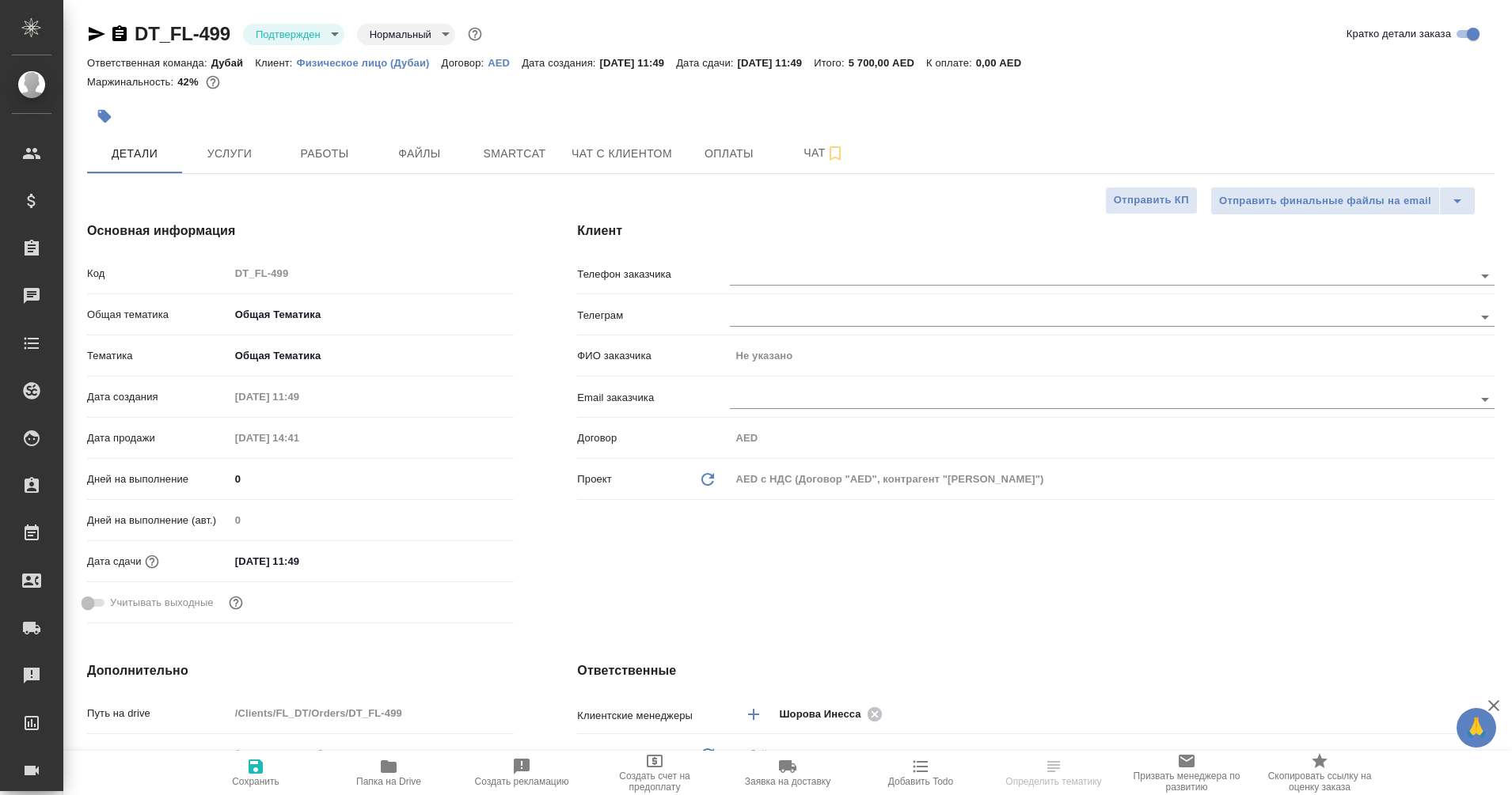
type textarea "x"
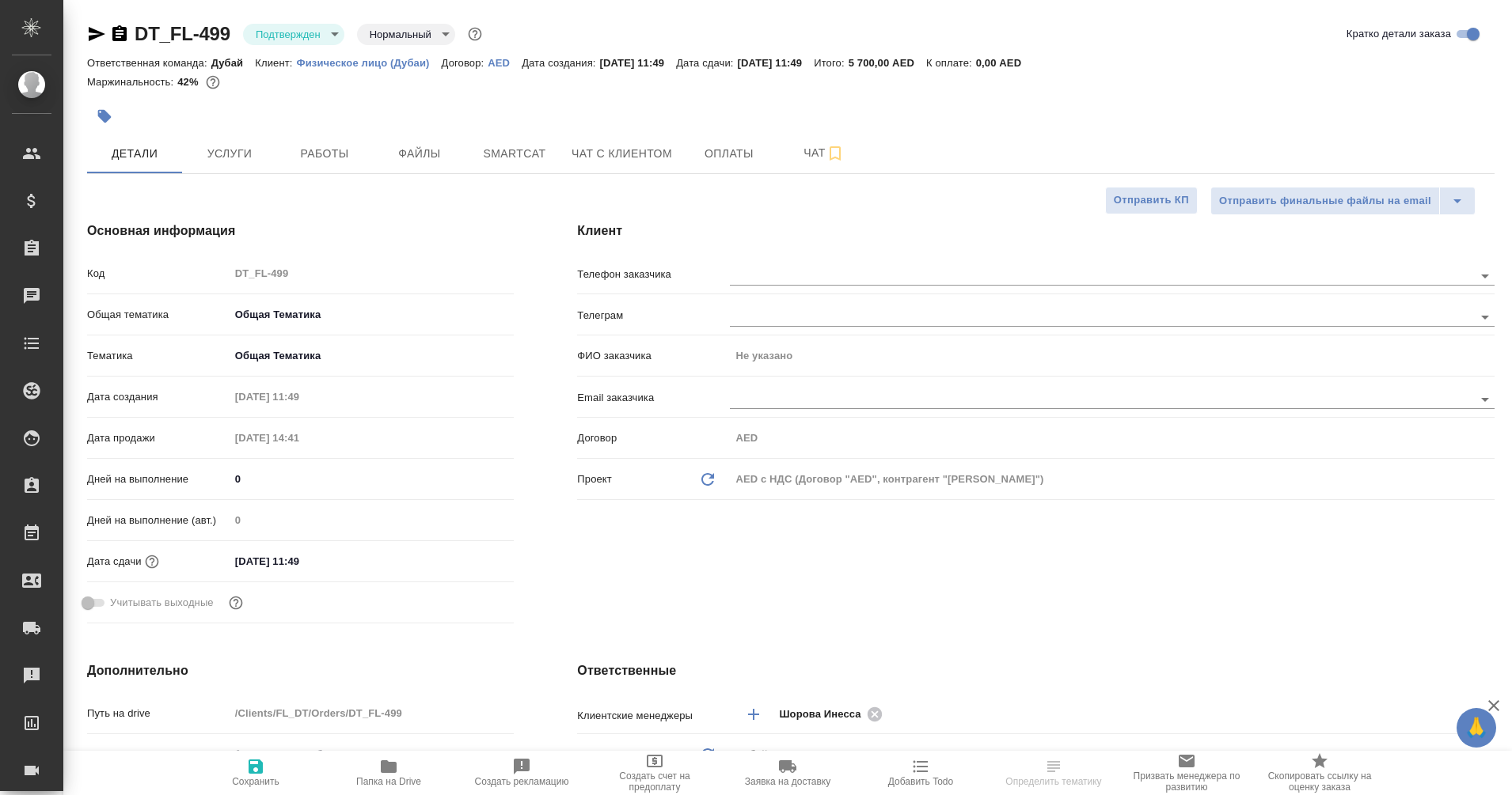
type textarea "x"
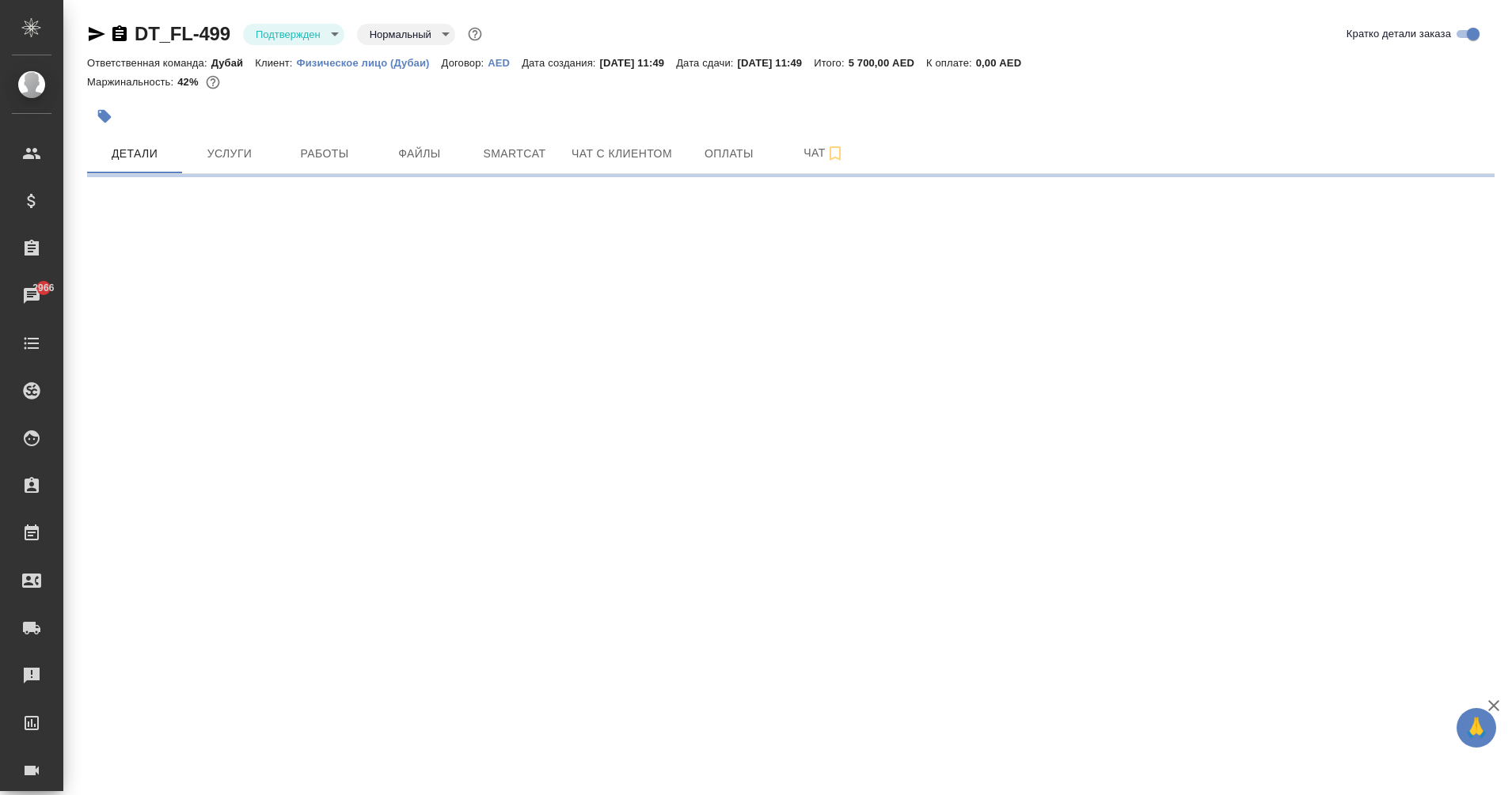
select select "RU"
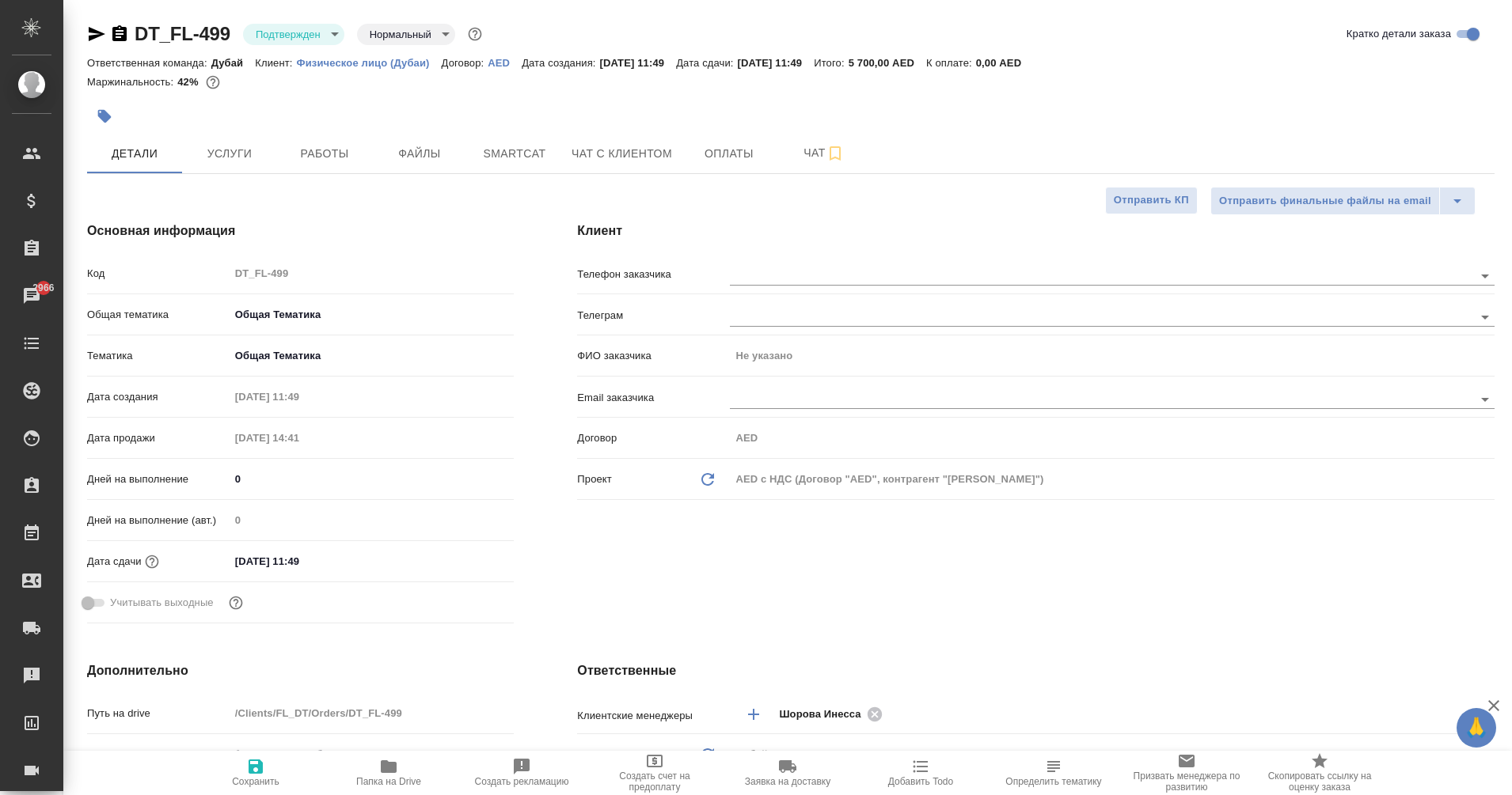
type textarea "x"
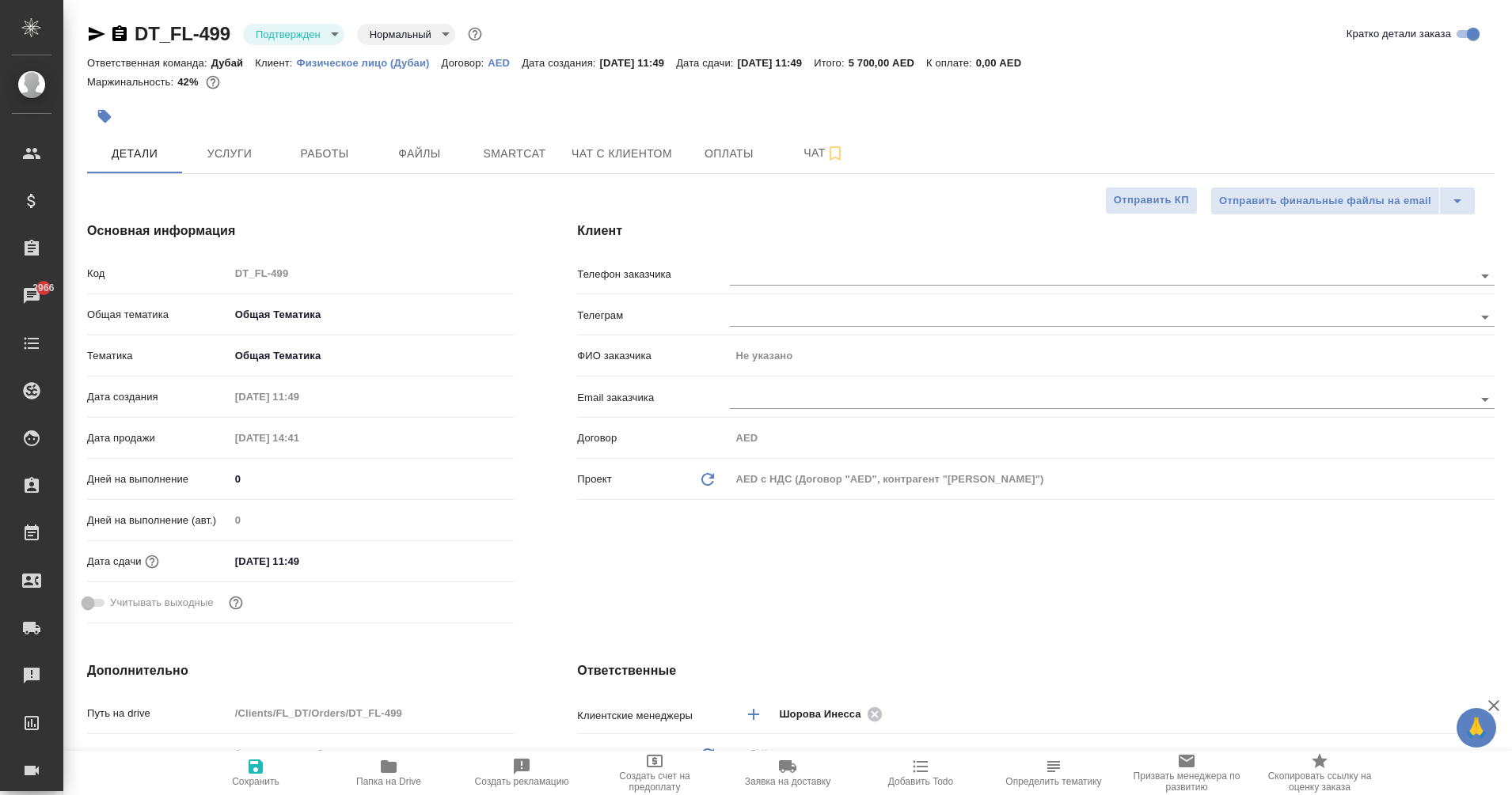
type textarea "x"
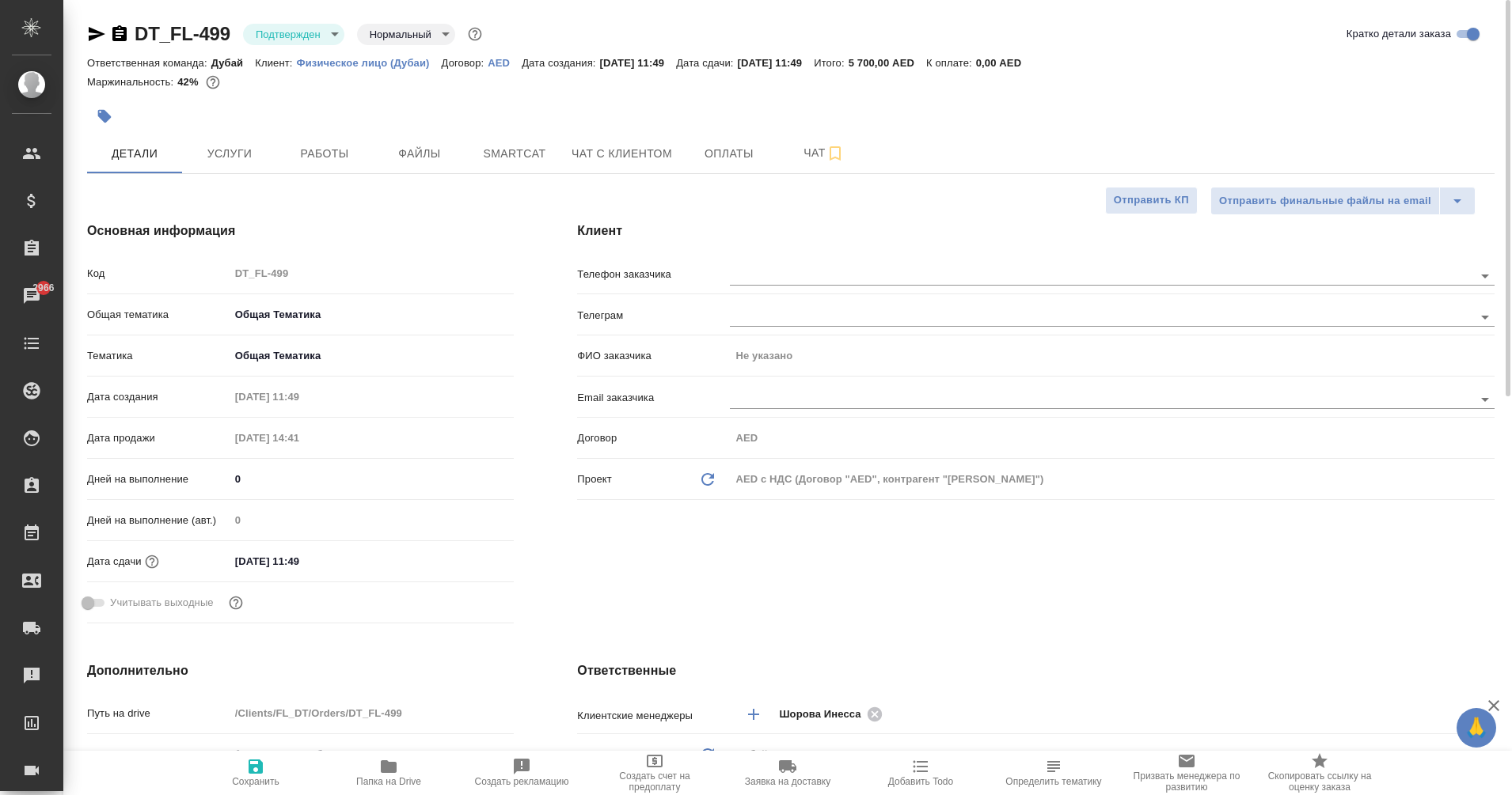
type textarea "x"
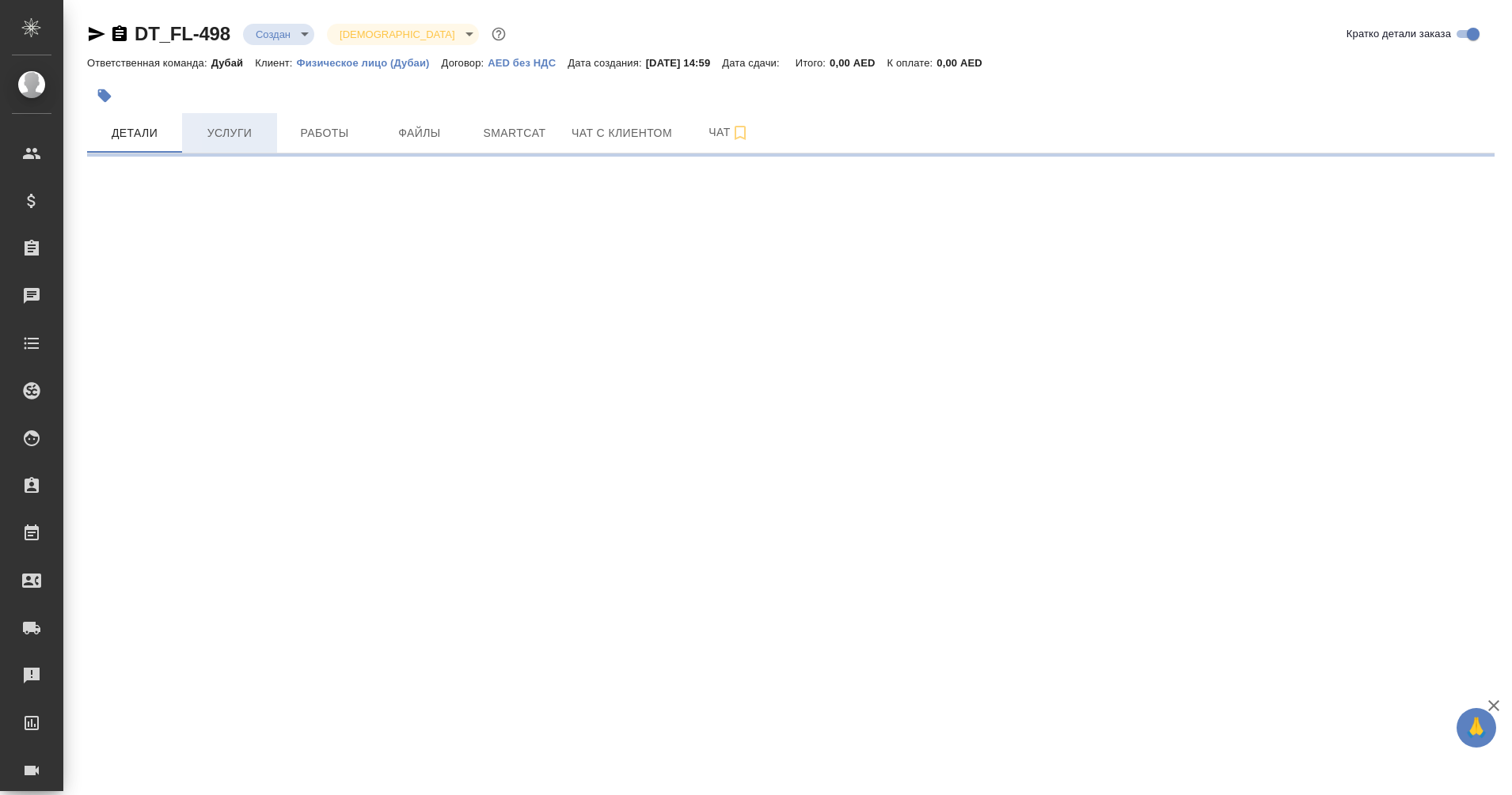
select select "RU"
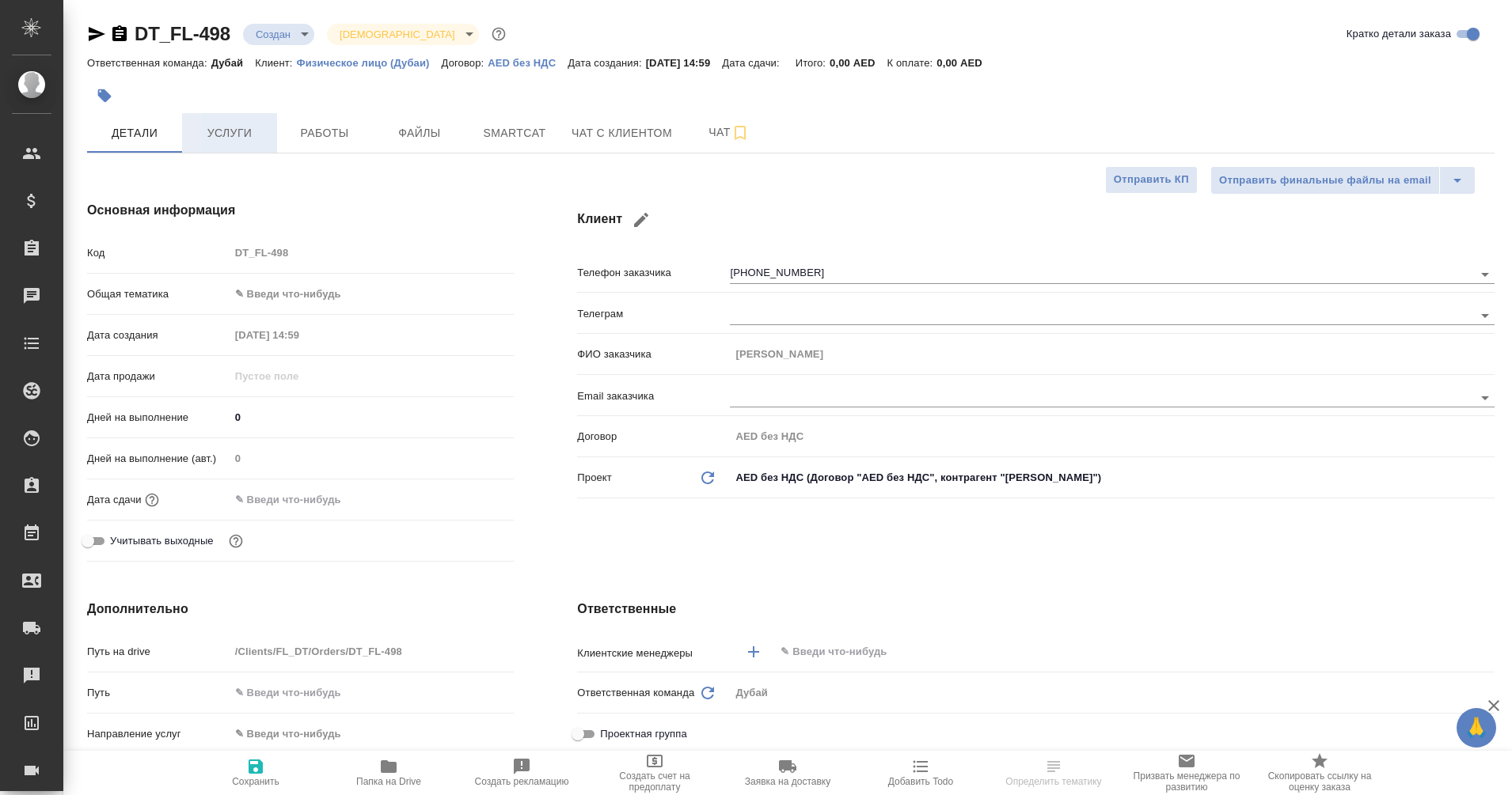
type textarea "x"
click at [121, 38] on icon "button" at bounding box center [120, 33] width 14 height 16
type textarea "x"
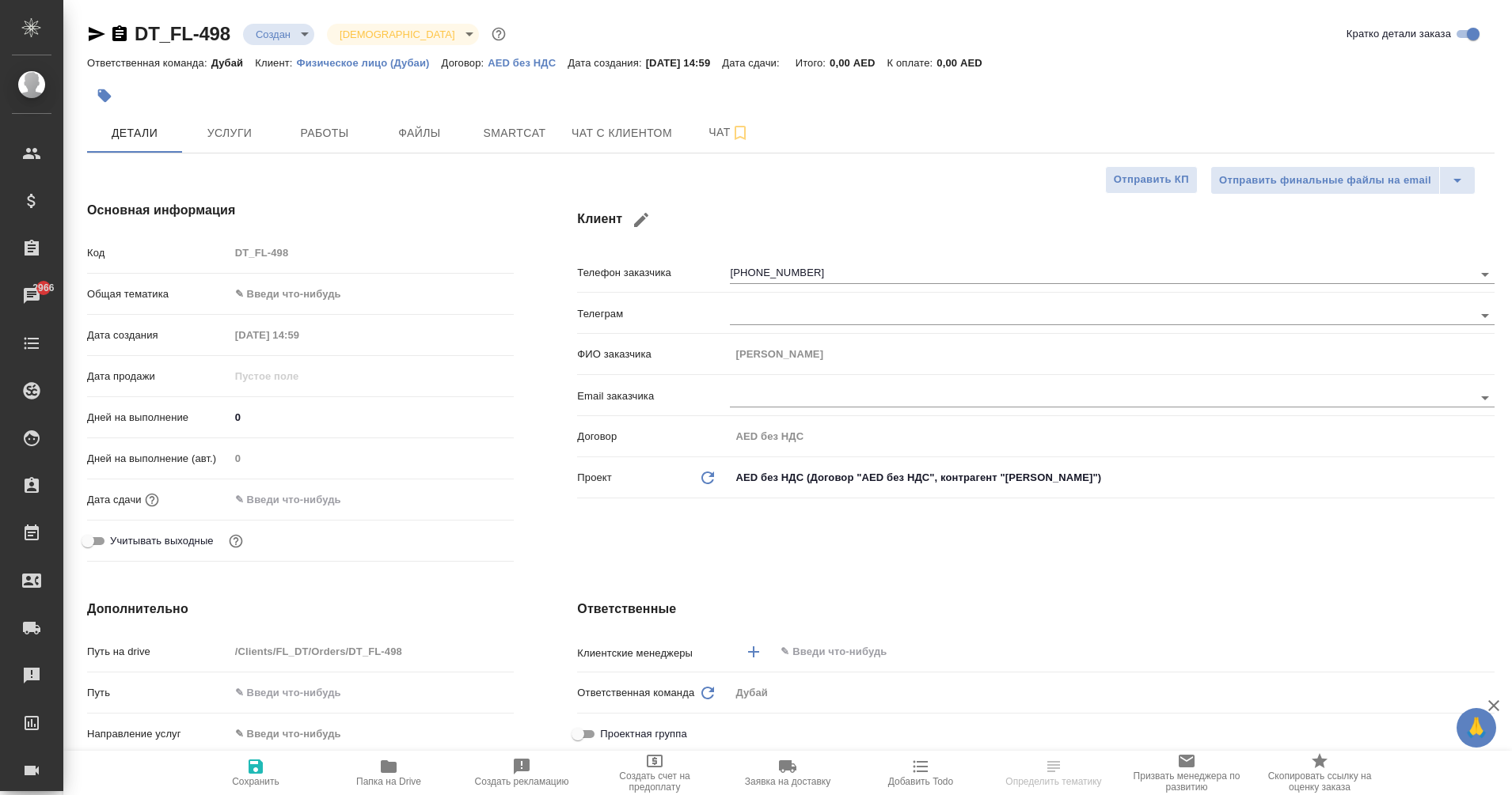
type textarea "x"
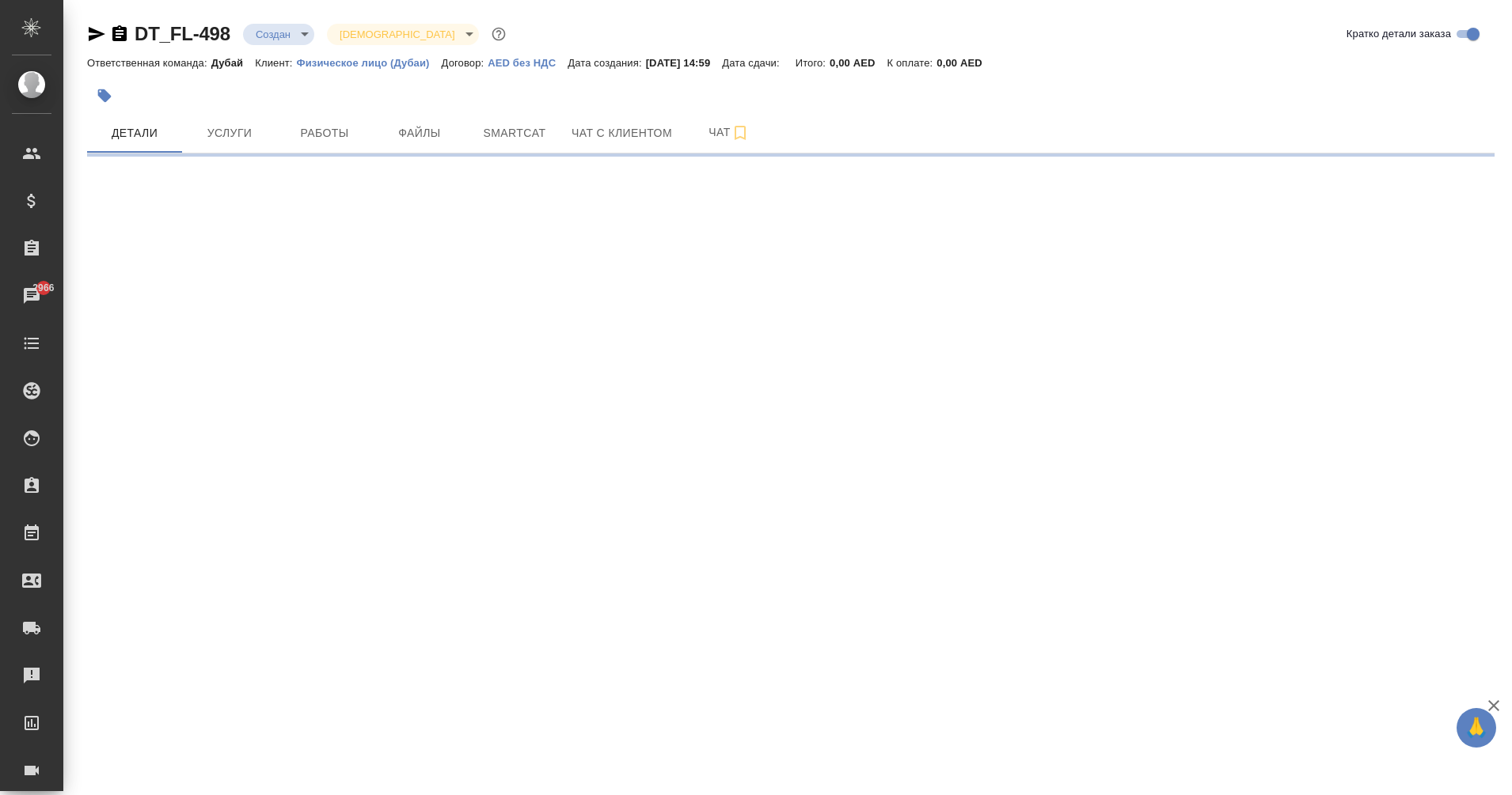
select select "RU"
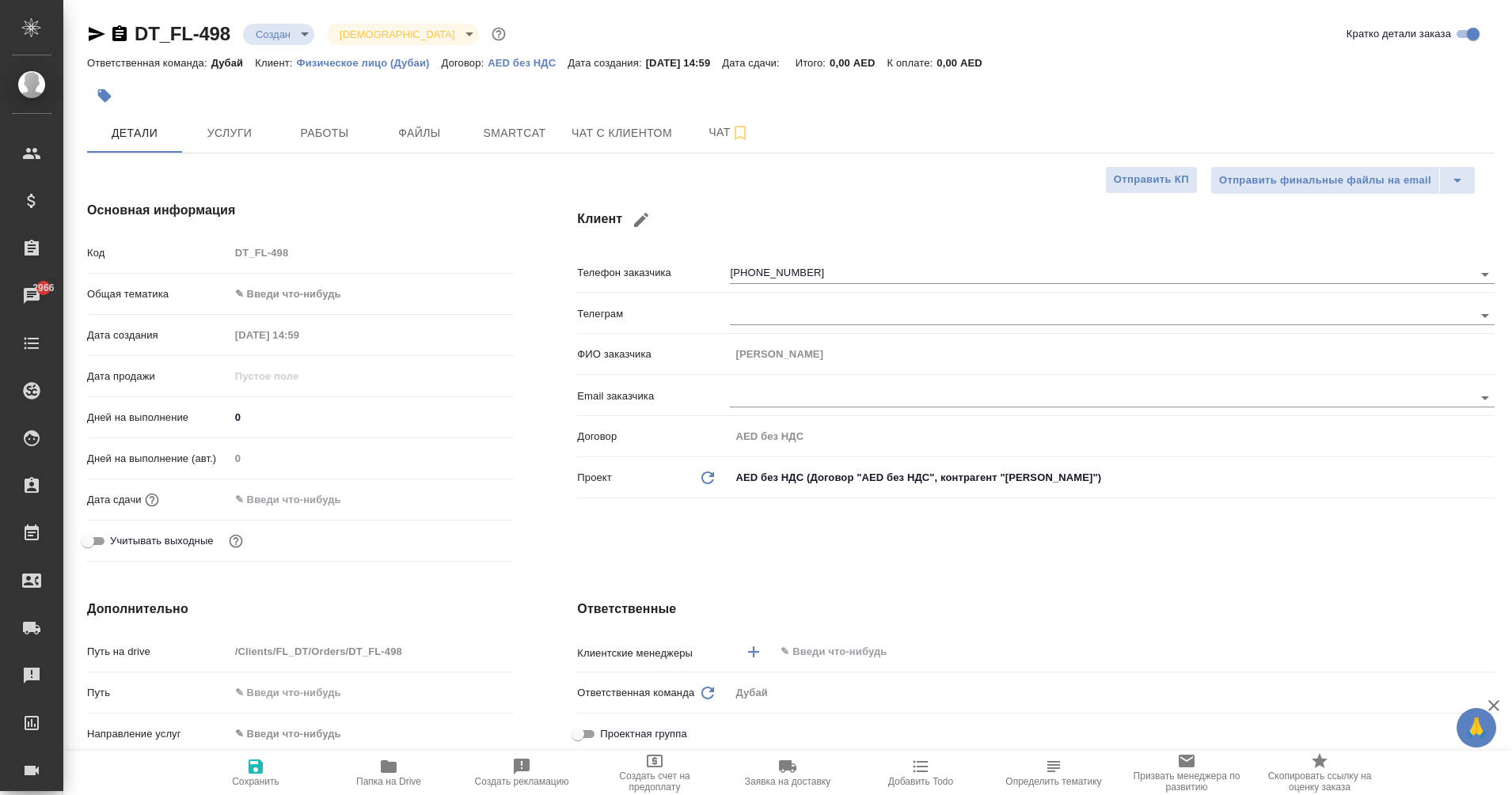
type textarea "x"
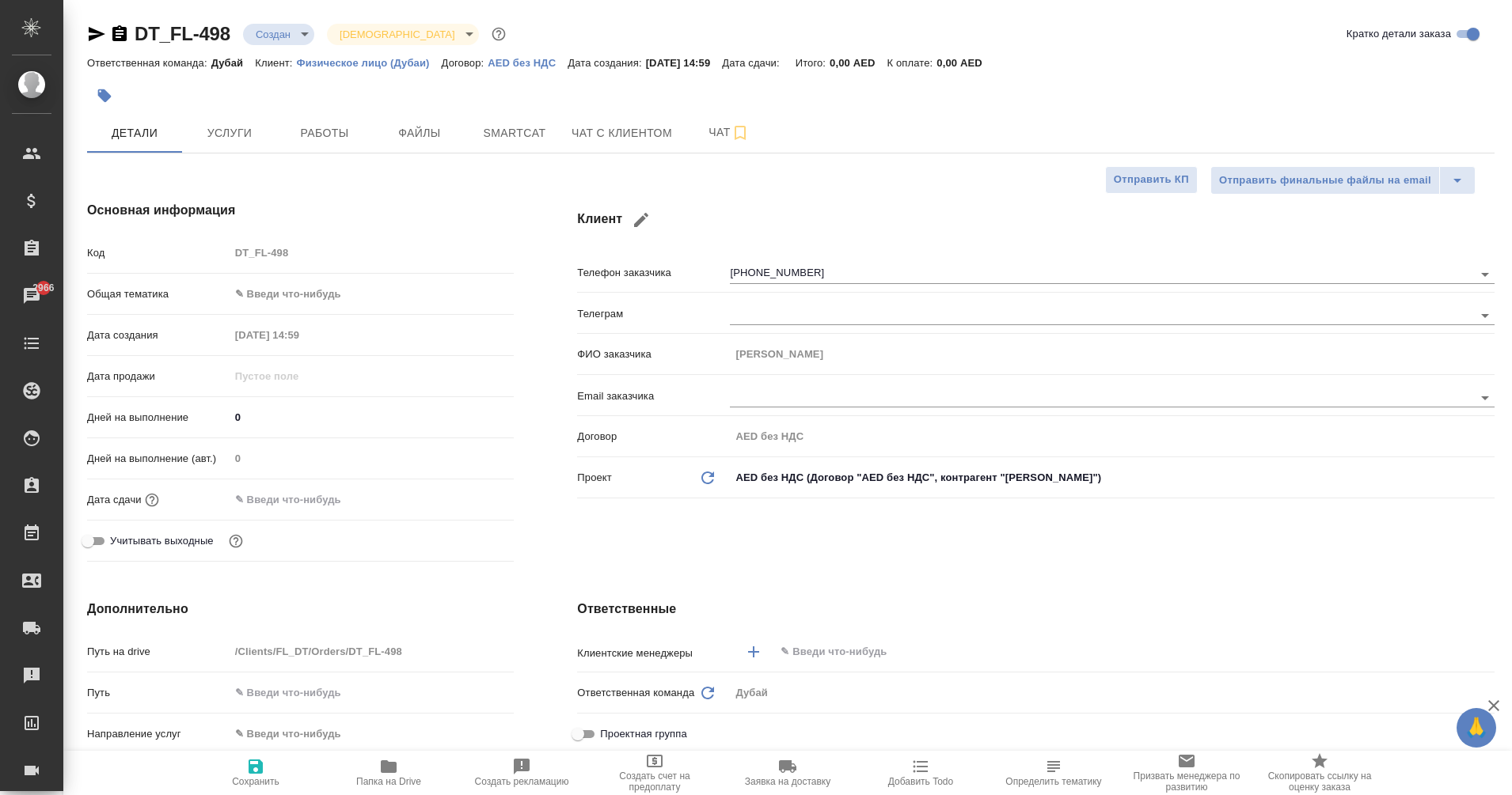
type textarea "x"
click at [625, 131] on span "Чат с клиентом" at bounding box center [622, 133] width 100 height 20
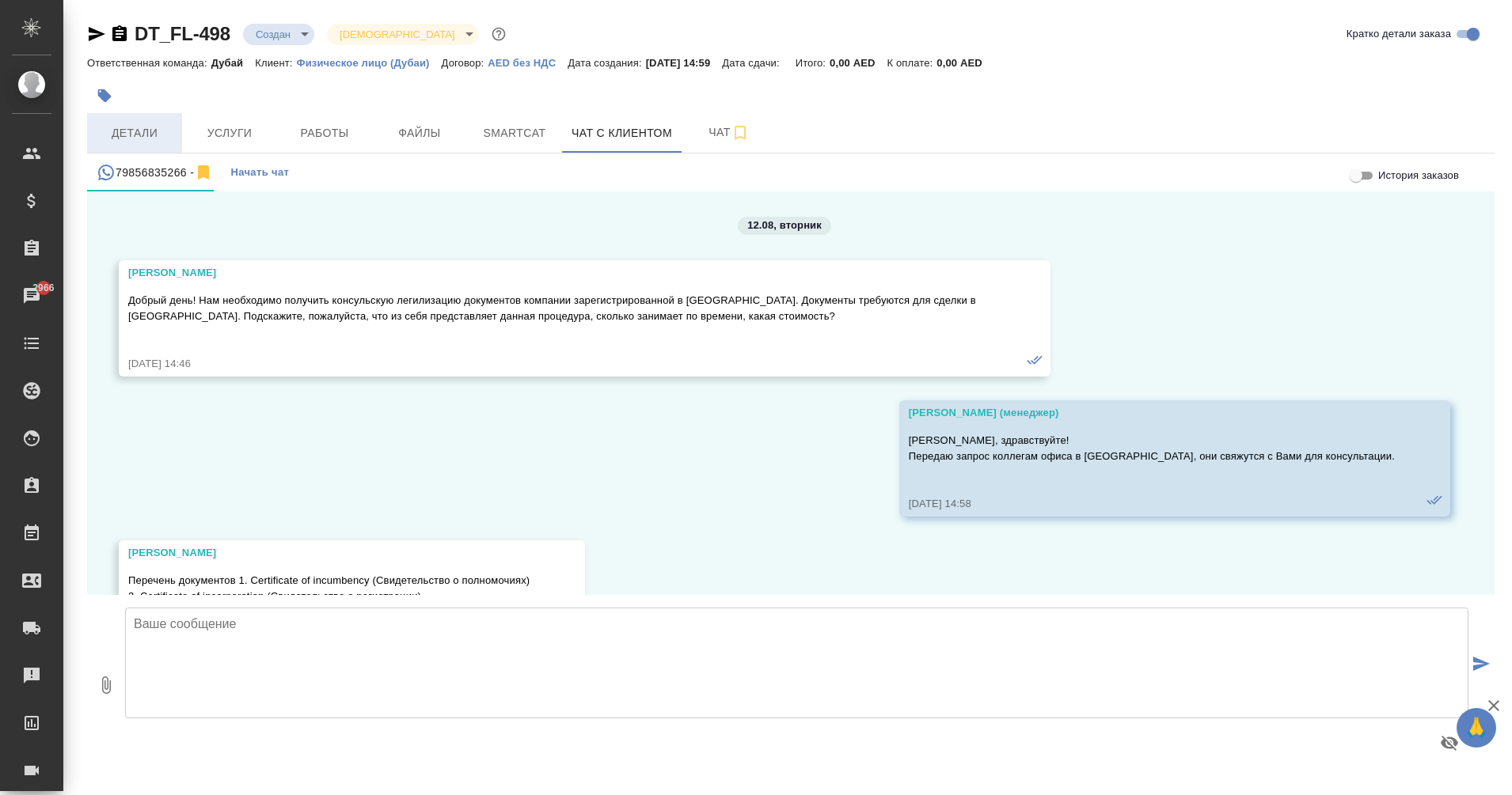
click at [123, 136] on span "Детали" at bounding box center [134, 133] width 76 height 20
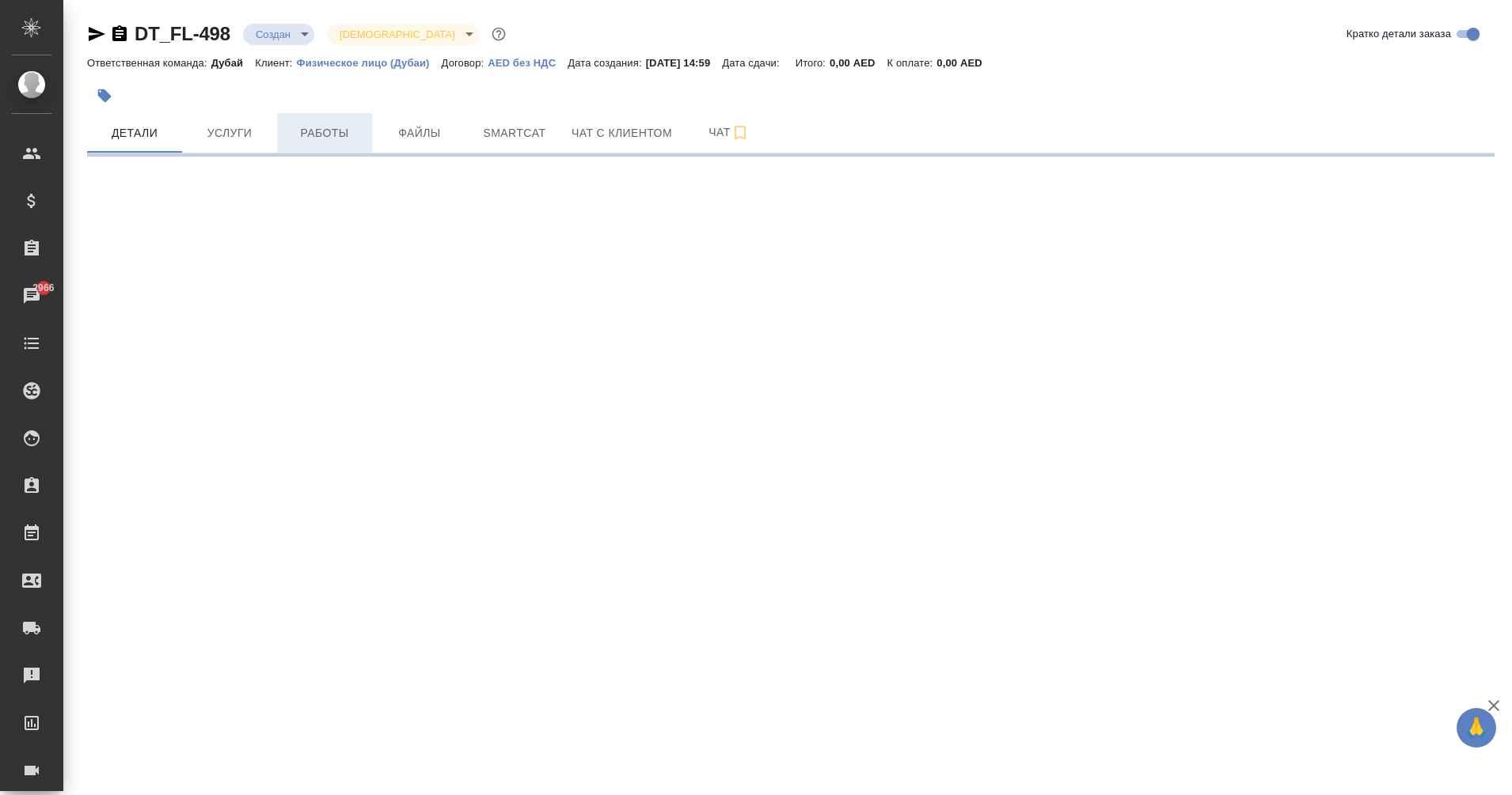
select select "RU"
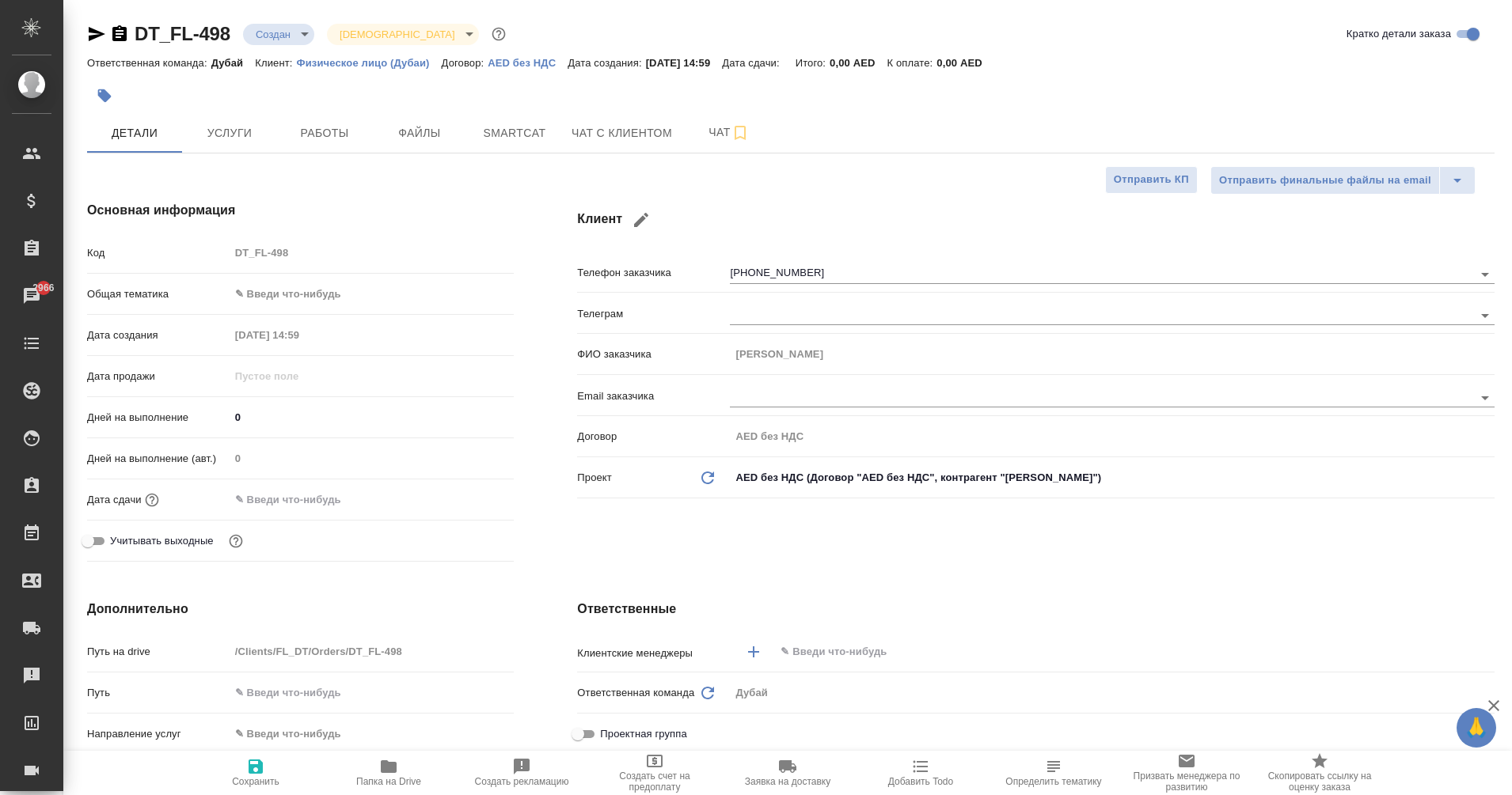
type textarea "x"
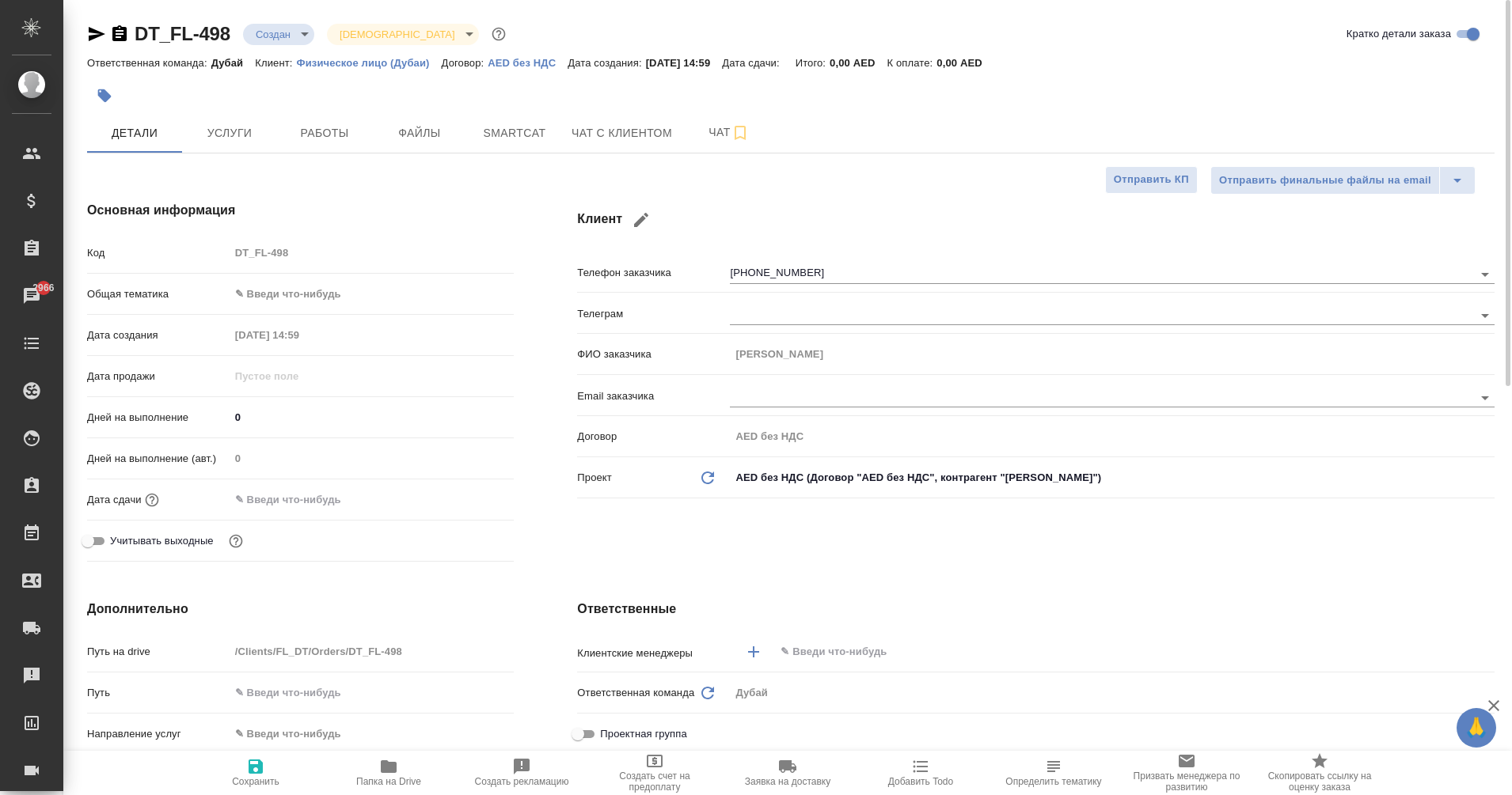
type textarea "x"
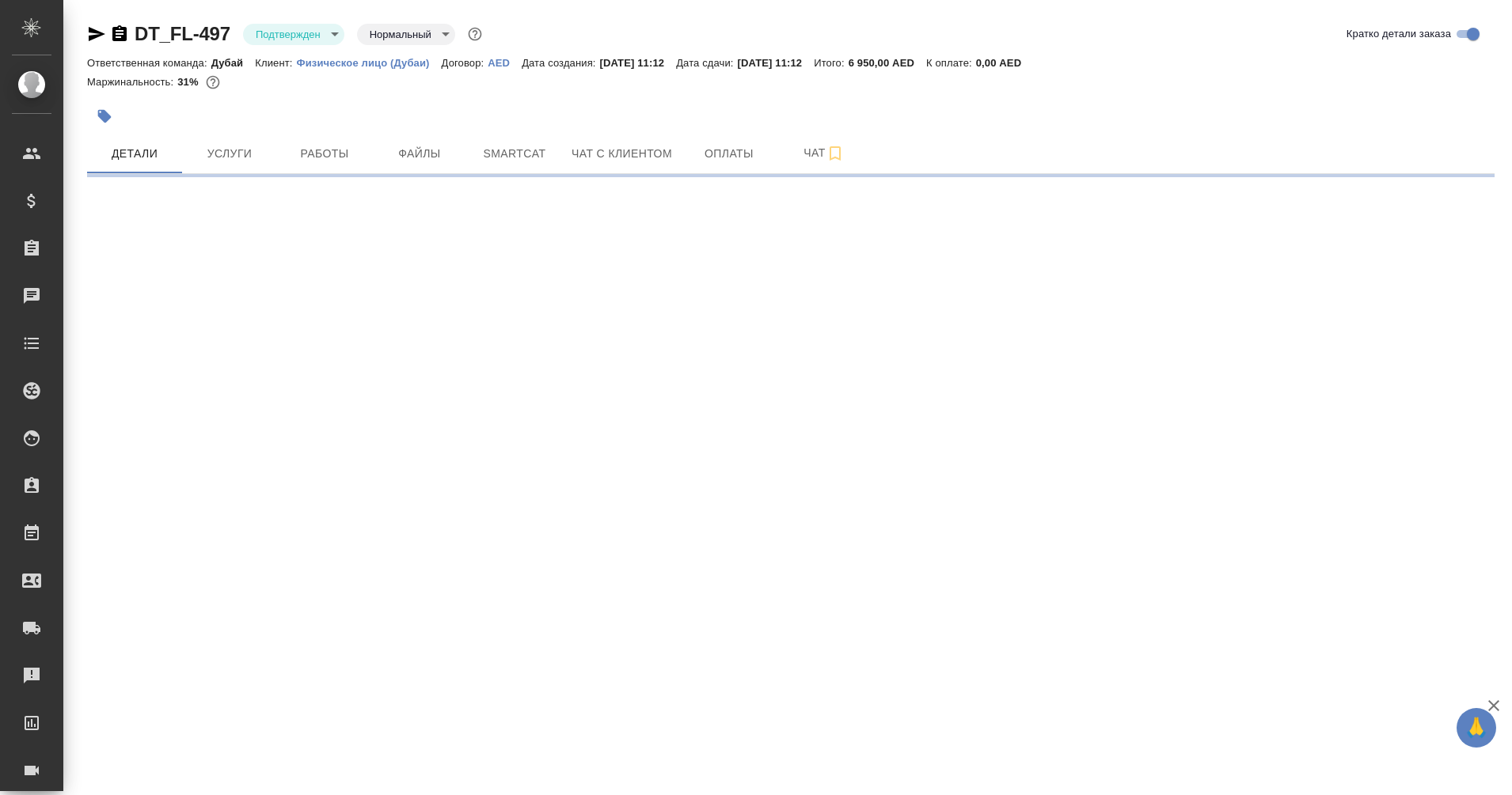
select select "RU"
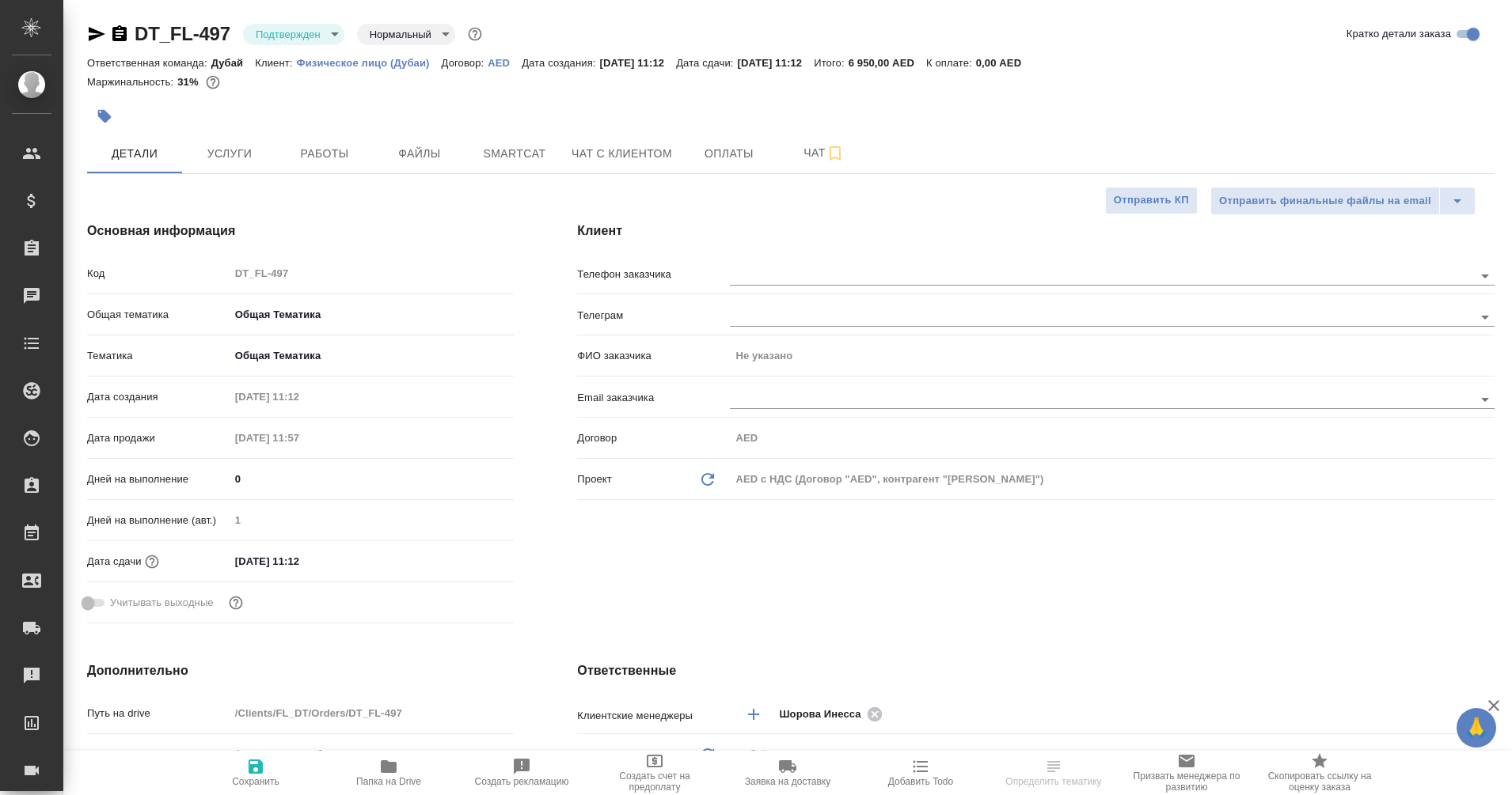
type textarea "x"
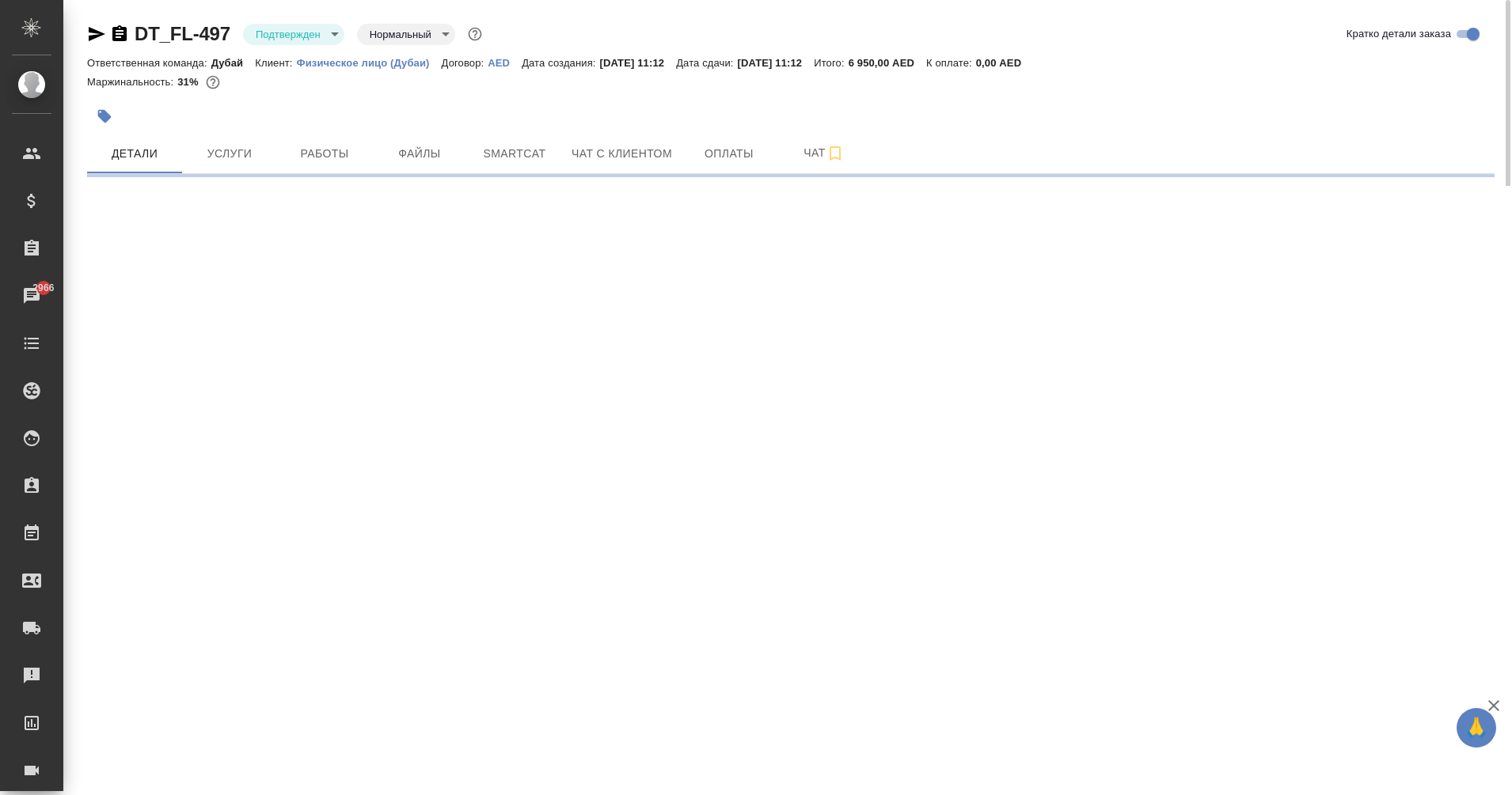
select select "RU"
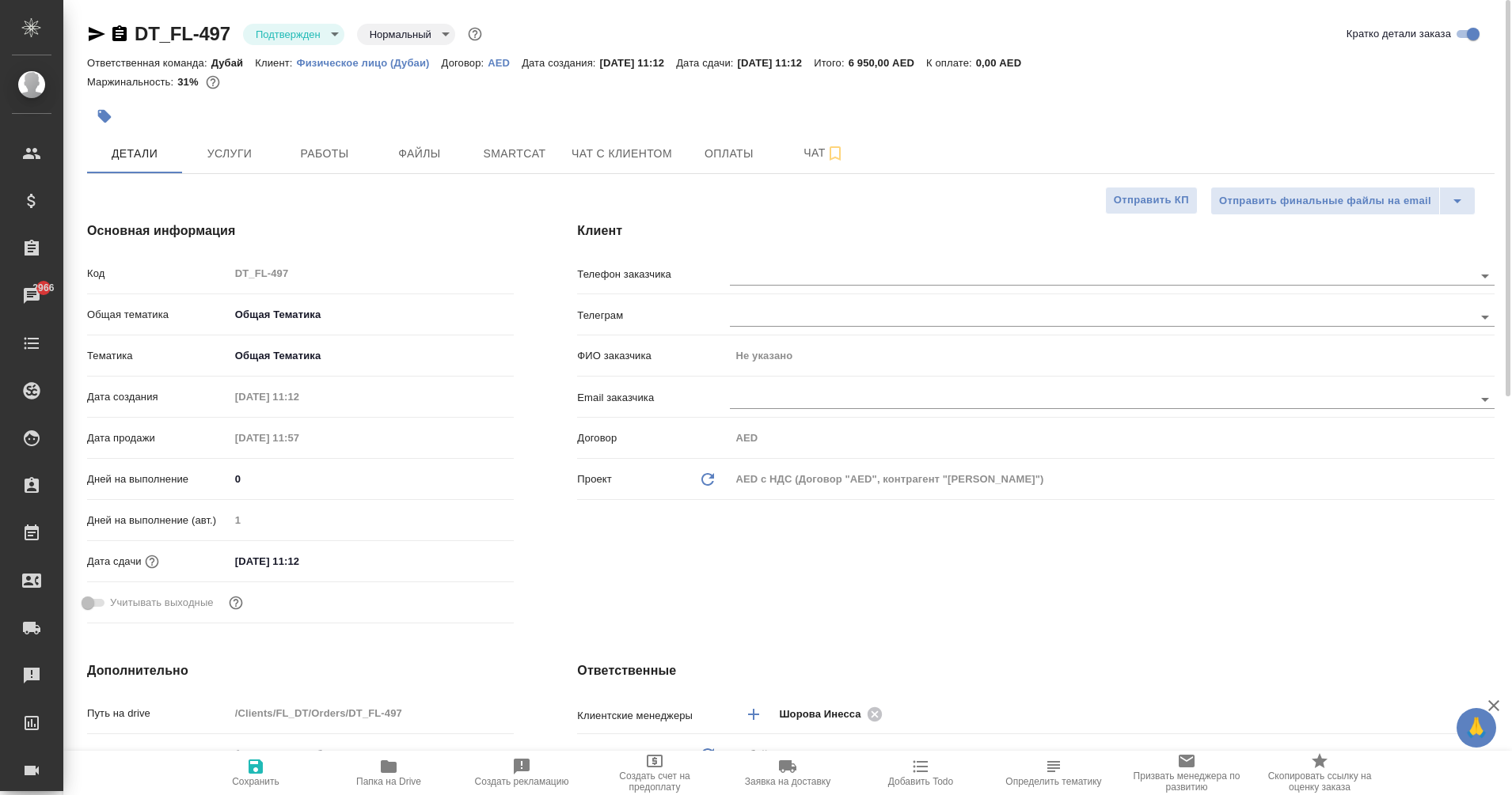
type textarea "x"
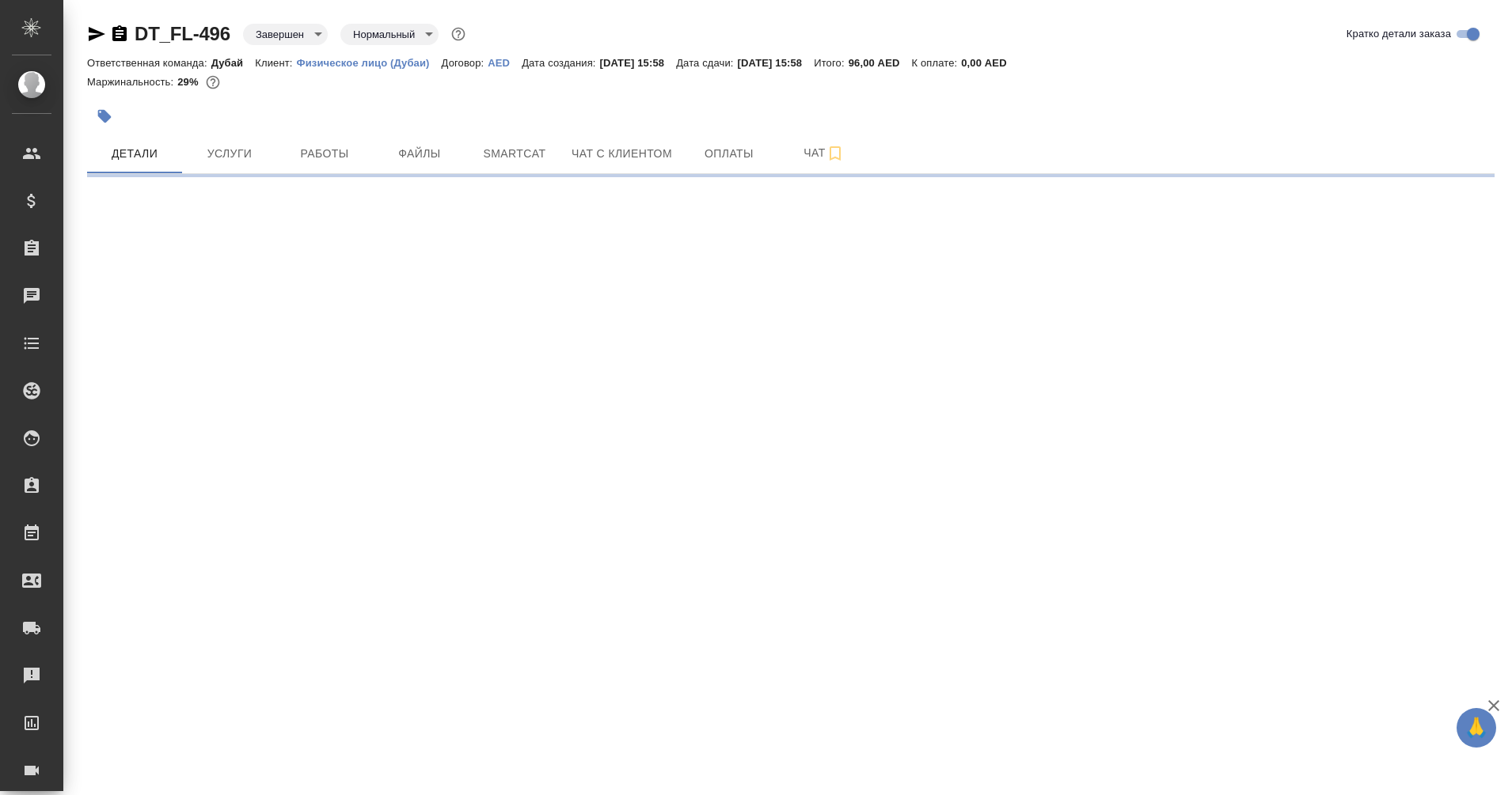
select select "RU"
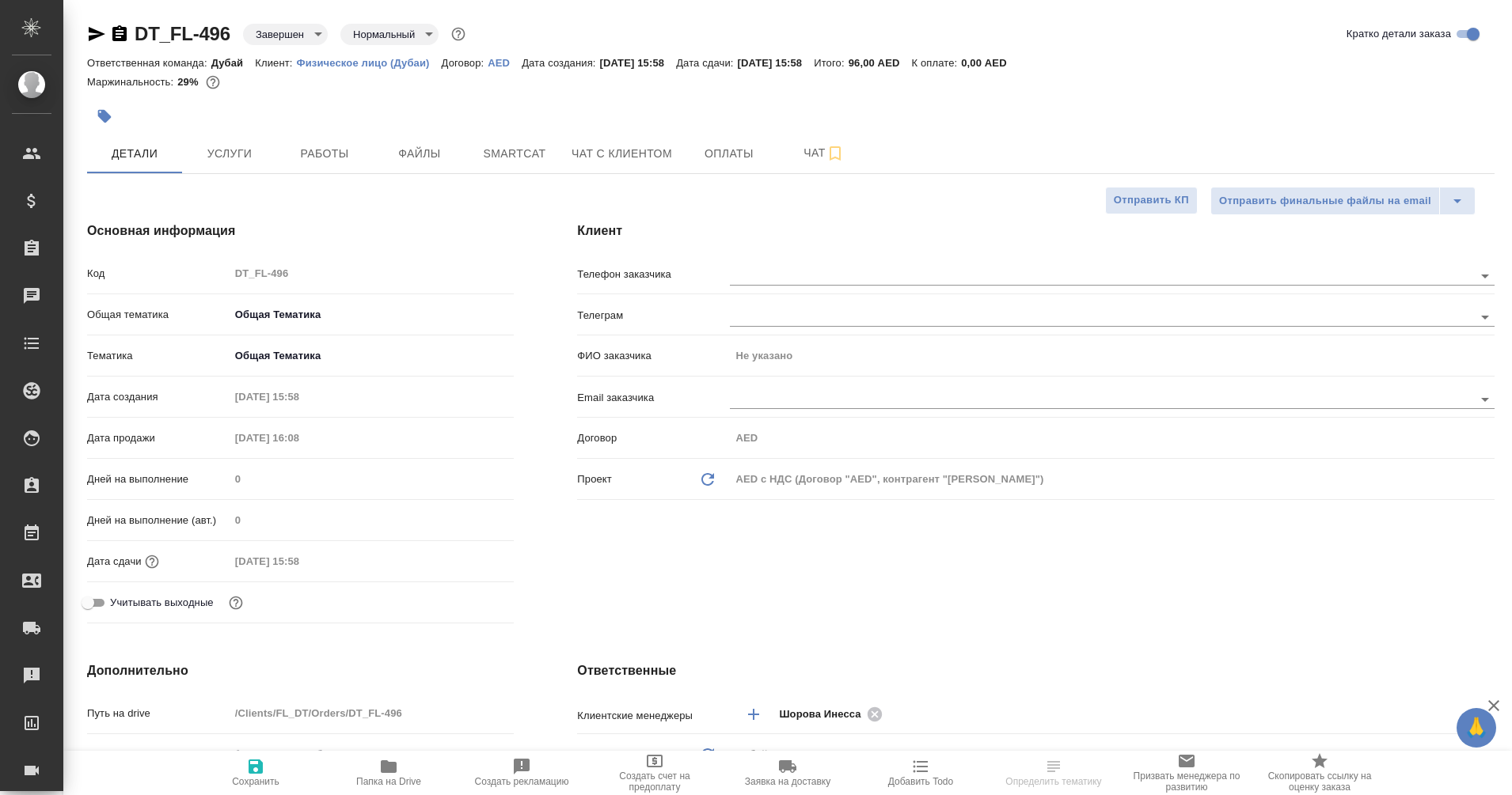
type textarea "x"
click at [726, 157] on span "Оплаты" at bounding box center [728, 154] width 76 height 20
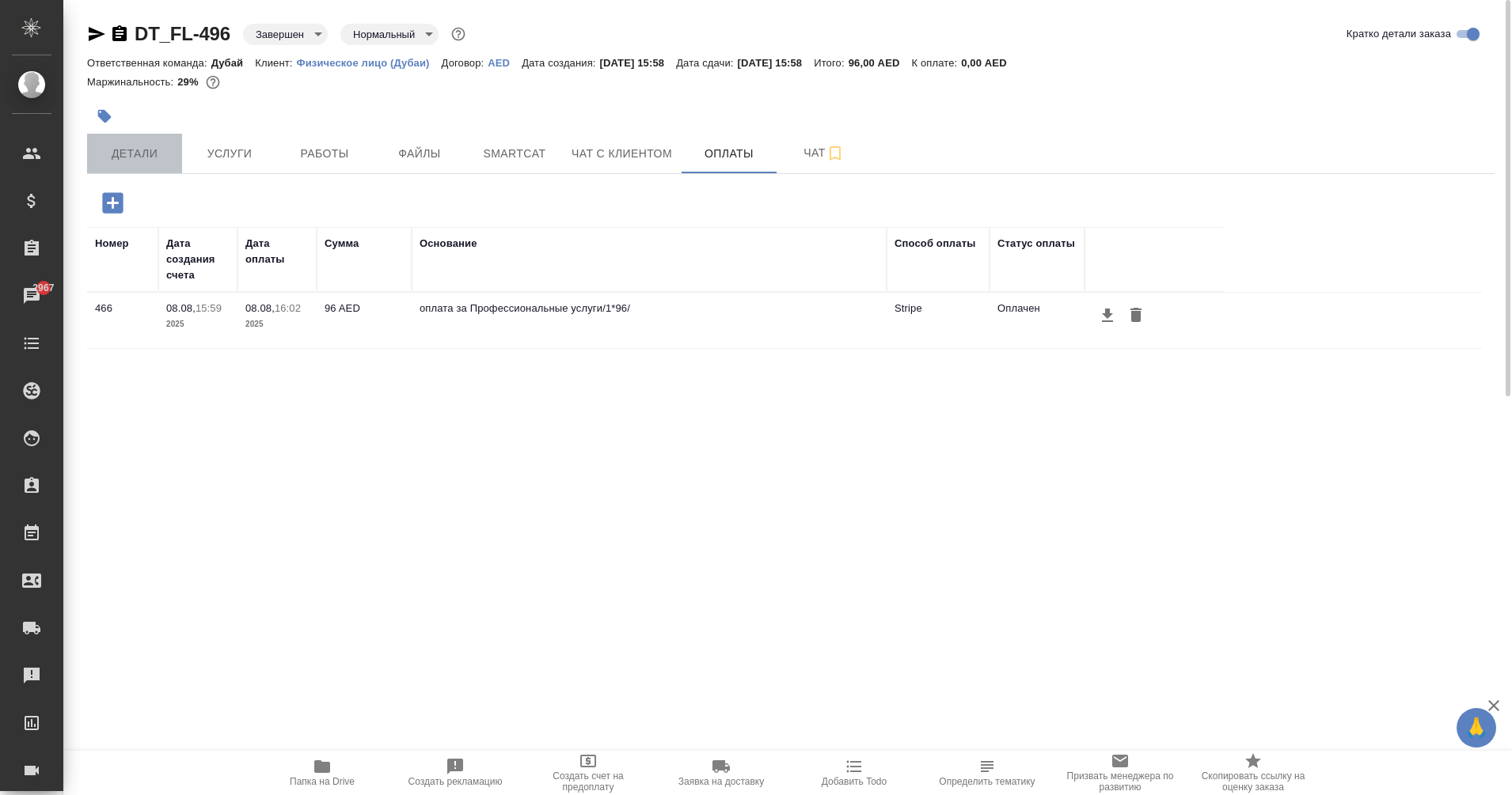
click at [160, 170] on button "Детали" at bounding box center [134, 153] width 95 height 39
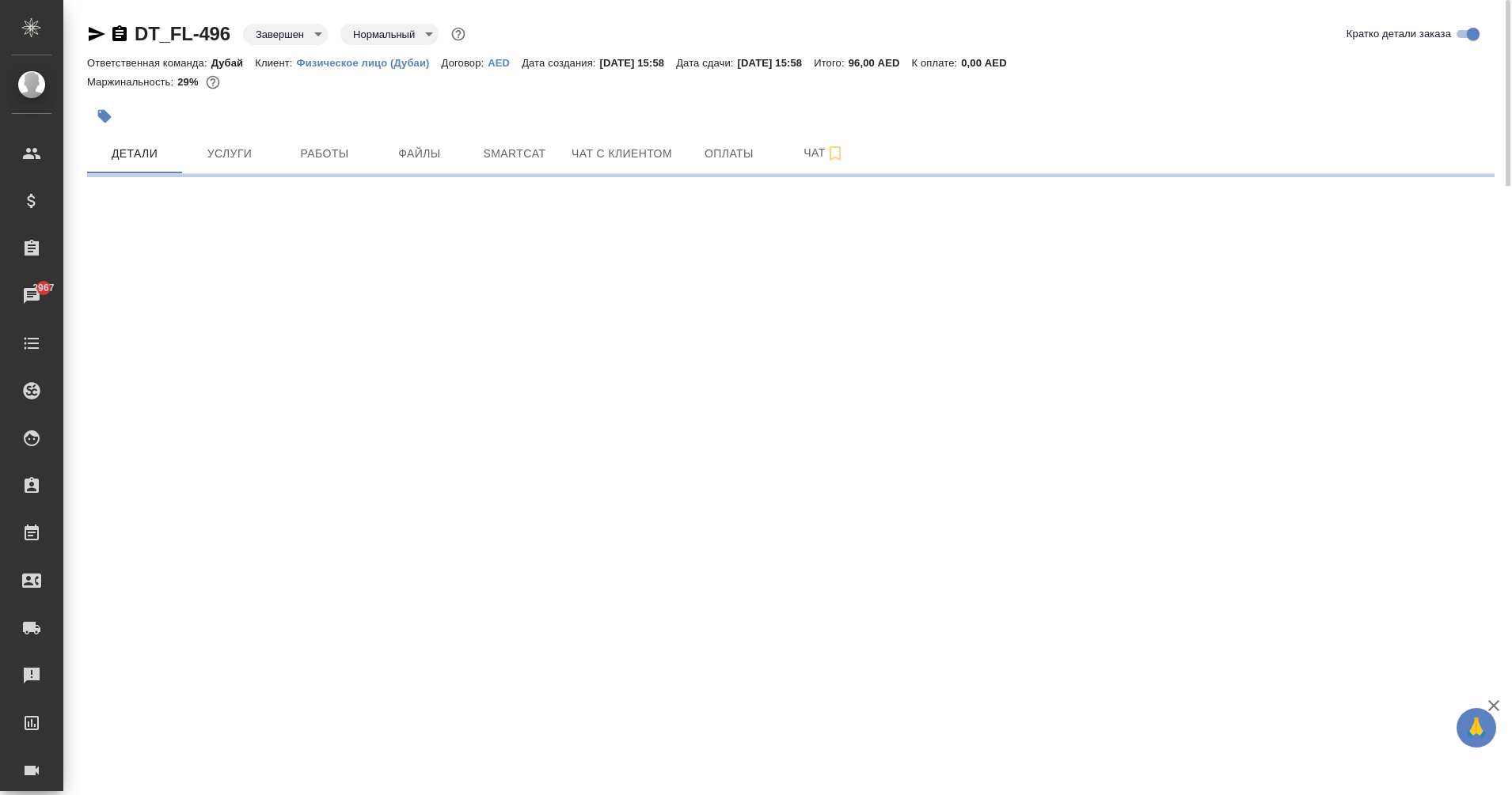
select select "RU"
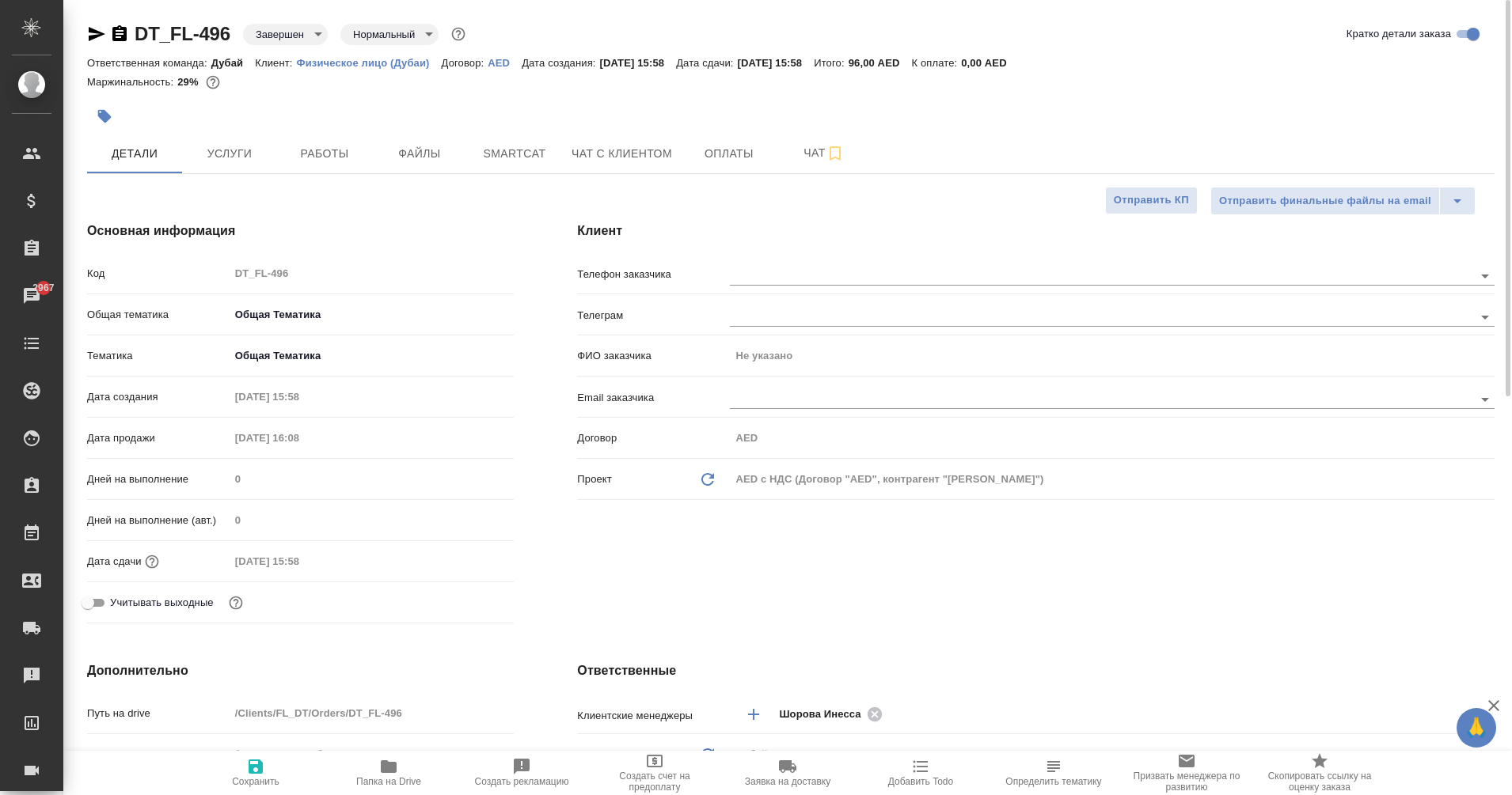
type textarea "x"
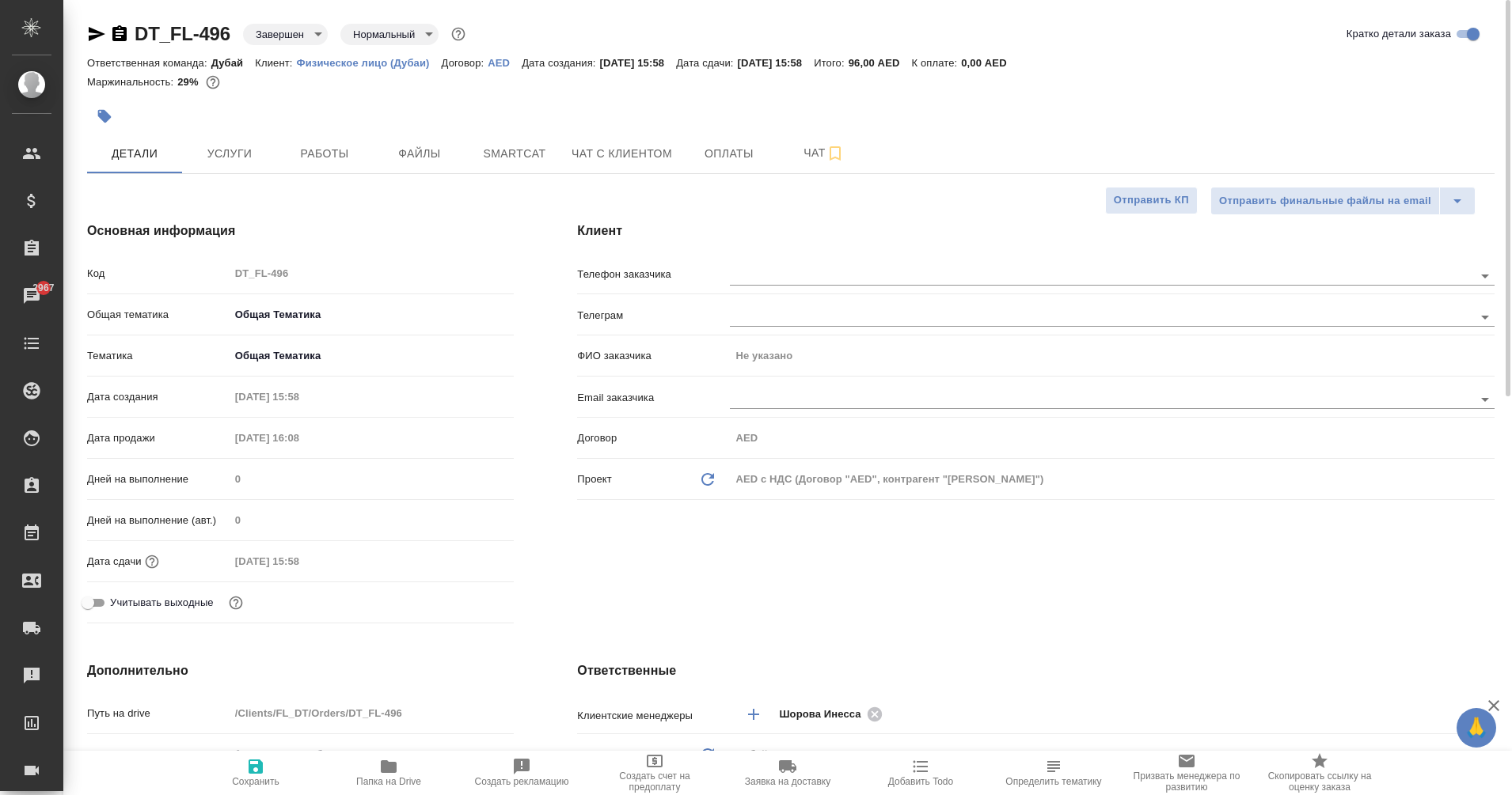
type textarea "x"
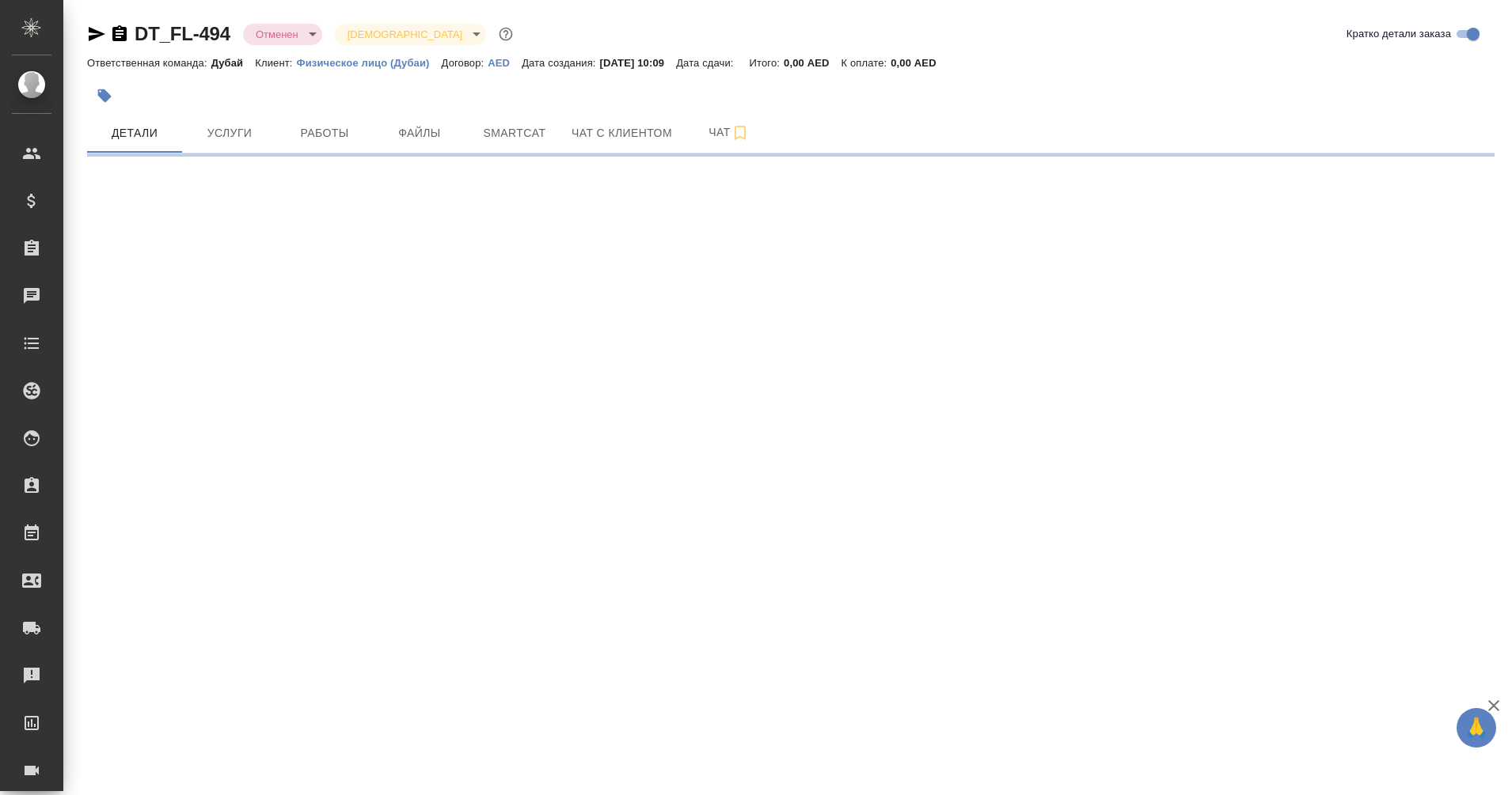
select select "RU"
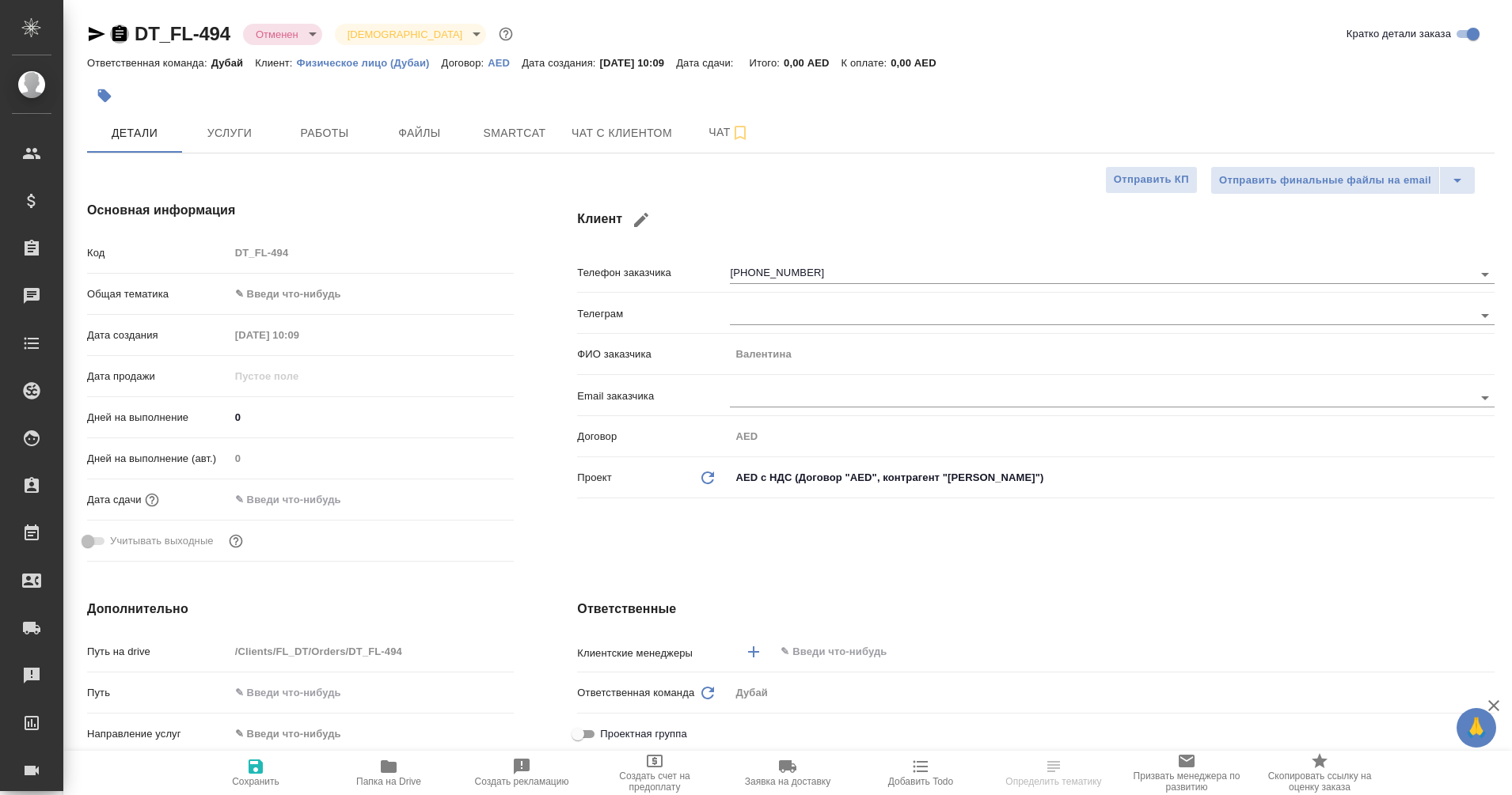
type textarea "x"
click at [122, 36] on icon "button" at bounding box center [120, 33] width 14 height 16
type textarea "x"
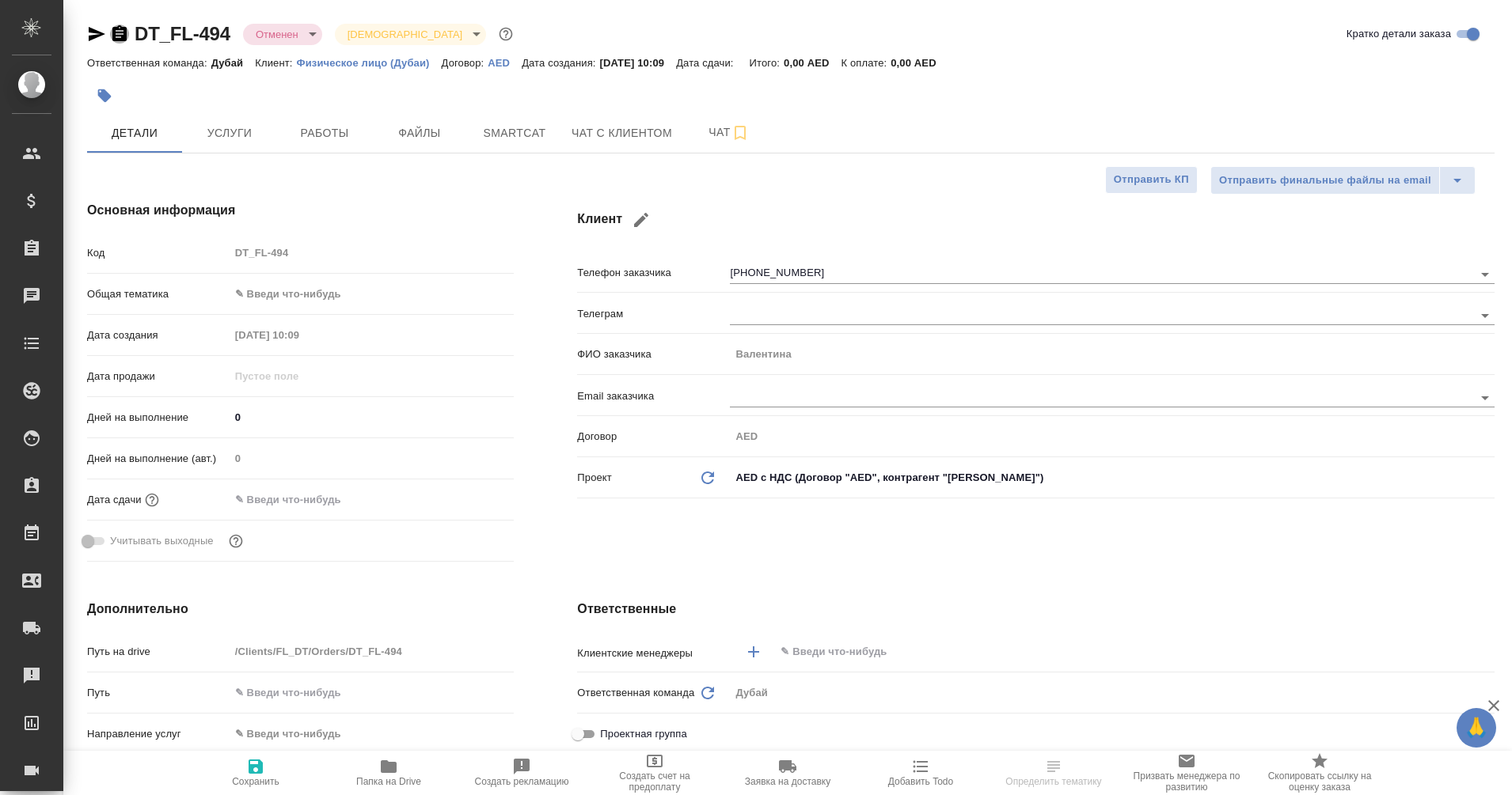
type textarea "x"
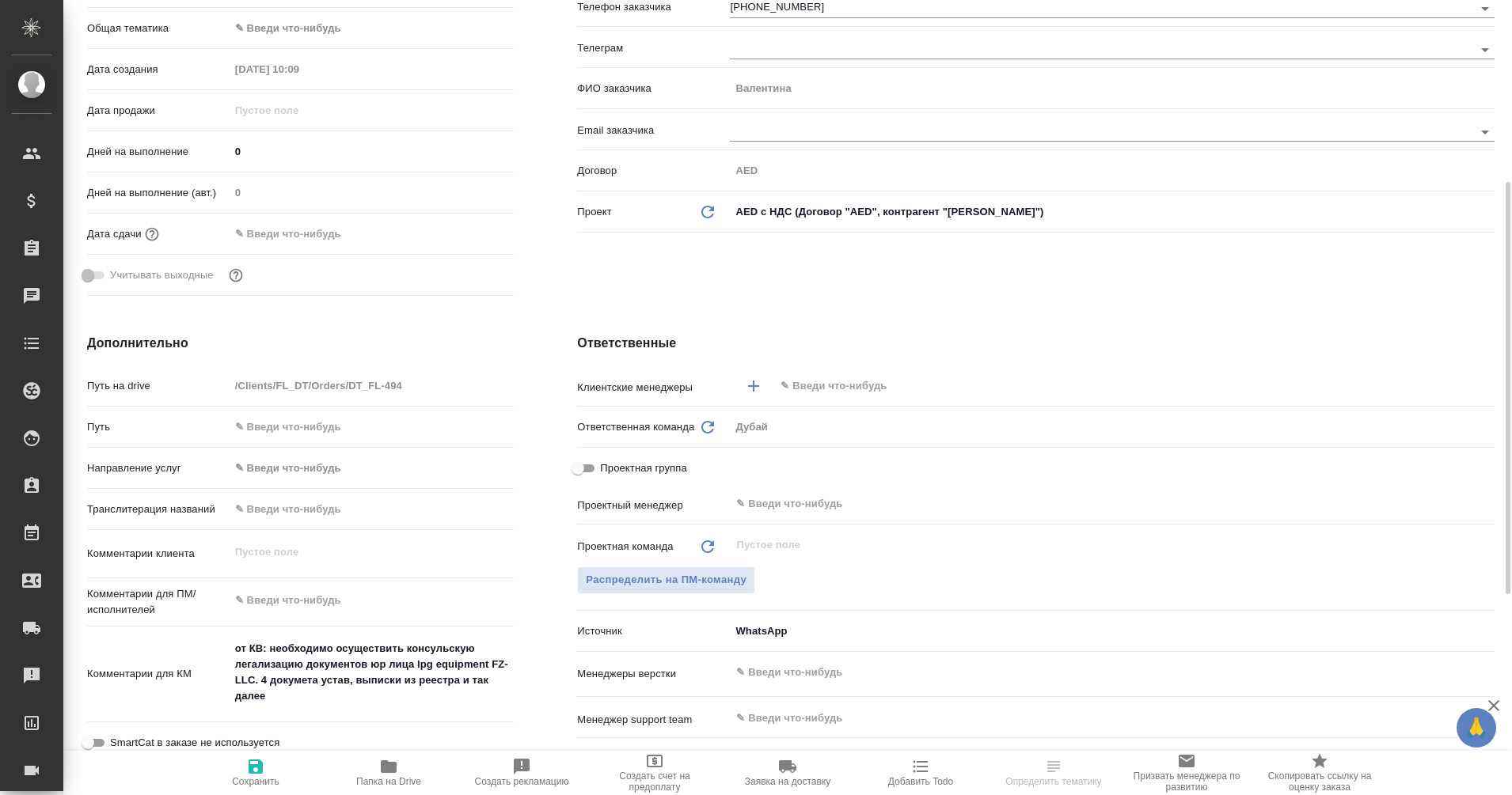
scroll to position [300, 0]
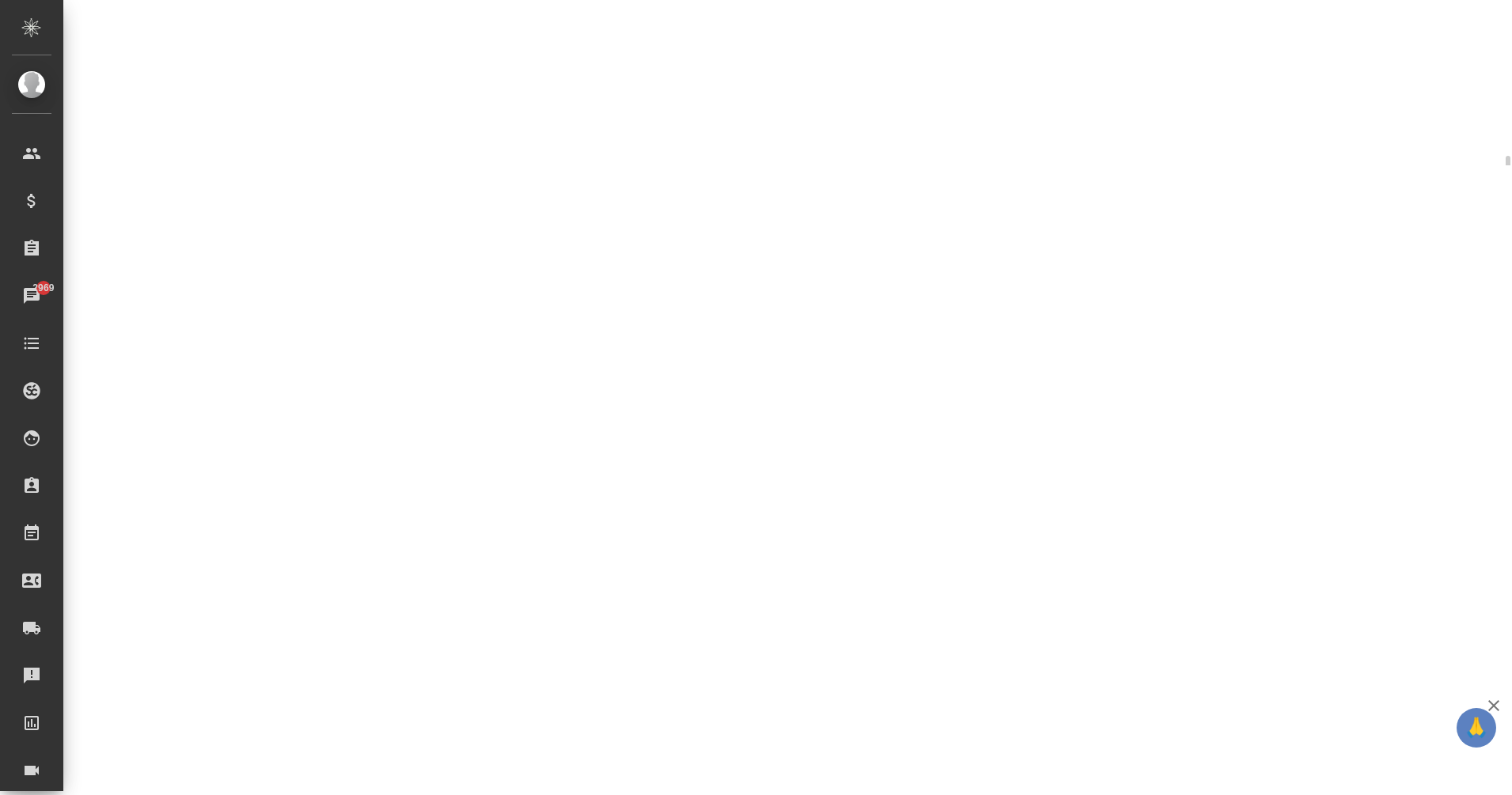
select select "RU"
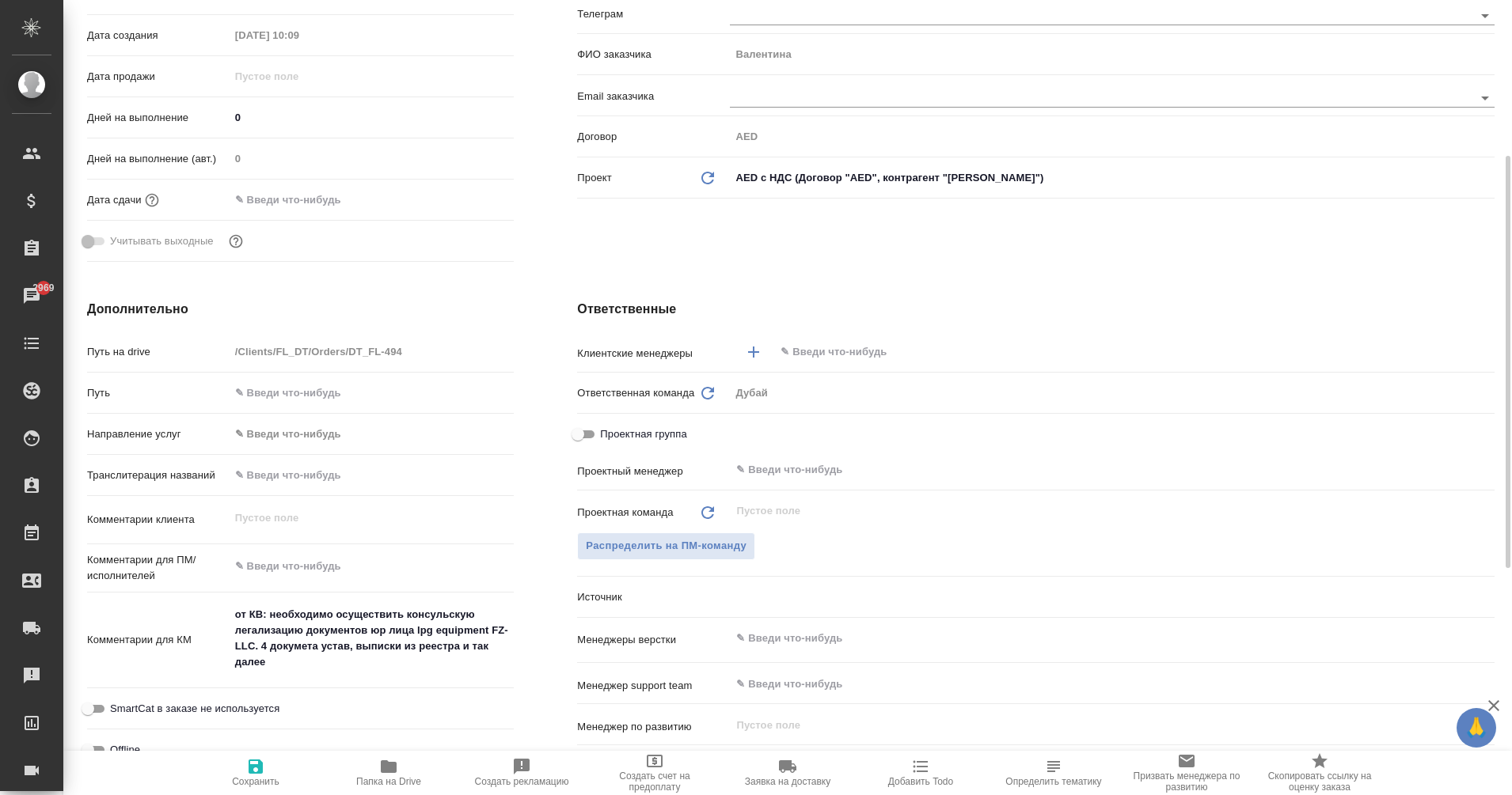
type textarea "x"
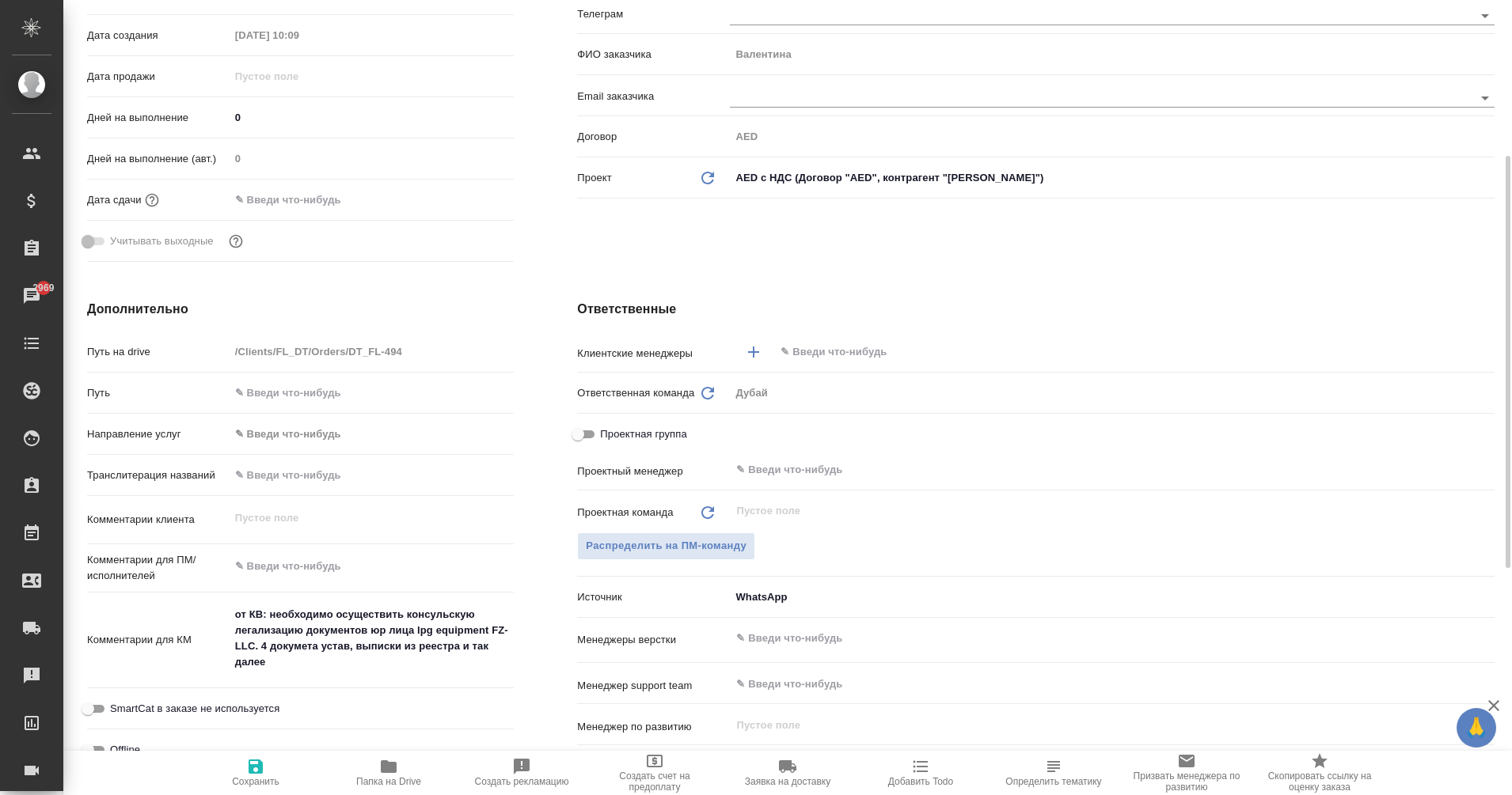
type textarea "x"
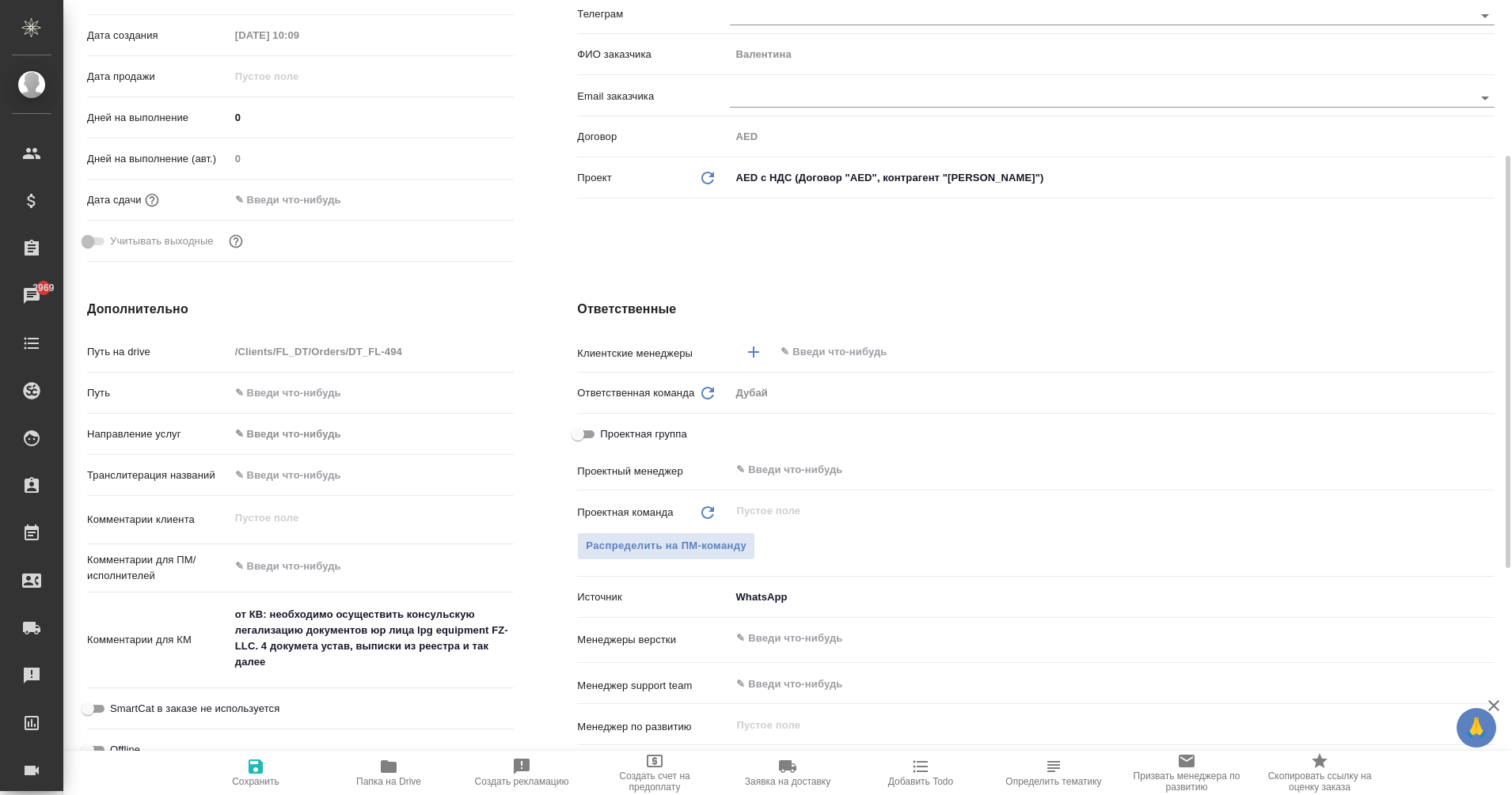
type textarea "x"
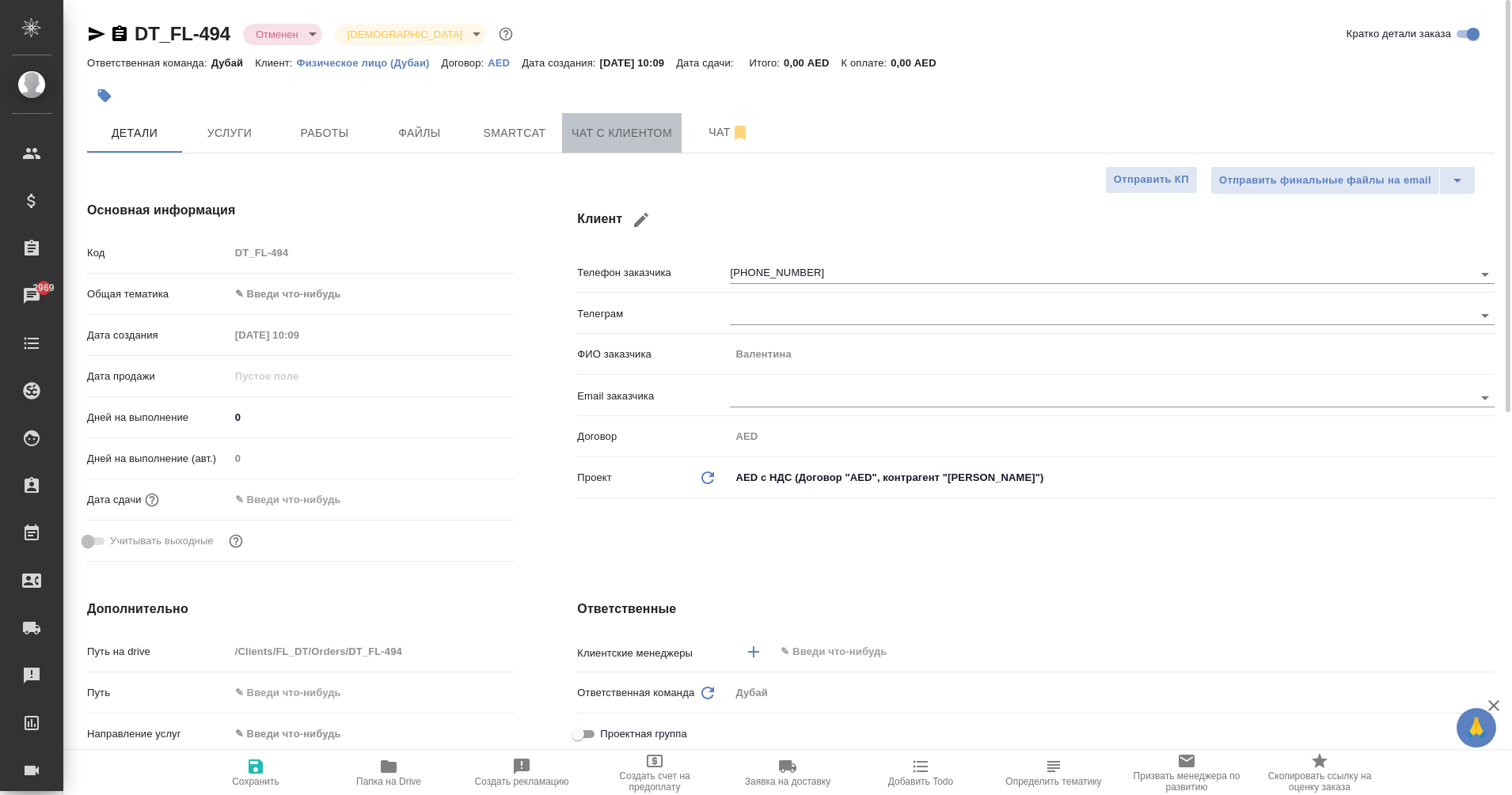
click at [634, 125] on span "Чат с клиентом" at bounding box center [622, 133] width 100 height 20
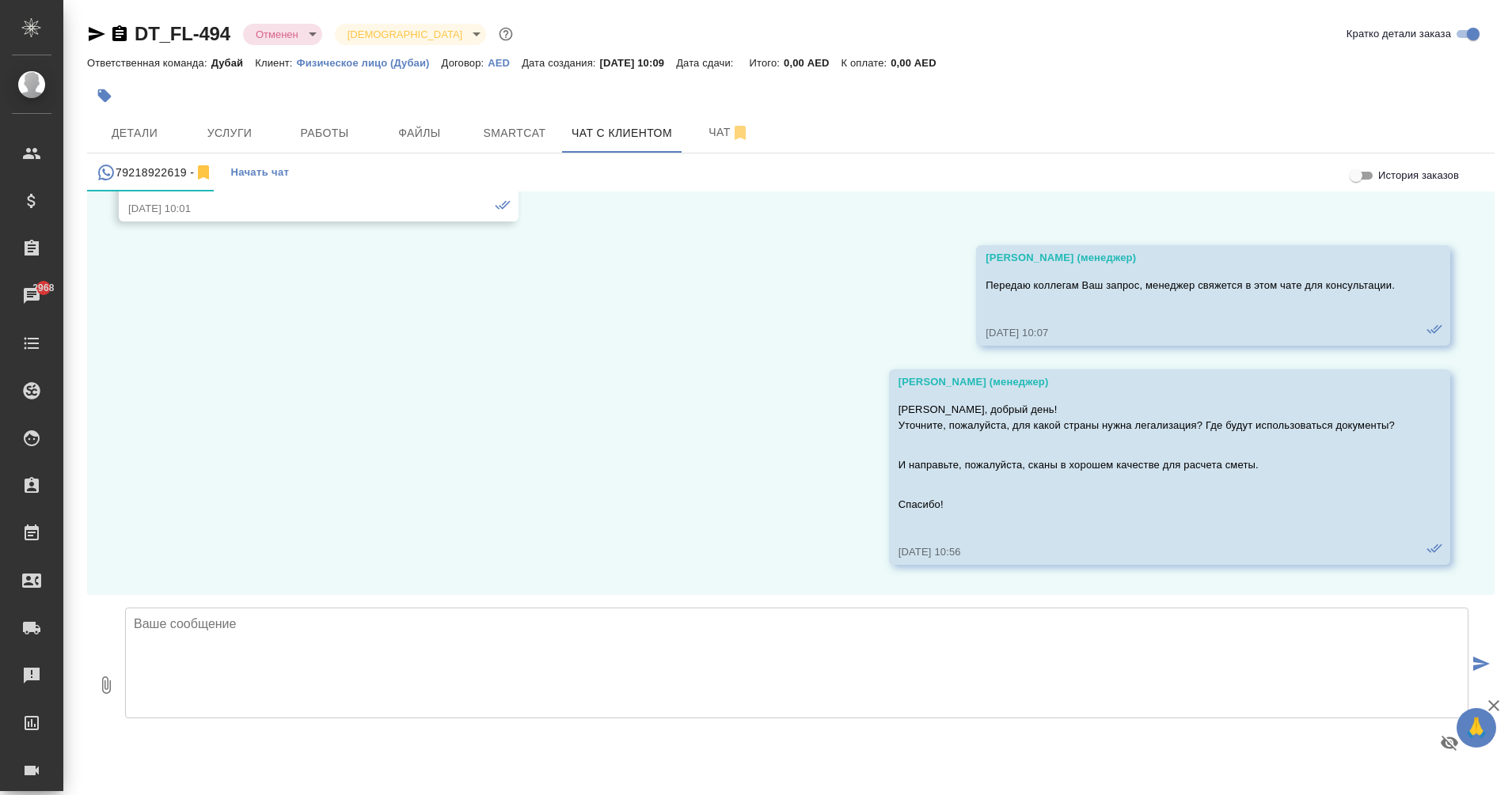
scroll to position [402, 0]
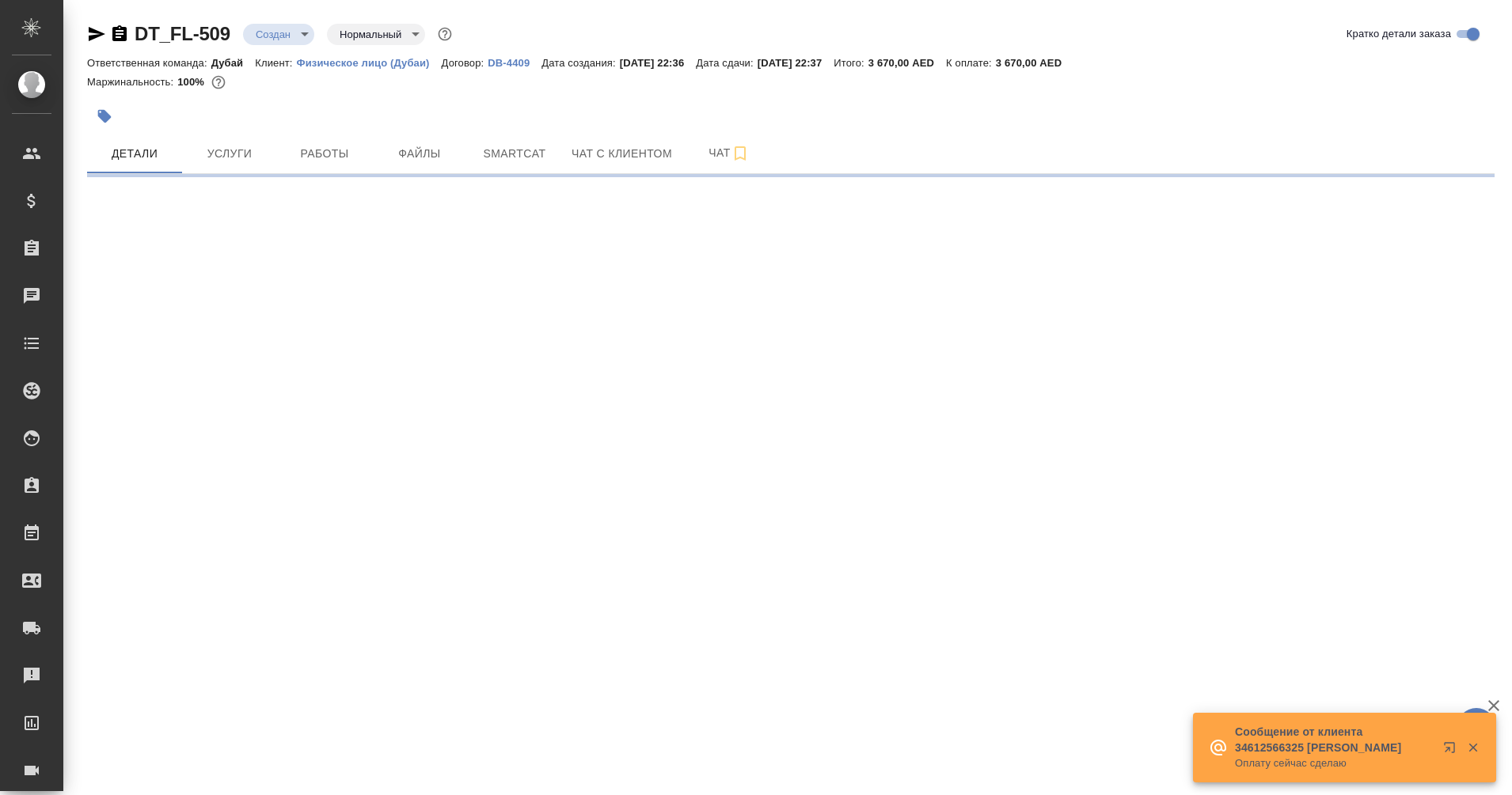
select select "RU"
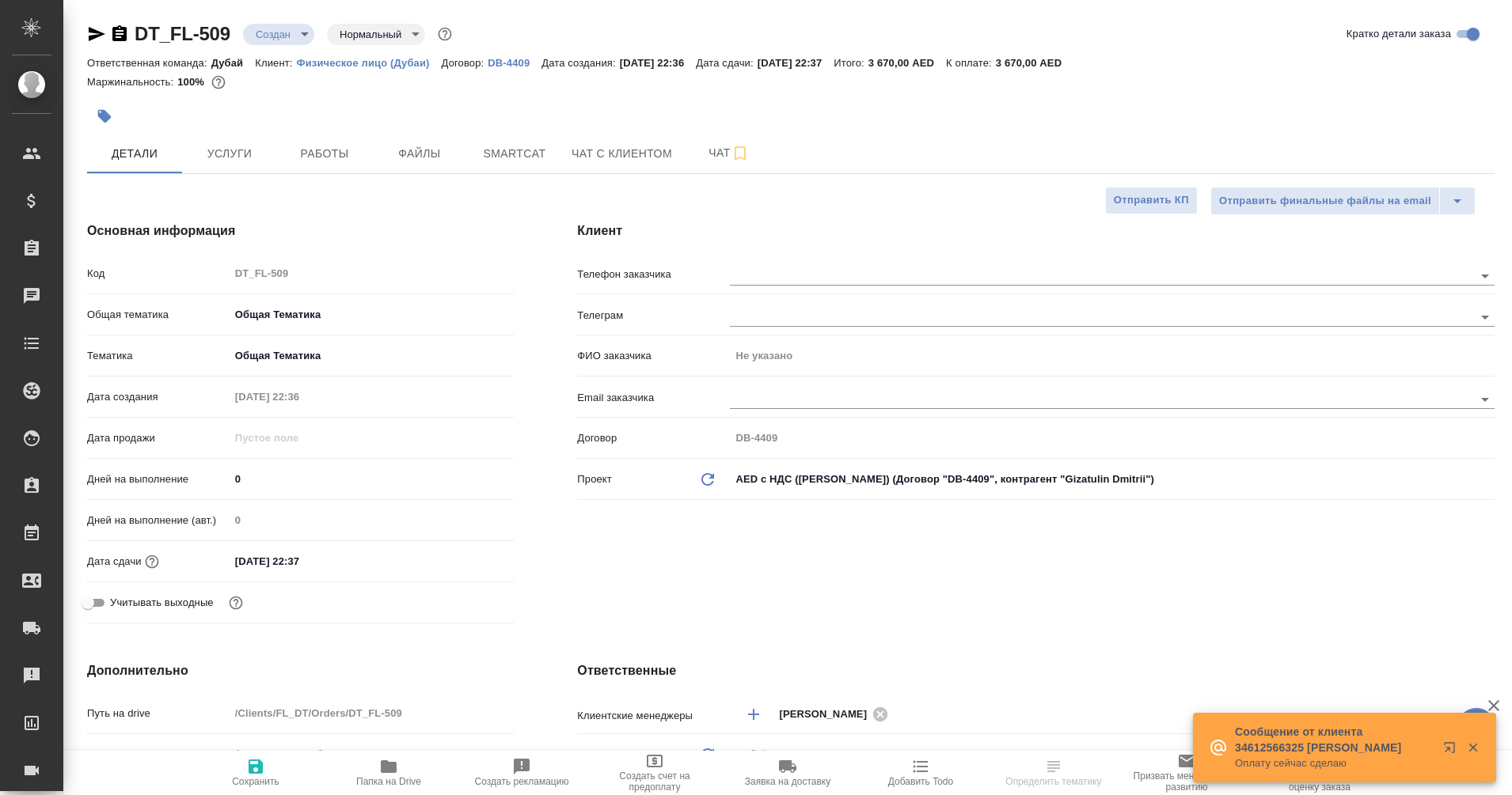
type textarea "x"
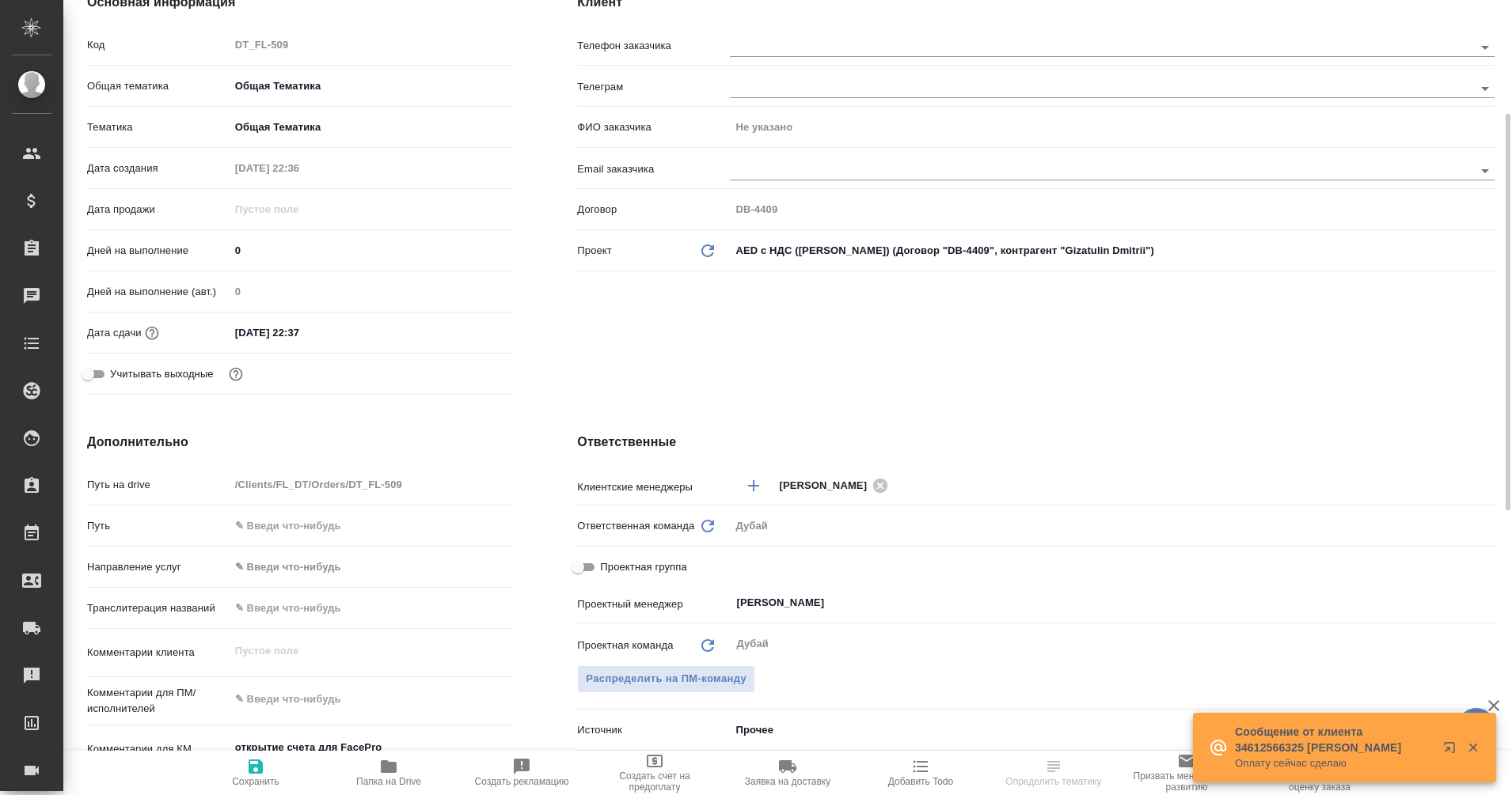
scroll to position [277, 0]
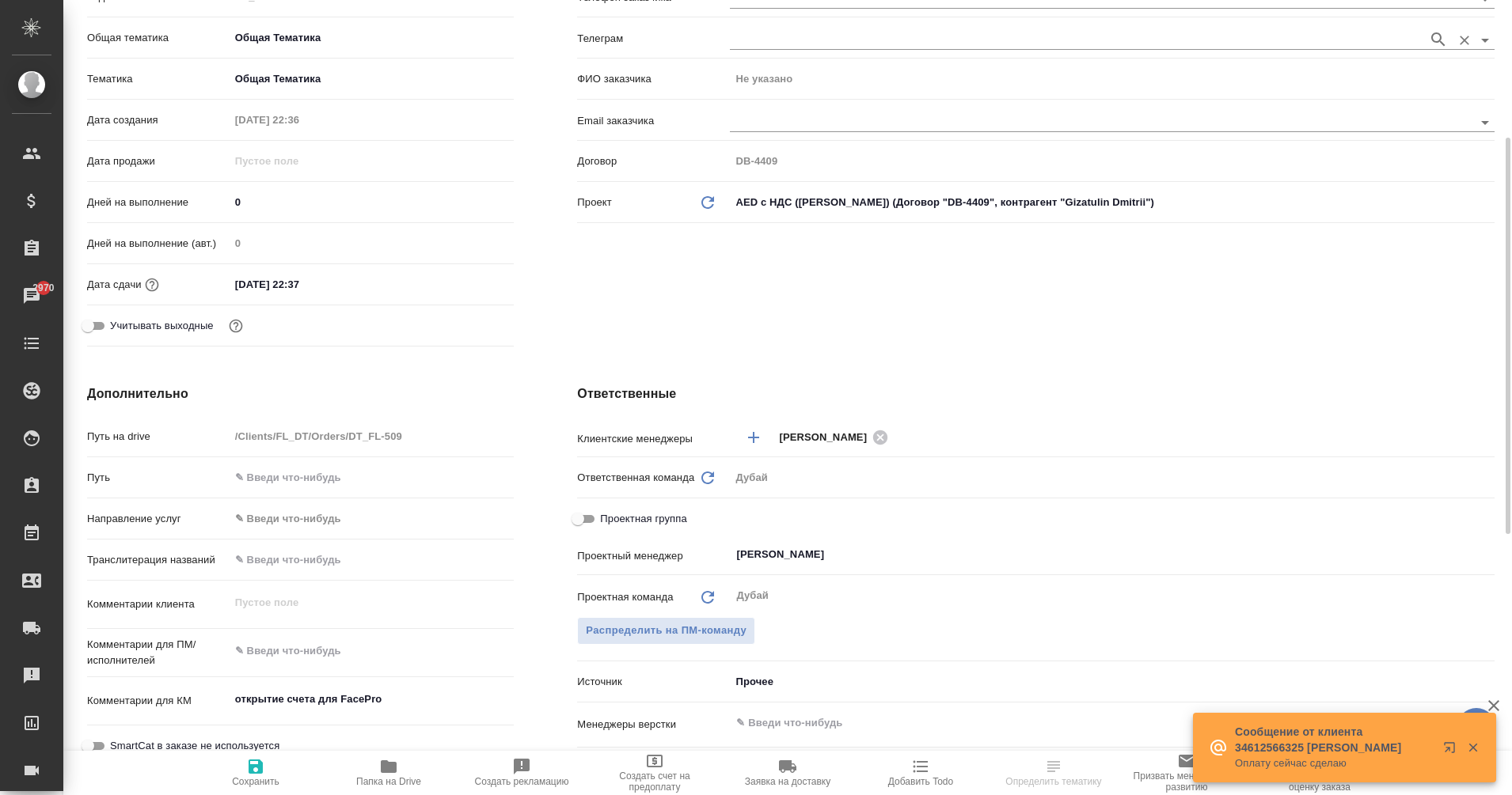
type textarea "x"
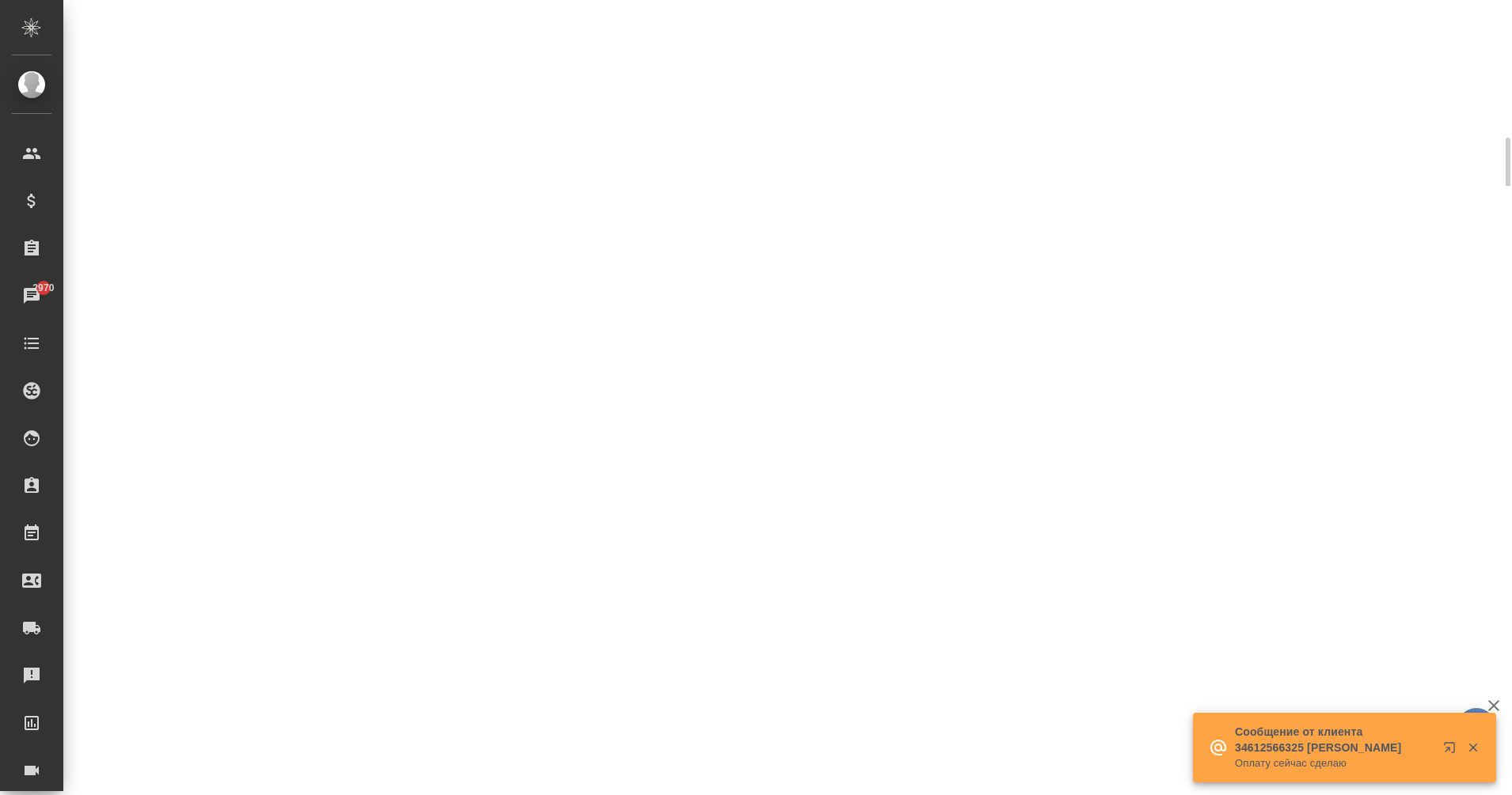
select select "RU"
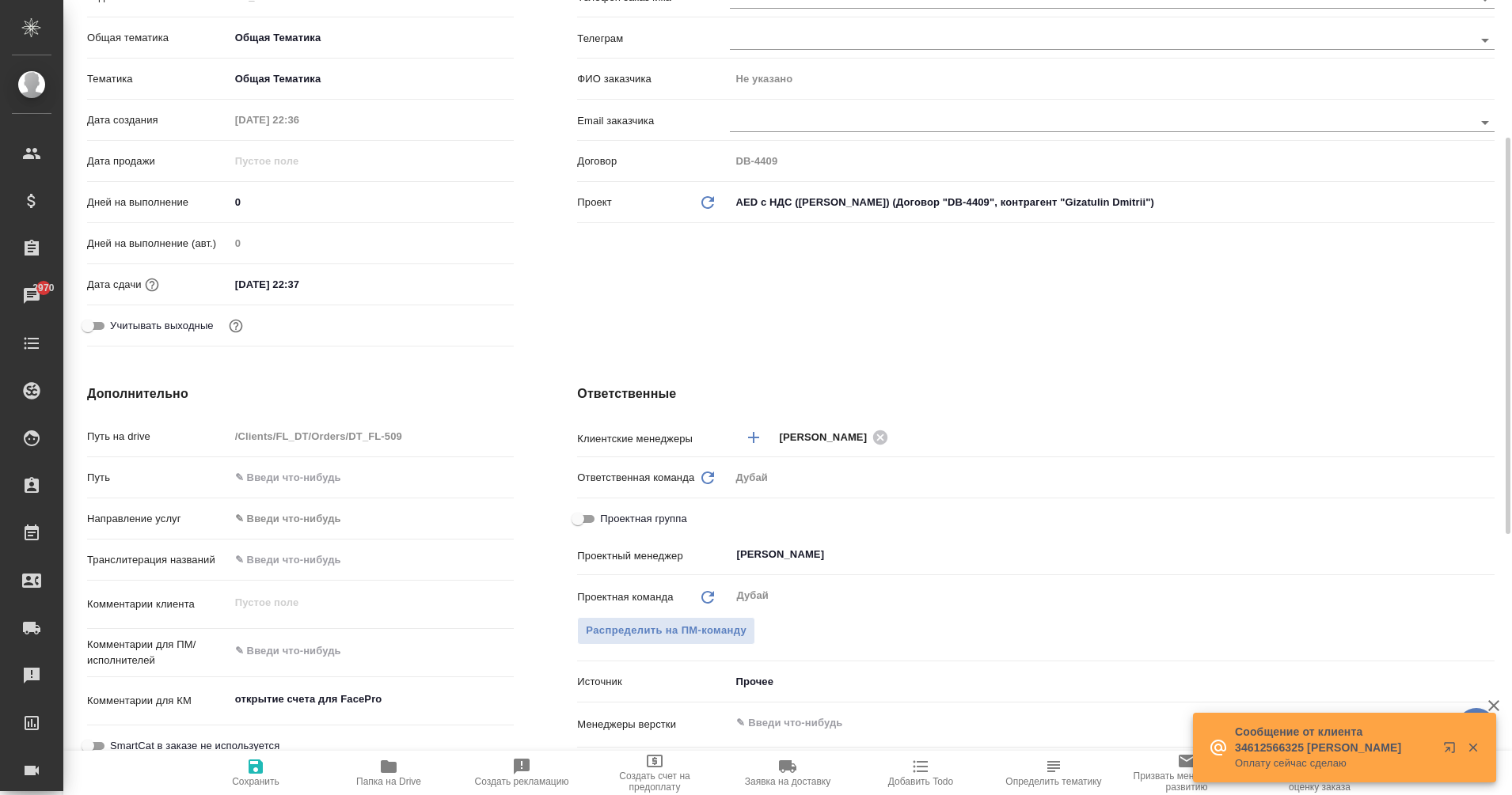
type textarea "x"
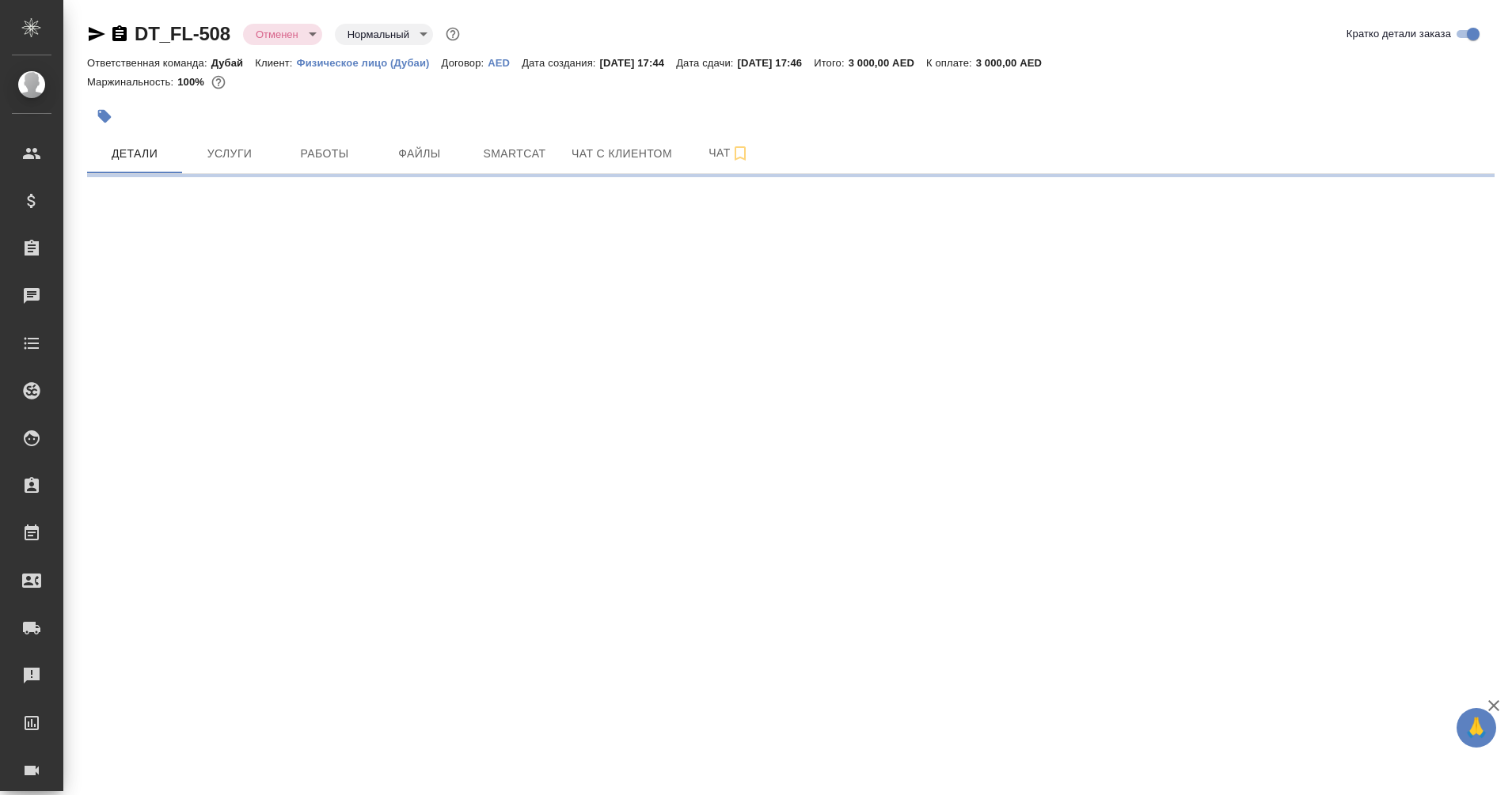
select select "RU"
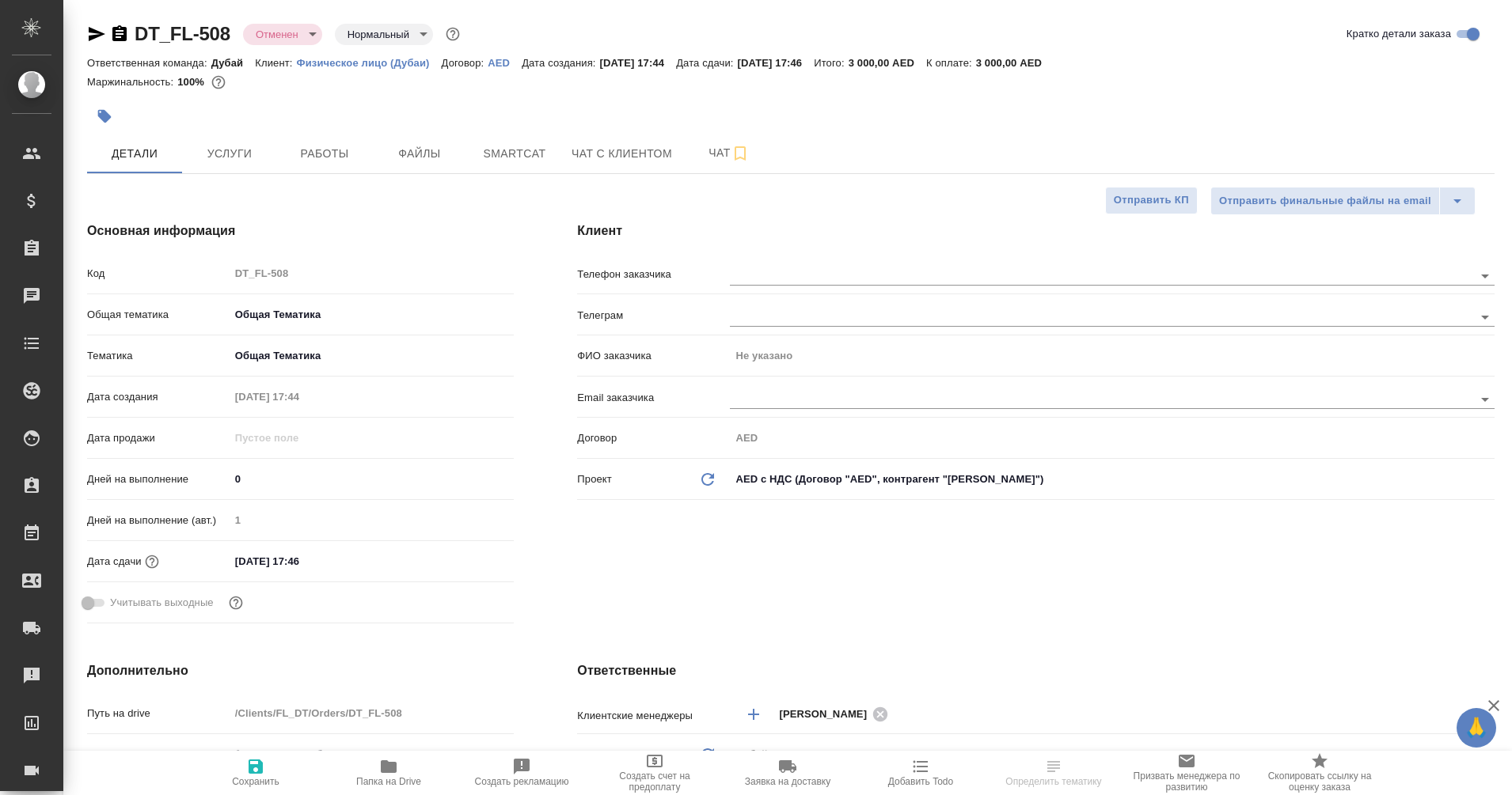
type textarea "x"
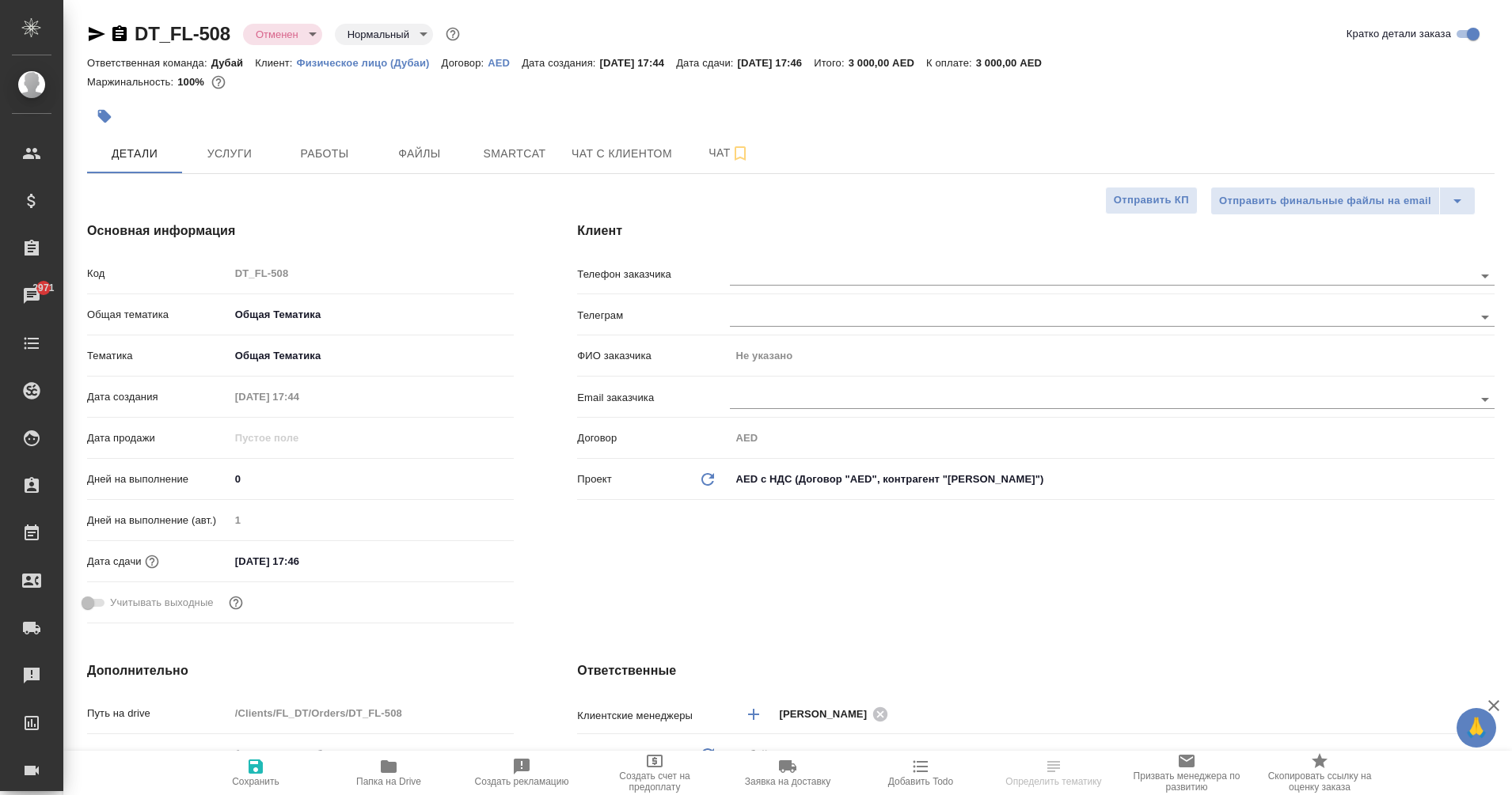
type textarea "x"
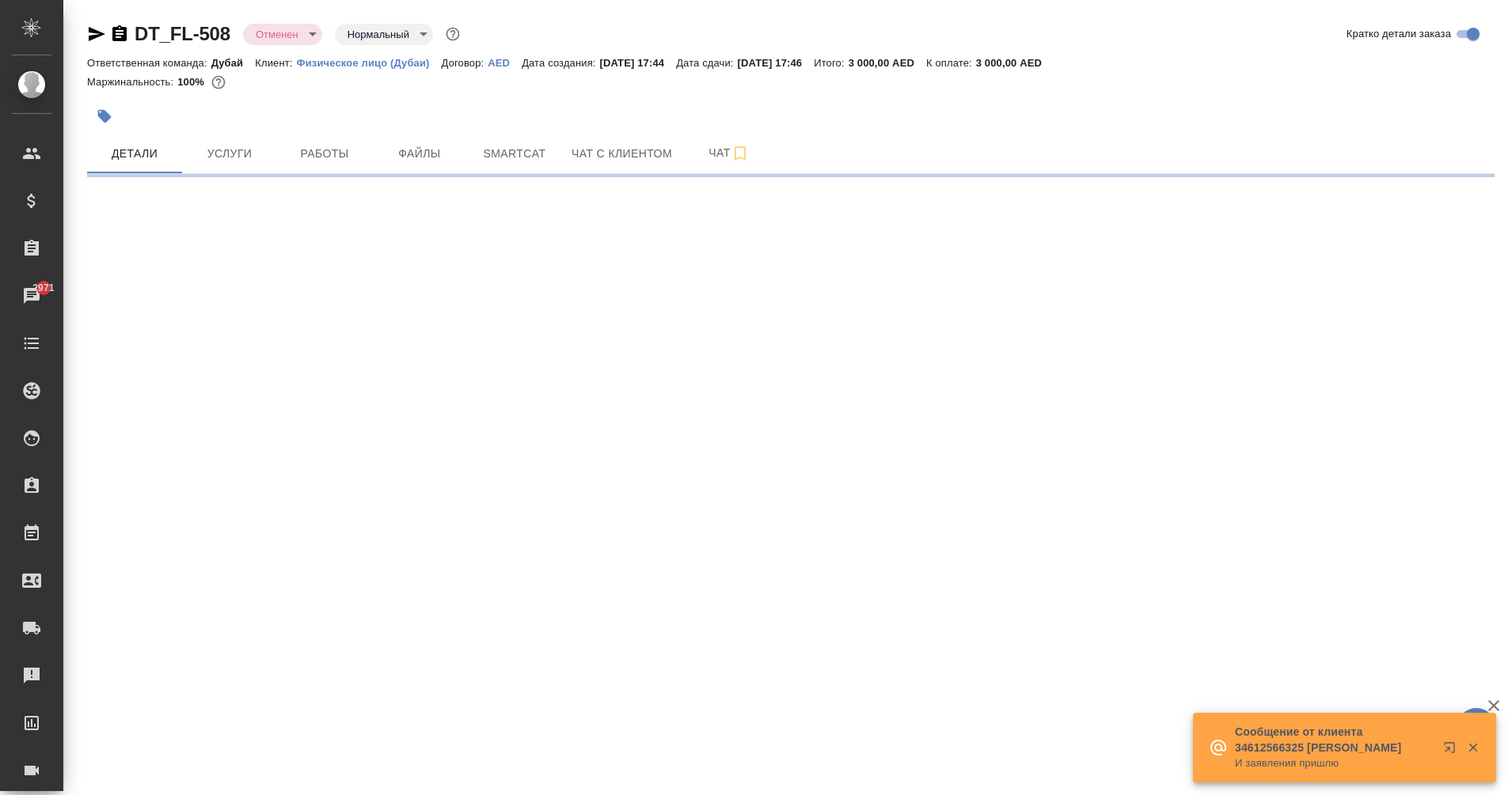
select select "RU"
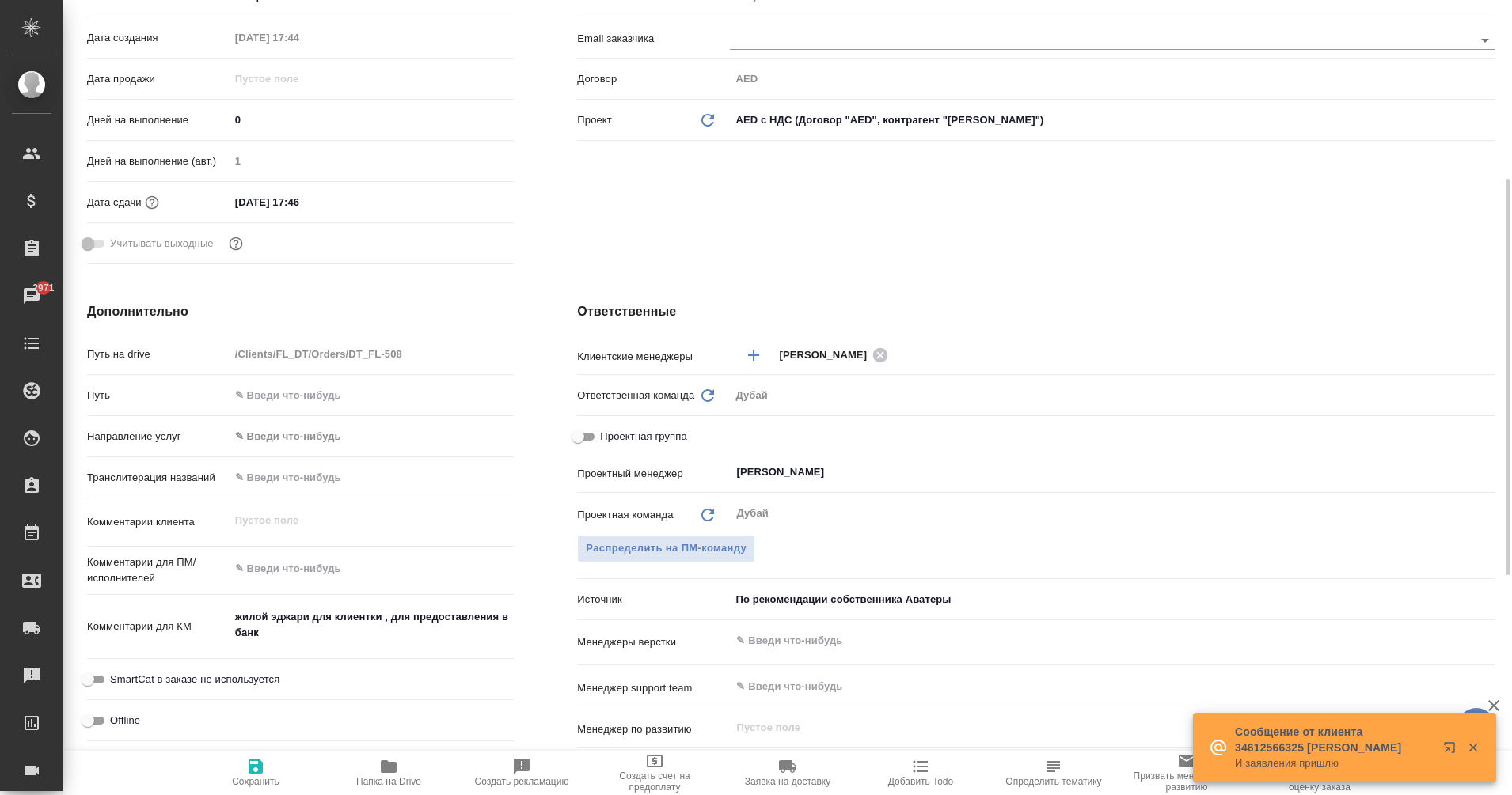
type textarea "x"
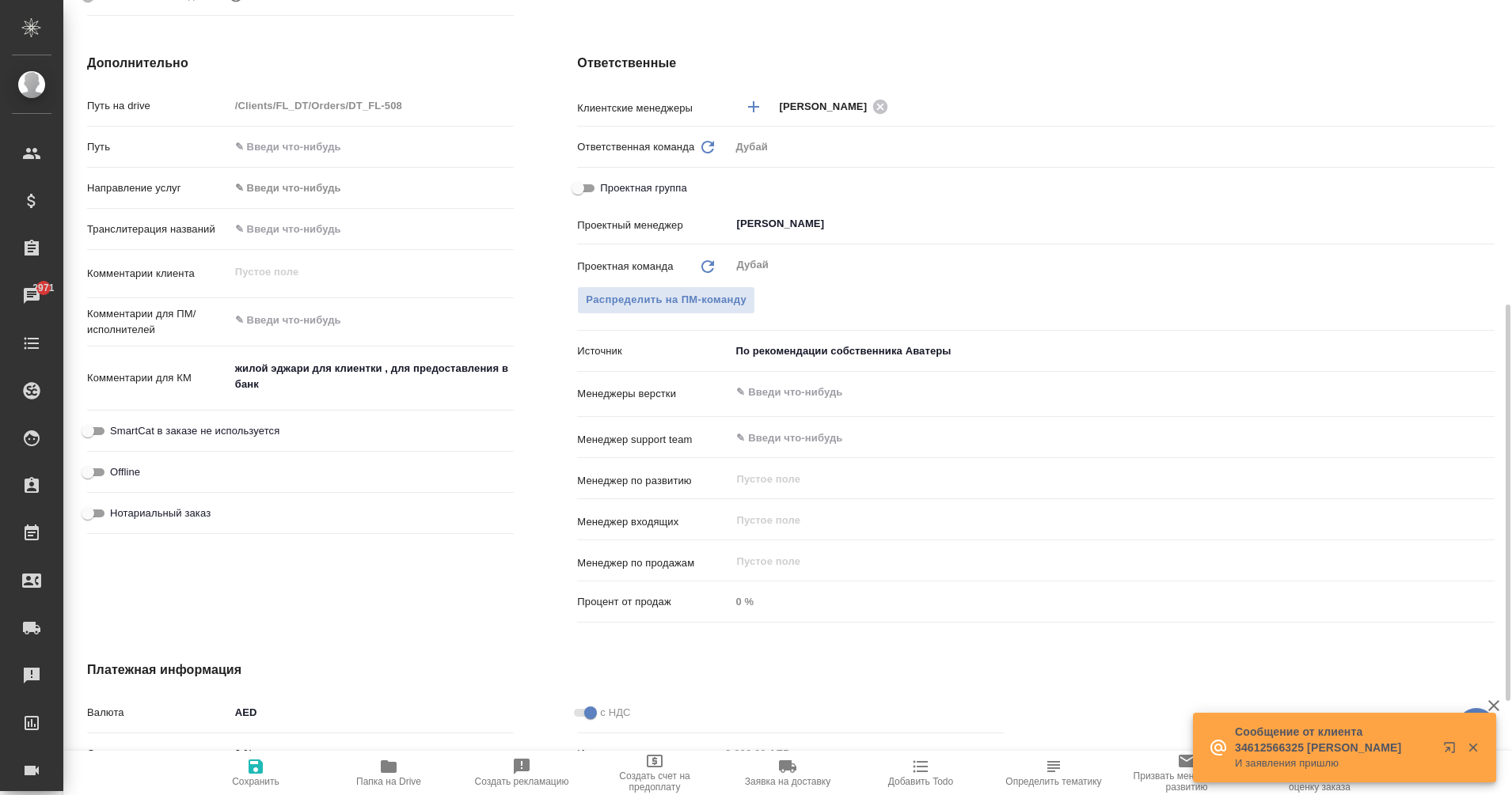
scroll to position [608, 0]
type textarea "x"
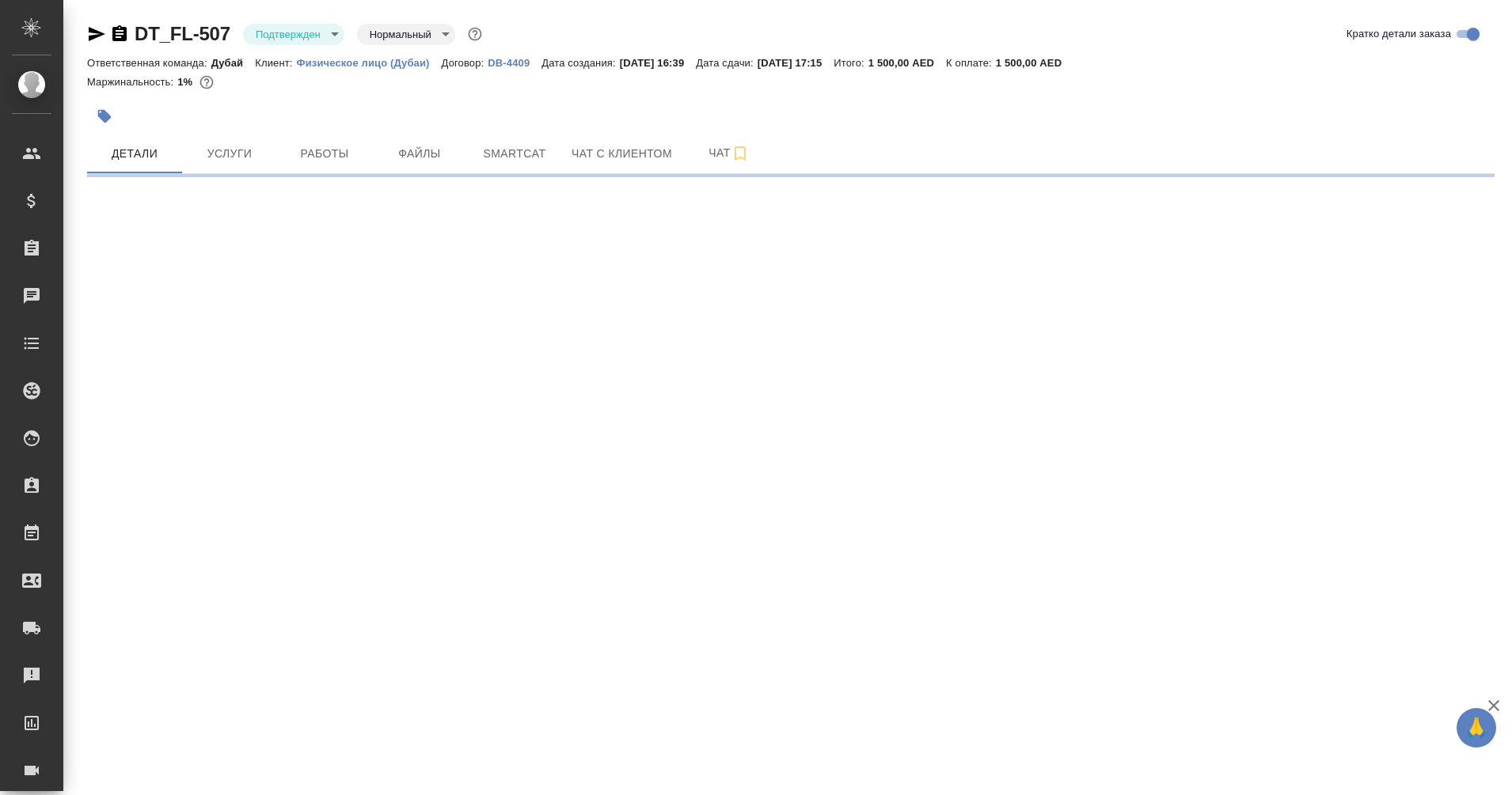
select select "RU"
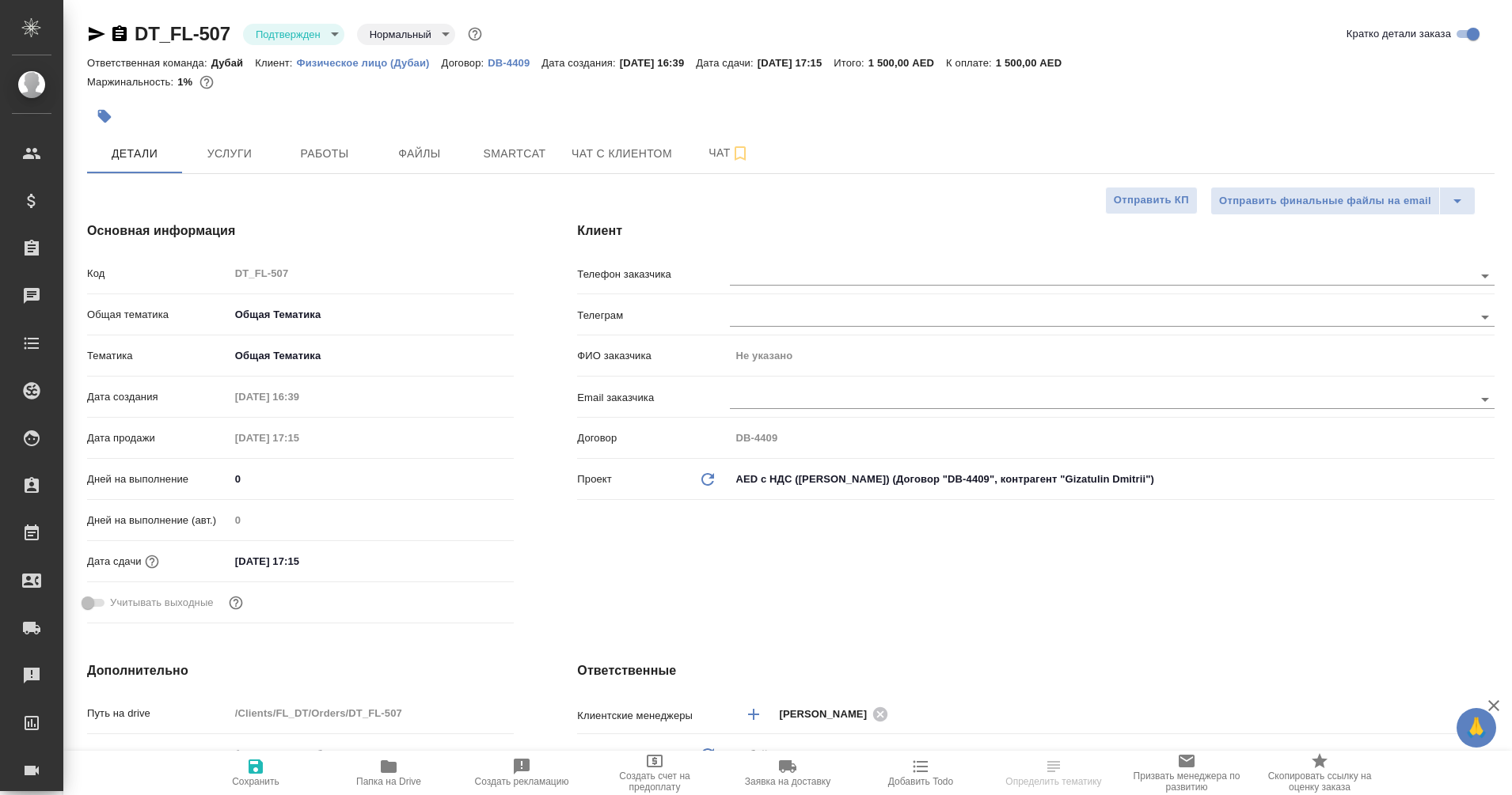
type textarea "x"
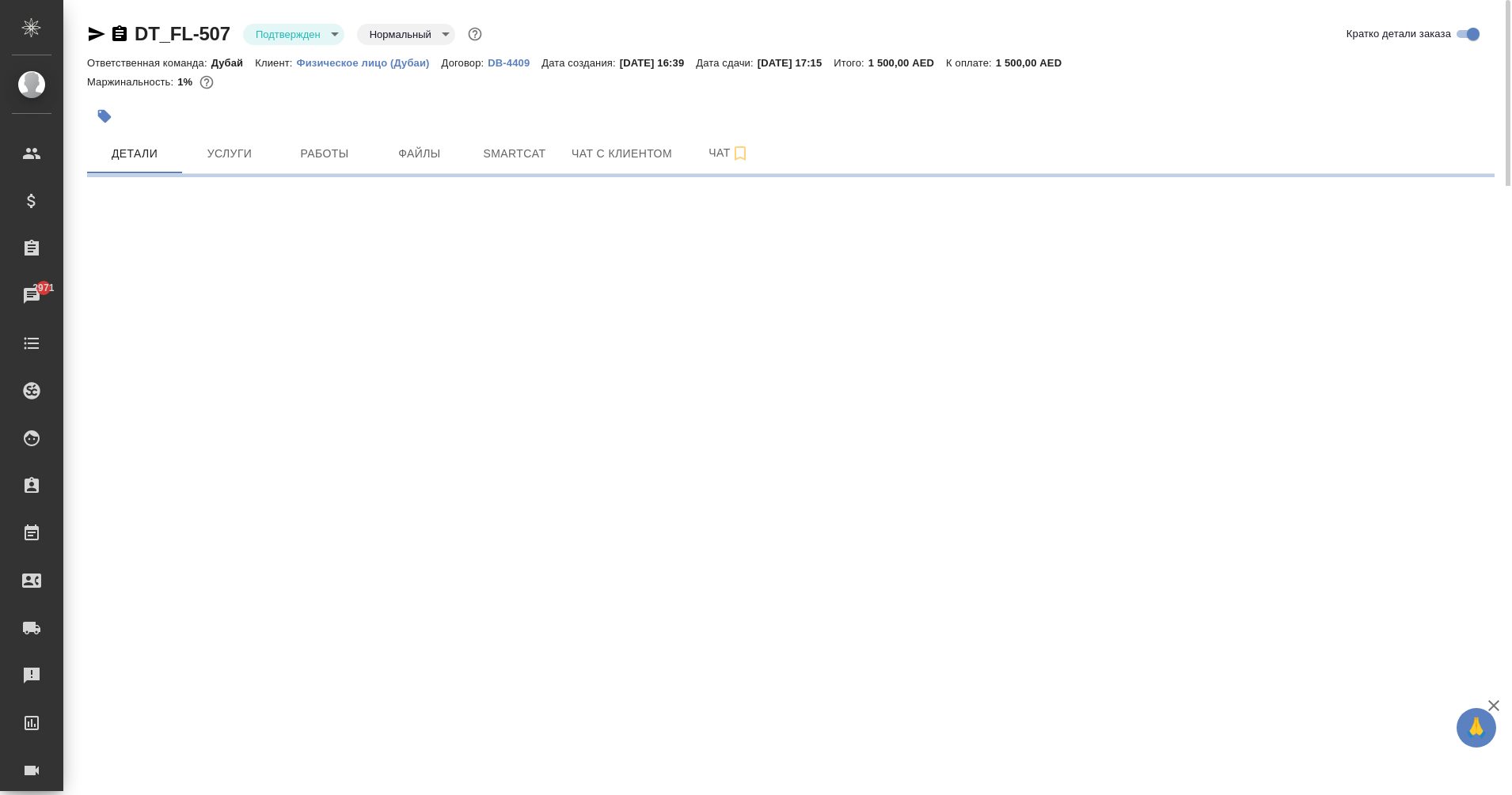
select select "RU"
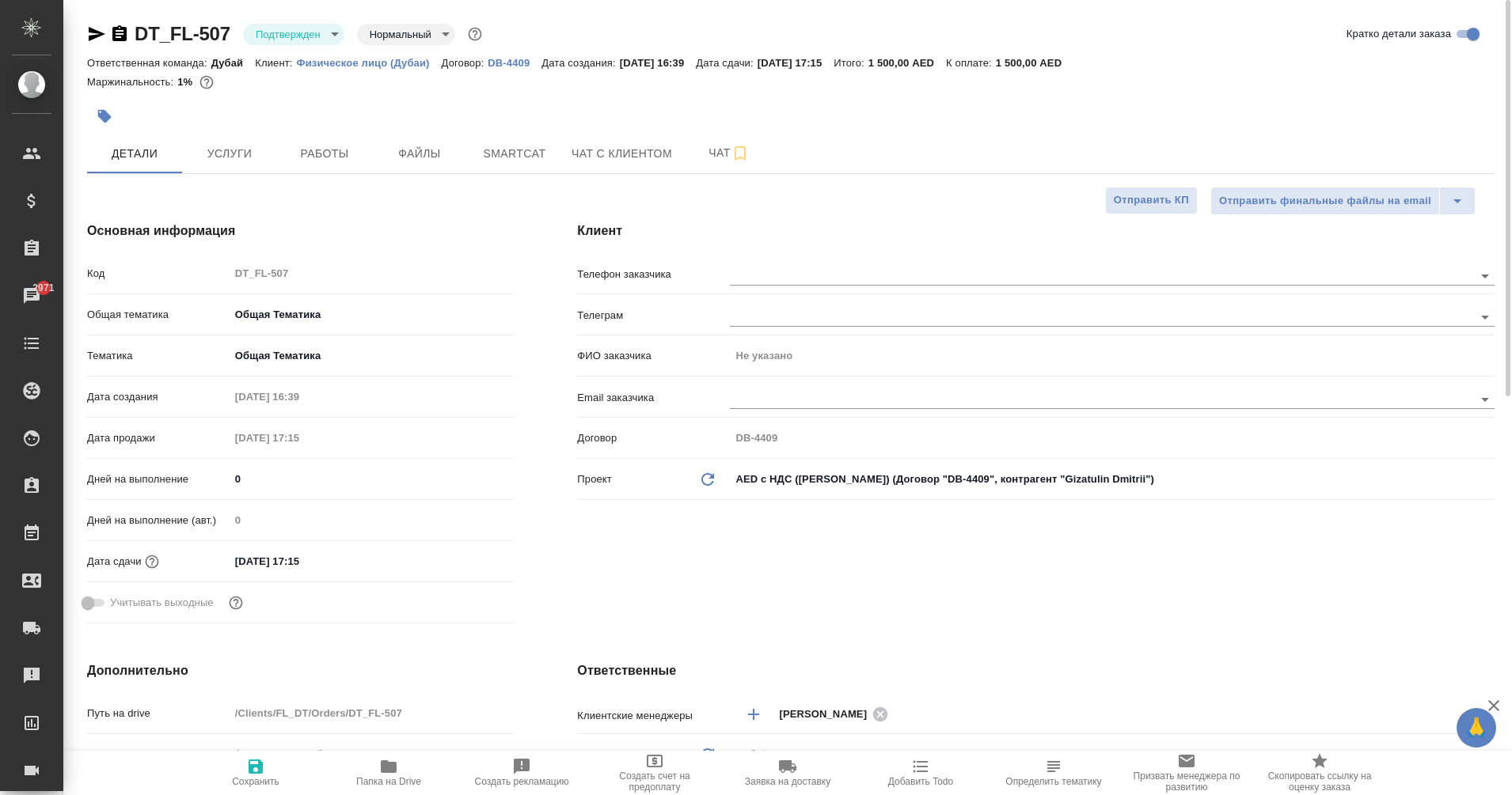
type textarea "x"
